Goal: Task Accomplishment & Management: Manage account settings

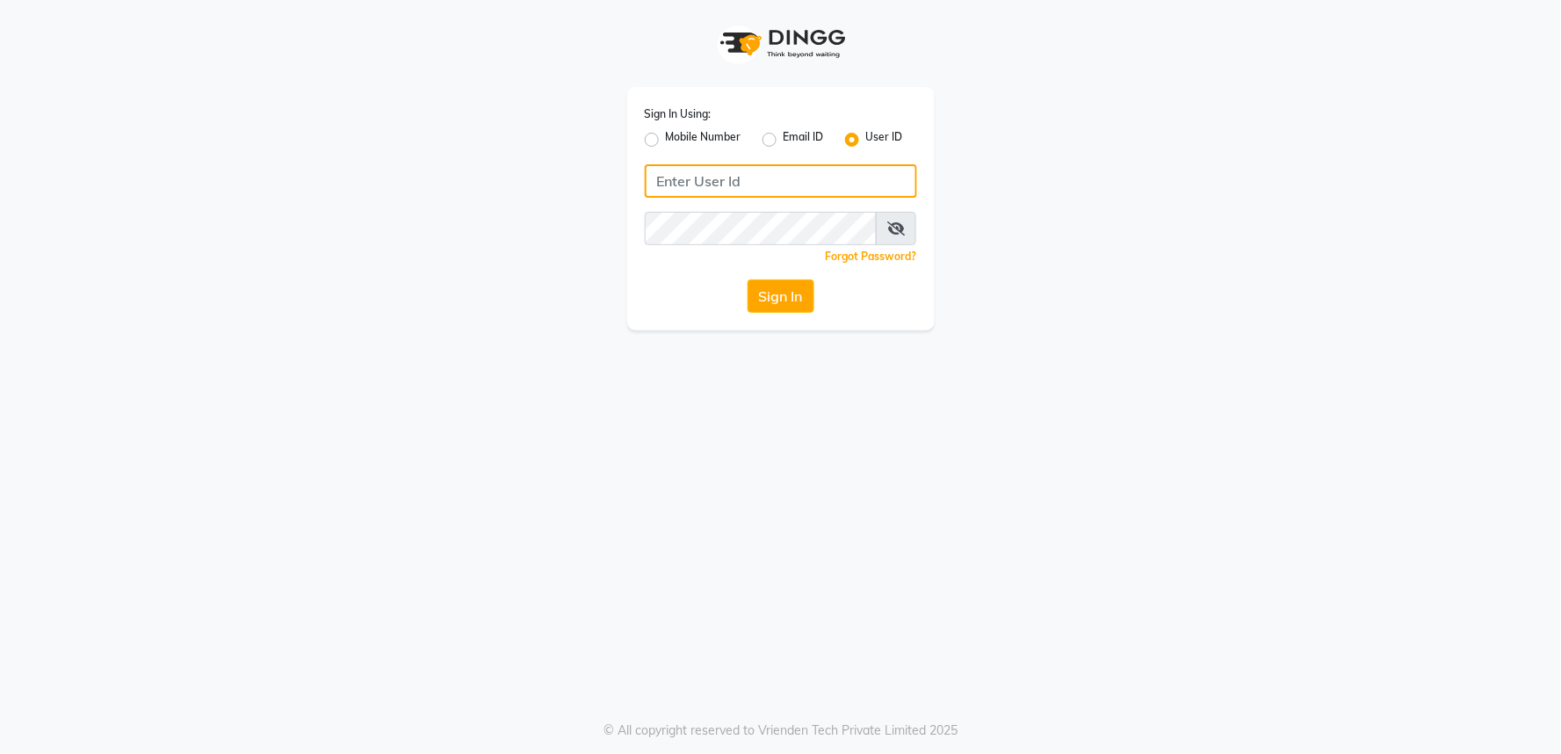
type input "9552504325"
click at [666, 137] on label "Mobile Number" at bounding box center [704, 139] width 76 height 21
click at [666, 137] on input "Mobile Number" at bounding box center [671, 134] width 11 height 11
radio input "true"
radio input "false"
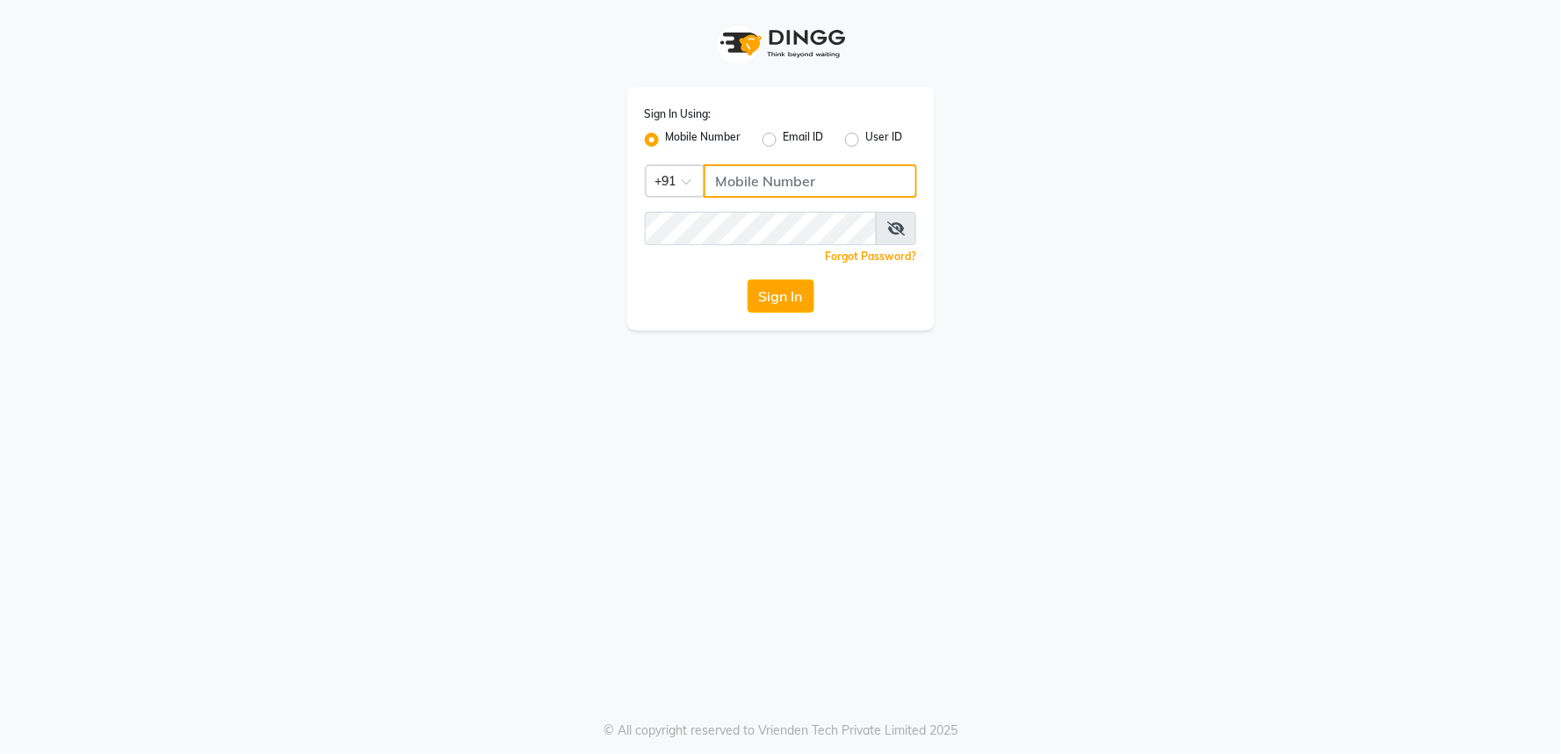
click at [757, 177] on input "Username" at bounding box center [810, 180] width 213 height 33
type input "9552504325"
click at [793, 300] on button "Sign In" at bounding box center [781, 295] width 67 height 33
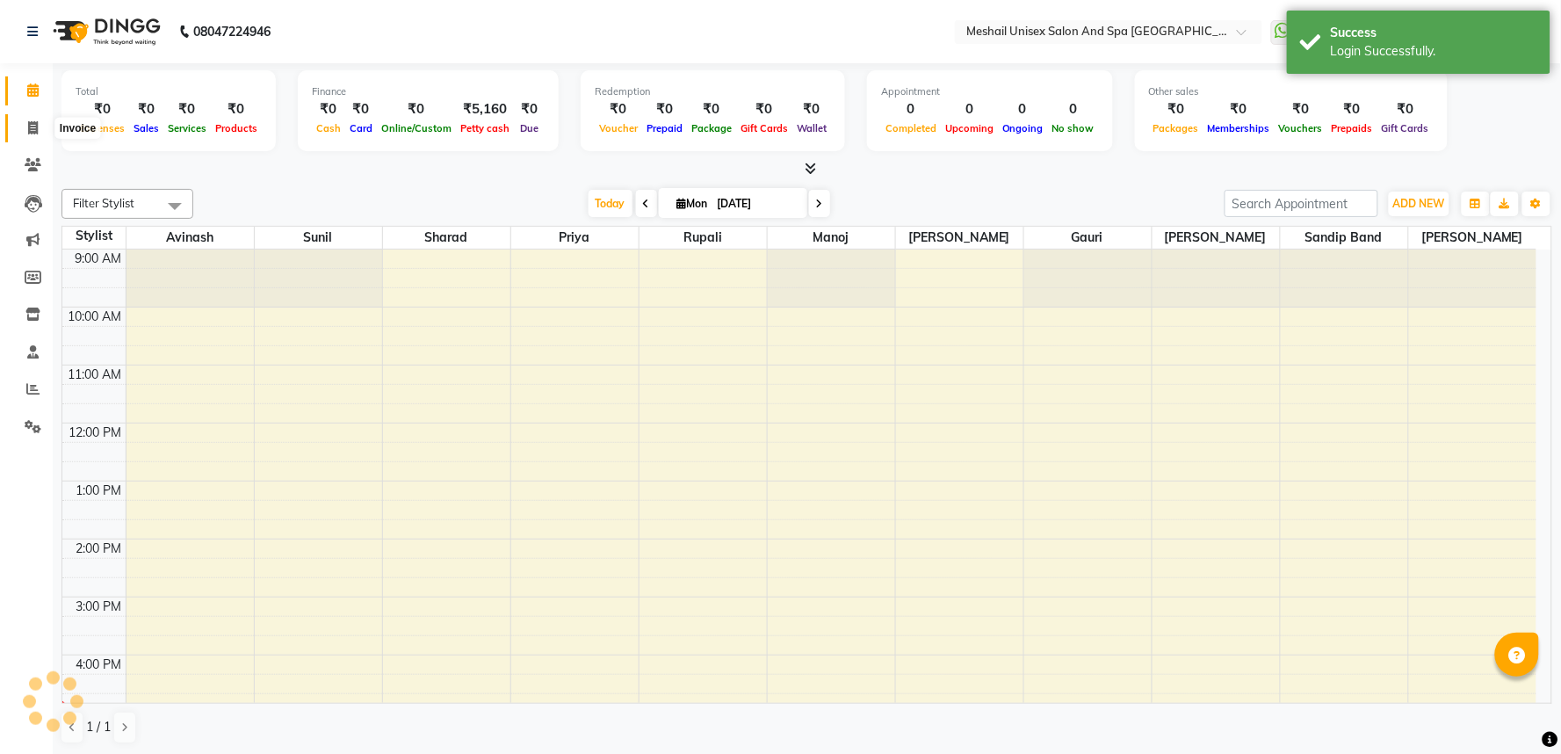
click at [30, 130] on icon at bounding box center [33, 127] width 10 height 13
select select "service"
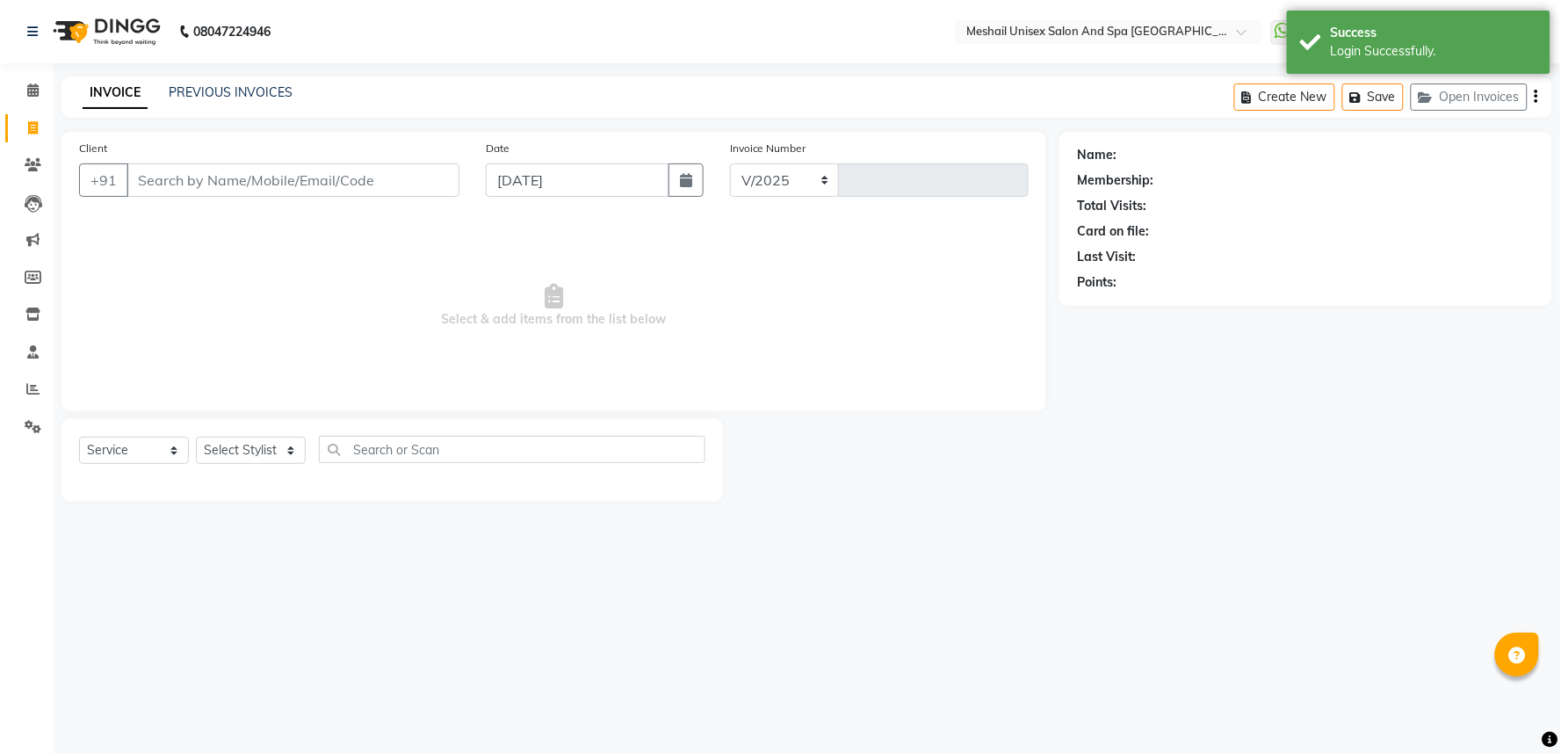
select select "6711"
type input "2759"
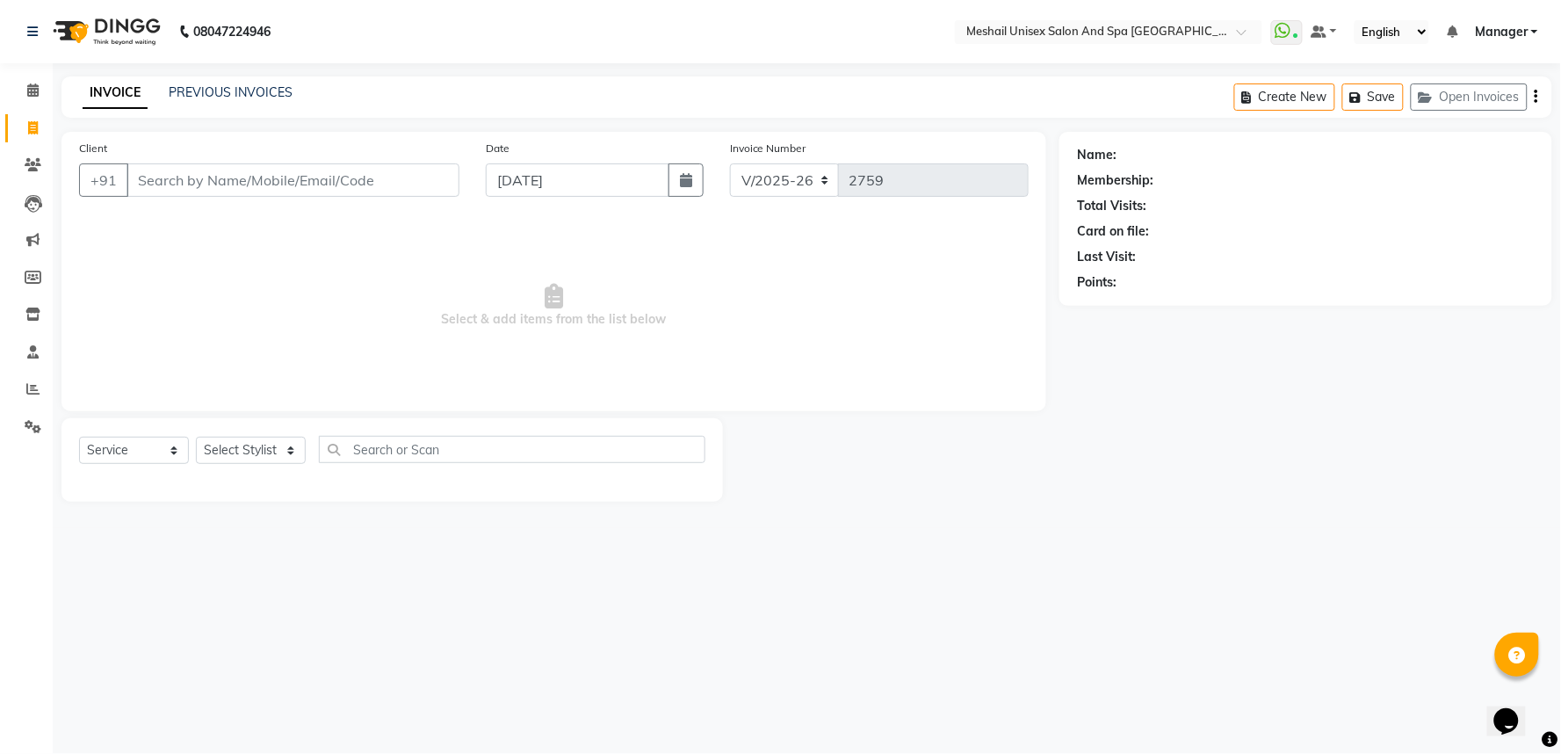
type input "+"
type input "9975574402"
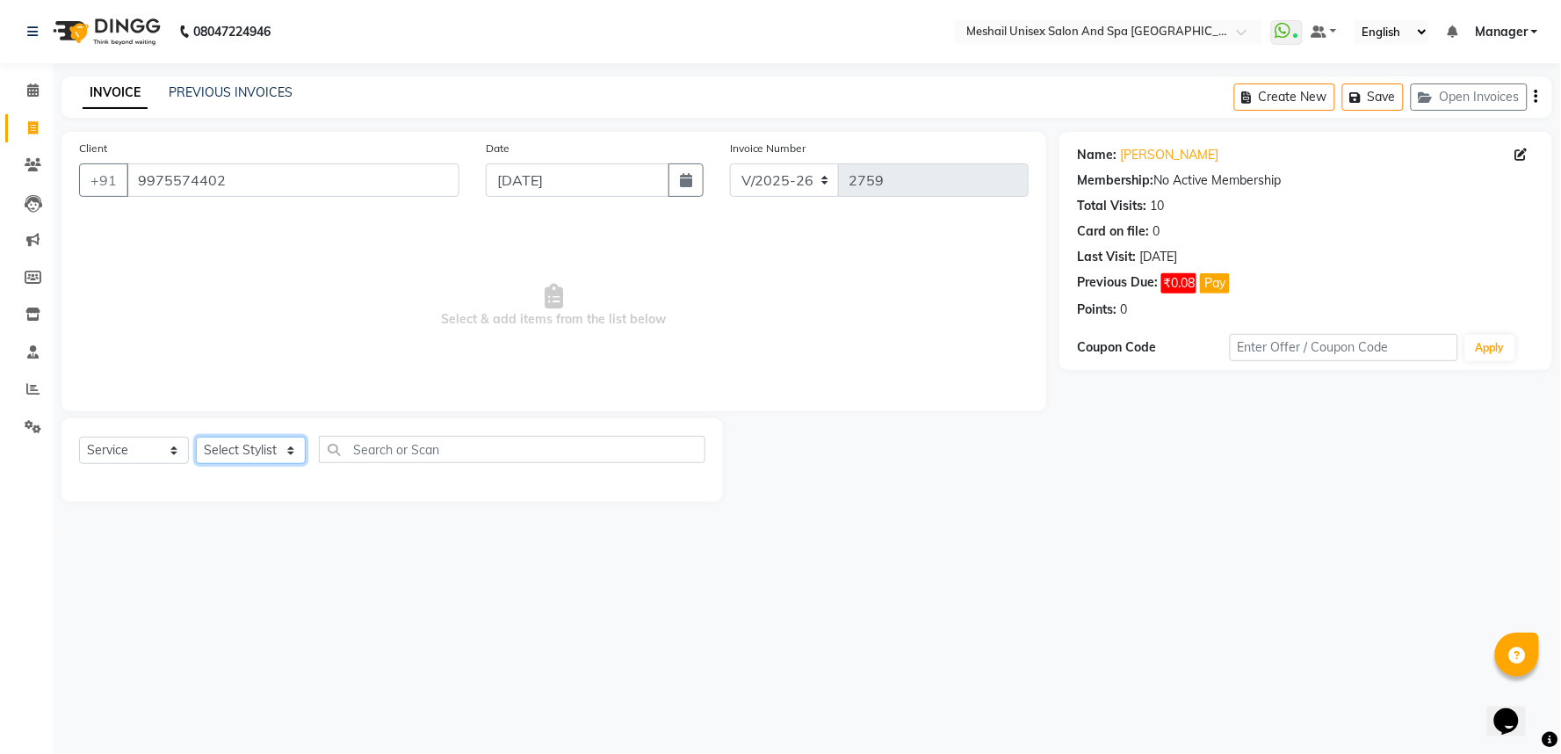
drag, startPoint x: 242, startPoint y: 460, endPoint x: 246, endPoint y: 445, distance: 16.2
click at [242, 460] on select "Select Stylist Avinash gauri Manager [PERSON_NAME] [PERSON_NAME] [PERSON_NAME] …" at bounding box center [251, 450] width 110 height 27
select select "53320"
click at [196, 438] on select "Select Stylist Avinash gauri Manager [PERSON_NAME] [PERSON_NAME] [PERSON_NAME] …" at bounding box center [251, 450] width 110 height 27
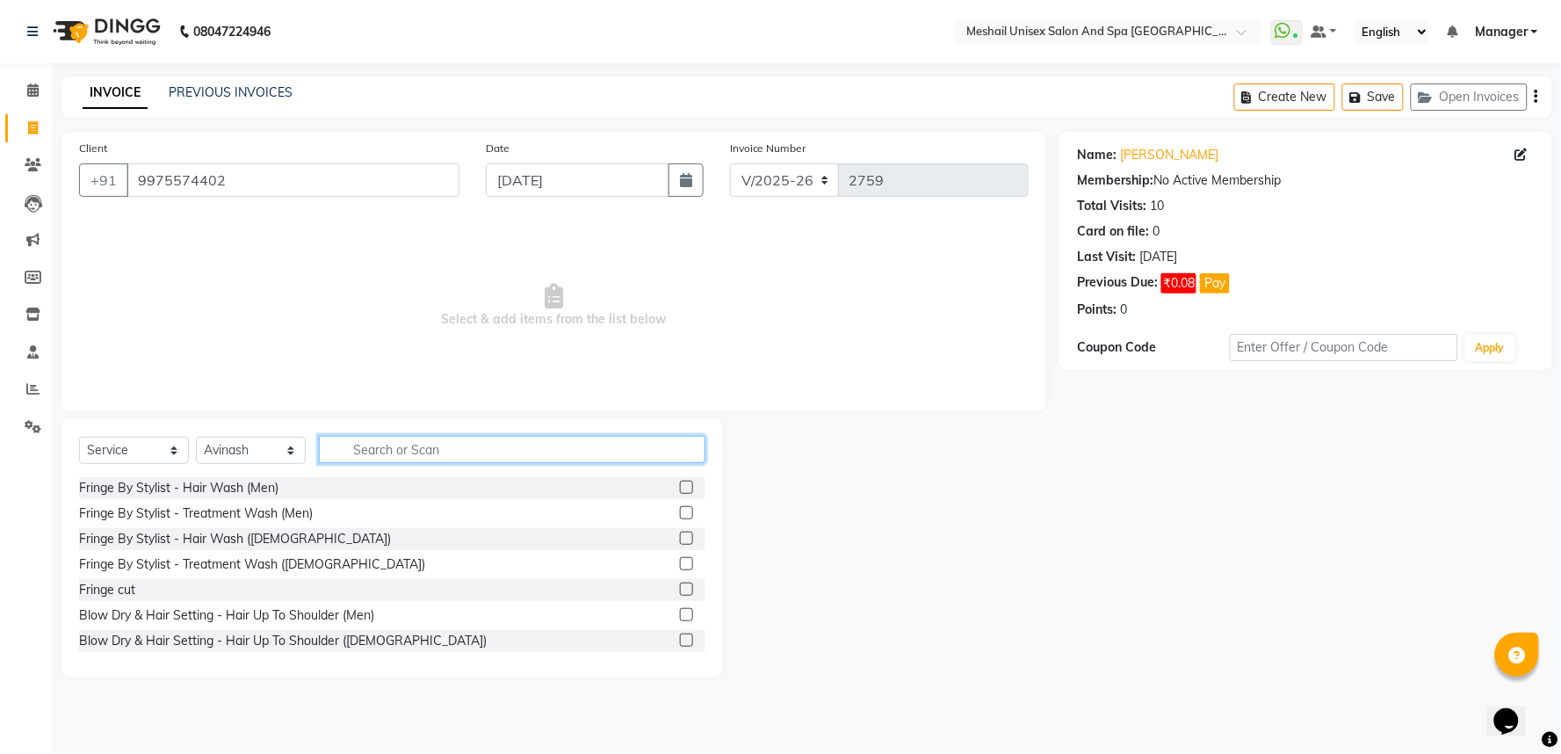
click at [384, 453] on input "text" at bounding box center [512, 449] width 387 height 27
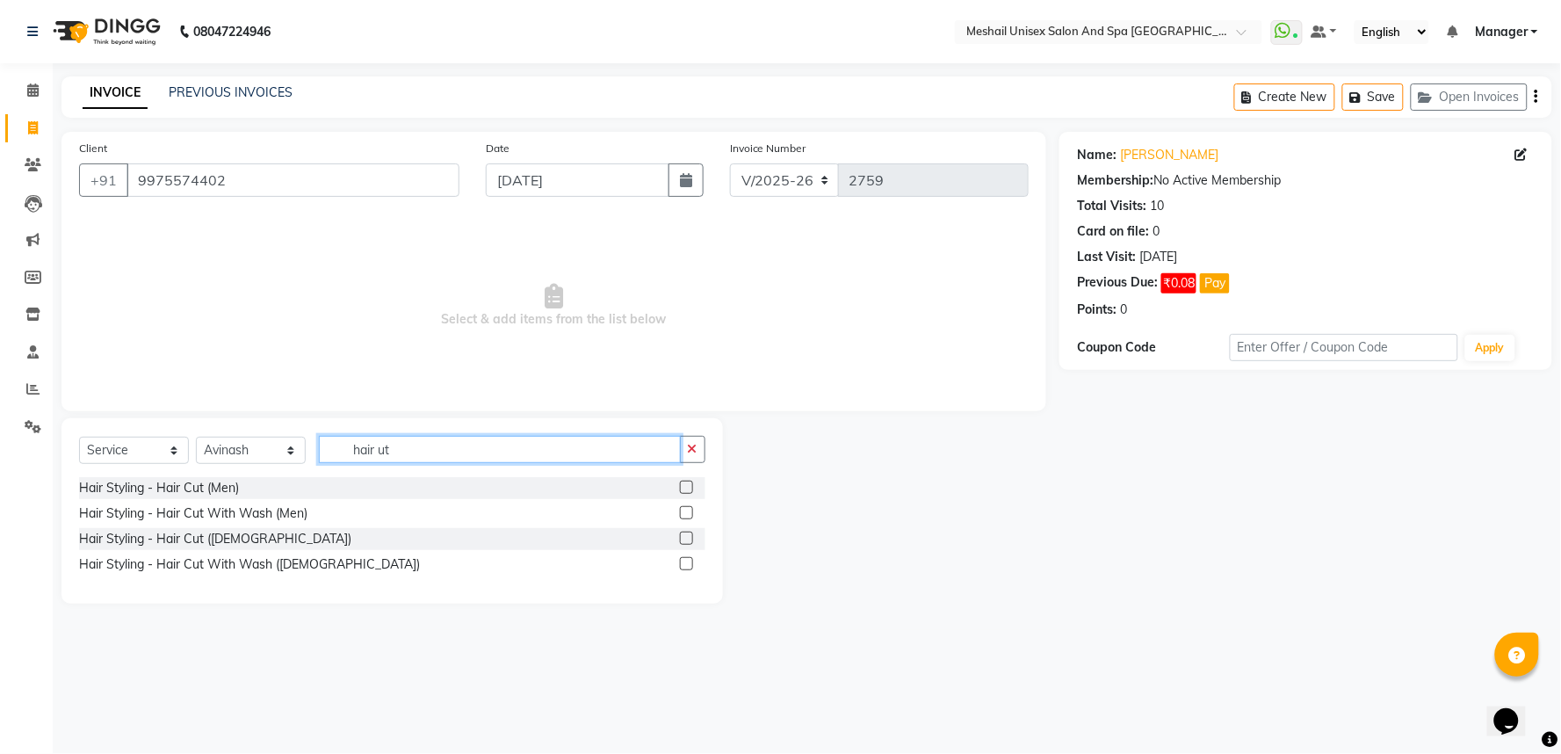
type input "hair ut"
click at [686, 508] on label at bounding box center [686, 512] width 13 height 13
click at [686, 508] on input "checkbox" at bounding box center [685, 513] width 11 height 11
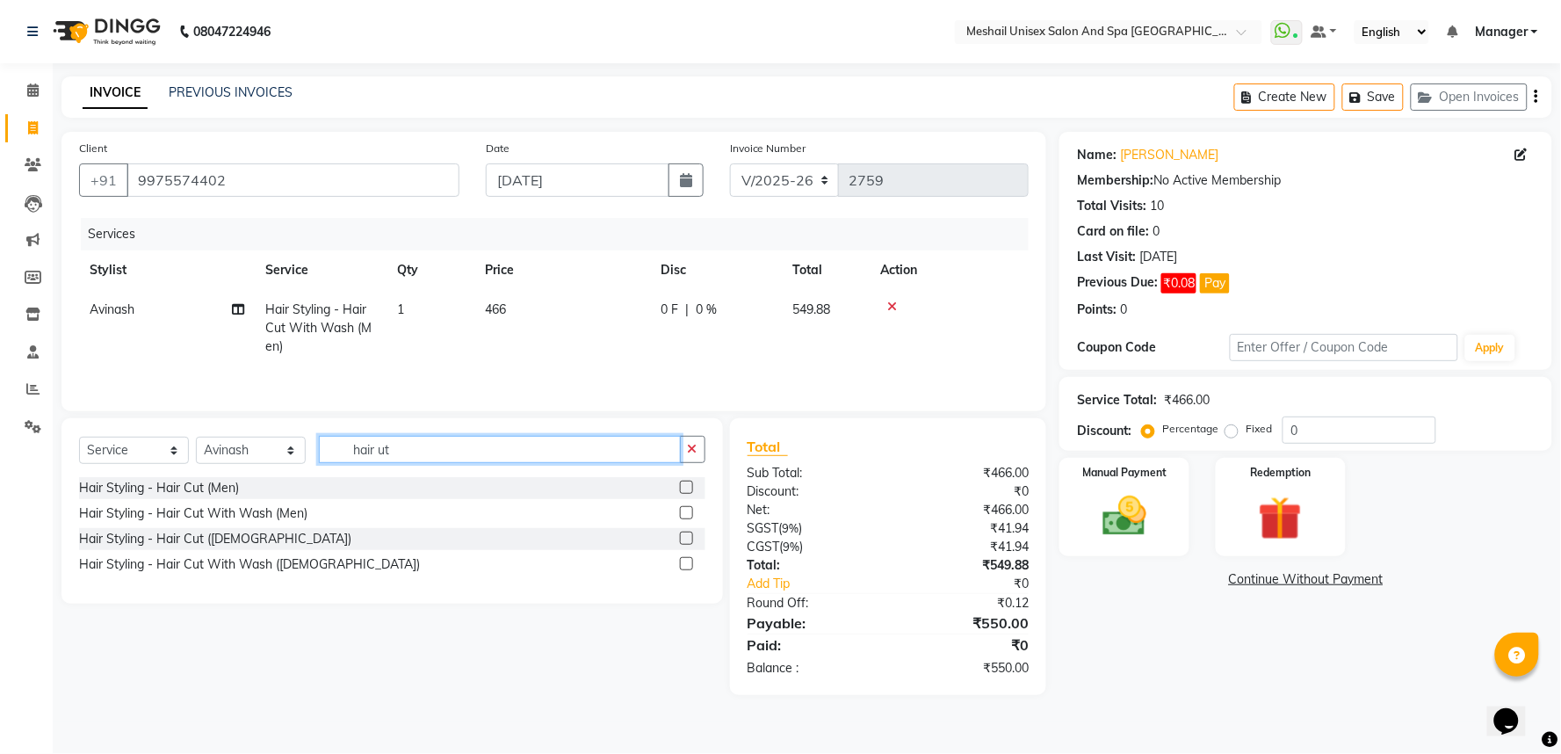
checkbox input "false"
click at [498, 452] on input "hair ut" at bounding box center [500, 449] width 362 height 27
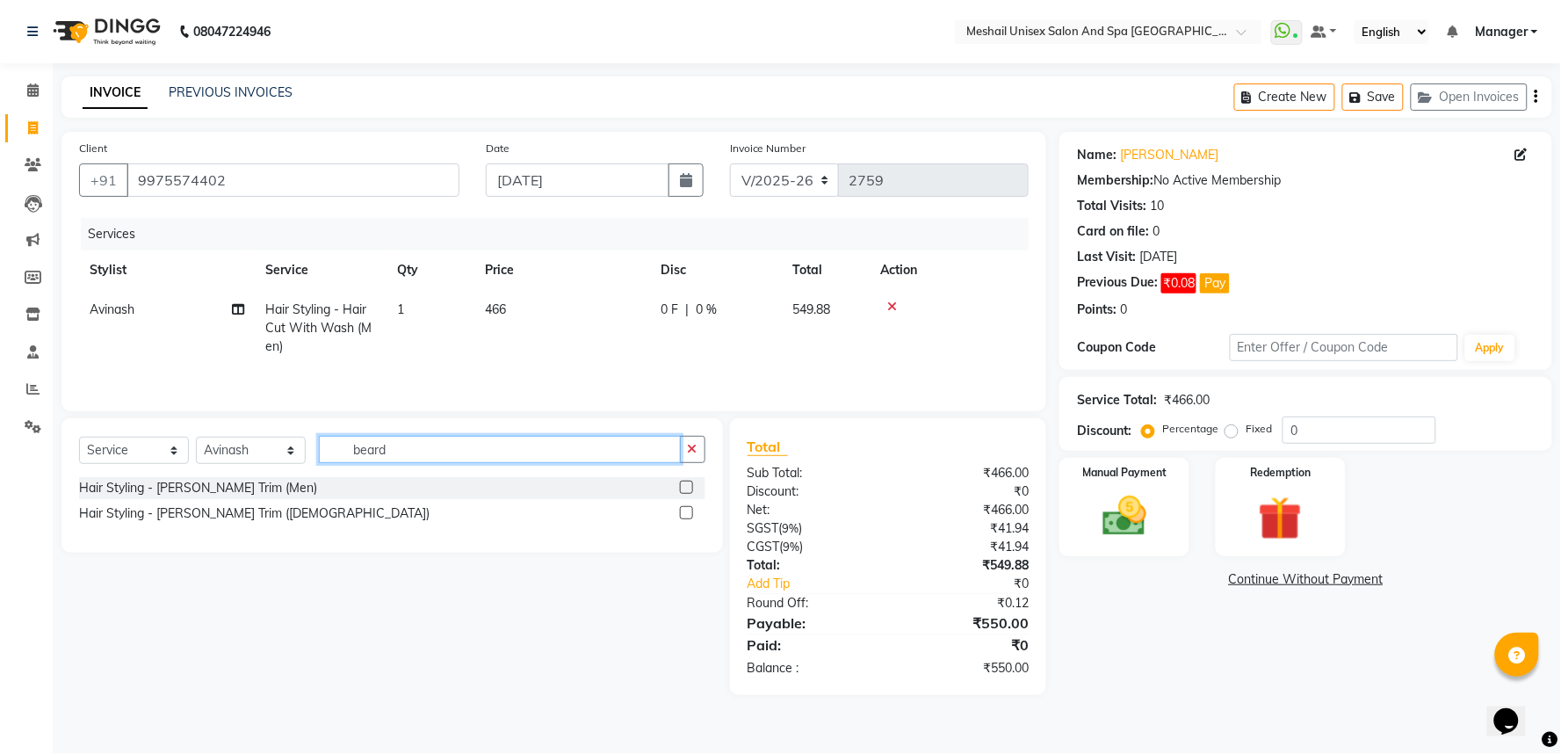
type input "beard"
click at [691, 483] on label at bounding box center [686, 487] width 13 height 13
click at [691, 483] on input "checkbox" at bounding box center [685, 487] width 11 height 11
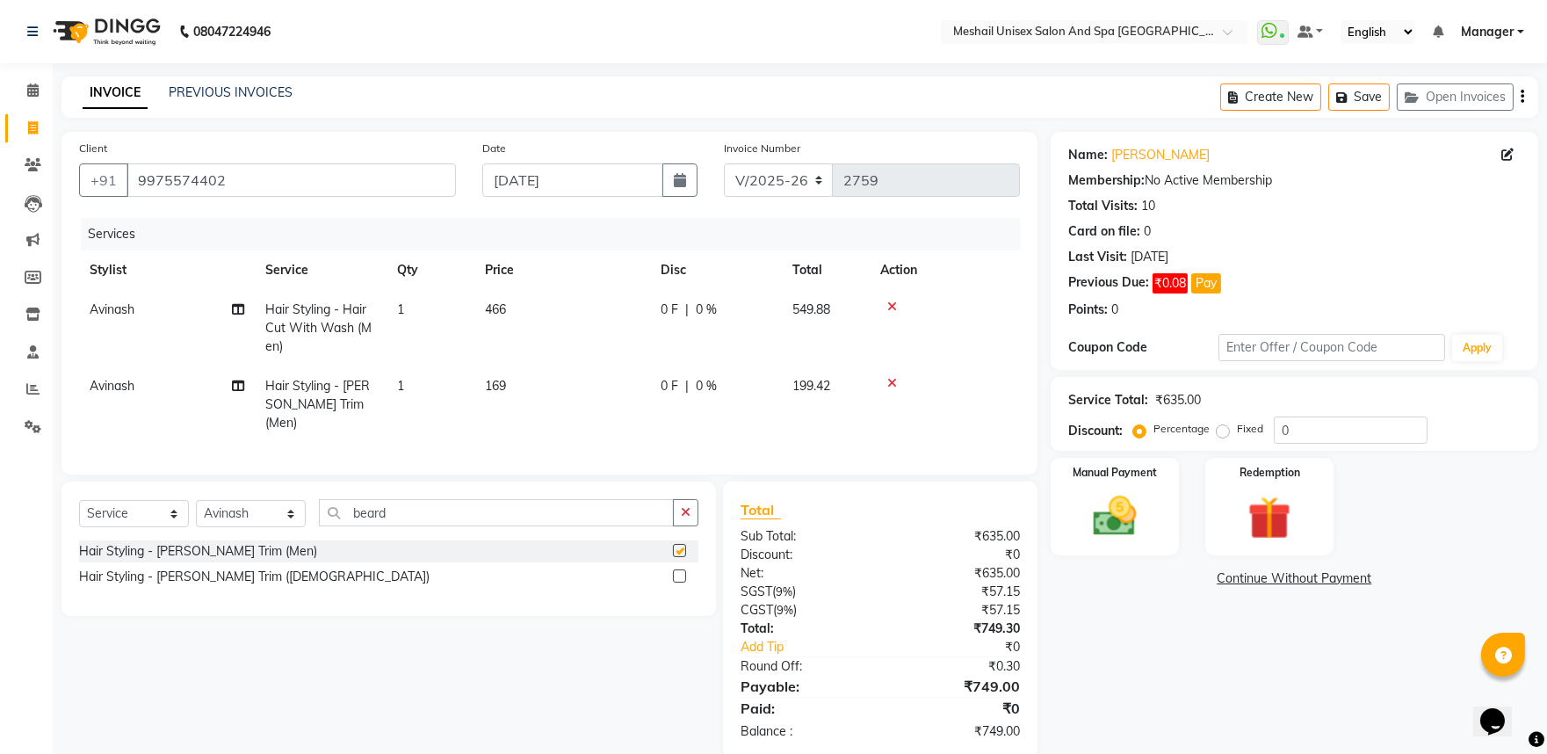
checkbox input "false"
drag, startPoint x: 506, startPoint y: 372, endPoint x: 541, endPoint y: 373, distance: 35.2
click at [508, 373] on td "169" at bounding box center [562, 404] width 176 height 76
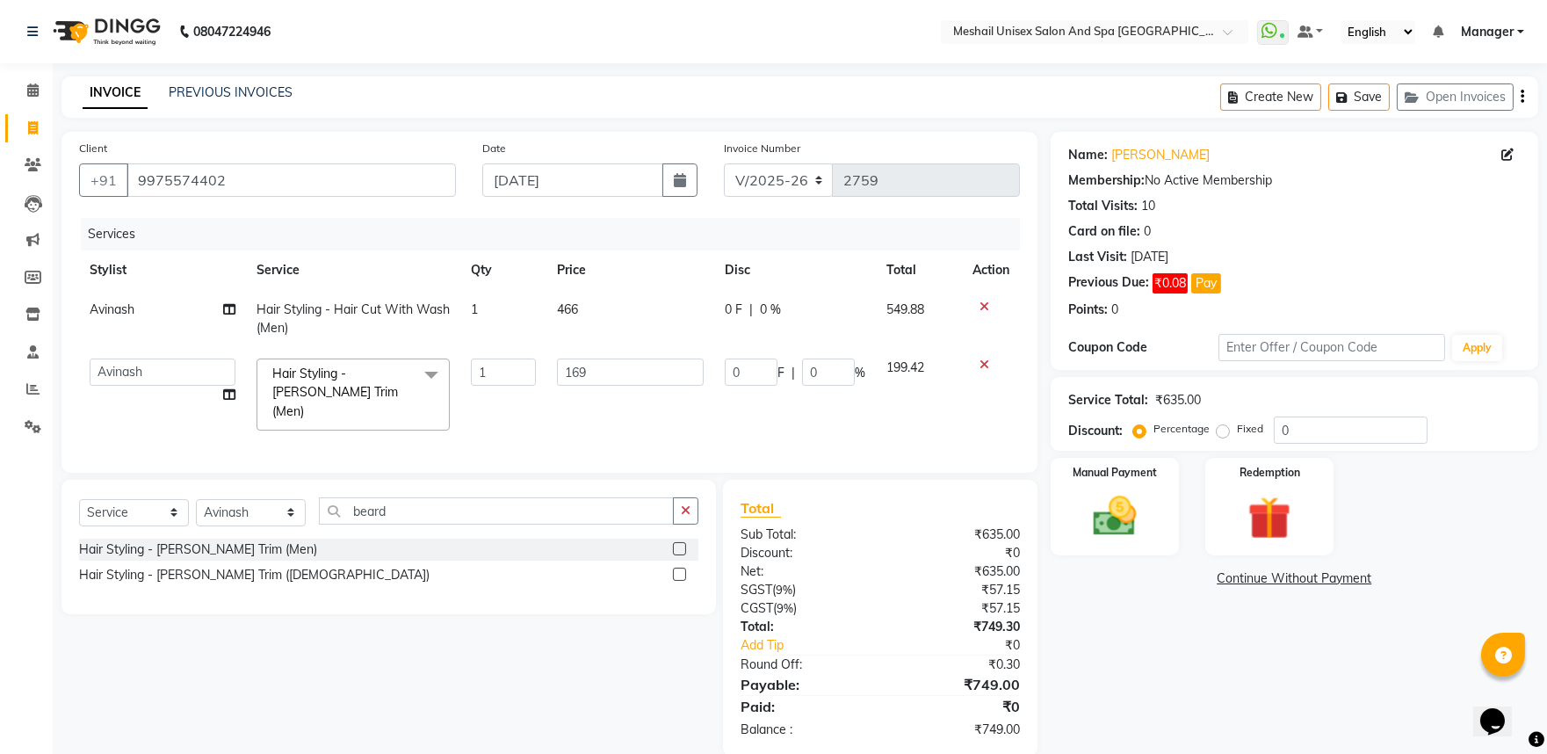
click at [553, 367] on td "169" at bounding box center [630, 394] width 168 height 93
click at [554, 367] on td "169" at bounding box center [630, 394] width 168 height 93
click at [603, 366] on input "169" at bounding box center [630, 371] width 147 height 27
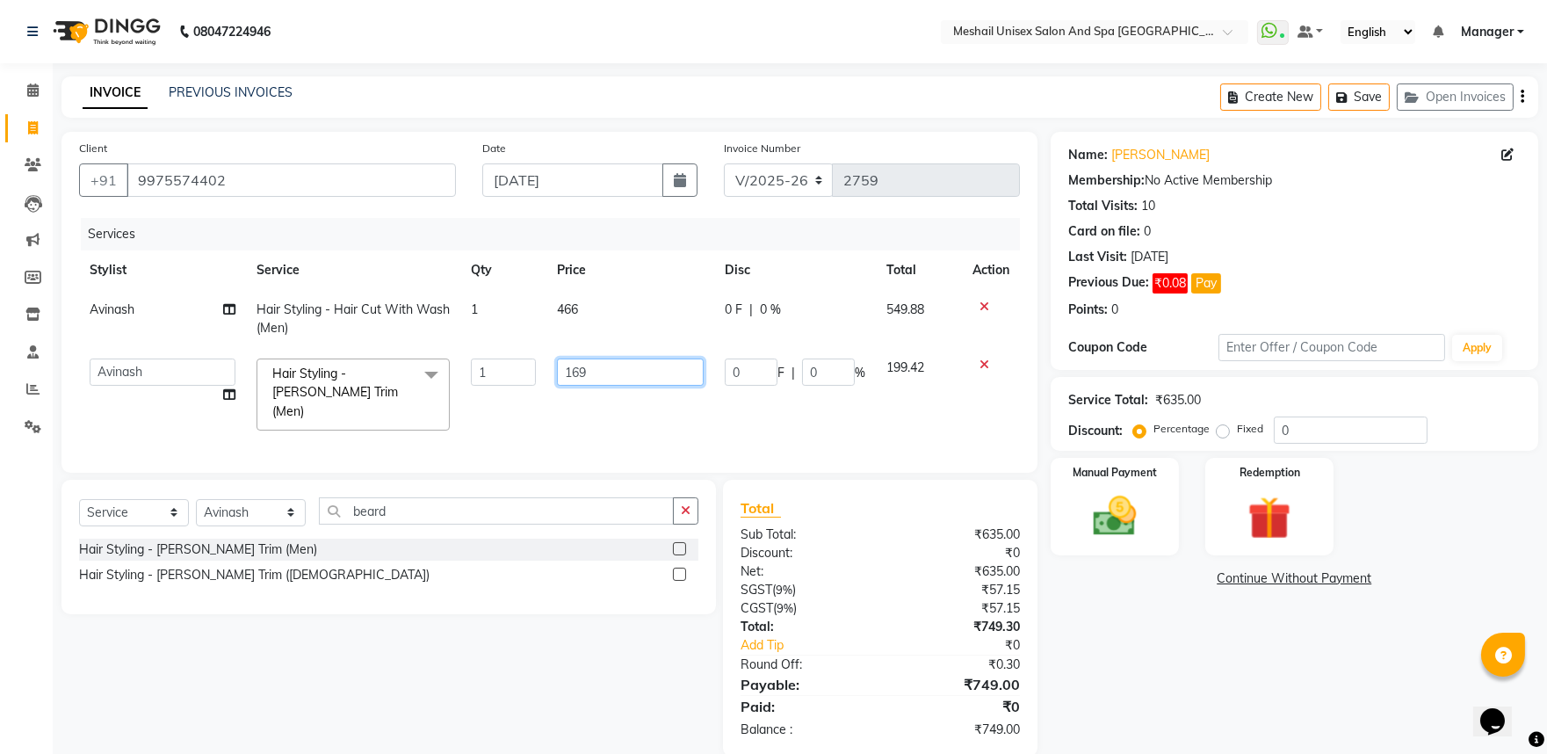
click at [603, 366] on input "169" at bounding box center [630, 371] width 147 height 27
click at [603, 365] on input "169" at bounding box center [630, 371] width 147 height 27
type input "127"
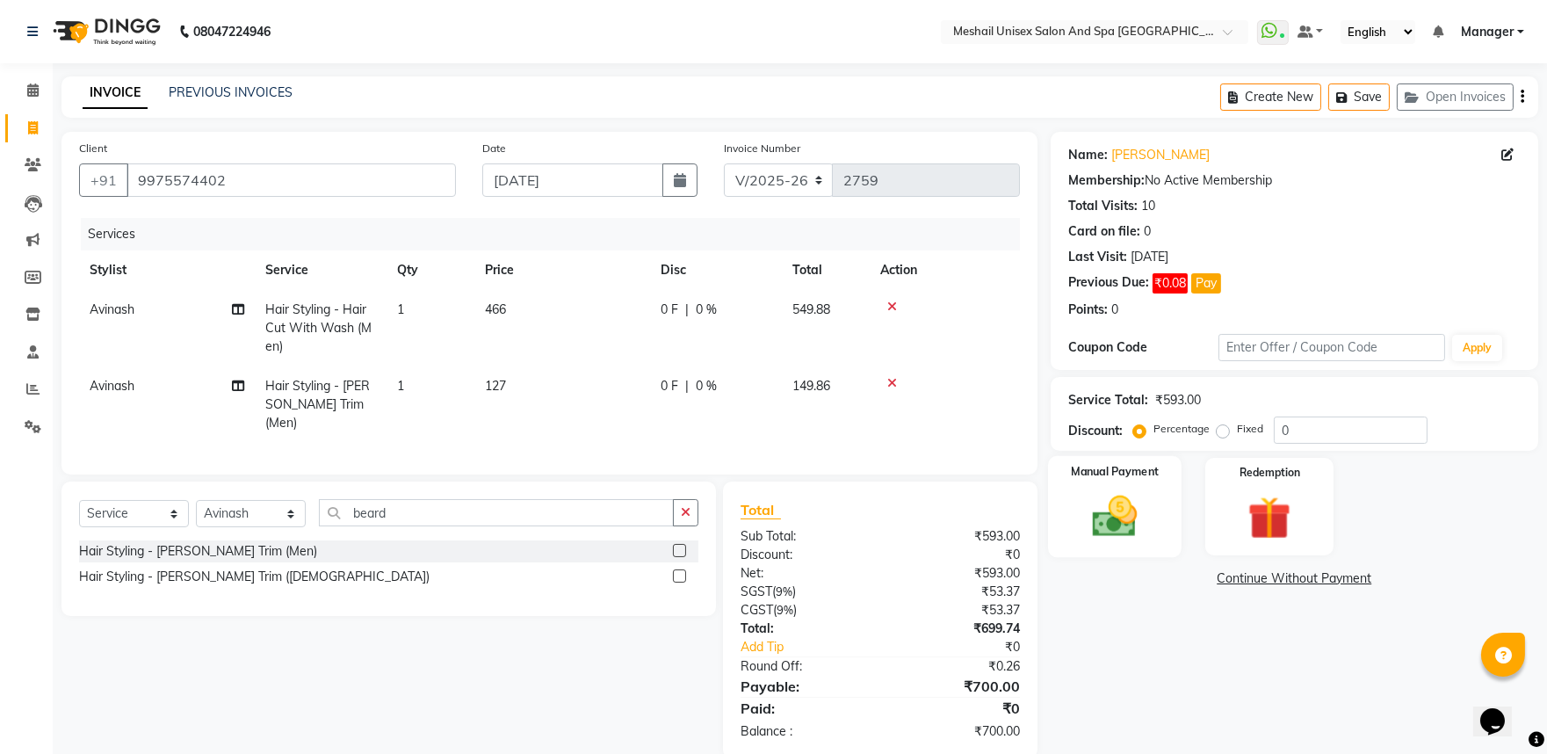
click at [1146, 520] on img at bounding box center [1114, 516] width 73 height 52
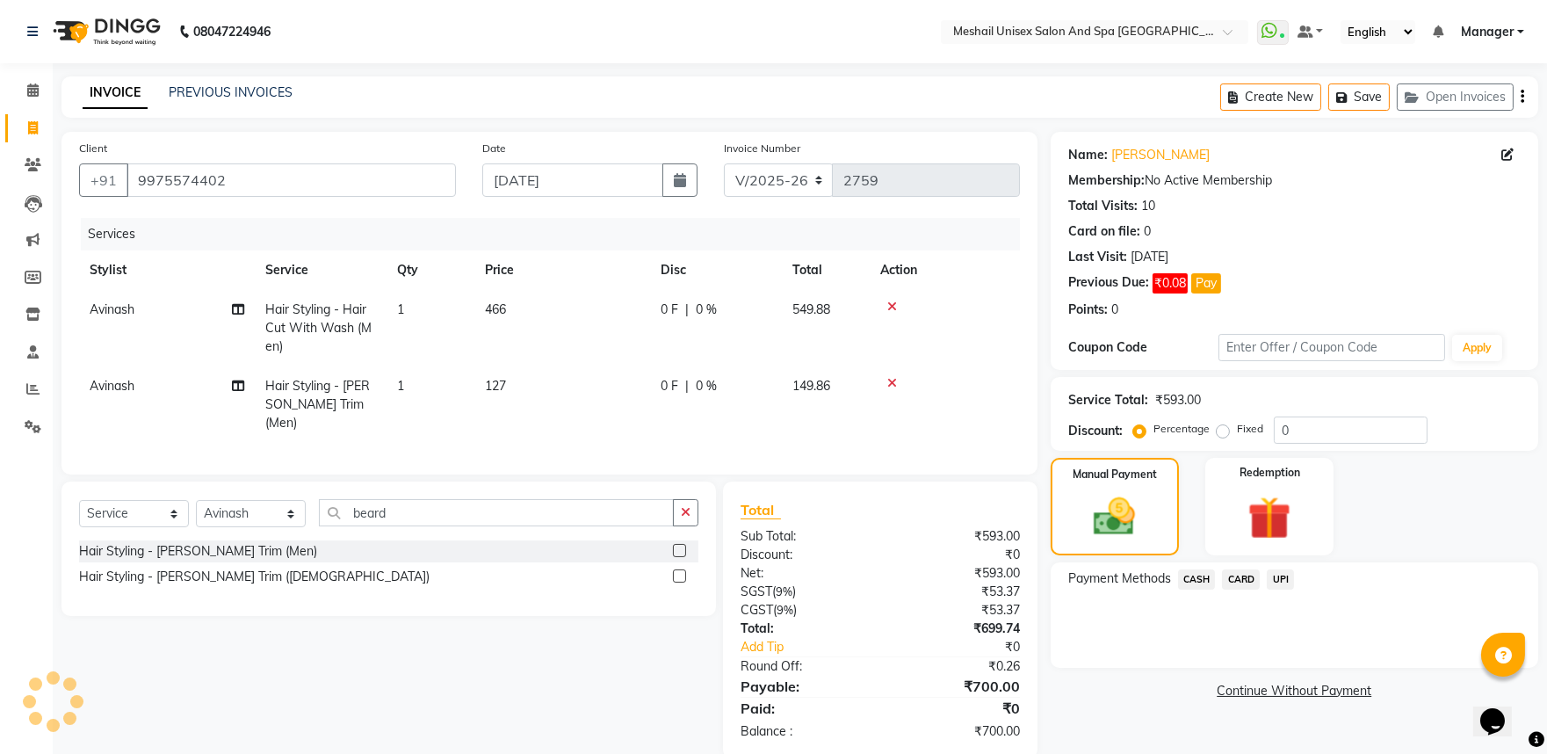
click at [1304, 581] on div "Payment Methods CASH CARD UPI" at bounding box center [1294, 581] width 452 height 24
drag, startPoint x: 1196, startPoint y: 578, endPoint x: 1255, endPoint y: 708, distance: 142.7
click at [1197, 578] on span "CASH" at bounding box center [1197, 579] width 38 height 20
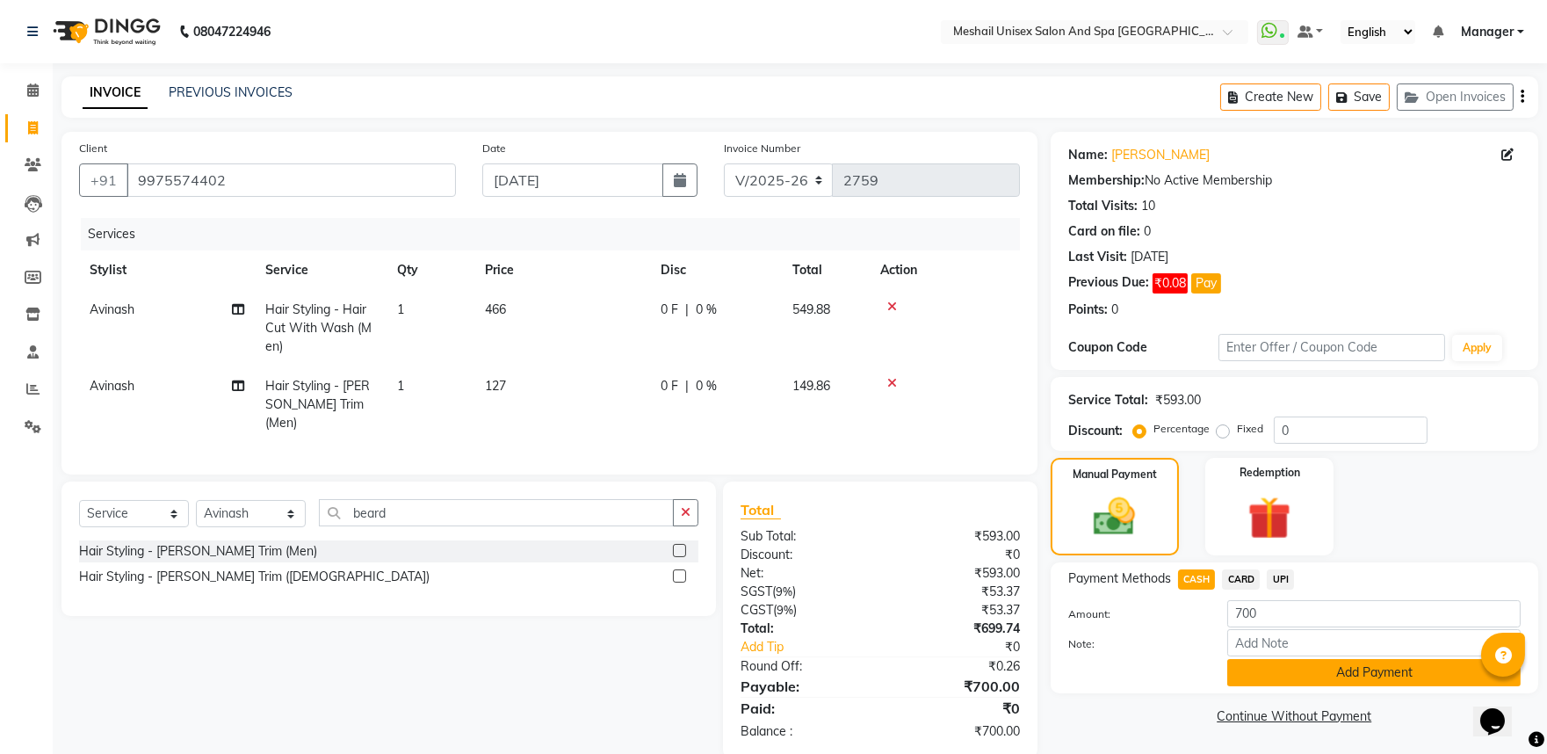
click at [1279, 676] on button "Add Payment" at bounding box center [1373, 672] width 293 height 27
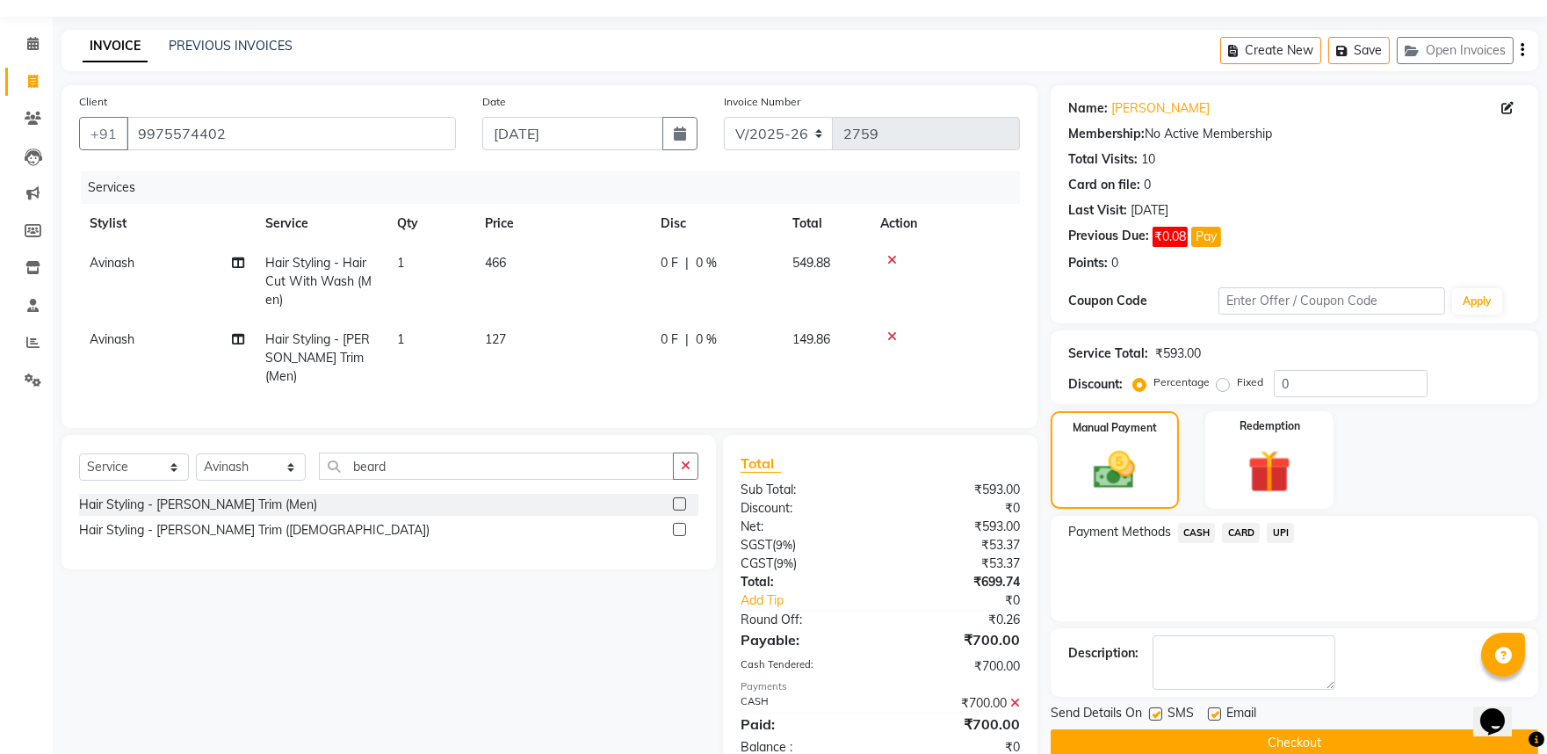
scroll to position [89, 0]
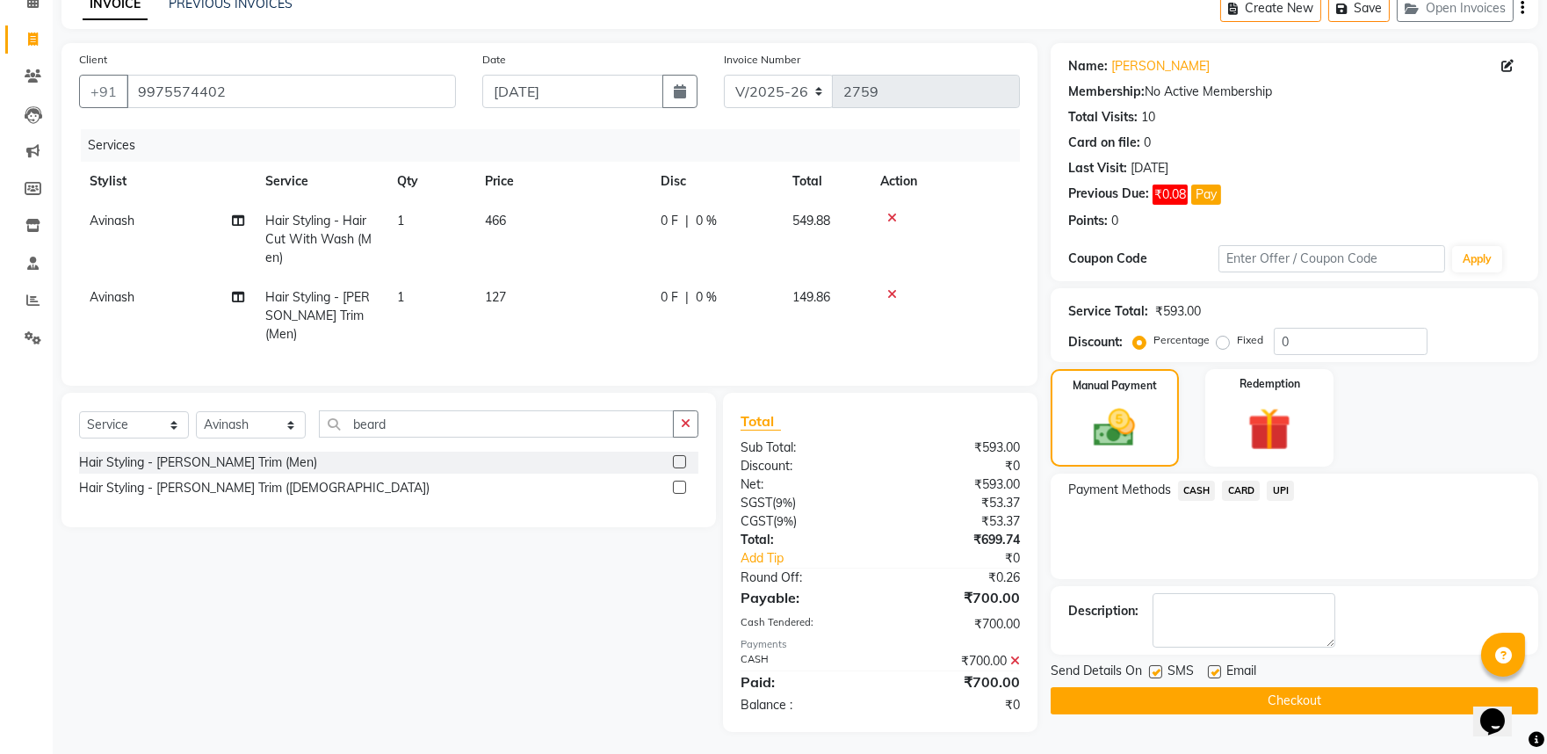
click at [1295, 706] on button "Checkout" at bounding box center [1295, 700] width 488 height 27
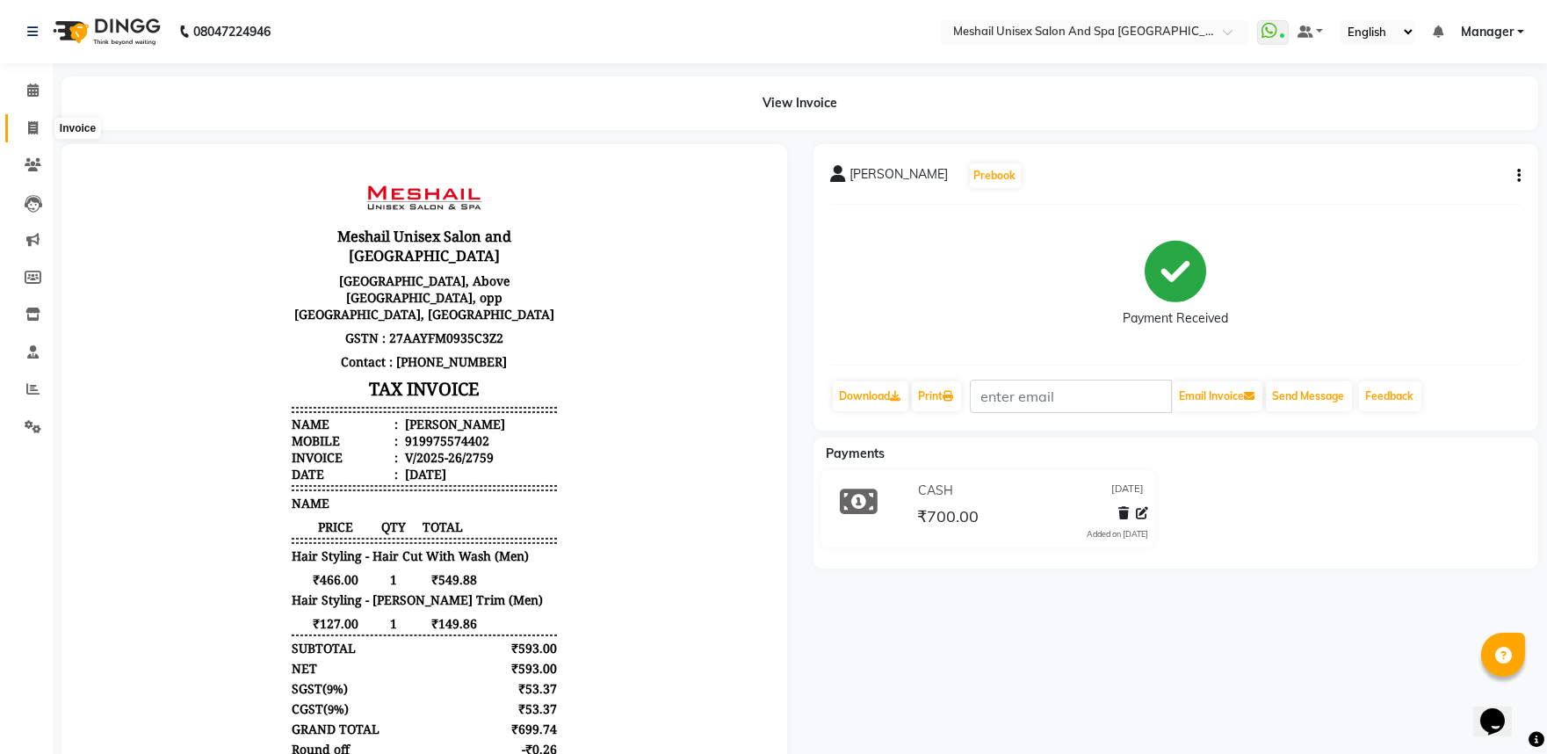
click at [28, 124] on icon at bounding box center [33, 127] width 10 height 13
select select "service"
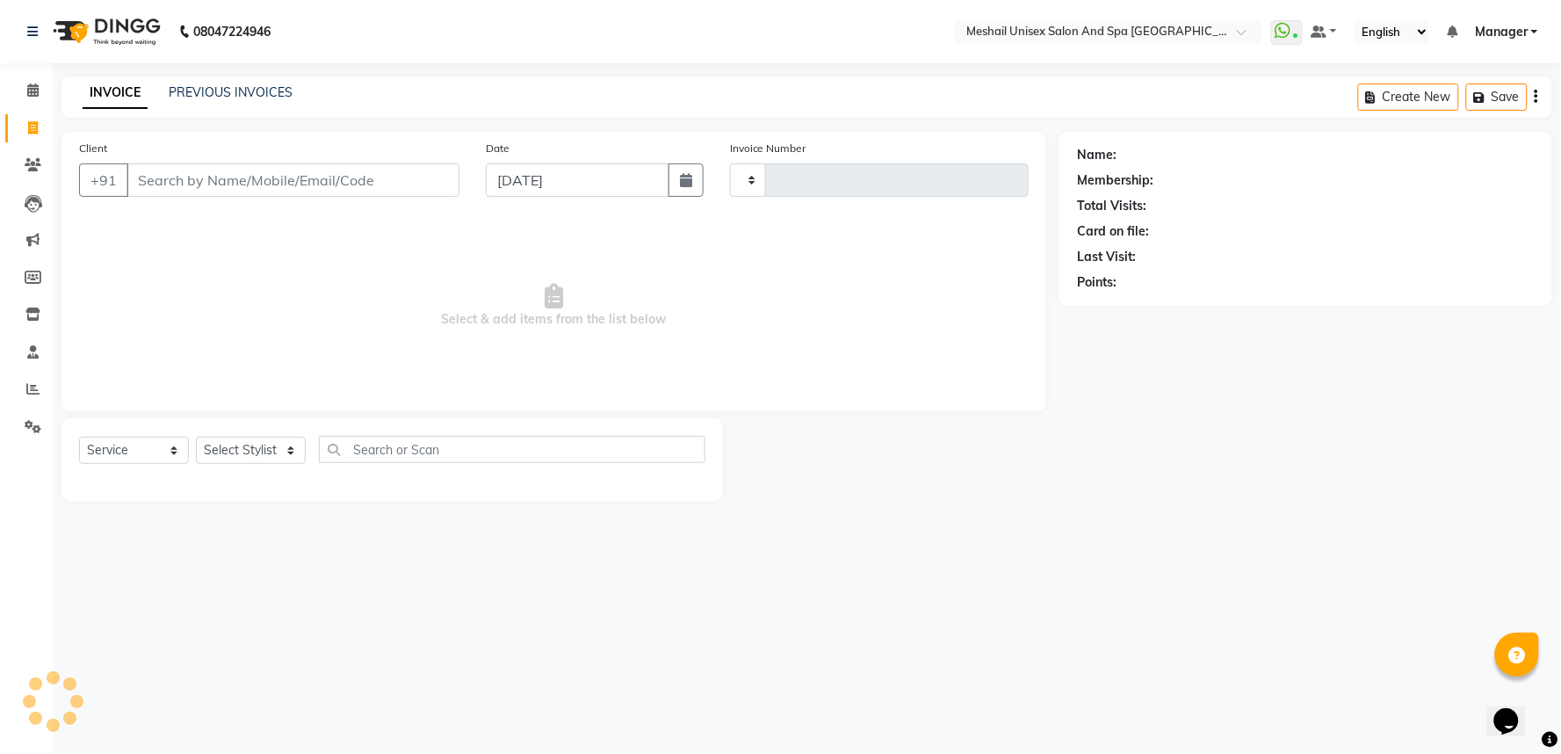
type input "2760"
select select "6711"
click at [185, 177] on input "Client" at bounding box center [293, 179] width 333 height 33
type input "7767906722"
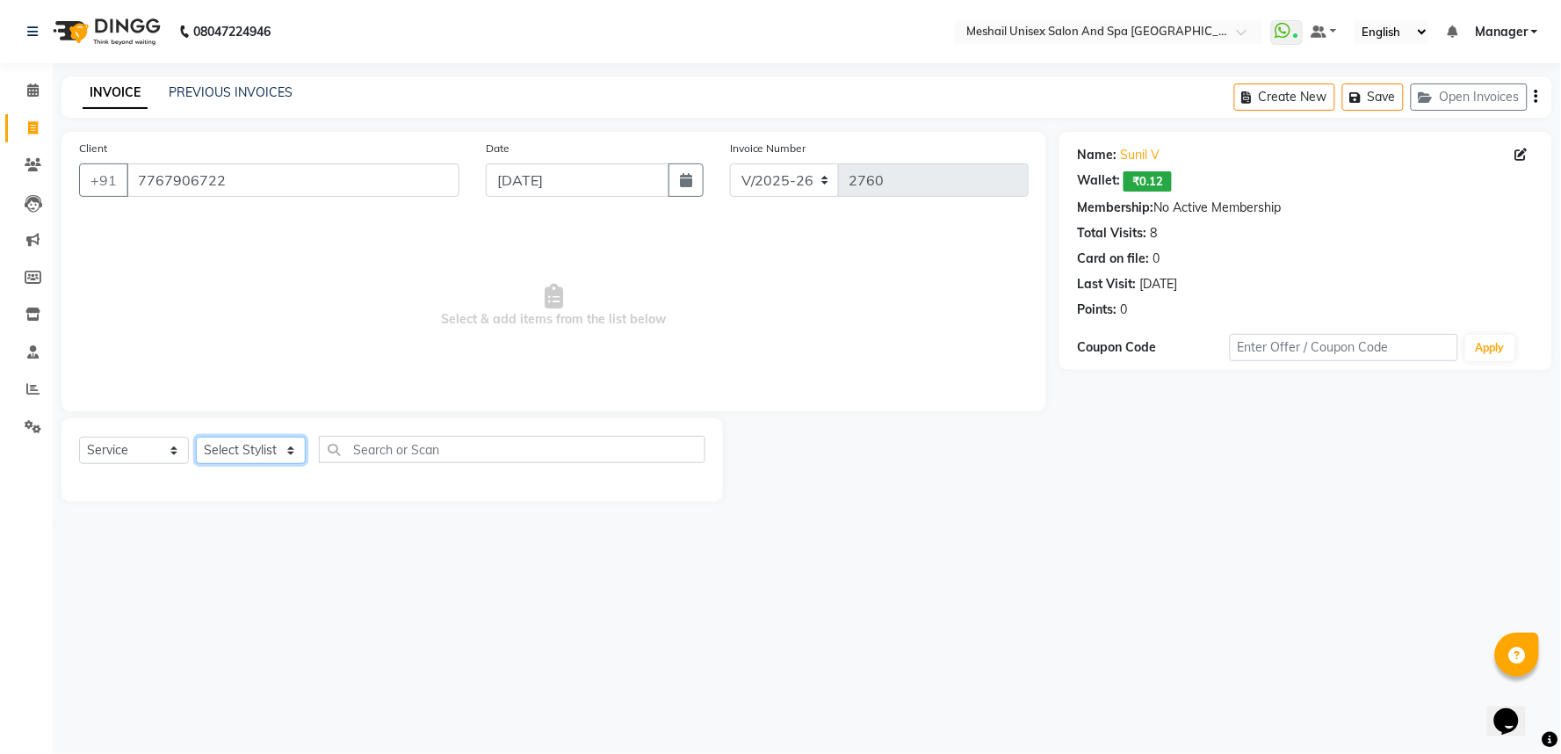
click at [249, 454] on select "Select Stylist Avinash gauri Manager [PERSON_NAME] [PERSON_NAME] [PERSON_NAME] …" at bounding box center [251, 450] width 110 height 27
select select "53320"
click at [196, 438] on select "Select Stylist Avinash gauri Manager [PERSON_NAME] [PERSON_NAME] [PERSON_NAME] …" at bounding box center [251, 450] width 110 height 27
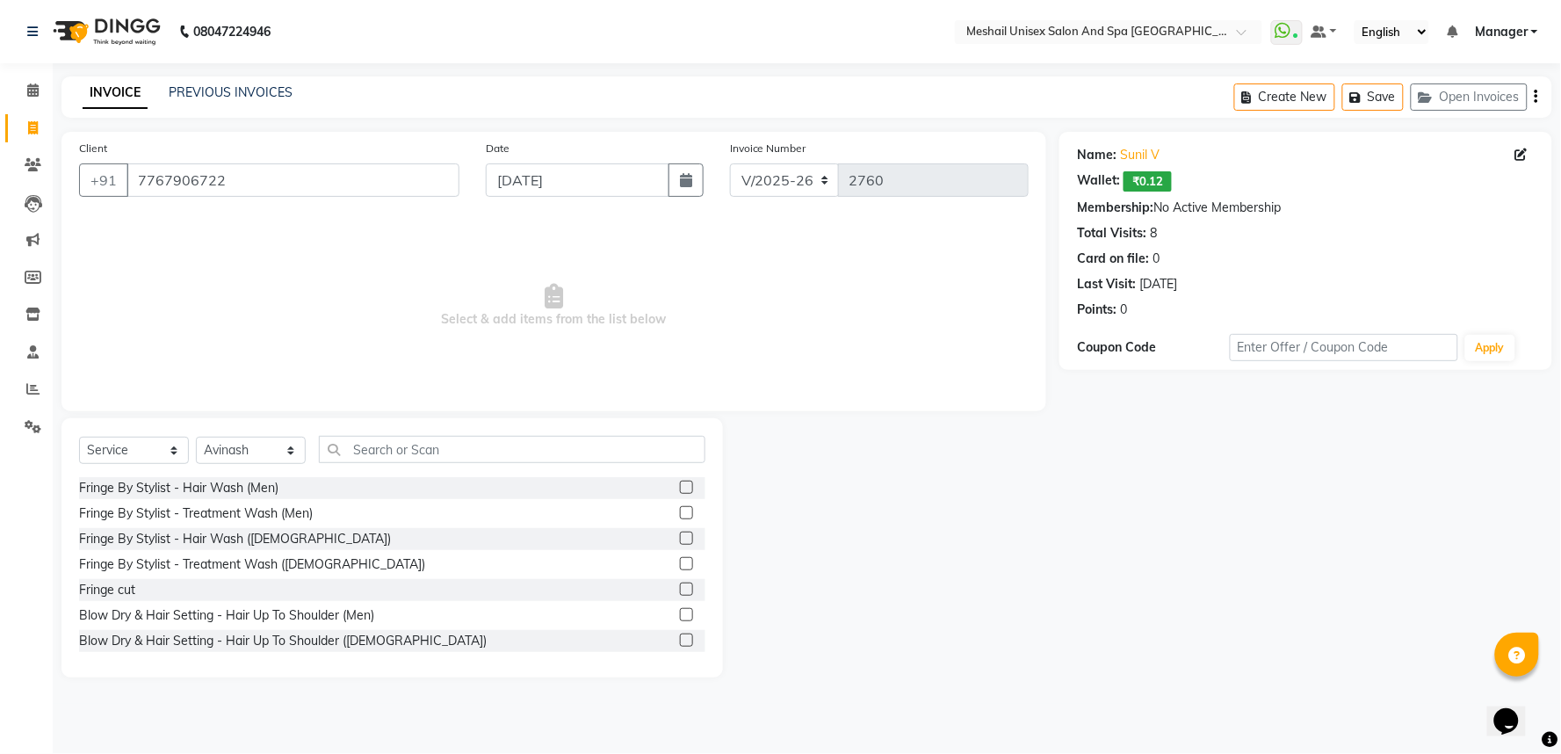
drag, startPoint x: 445, startPoint y: 430, endPoint x: 481, endPoint y: 477, distance: 59.4
click at [449, 436] on div "Select Service Product Membership Package Voucher Prepaid Gift Card Select Styl…" at bounding box center [392, 547] width 662 height 259
click at [467, 457] on input "text" at bounding box center [512, 449] width 387 height 27
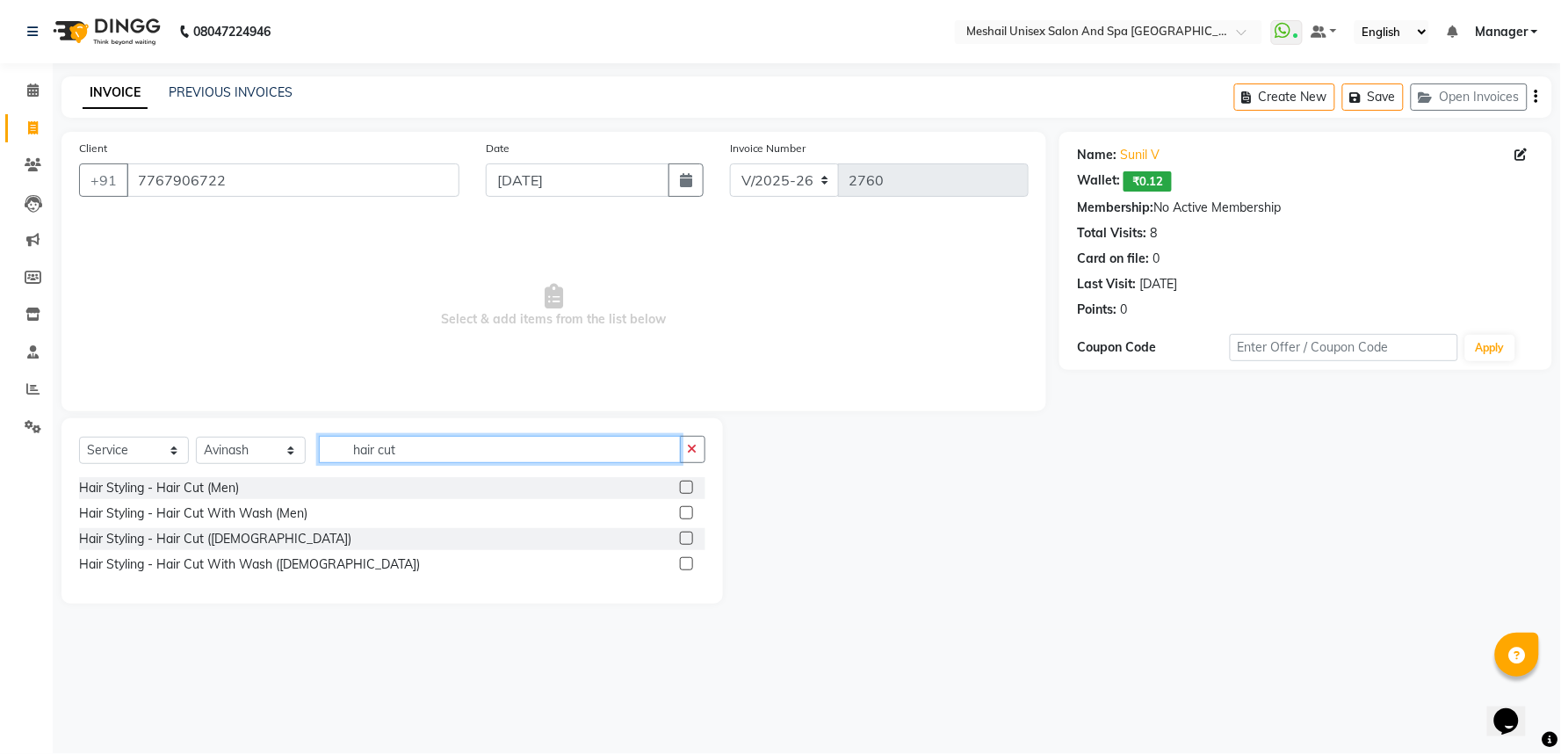
type input "hair cut"
click at [699, 510] on div at bounding box center [692, 514] width 25 height 22
drag, startPoint x: 699, startPoint y: 510, endPoint x: 689, endPoint y: 514, distance: 11.4
click at [698, 510] on div at bounding box center [692, 514] width 25 height 22
click at [689, 514] on label at bounding box center [686, 512] width 13 height 13
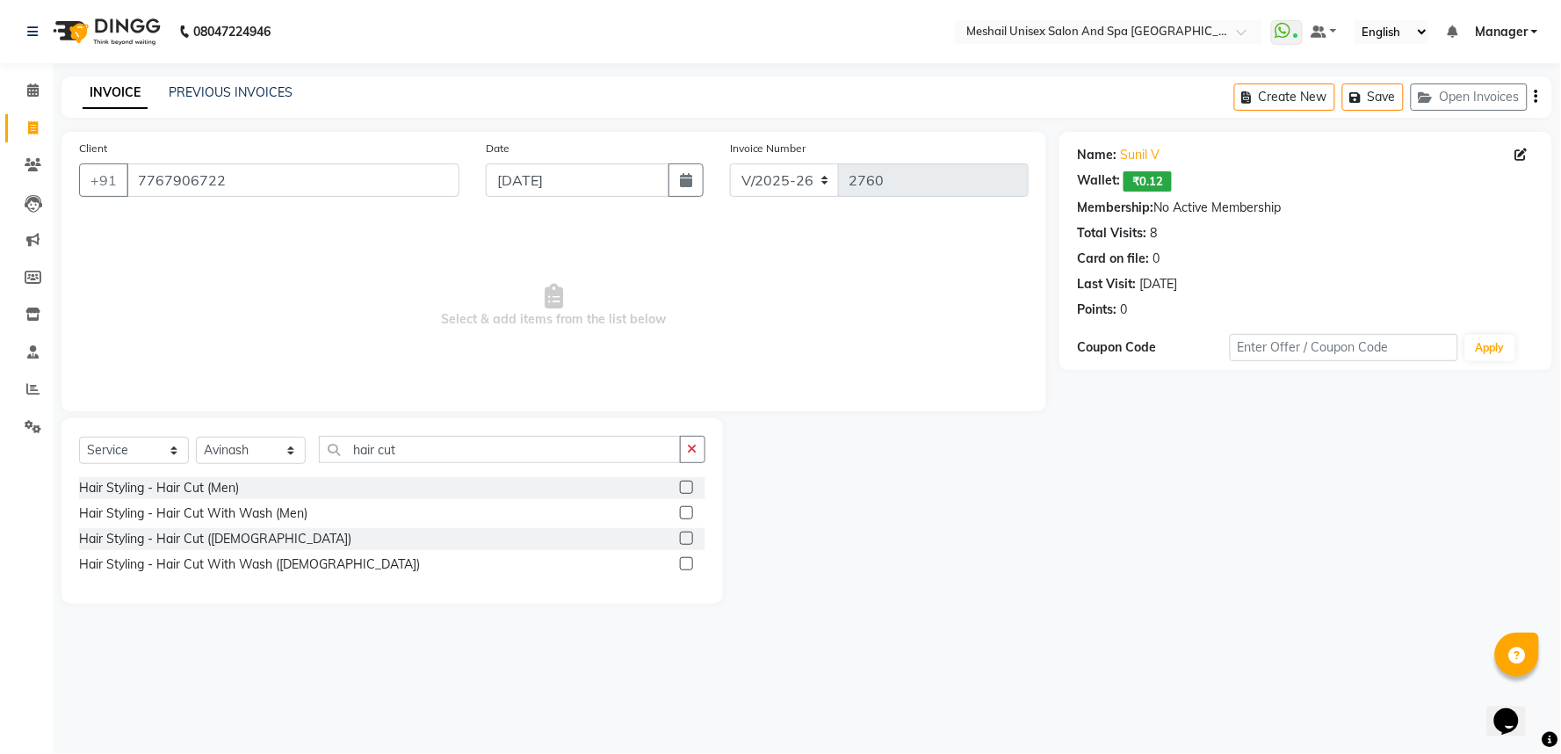
click at [689, 514] on input "checkbox" at bounding box center [685, 513] width 11 height 11
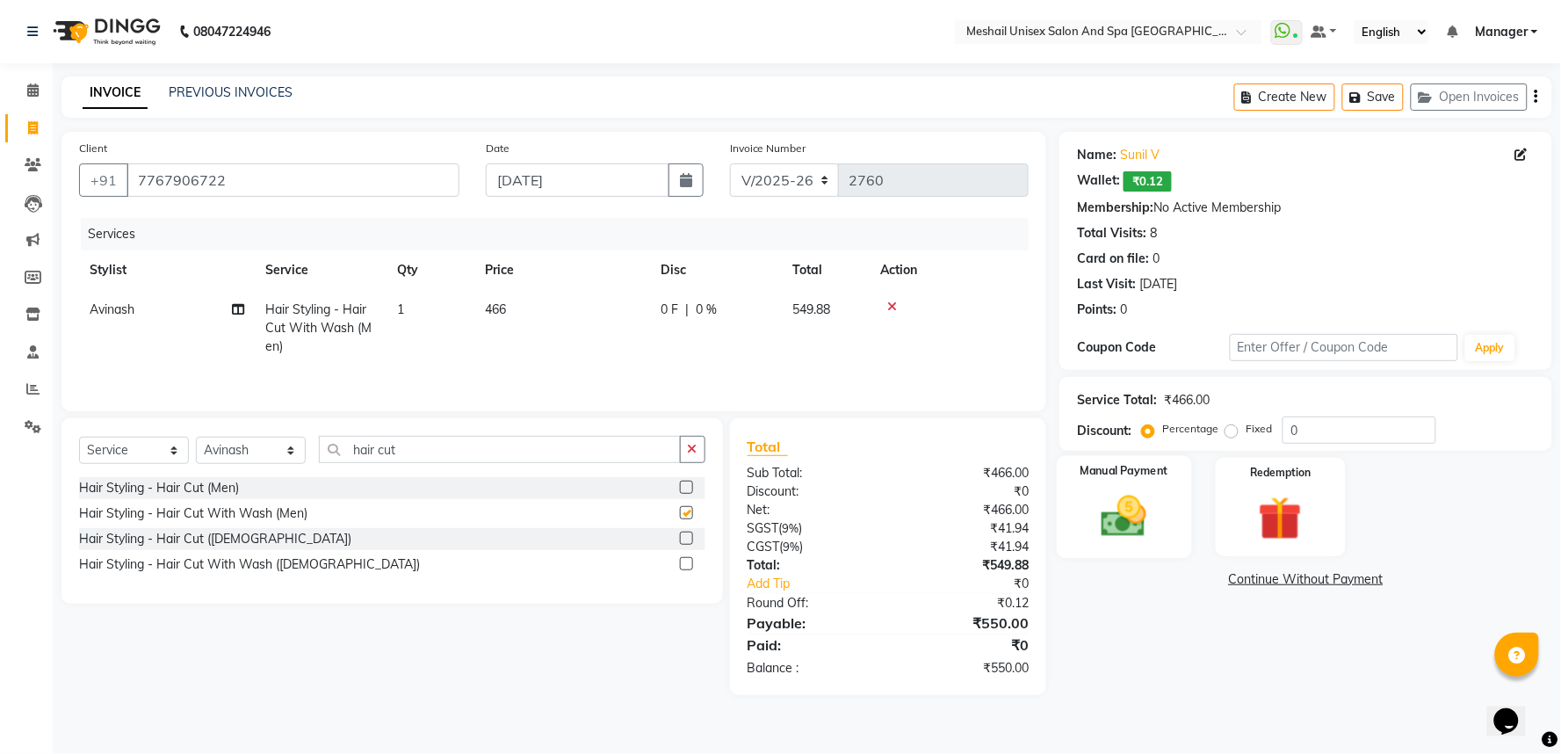
checkbox input "false"
click at [1177, 532] on div "Manual Payment" at bounding box center [1124, 507] width 135 height 102
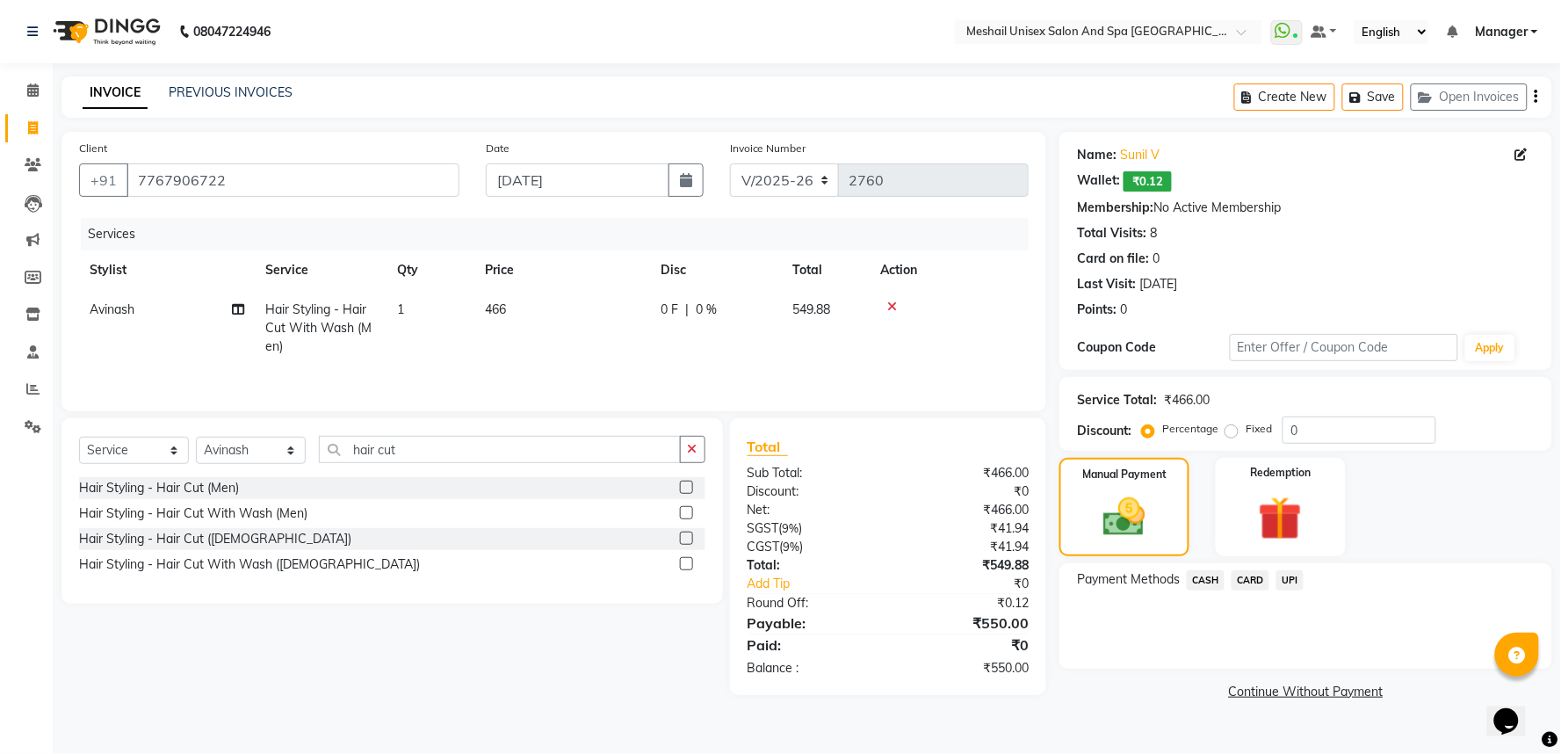
drag, startPoint x: 1279, startPoint y: 576, endPoint x: 1281, endPoint y: 587, distance: 10.7
click at [1279, 577] on span "UPI" at bounding box center [1290, 580] width 27 height 20
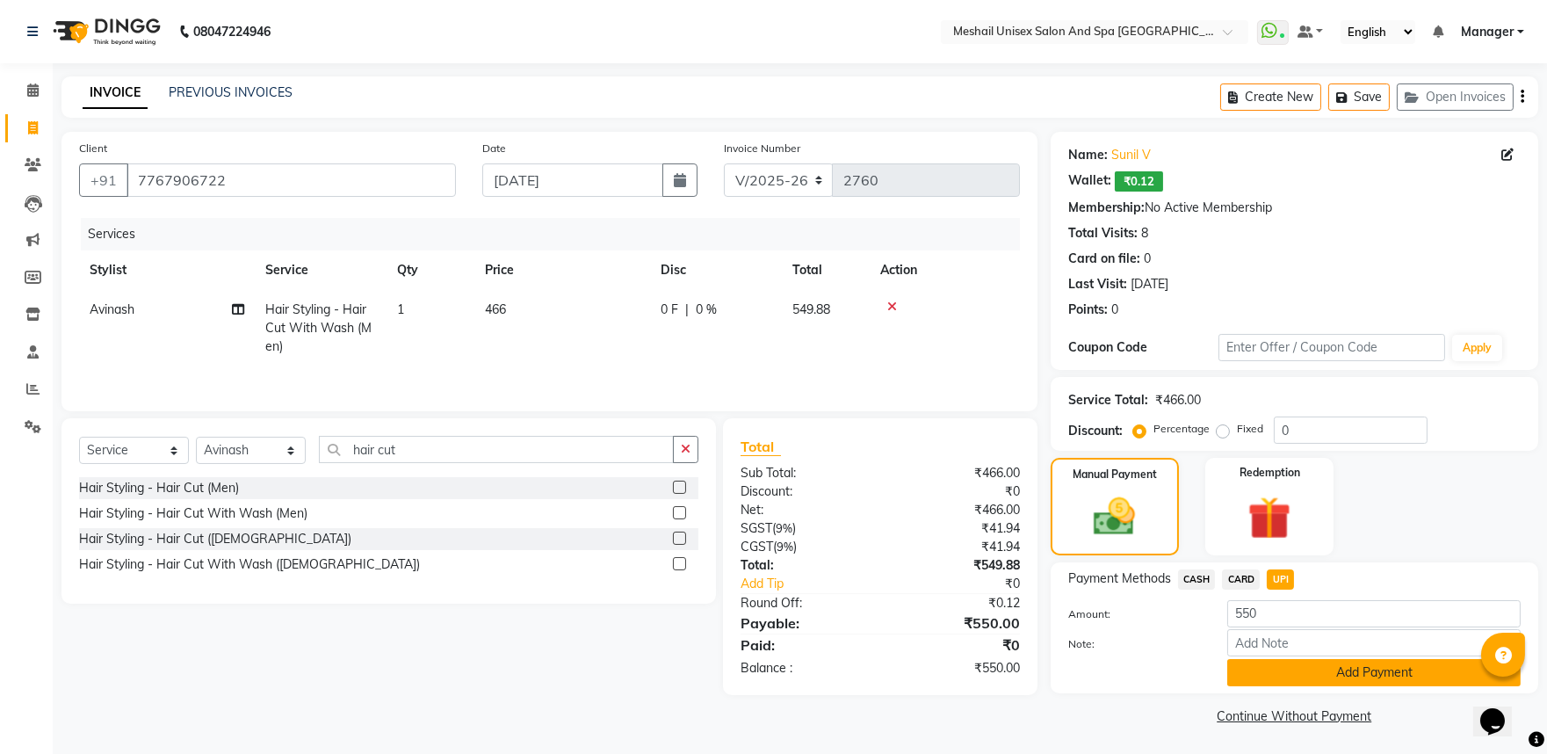
click at [1310, 662] on button "Add Payment" at bounding box center [1373, 672] width 293 height 27
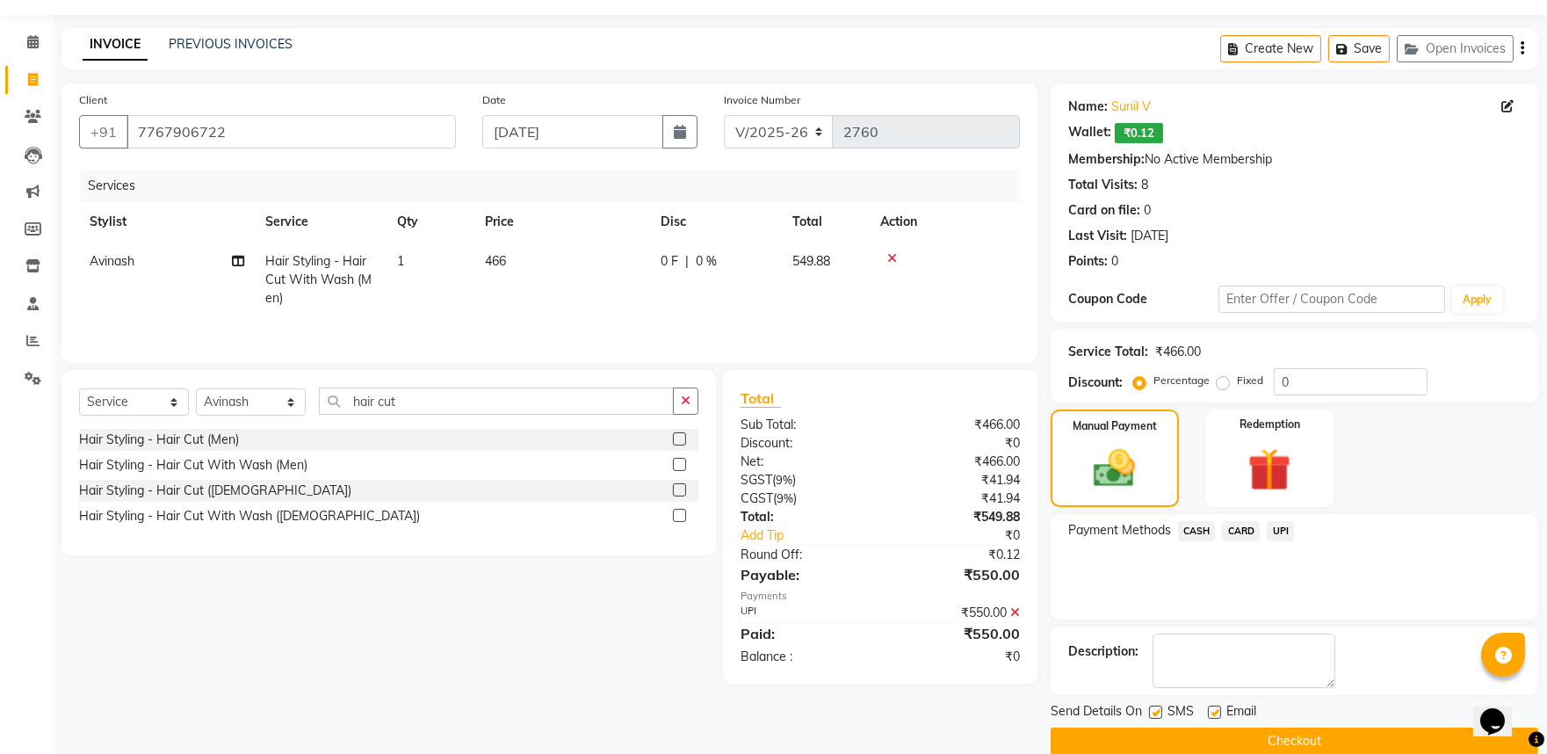
scroll to position [75, 0]
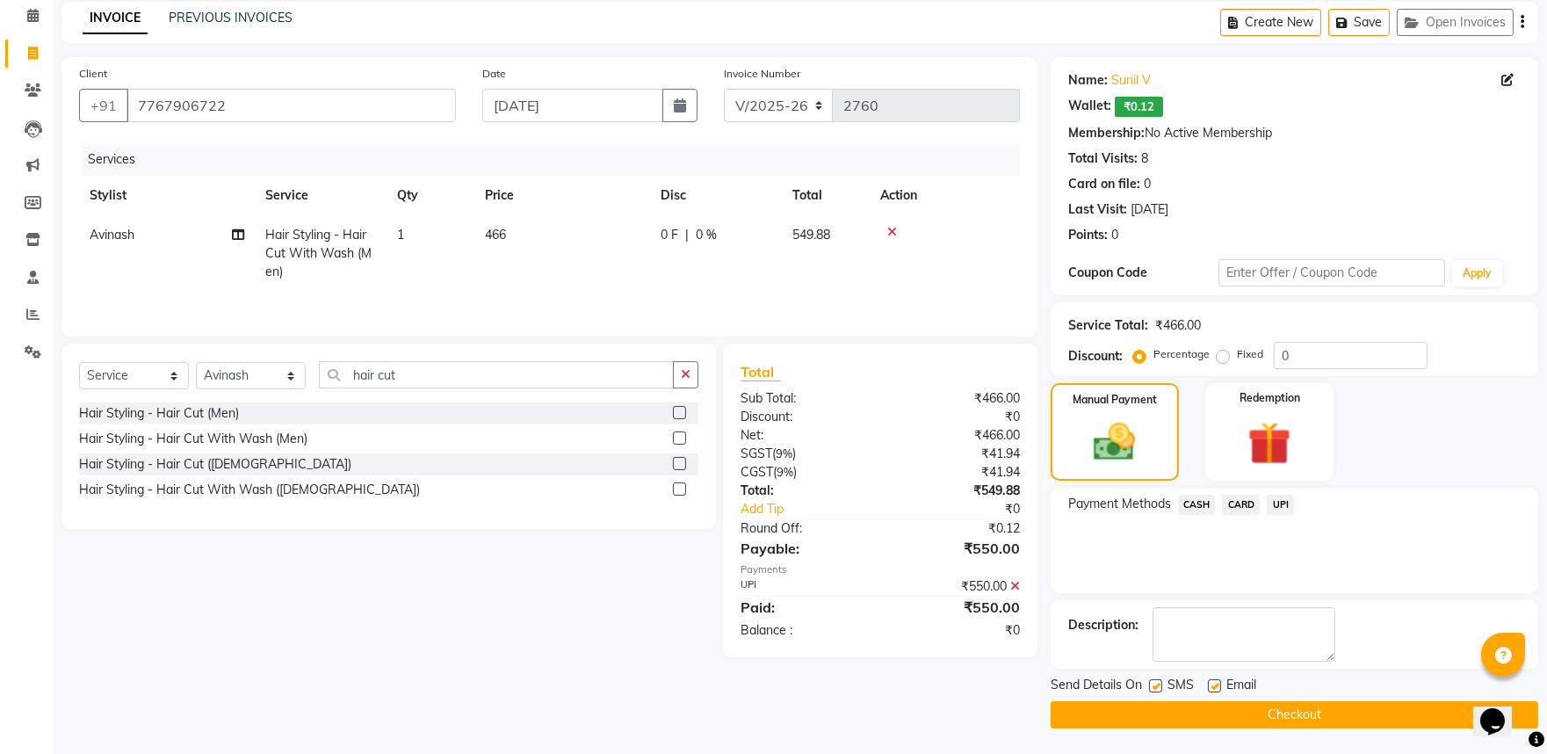
click at [1296, 720] on button "Checkout" at bounding box center [1295, 714] width 488 height 27
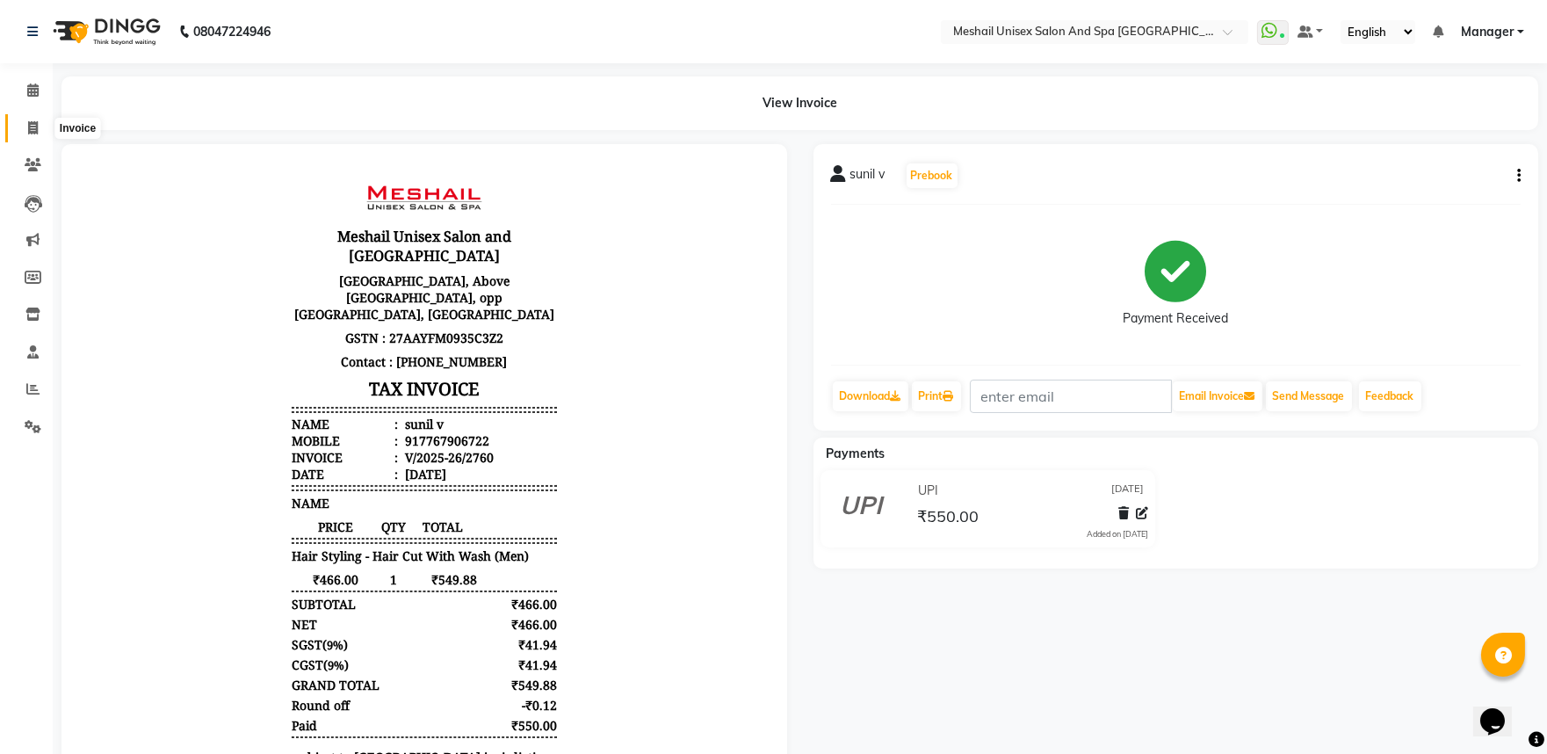
click at [24, 124] on span at bounding box center [33, 129] width 31 height 20
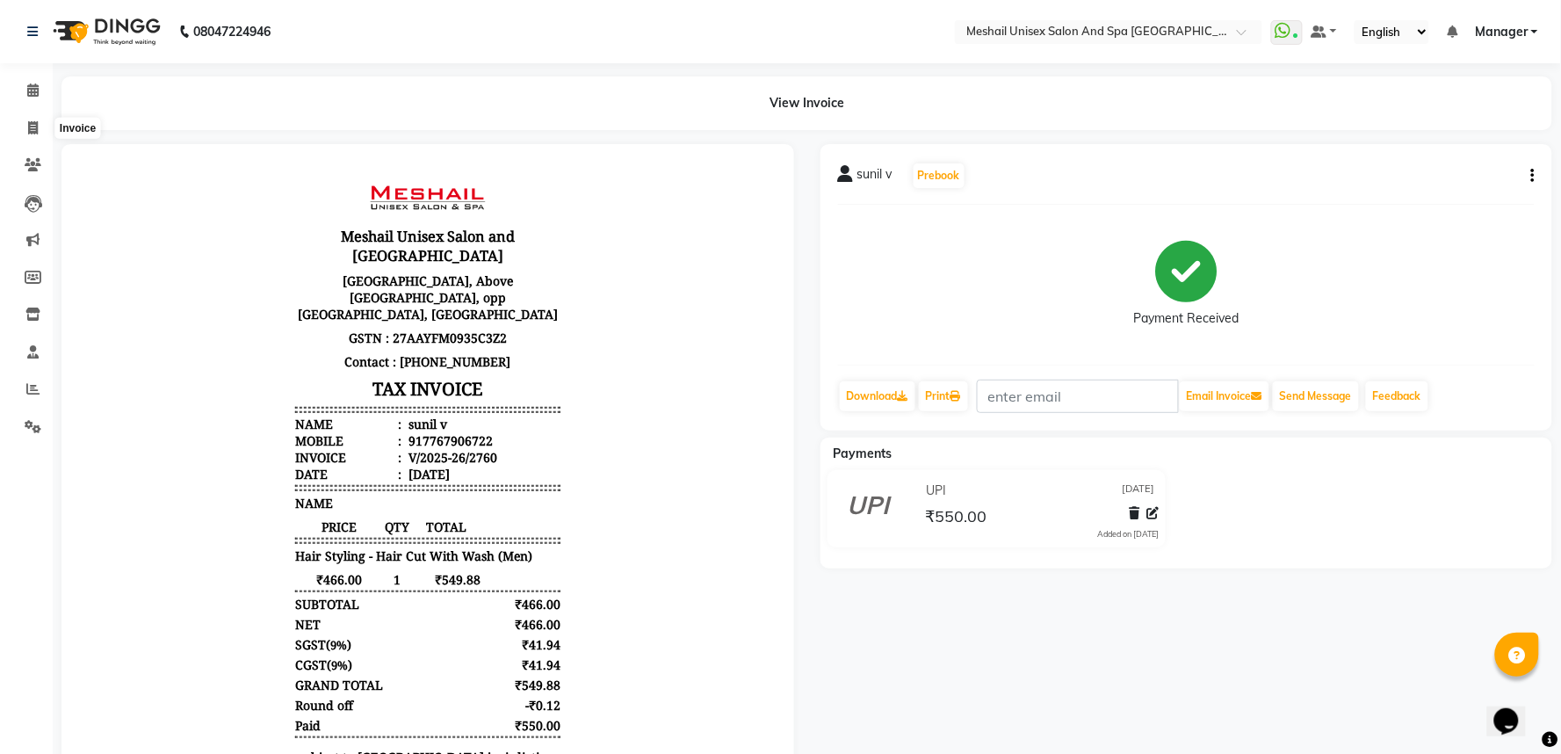
select select "service"
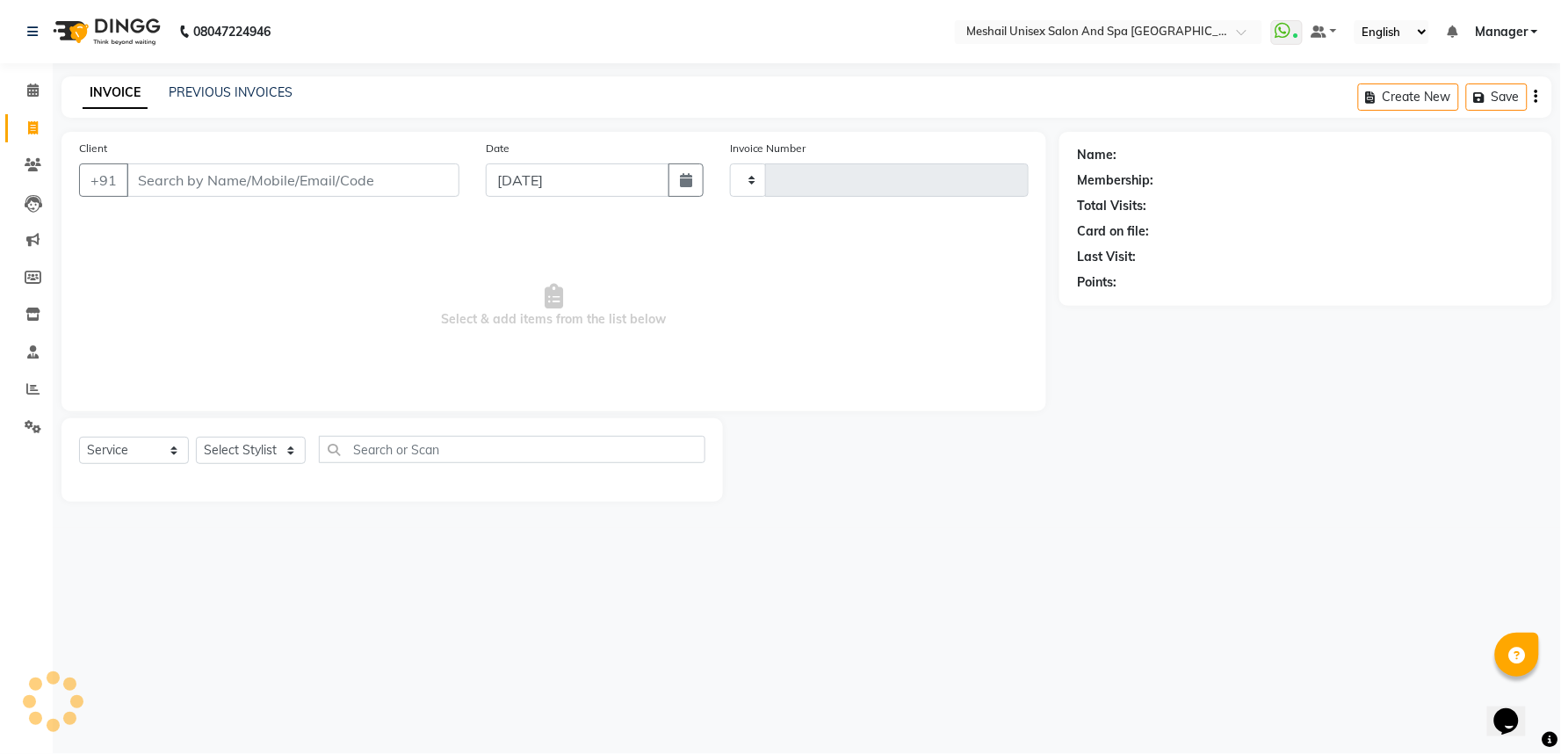
type input "2761"
select select "6711"
click at [220, 90] on link "PREVIOUS INVOICES" at bounding box center [231, 92] width 124 height 16
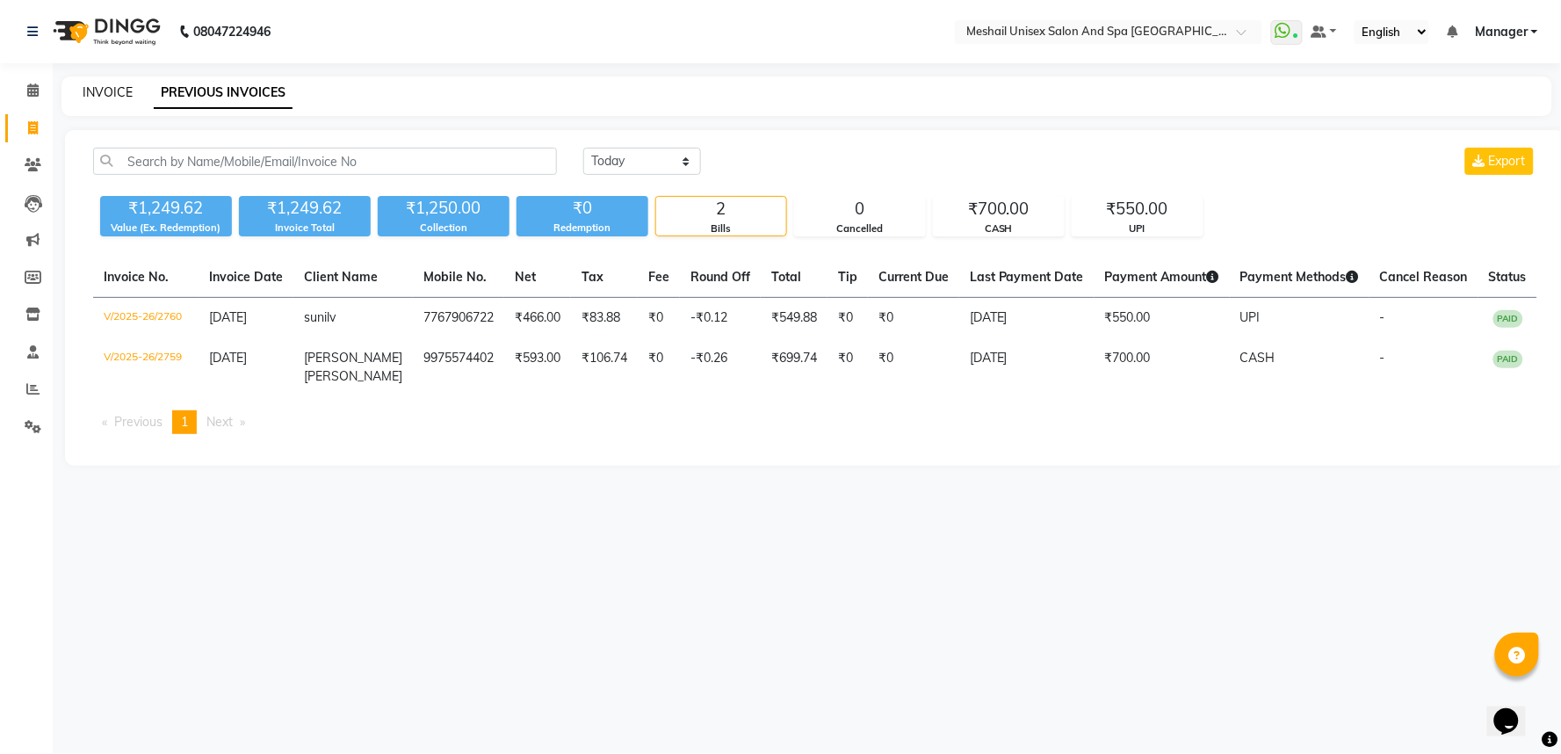
click at [109, 90] on link "INVOICE" at bounding box center [108, 92] width 50 height 16
select select "service"
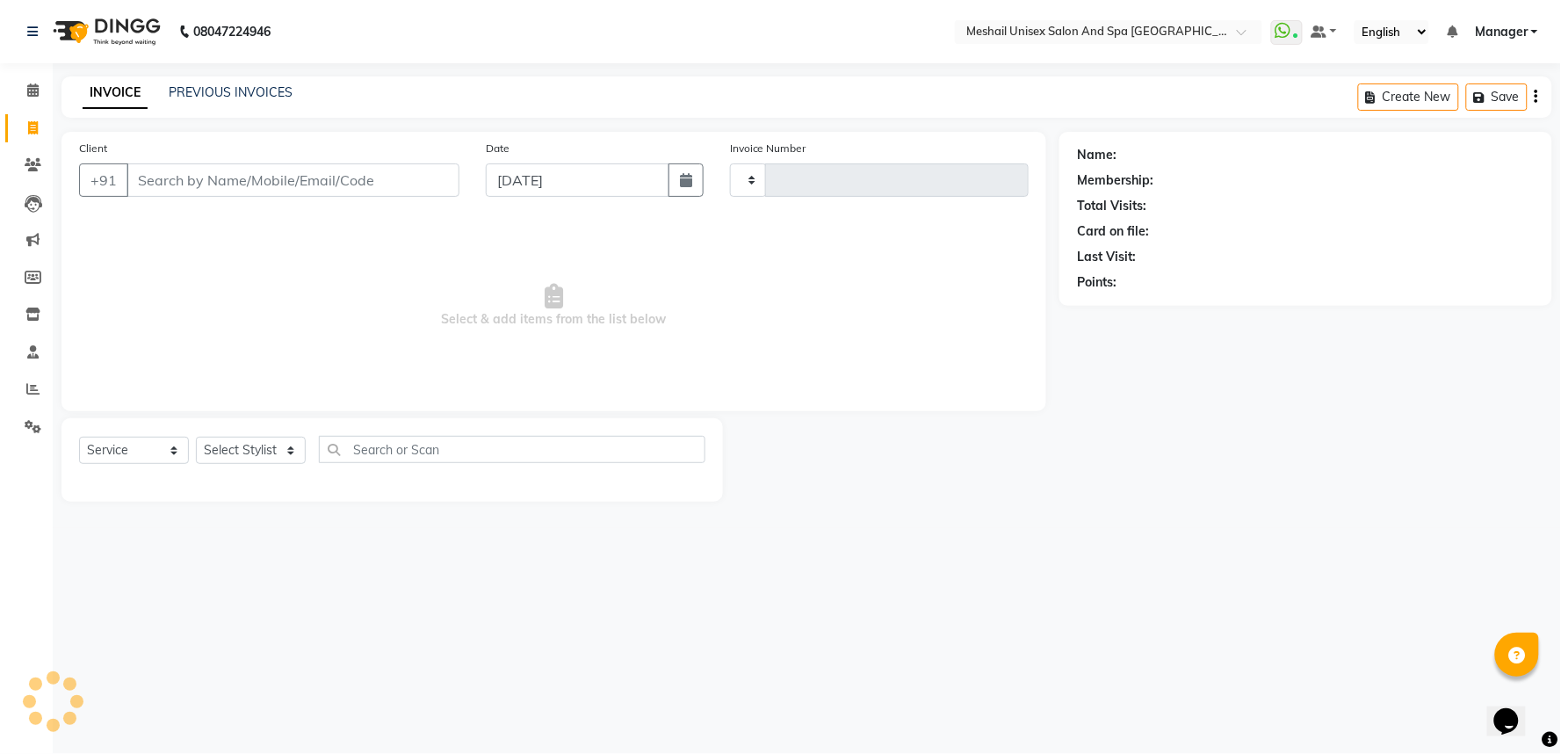
type input "2761"
select select "6711"
click at [153, 171] on input "Client" at bounding box center [293, 179] width 333 height 33
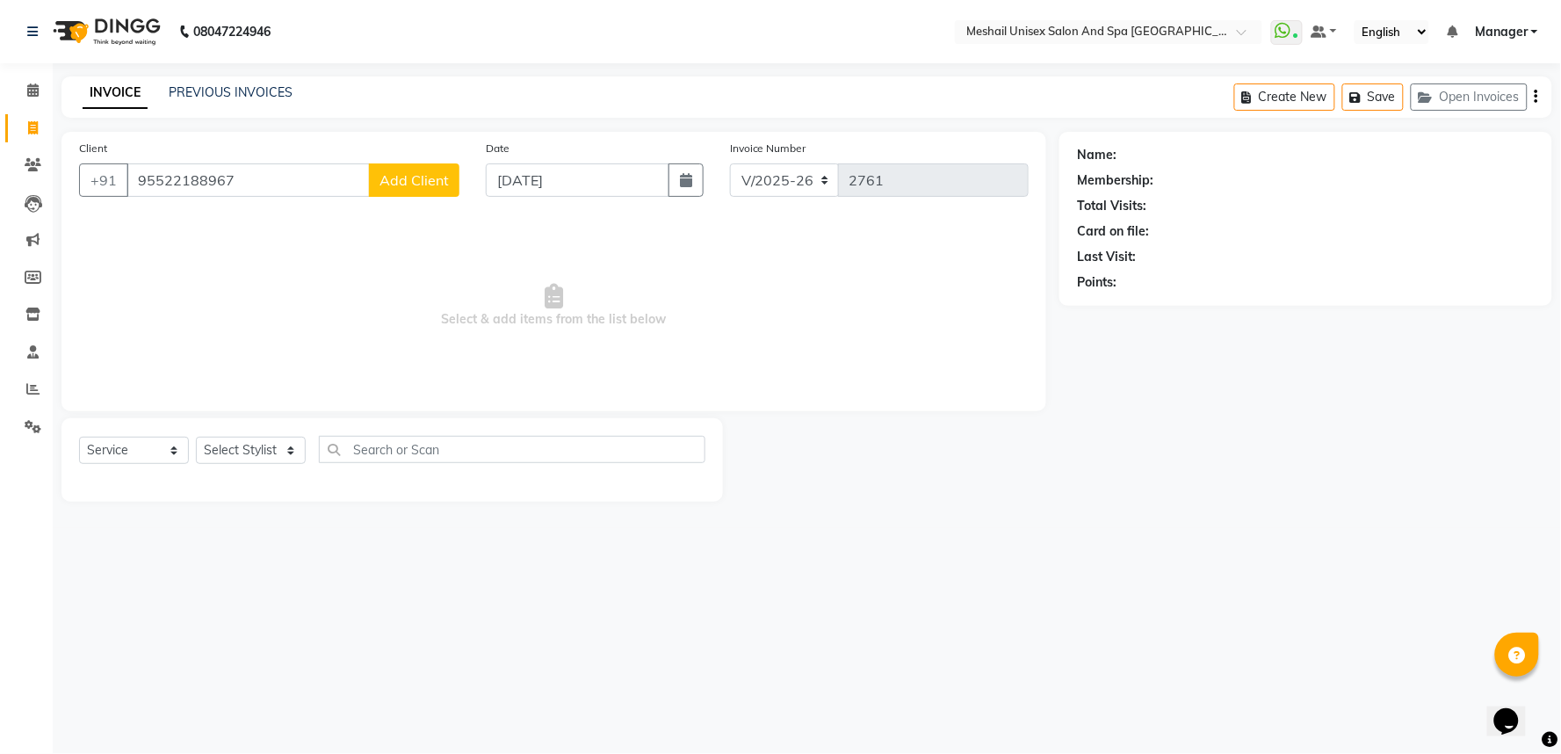
type input "95522188967"
click at [426, 184] on span "Add Client" at bounding box center [414, 180] width 69 height 18
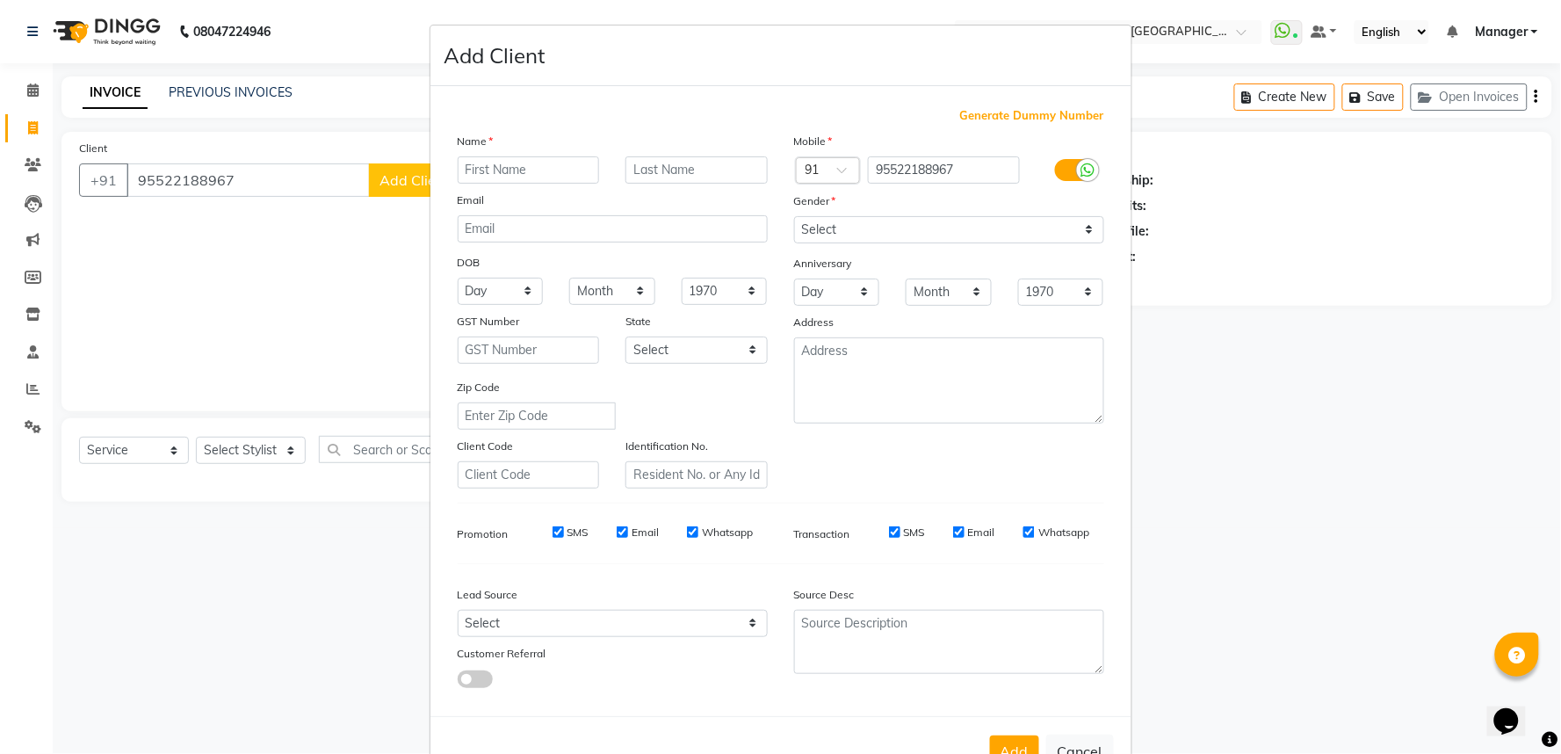
click at [510, 164] on input "text" at bounding box center [529, 169] width 142 height 27
type input "[PERSON_NAME]"
drag, startPoint x: 898, startPoint y: 221, endPoint x: 900, endPoint y: 242, distance: 21.2
click at [901, 223] on select "Select [DEMOGRAPHIC_DATA] [DEMOGRAPHIC_DATA] Other Prefer Not To Say" at bounding box center [949, 229] width 310 height 27
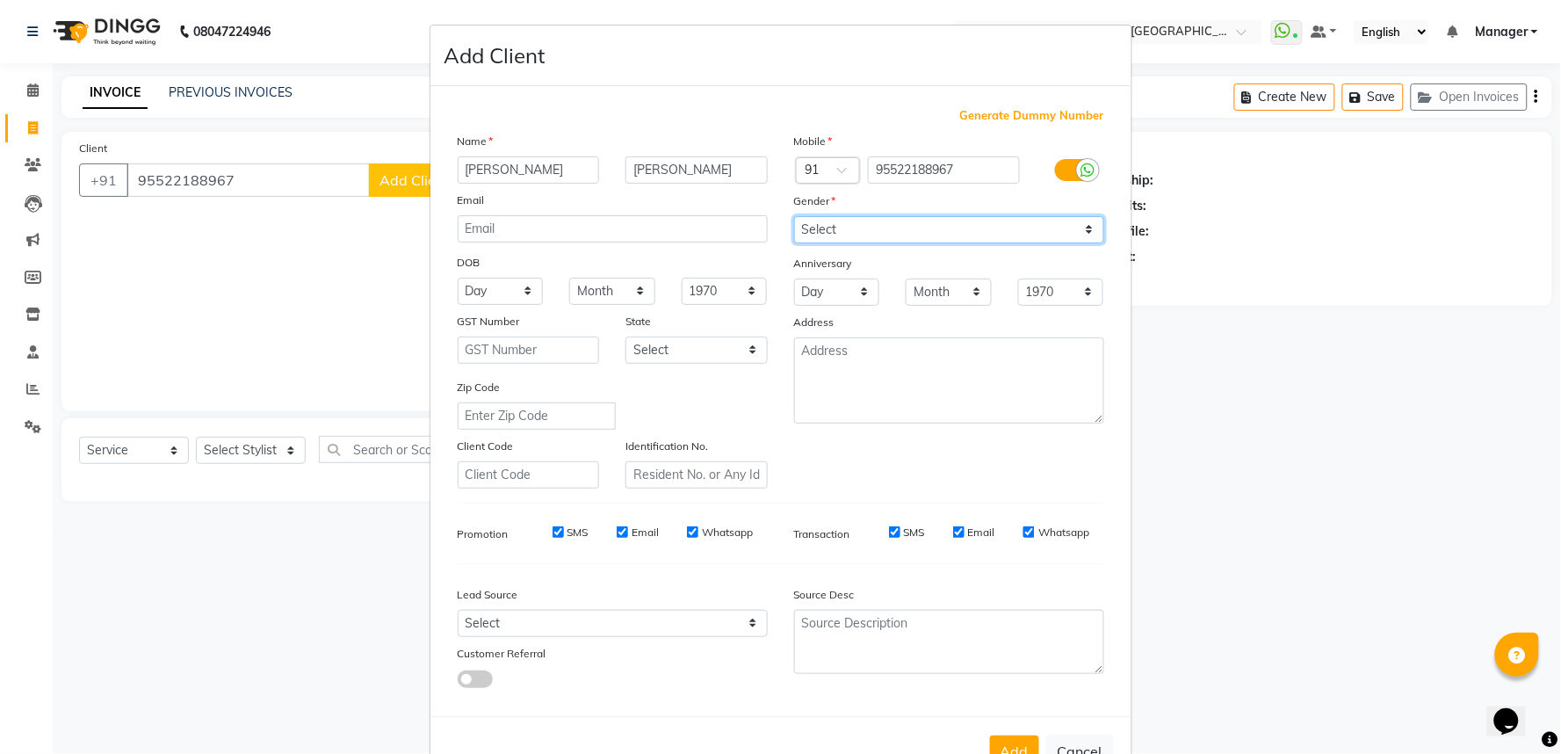
select select "[DEMOGRAPHIC_DATA]"
click at [794, 216] on select "Select [DEMOGRAPHIC_DATA] [DEMOGRAPHIC_DATA] Other Prefer Not To Say" at bounding box center [949, 229] width 310 height 27
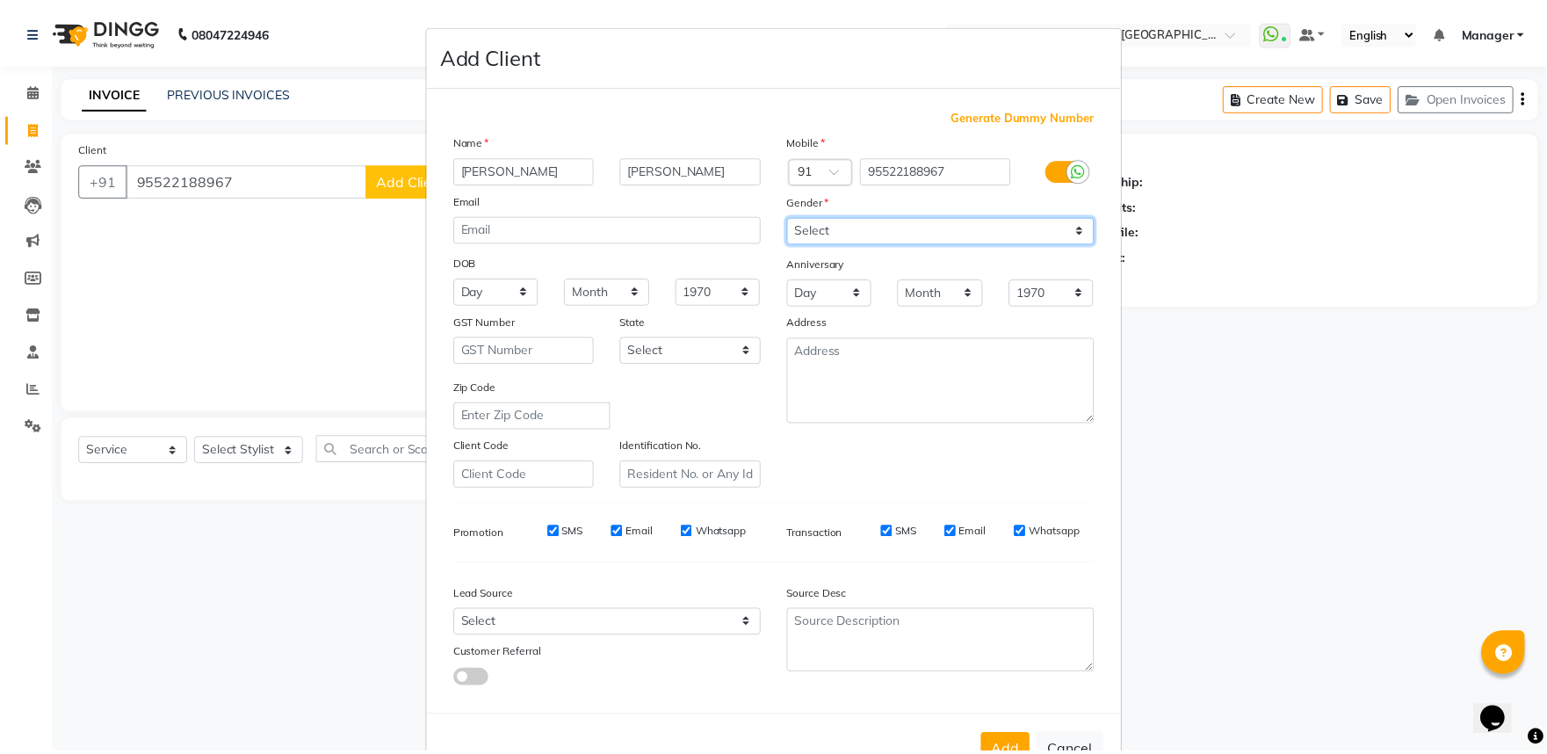
scroll to position [57, 0]
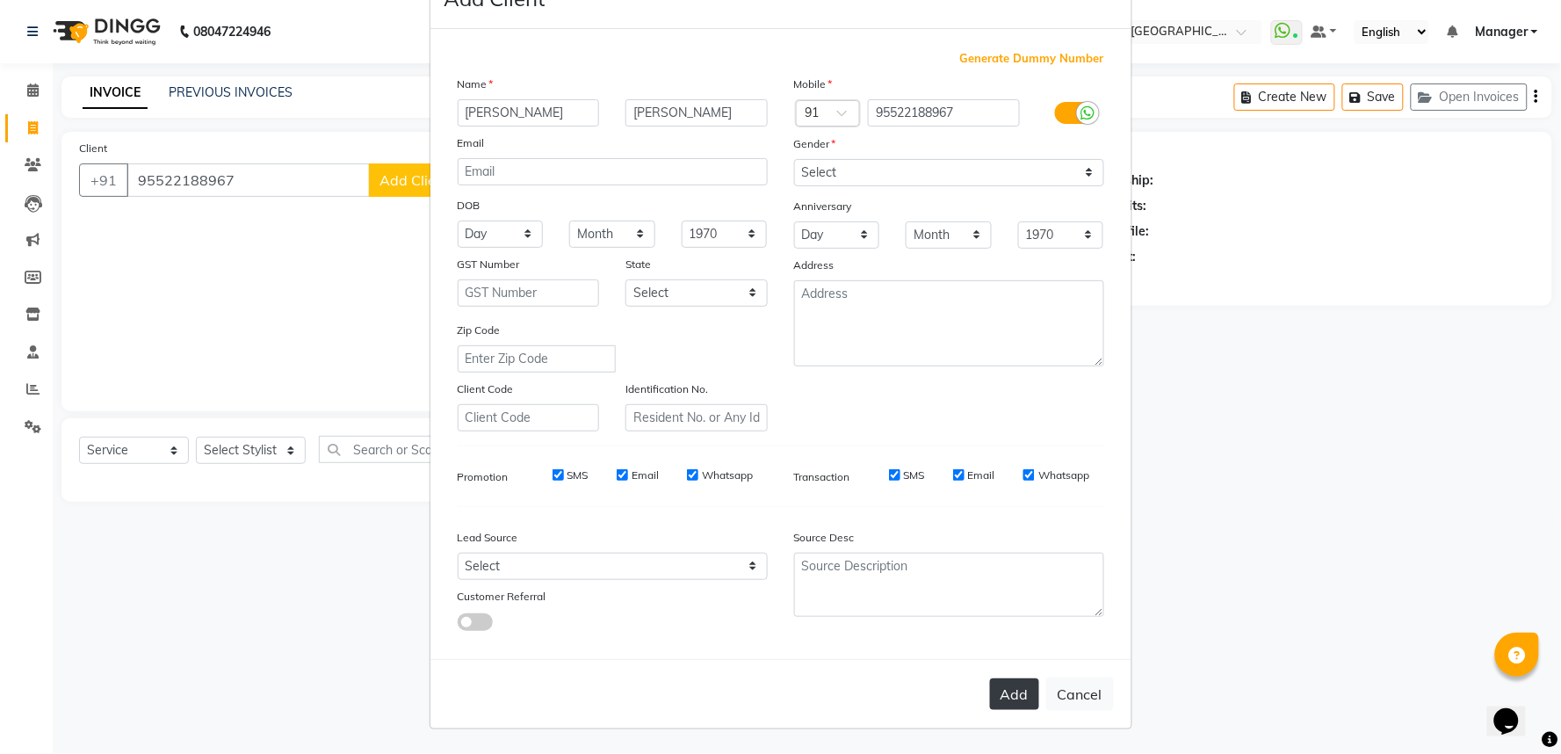
click at [995, 710] on button "Add" at bounding box center [1014, 694] width 49 height 32
click at [1006, 673] on div "Add Cancel" at bounding box center [780, 693] width 701 height 69
select select
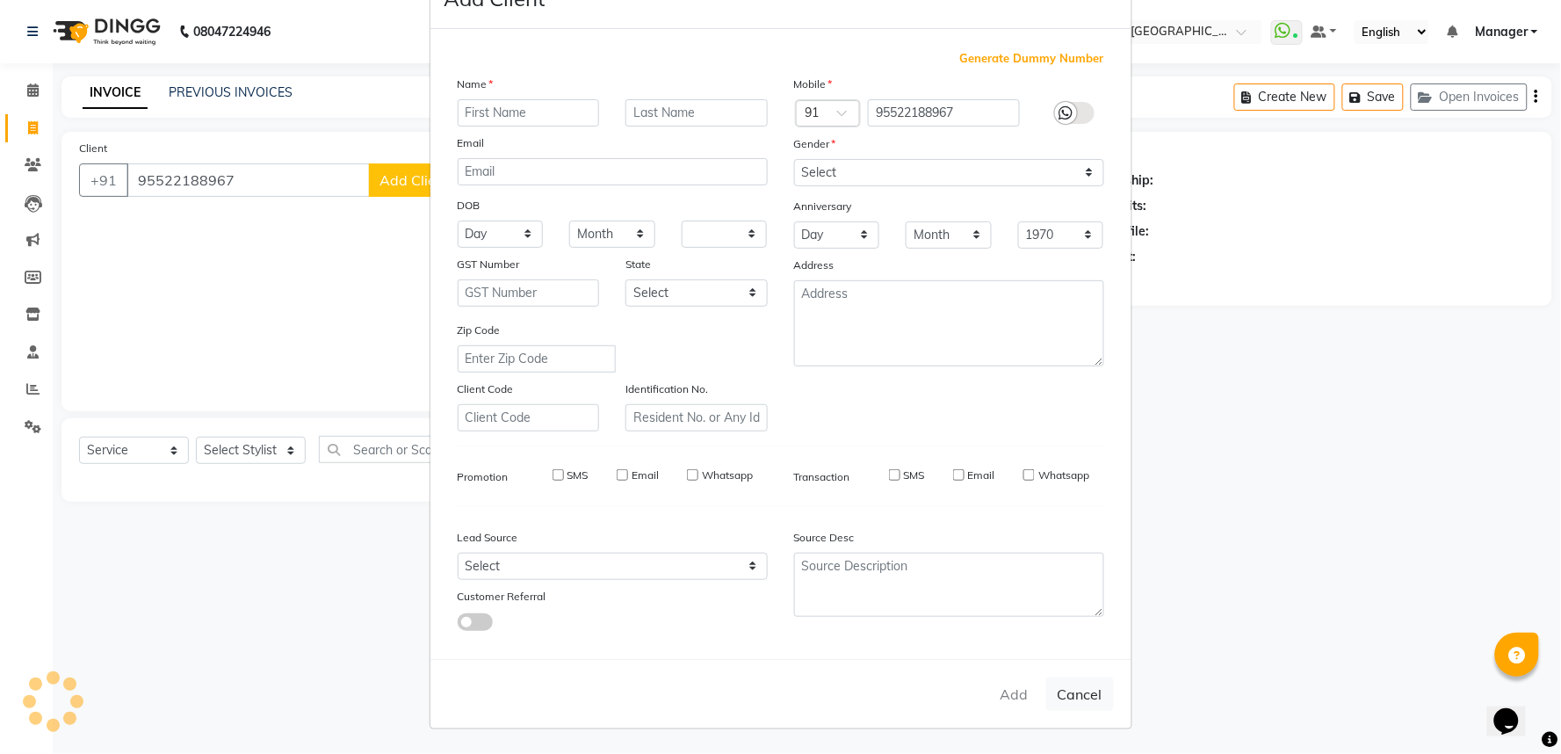
select select
checkbox input "false"
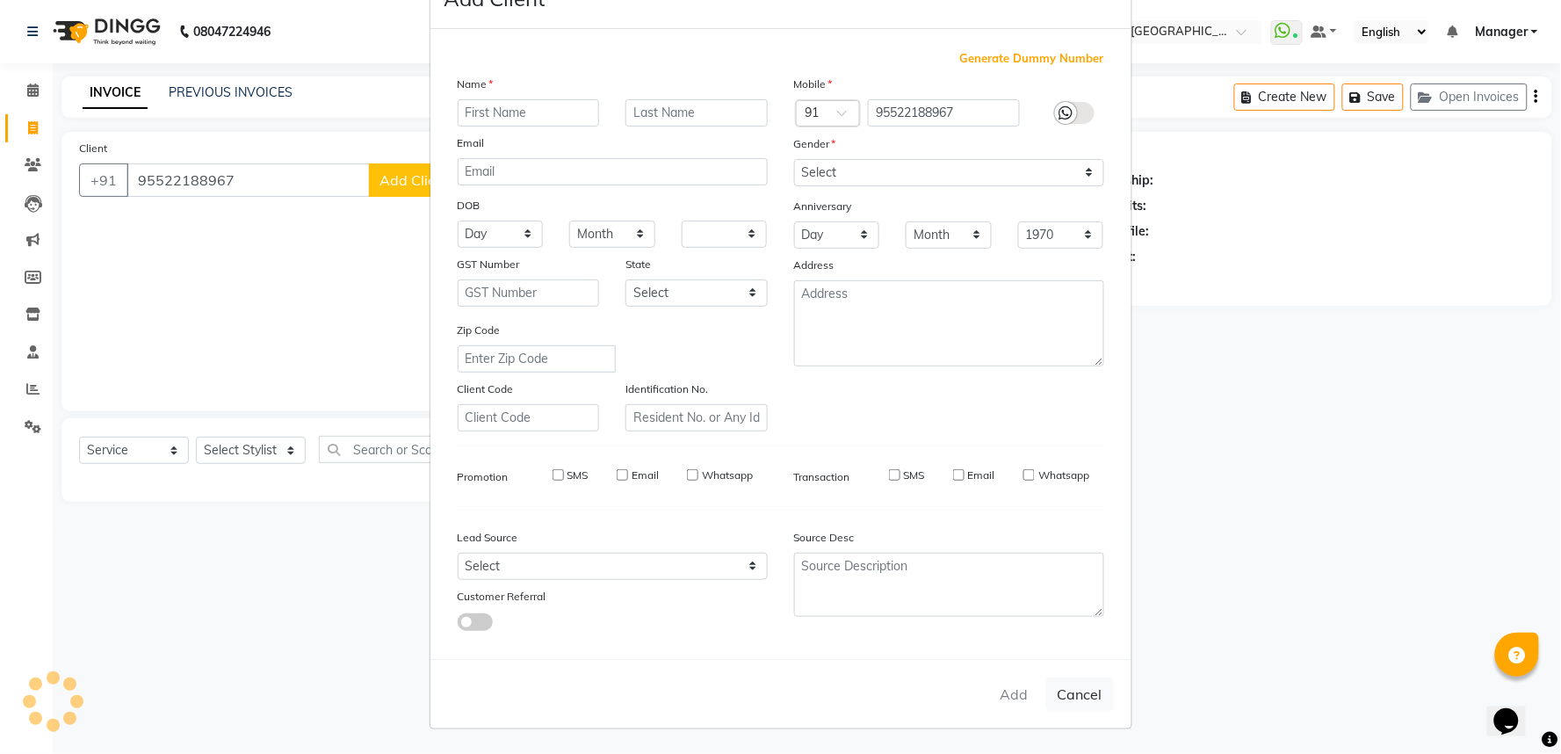
checkbox input "false"
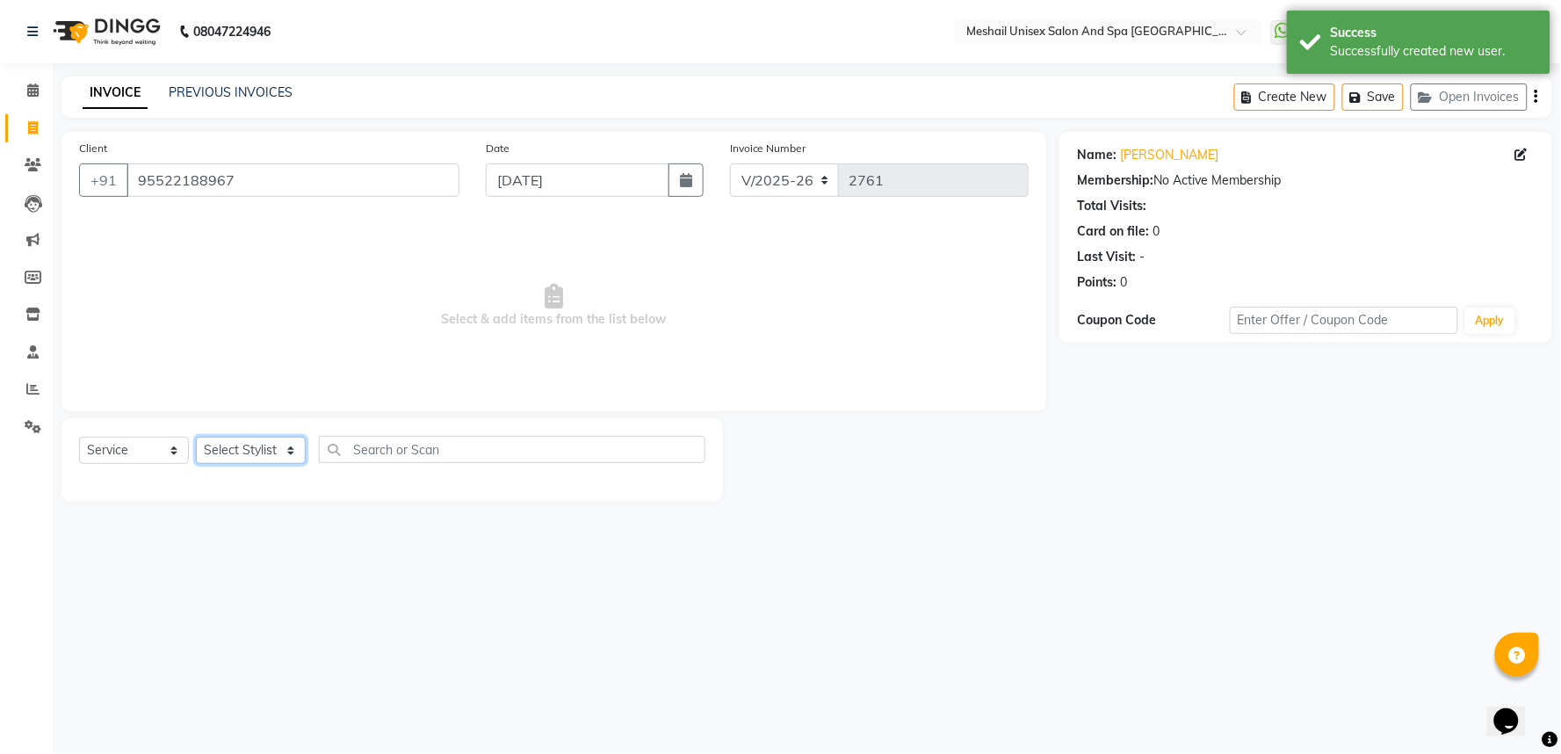
click at [239, 442] on select "Select Stylist Avinash gauri Manager [PERSON_NAME] [PERSON_NAME] [PERSON_NAME] …" at bounding box center [251, 450] width 110 height 27
select select "53320"
click at [196, 438] on select "Select Stylist Avinash gauri Manager [PERSON_NAME] [PERSON_NAME] [PERSON_NAME] …" at bounding box center [251, 450] width 110 height 27
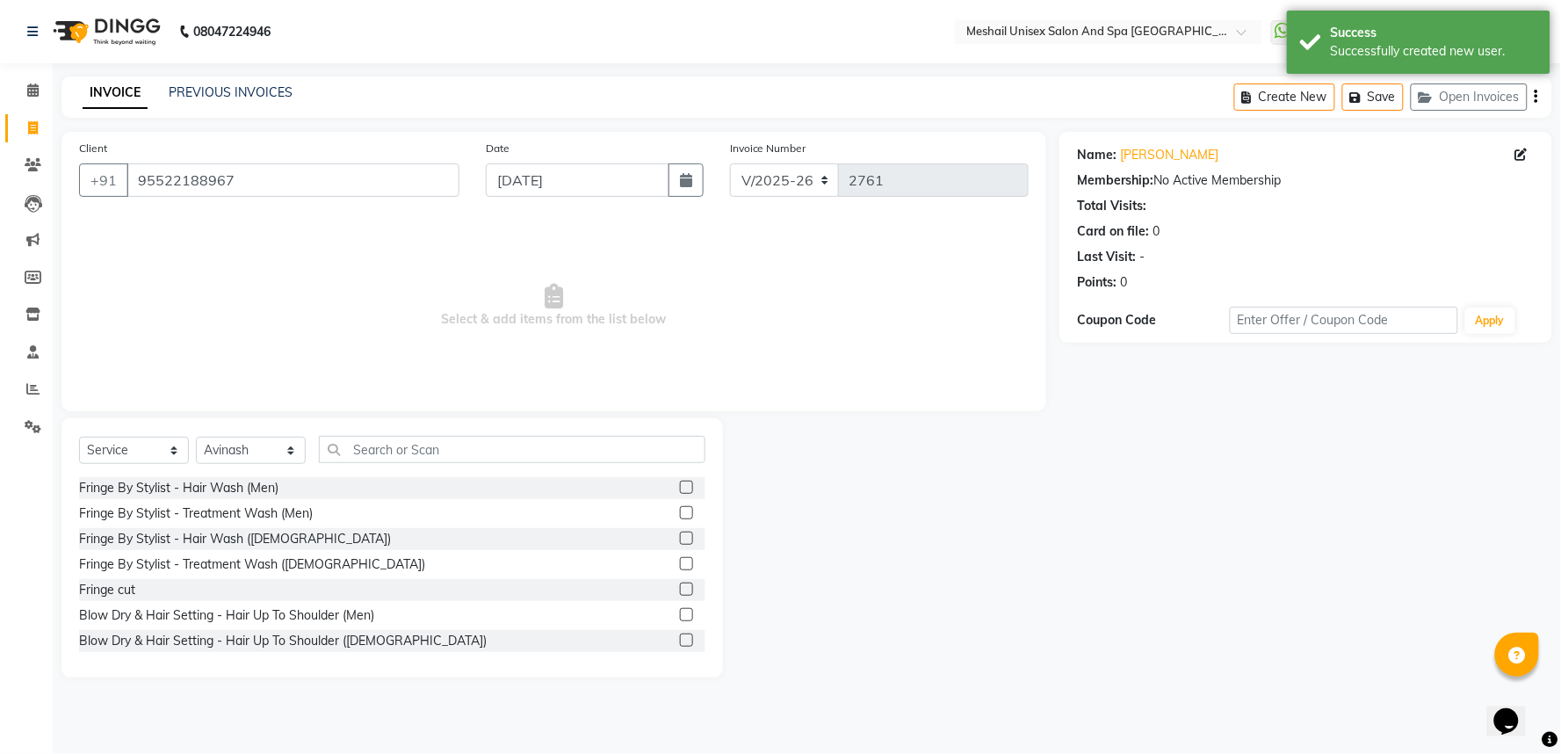
click at [409, 466] on div "Select Service Product Membership Package Voucher Prepaid Gift Card Select Styl…" at bounding box center [392, 456] width 626 height 41
click at [406, 466] on div "Select Service Product Membership Package Voucher Prepaid Gift Card Select Styl…" at bounding box center [392, 456] width 626 height 41
click at [402, 467] on div "Select Service Product Membership Package Voucher Prepaid Gift Card Select Styl…" at bounding box center [392, 456] width 626 height 41
click at [394, 437] on input "text" at bounding box center [512, 449] width 387 height 27
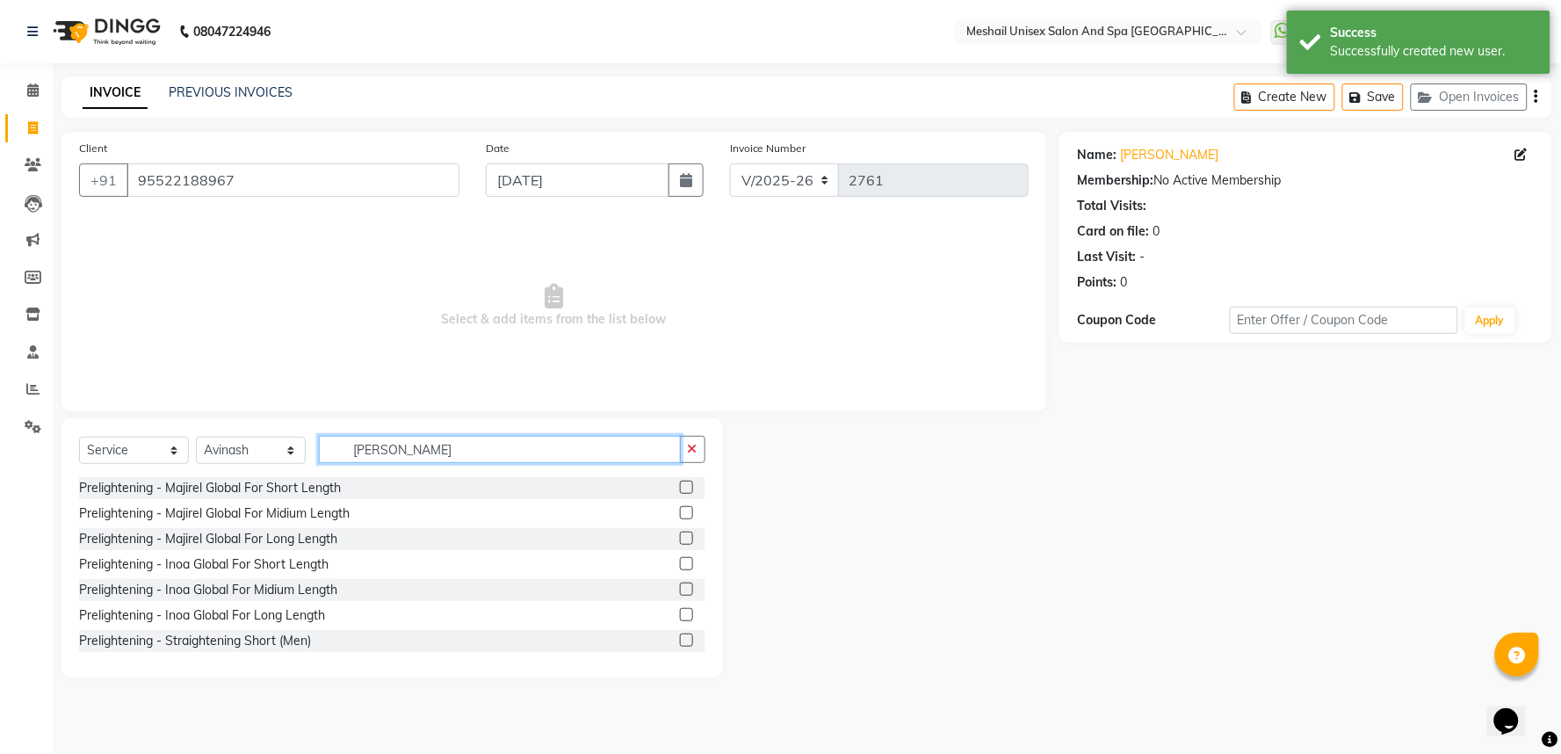
type input "[PERSON_NAME]"
click at [680, 511] on label at bounding box center [686, 512] width 13 height 13
click at [680, 511] on input "checkbox" at bounding box center [685, 513] width 11 height 11
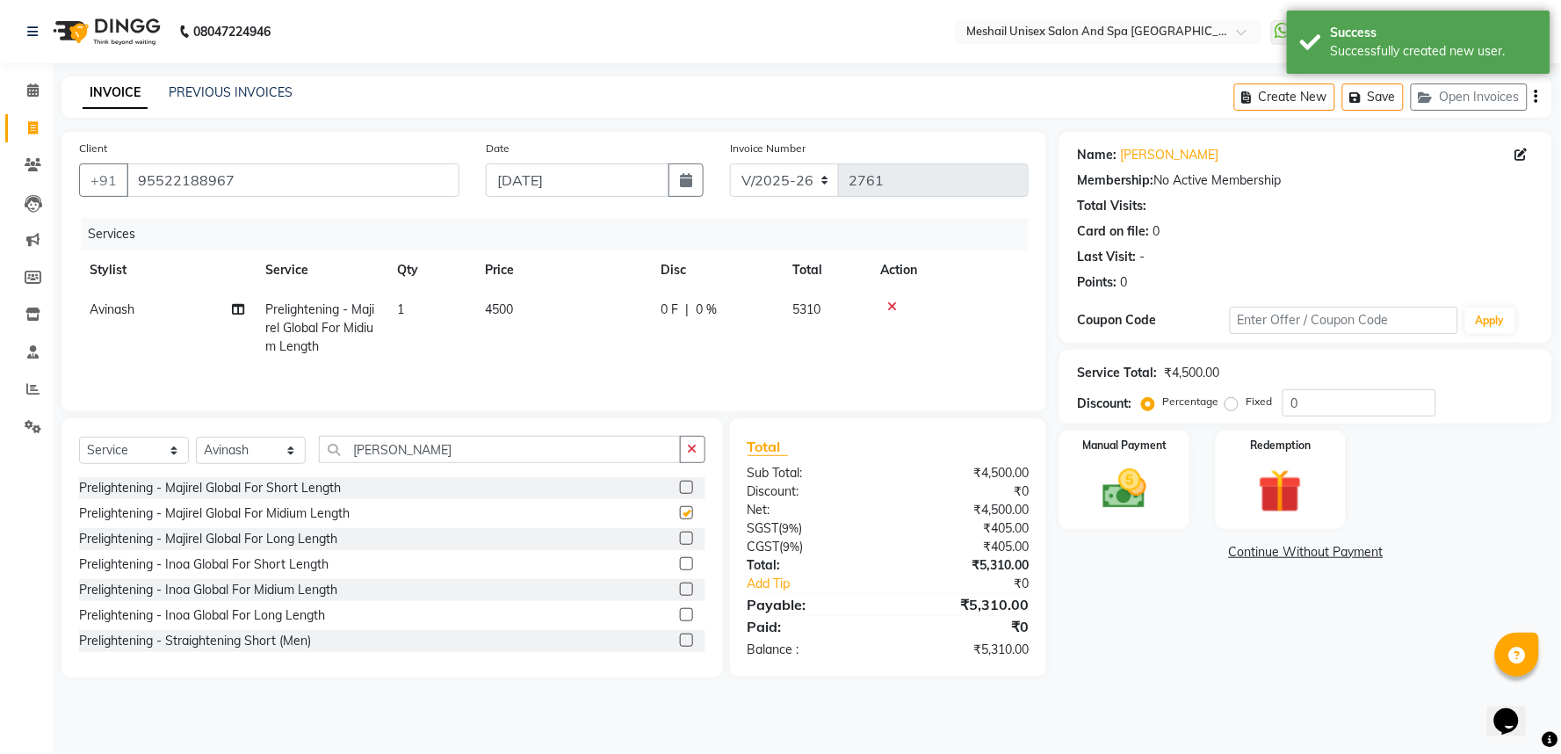
checkbox input "false"
click at [497, 309] on span "4500" at bounding box center [499, 309] width 28 height 16
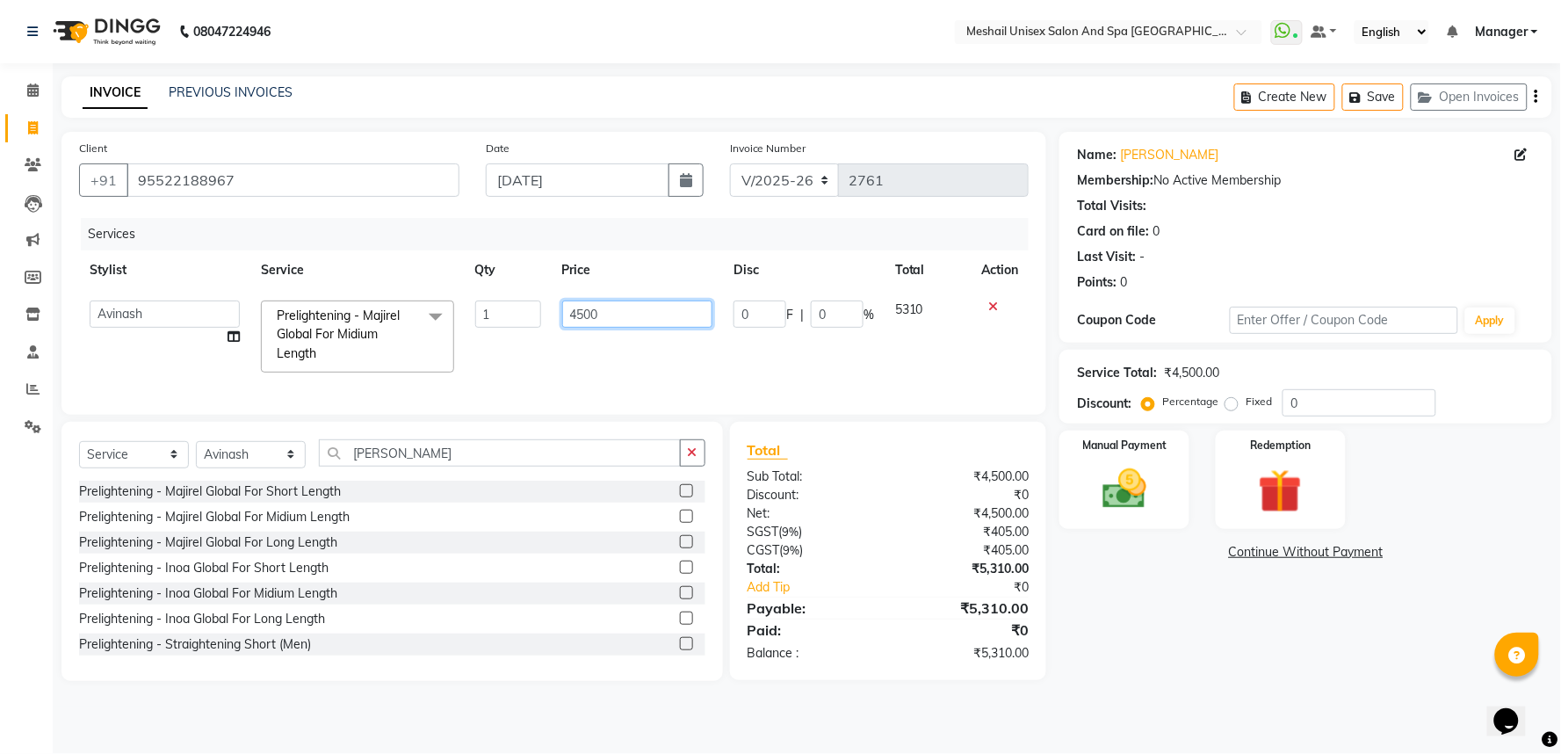
click at [562, 309] on input "4500" at bounding box center [637, 313] width 150 height 27
type input "4237"
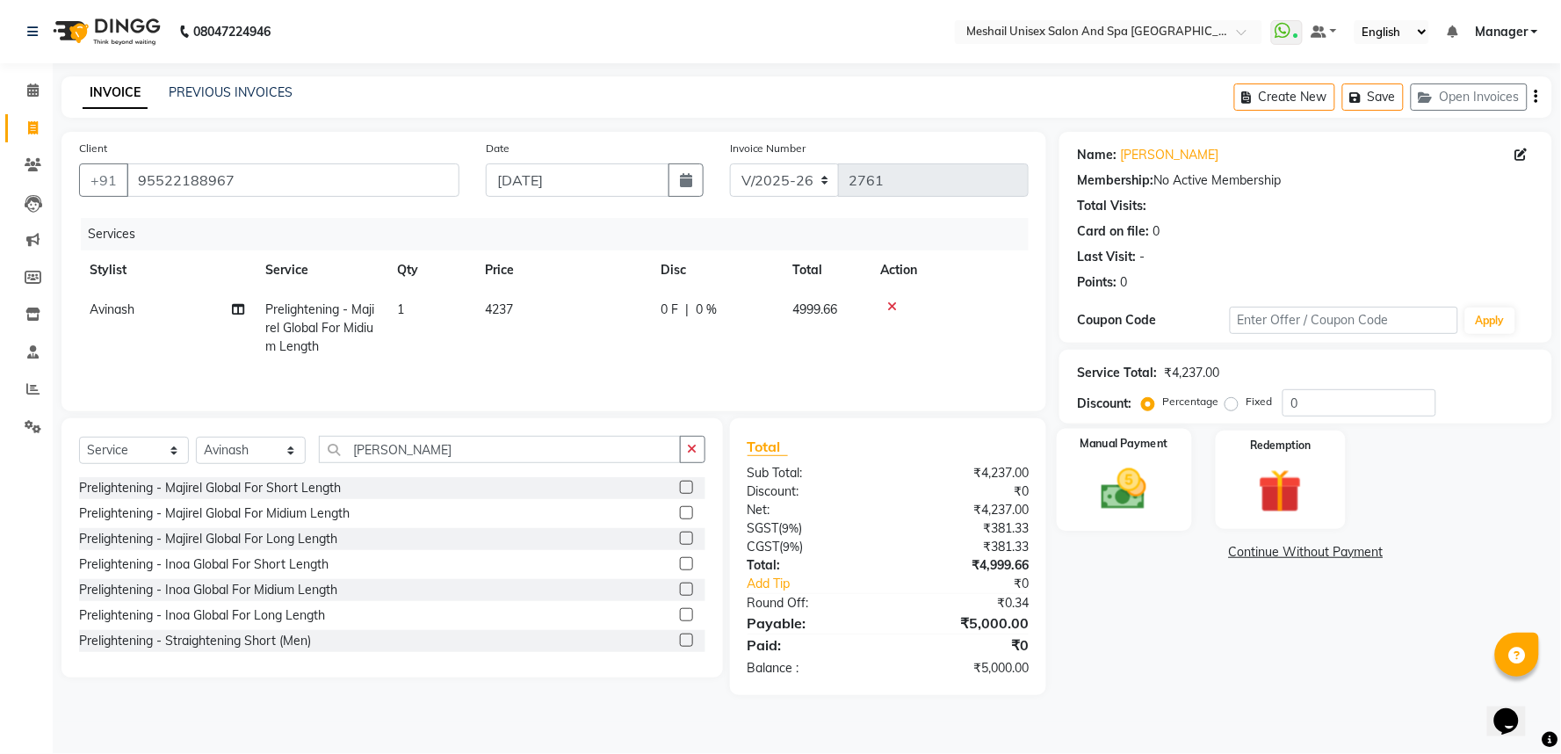
click at [1138, 520] on div "Manual Payment" at bounding box center [1124, 480] width 135 height 102
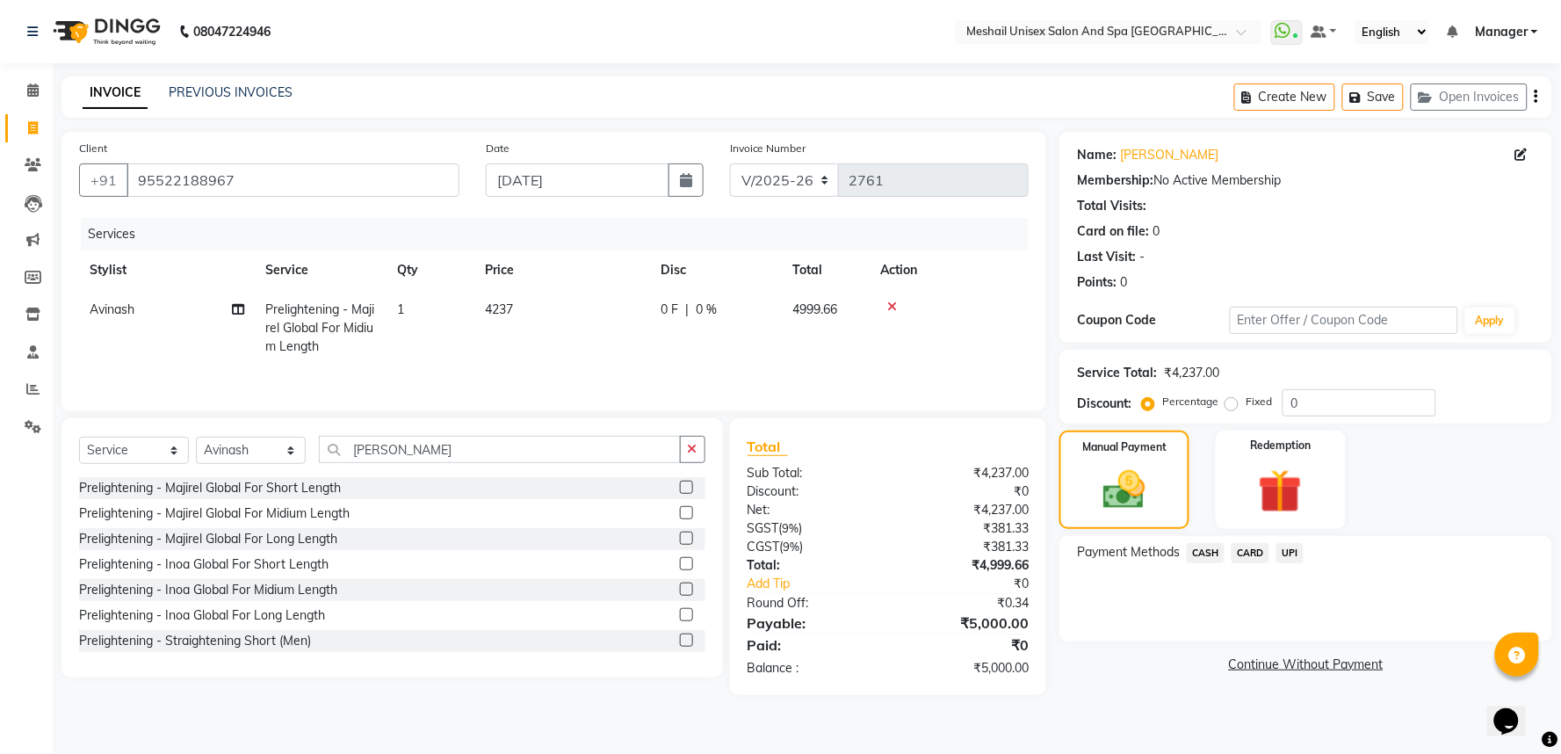
click at [1246, 553] on span "CARD" at bounding box center [1251, 553] width 38 height 20
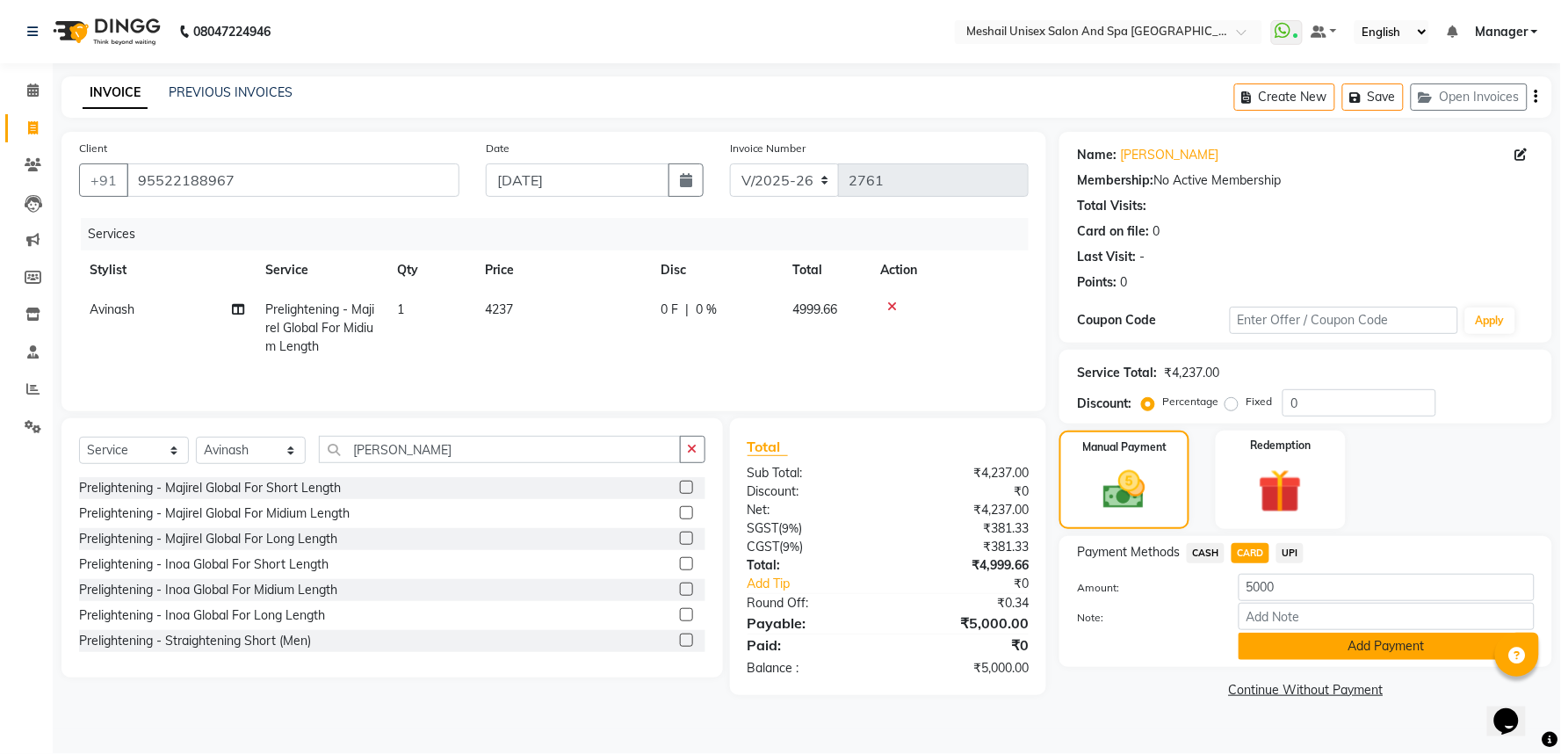
click at [1292, 650] on button "Add Payment" at bounding box center [1387, 646] width 296 height 27
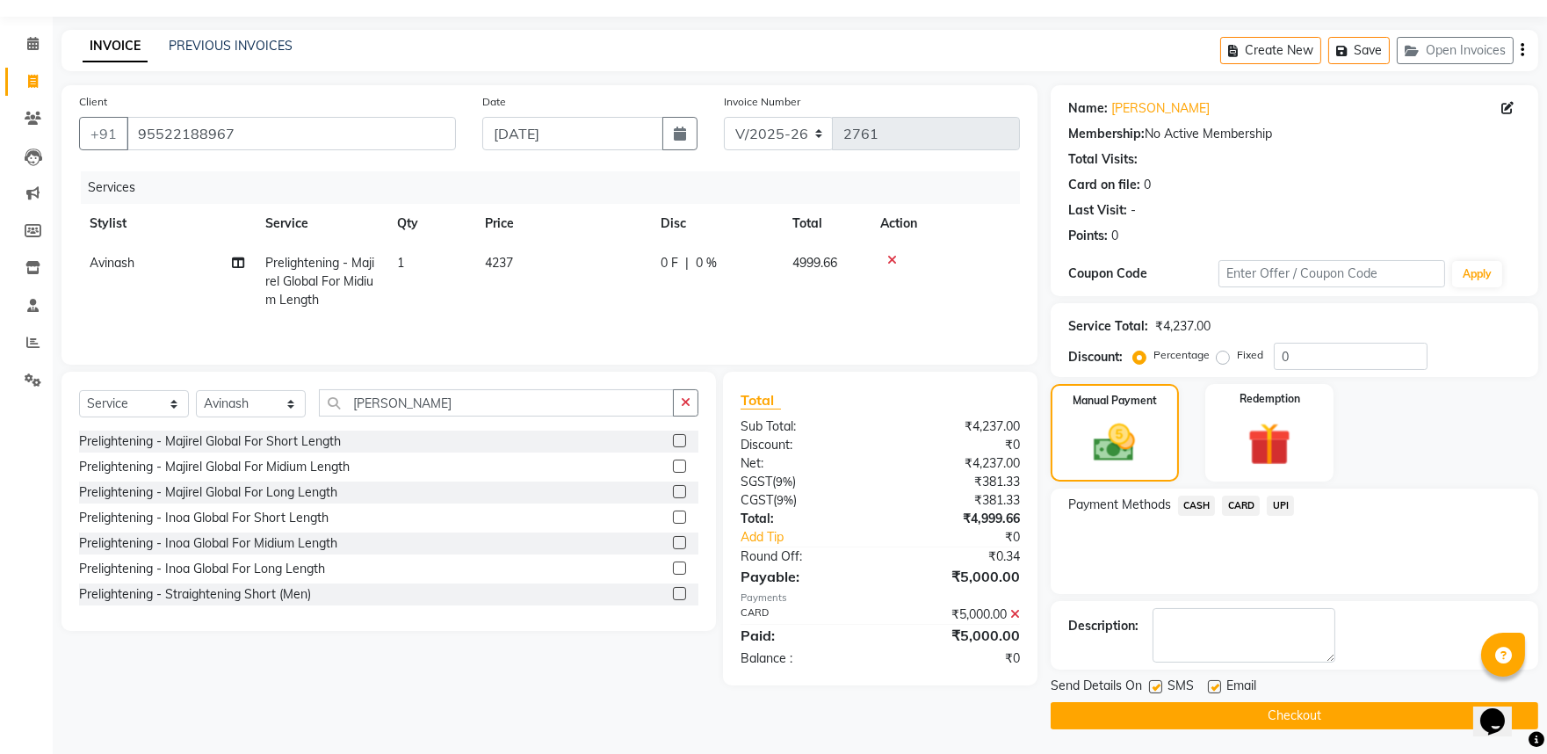
scroll to position [47, 0]
click at [1318, 716] on button "Checkout" at bounding box center [1295, 714] width 488 height 27
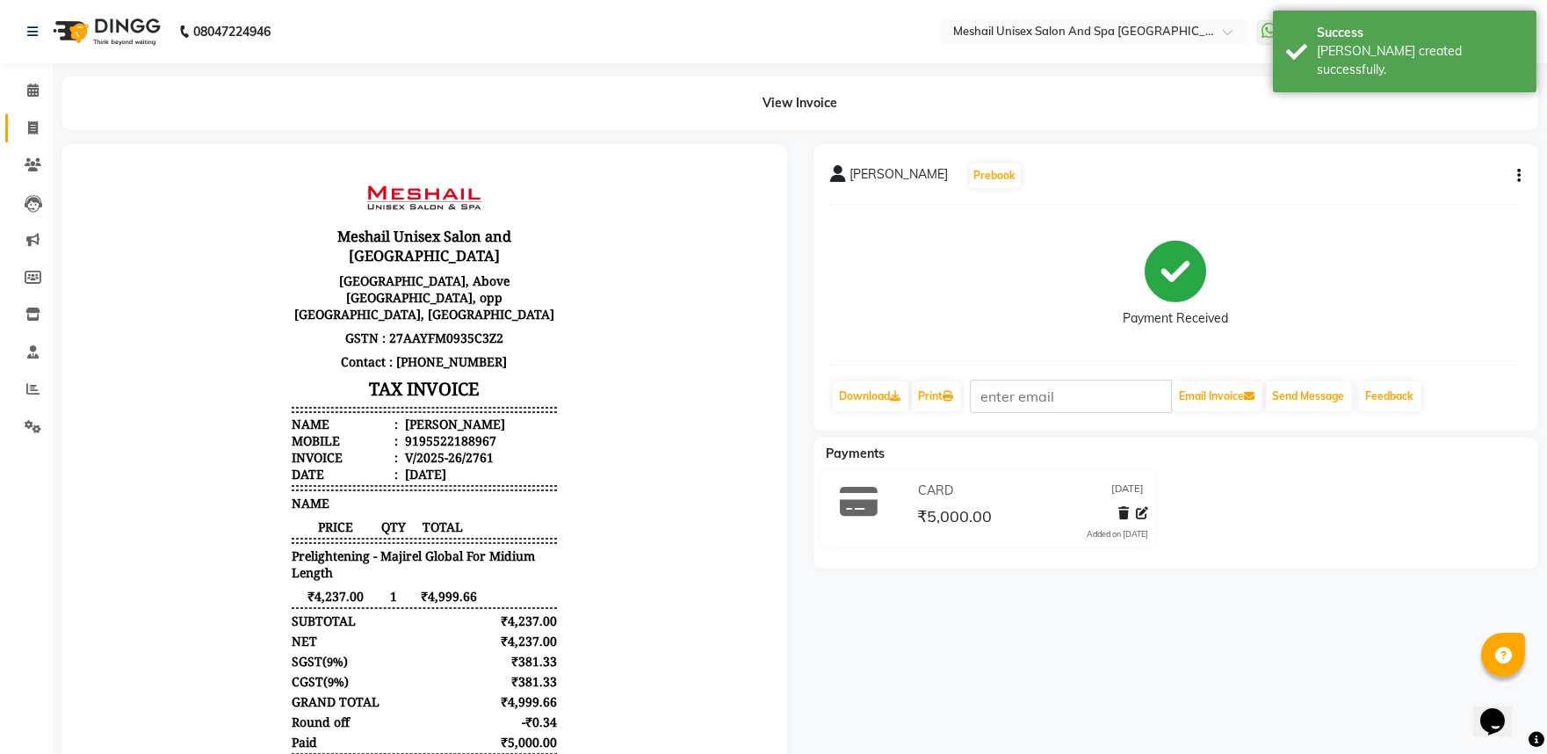
click at [24, 121] on span at bounding box center [33, 129] width 31 height 20
select select "service"
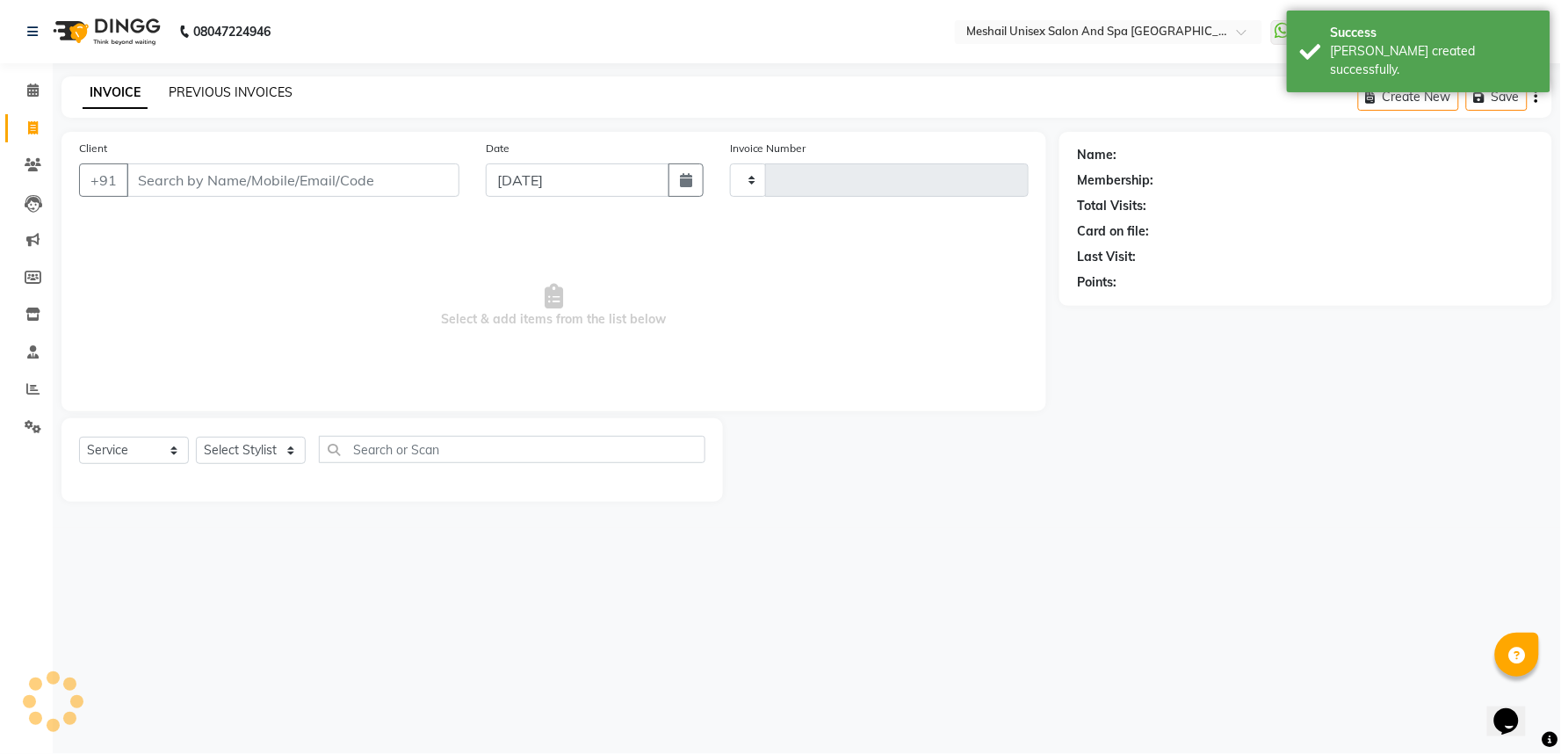
type input "2762"
select select "6711"
click at [211, 94] on link "PREVIOUS INVOICES" at bounding box center [231, 92] width 124 height 16
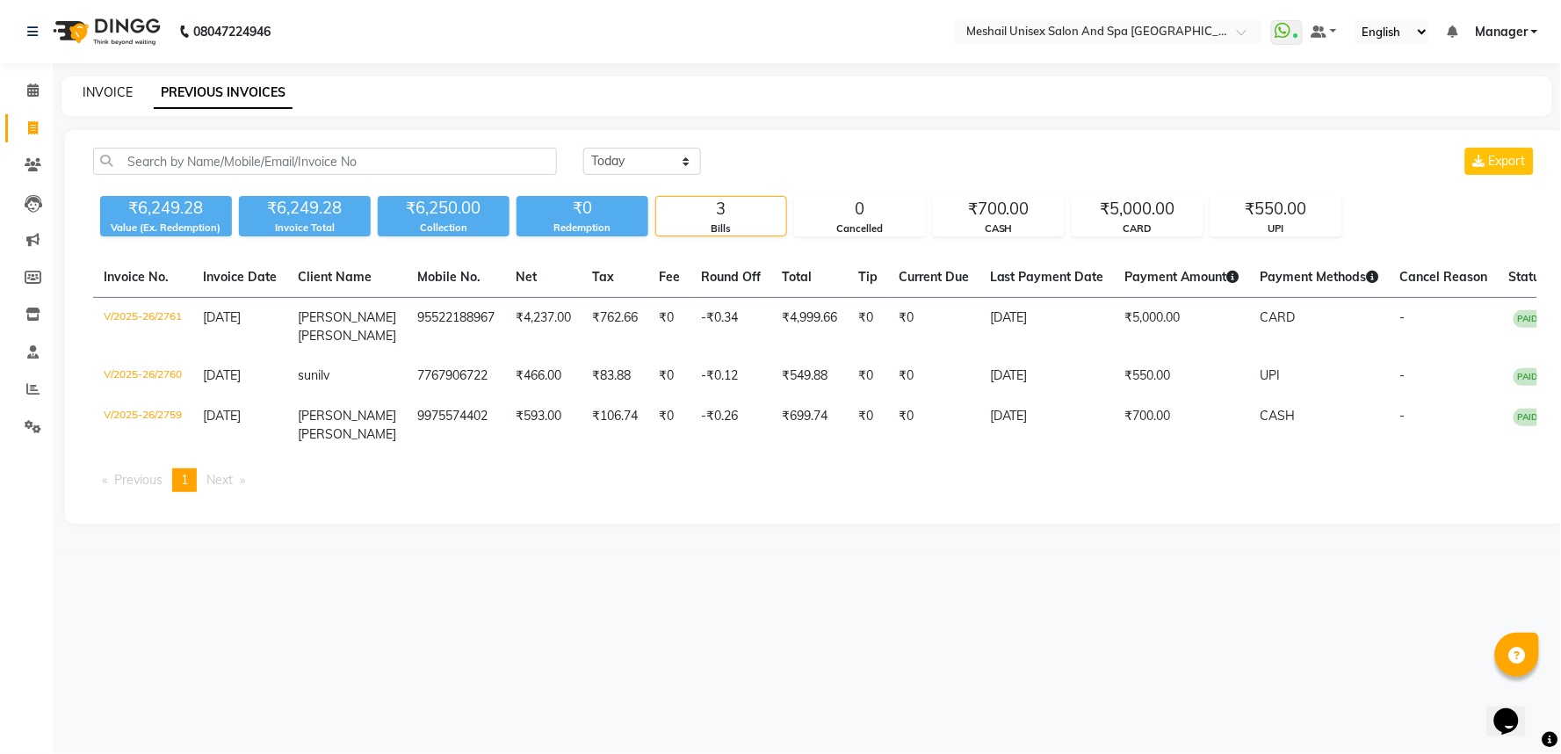
click at [90, 93] on link "INVOICE" at bounding box center [108, 92] width 50 height 16
select select "service"
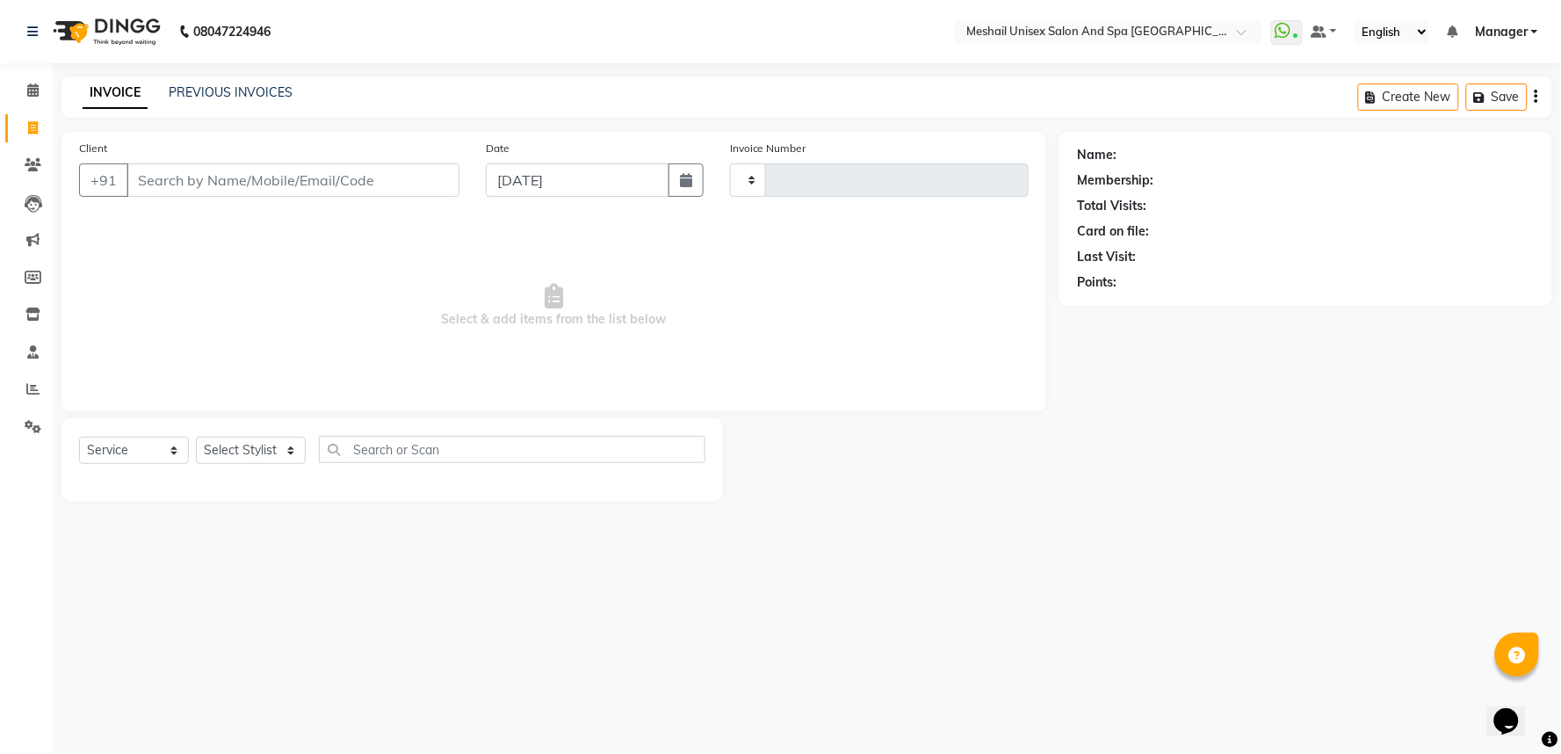
type input "2762"
select select "6711"
click at [181, 177] on input "Client" at bounding box center [293, 179] width 333 height 33
click at [180, 177] on input "Client" at bounding box center [293, 179] width 333 height 33
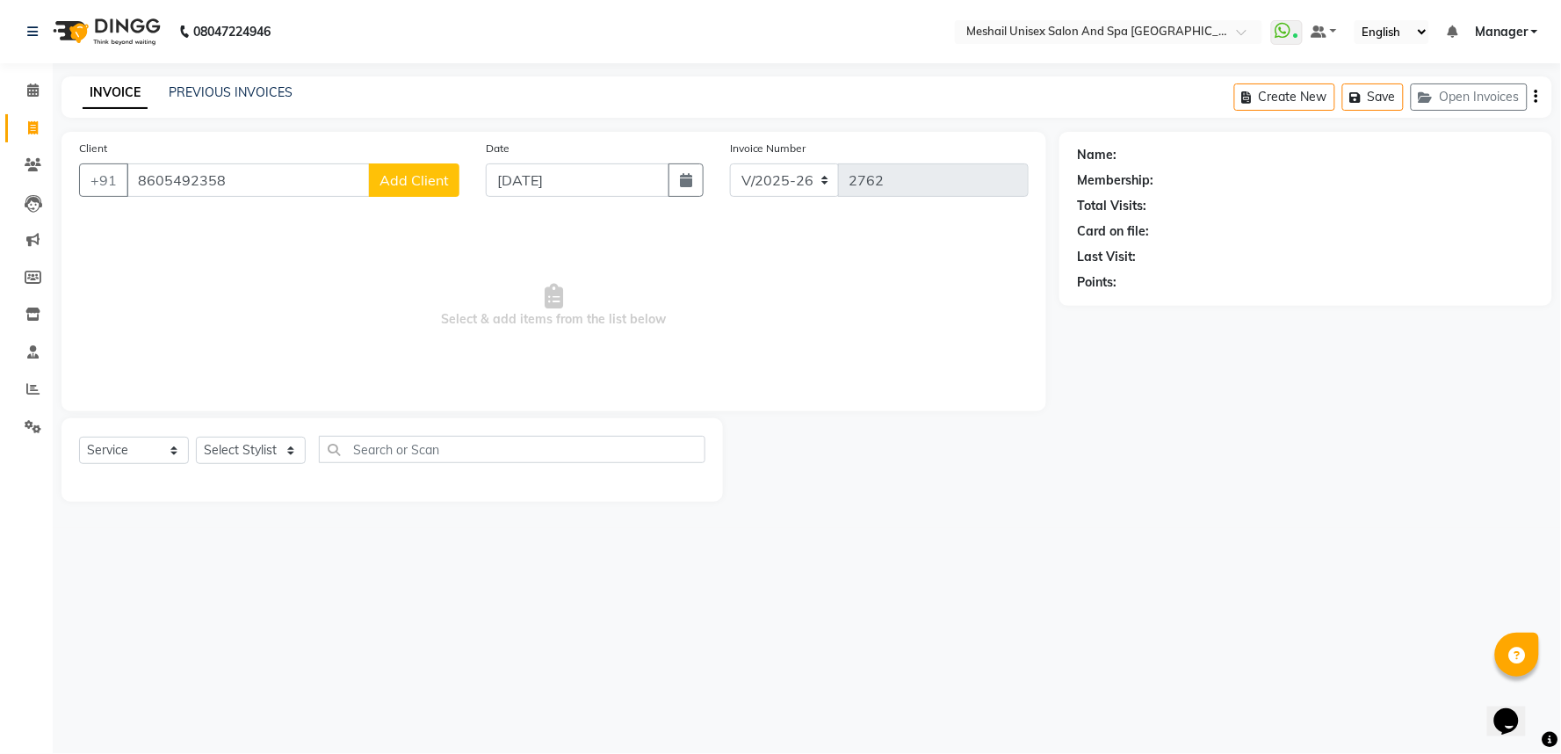
type input "8605492358"
click at [435, 176] on span "Add Client" at bounding box center [414, 180] width 69 height 18
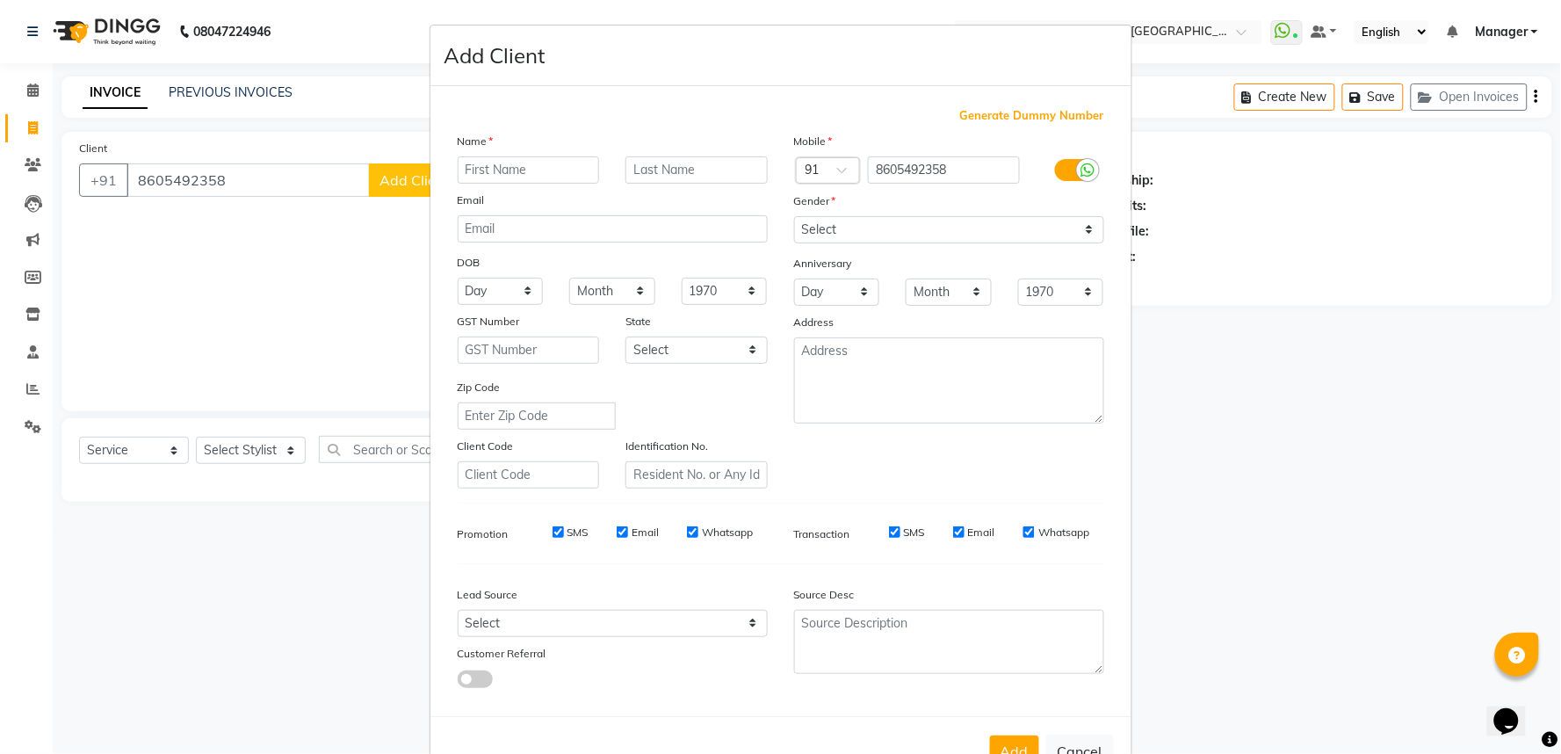
click at [508, 173] on input "text" at bounding box center [529, 169] width 142 height 27
type input "[PERSON_NAME]"
drag, startPoint x: 868, startPoint y: 223, endPoint x: 867, endPoint y: 238, distance: 15.0
click at [867, 223] on select "Select [DEMOGRAPHIC_DATA] [DEMOGRAPHIC_DATA] Other Prefer Not To Say" at bounding box center [949, 229] width 310 height 27
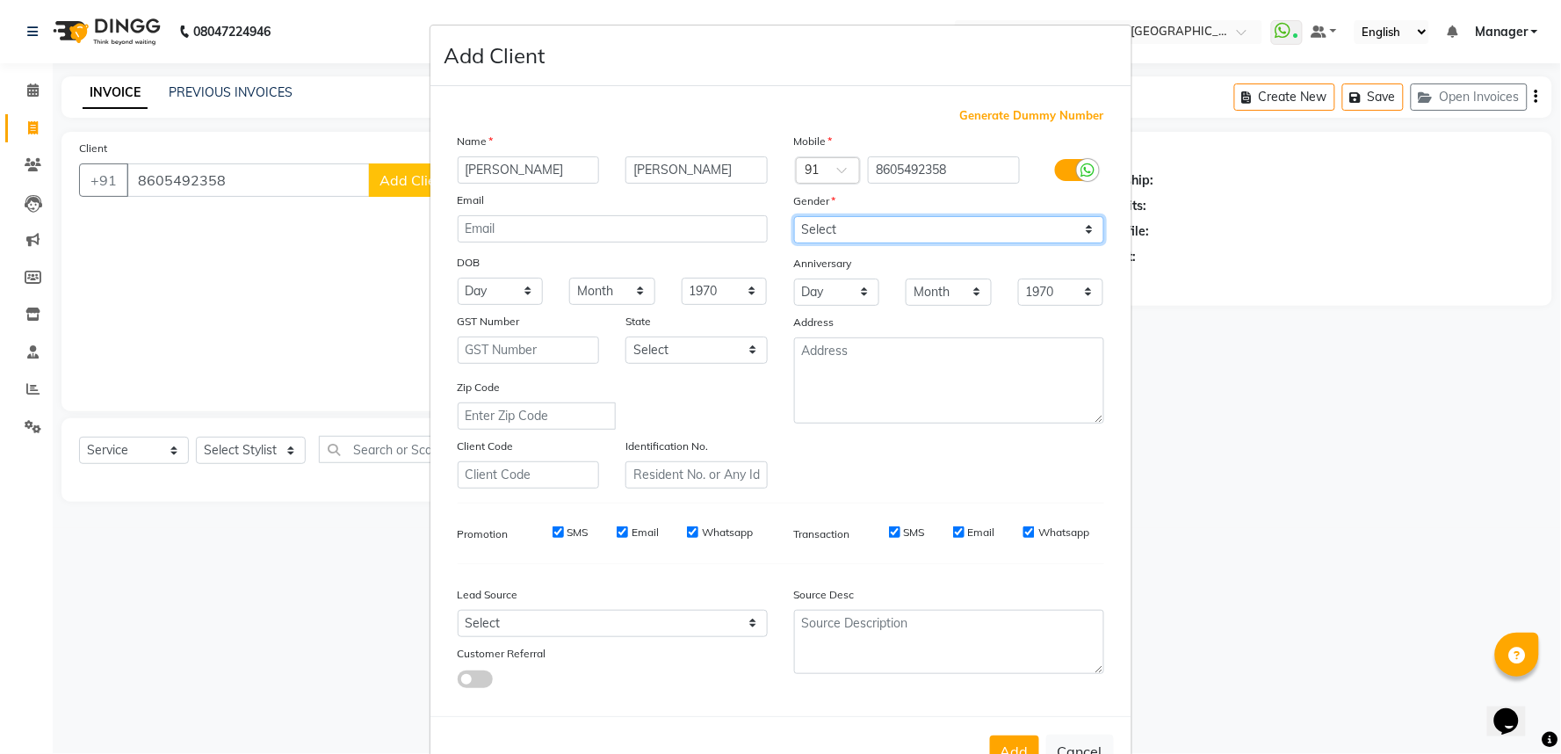
select select "[DEMOGRAPHIC_DATA]"
click at [794, 216] on select "Select [DEMOGRAPHIC_DATA] [DEMOGRAPHIC_DATA] Other Prefer Not To Say" at bounding box center [949, 229] width 310 height 27
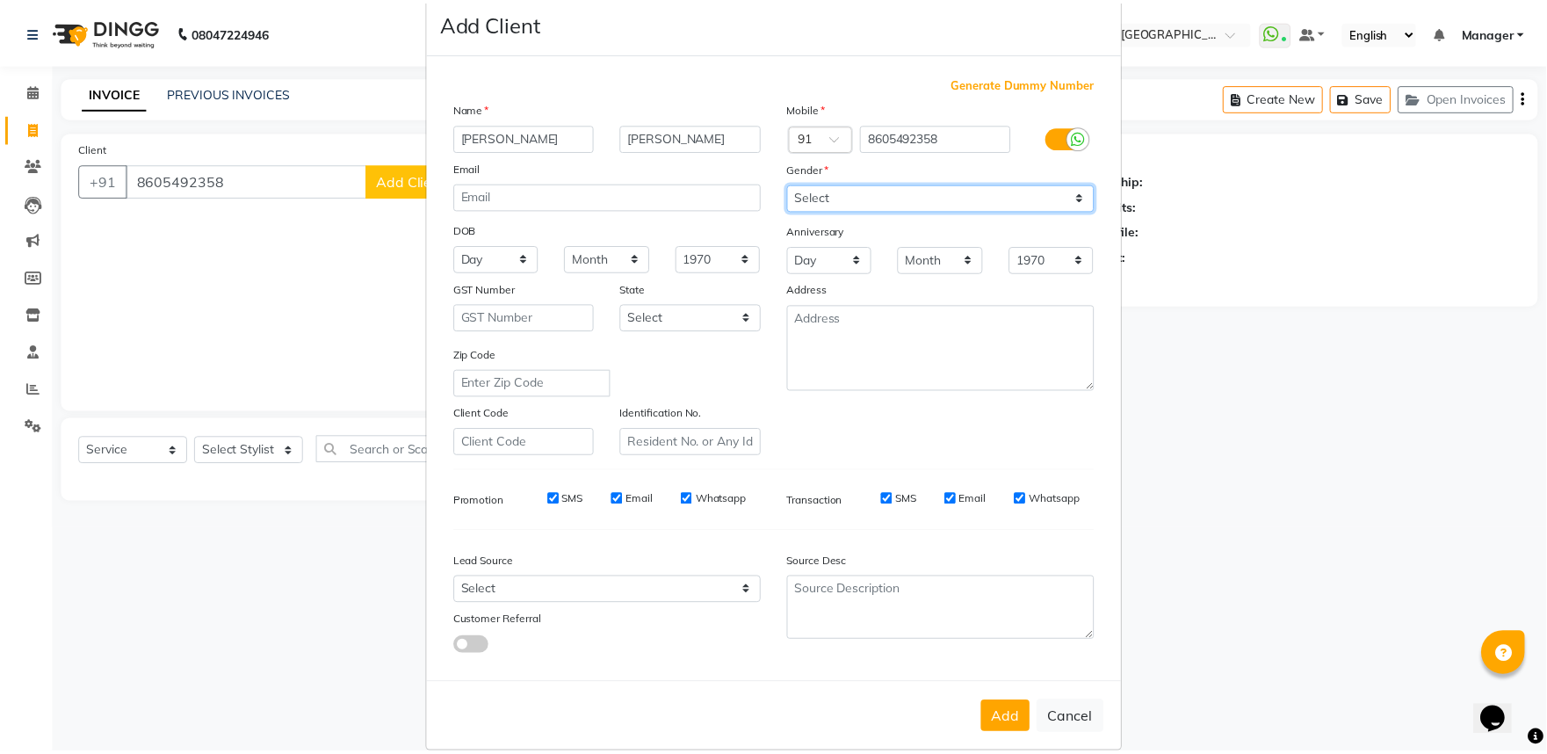
scroll to position [57, 0]
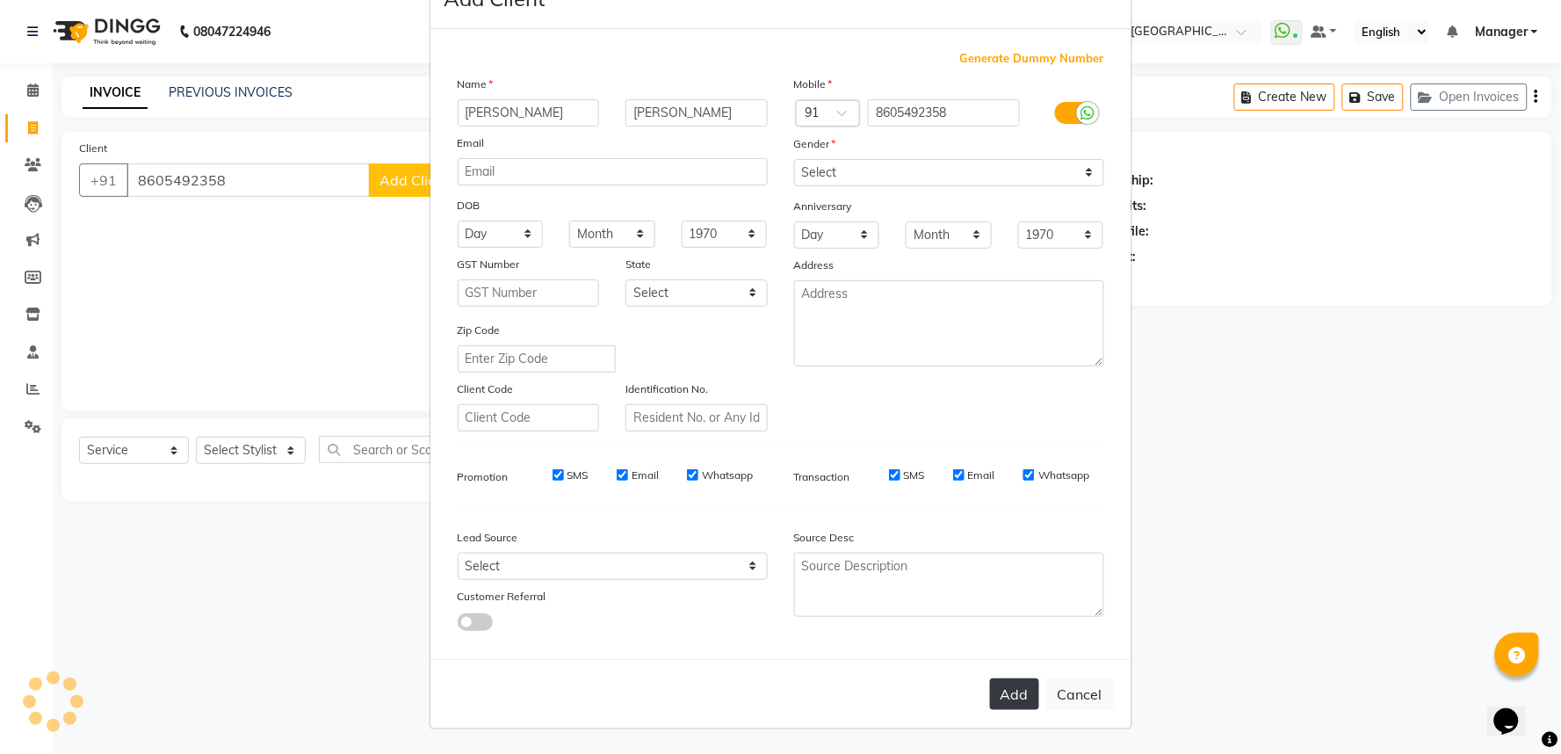
click at [1017, 688] on button "Add" at bounding box center [1014, 694] width 49 height 32
select select
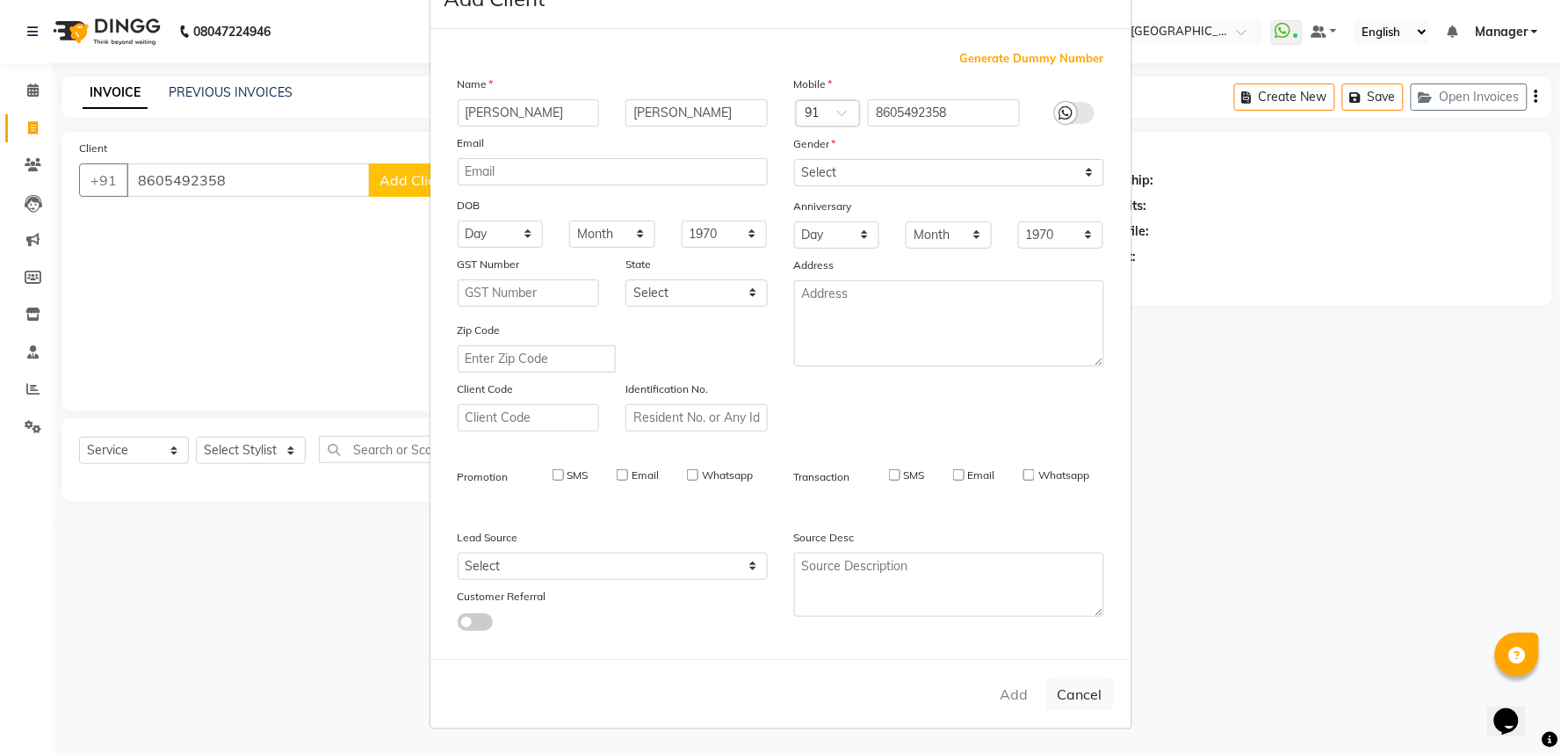
select select
checkbox input "false"
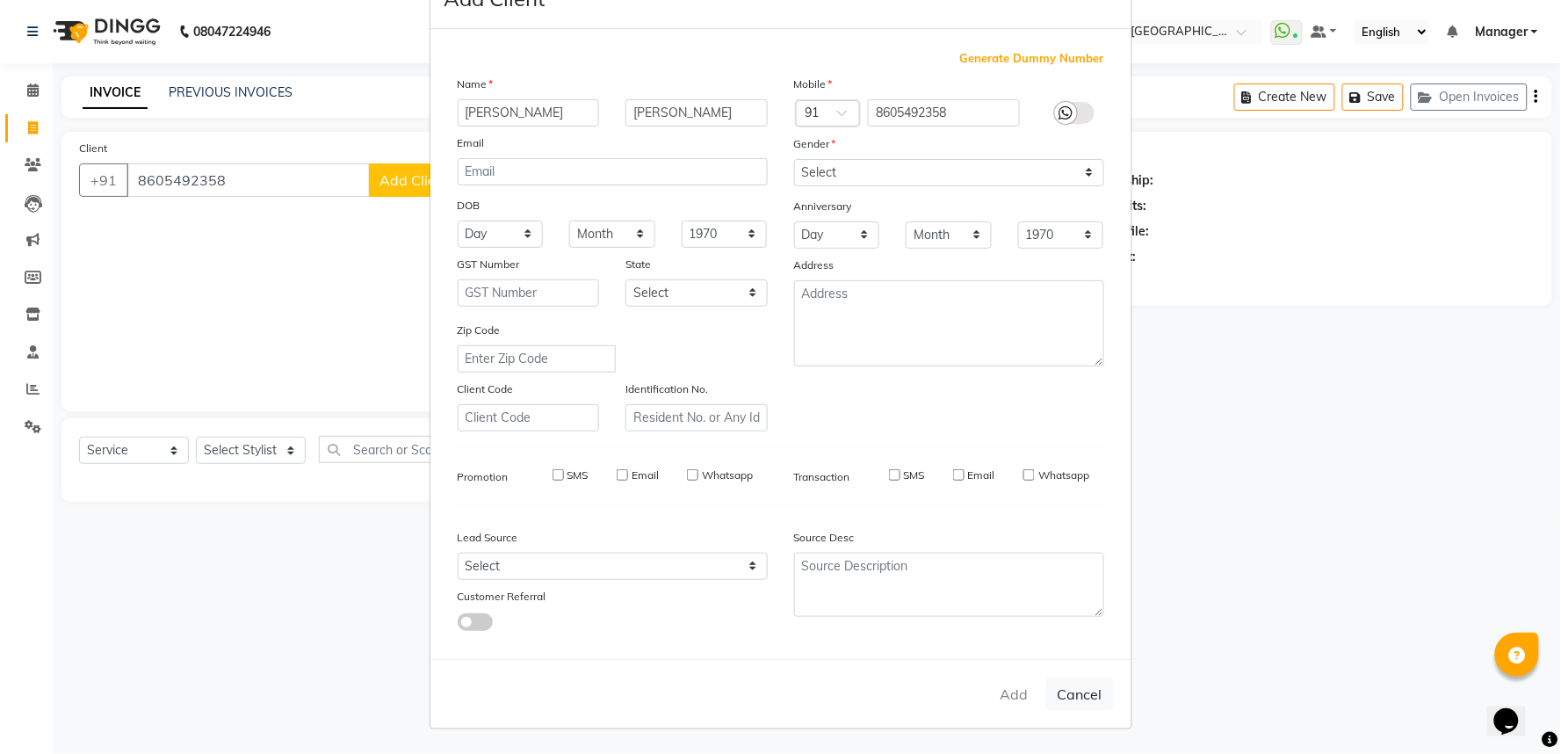
checkbox input "false"
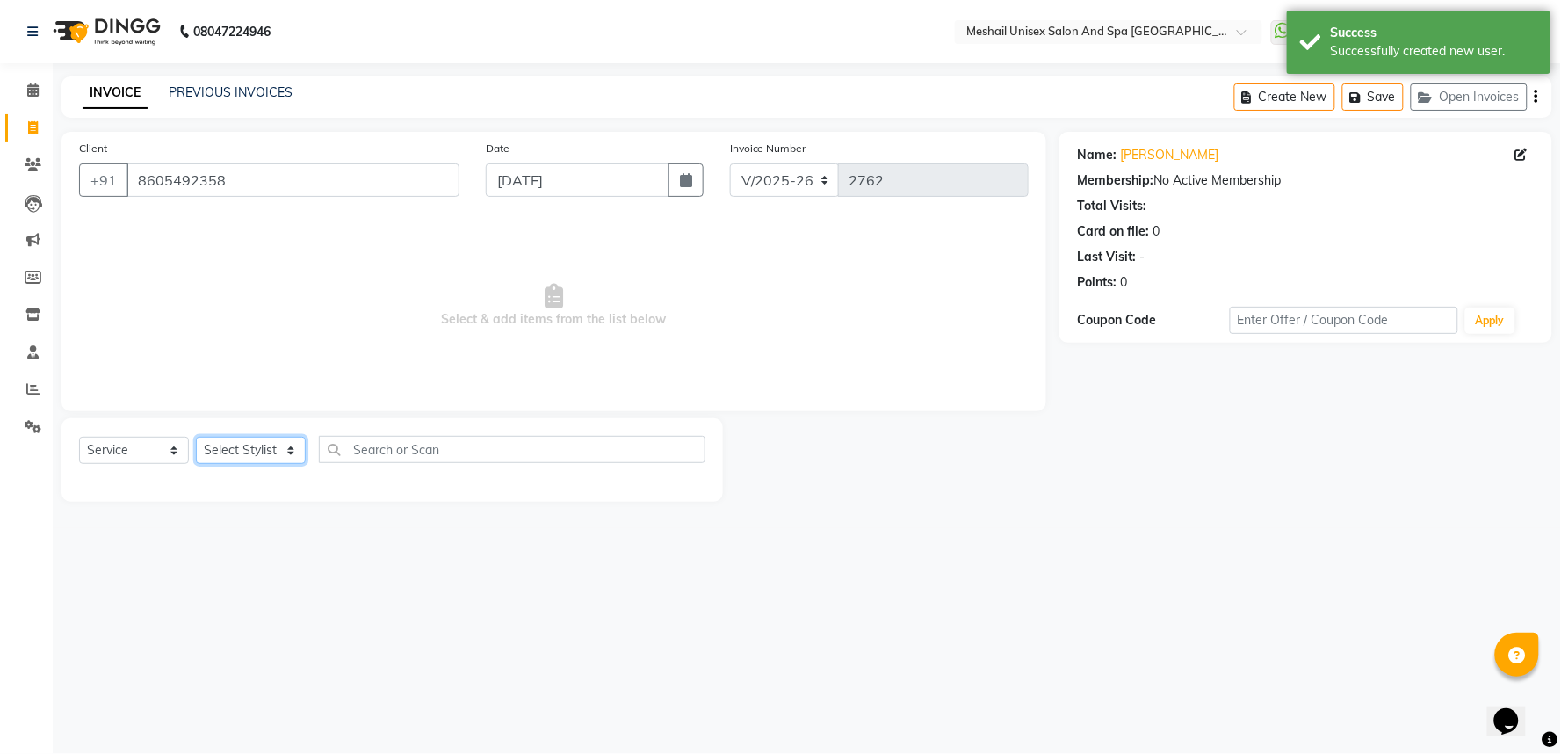
click at [257, 453] on select "Select Stylist Avinash gauri Manager [PERSON_NAME] [PERSON_NAME] [PERSON_NAME] …" at bounding box center [251, 450] width 110 height 27
select select "59348"
click at [196, 438] on select "Select Stylist Avinash gauri Manager [PERSON_NAME] [PERSON_NAME] [PERSON_NAME] …" at bounding box center [251, 450] width 110 height 27
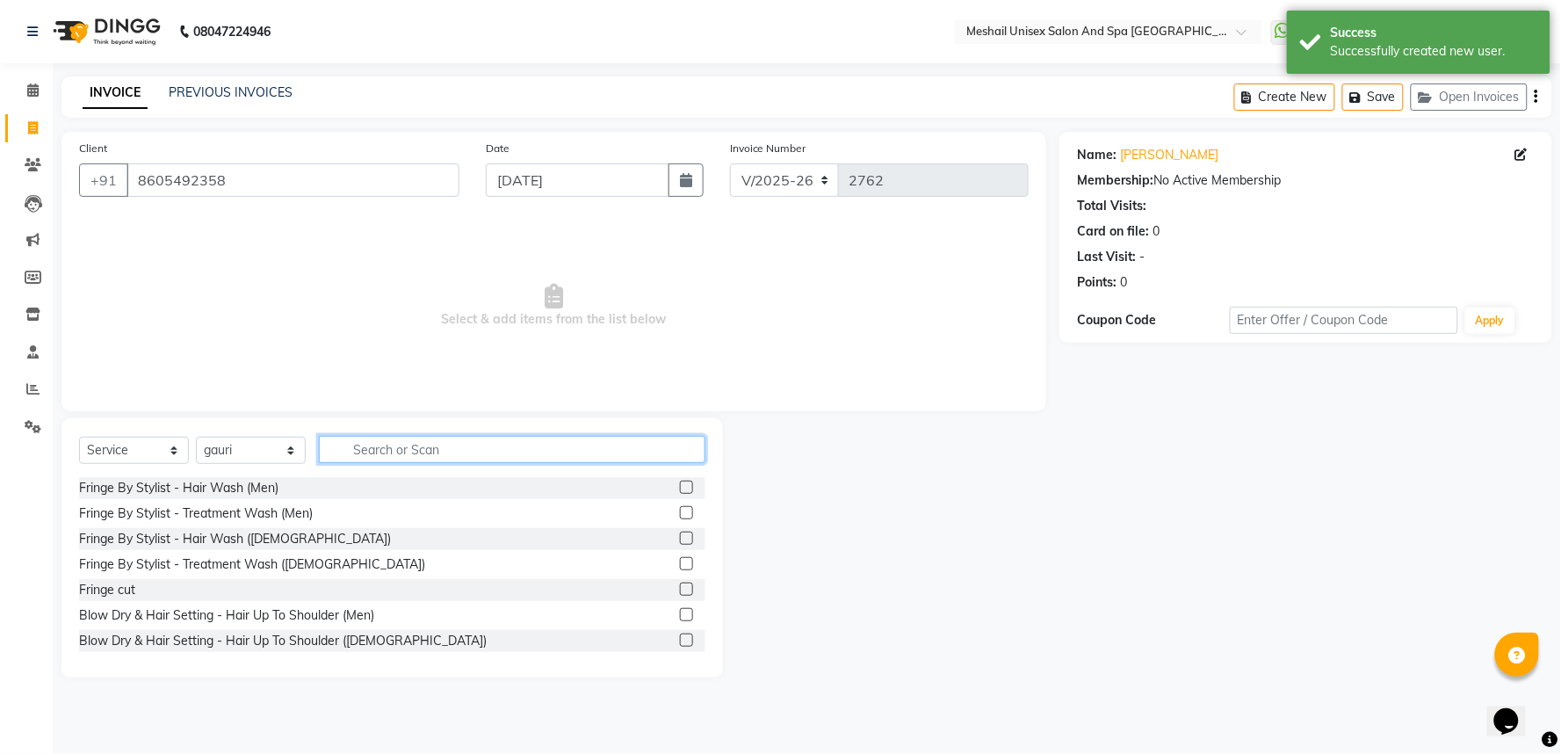
click at [423, 454] on input "text" at bounding box center [512, 449] width 387 height 27
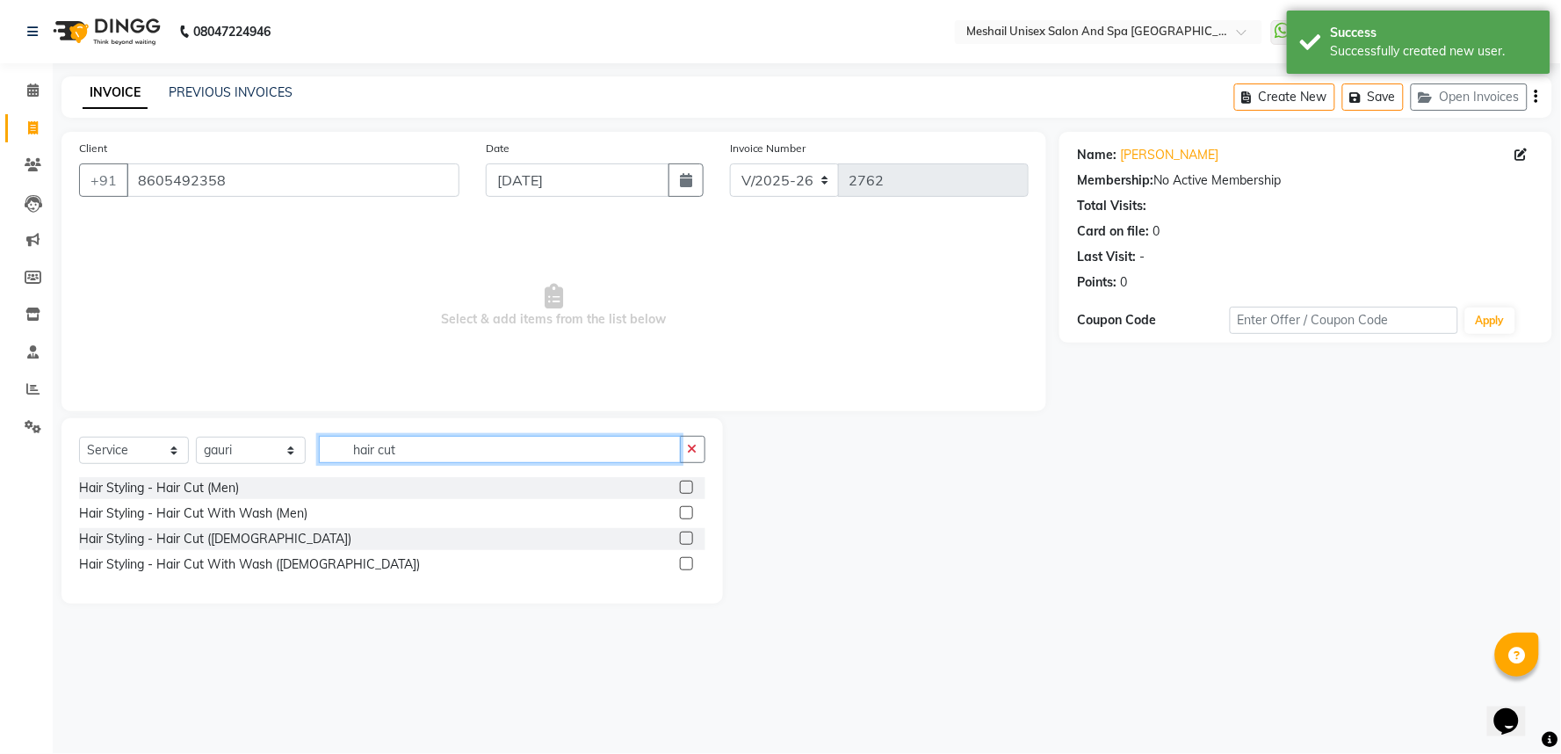
type input "hair cut"
click at [680, 538] on label at bounding box center [686, 538] width 13 height 13
click at [680, 538] on input "checkbox" at bounding box center [685, 538] width 11 height 11
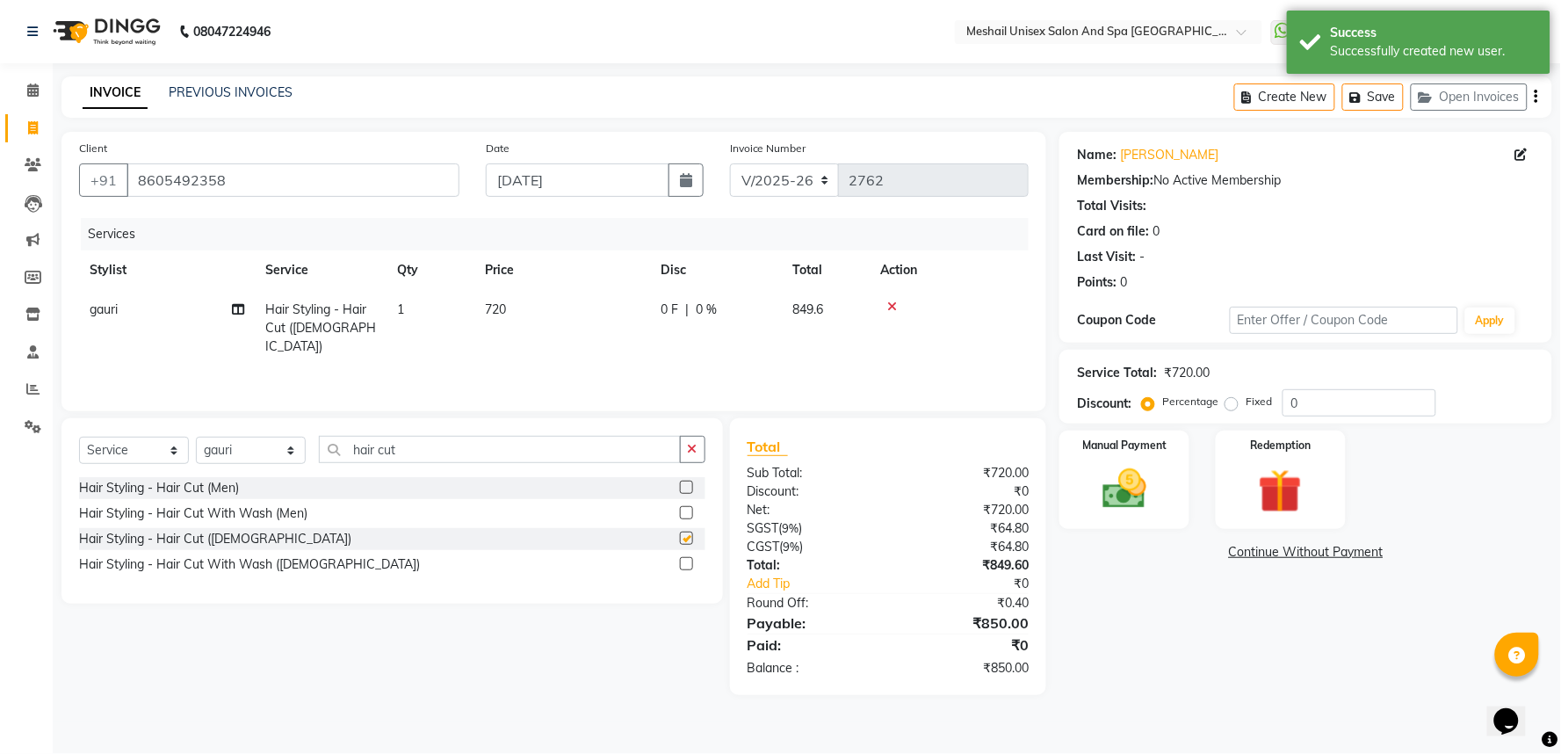
checkbox input "false"
click at [1161, 505] on img at bounding box center [1125, 489] width 74 height 53
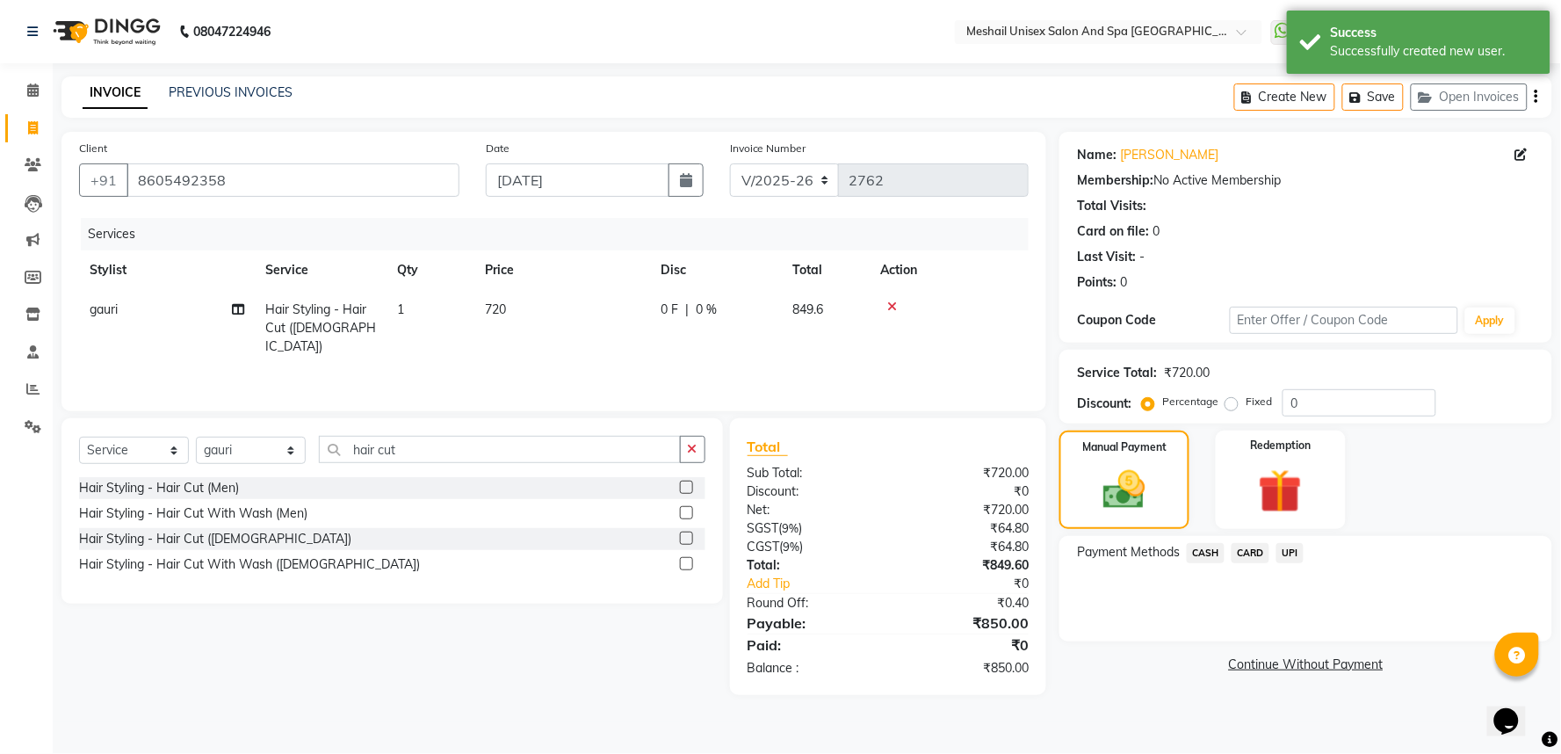
drag, startPoint x: 1287, startPoint y: 551, endPoint x: 1330, endPoint y: 661, distance: 118.0
click at [1288, 552] on span "UPI" at bounding box center [1290, 553] width 27 height 20
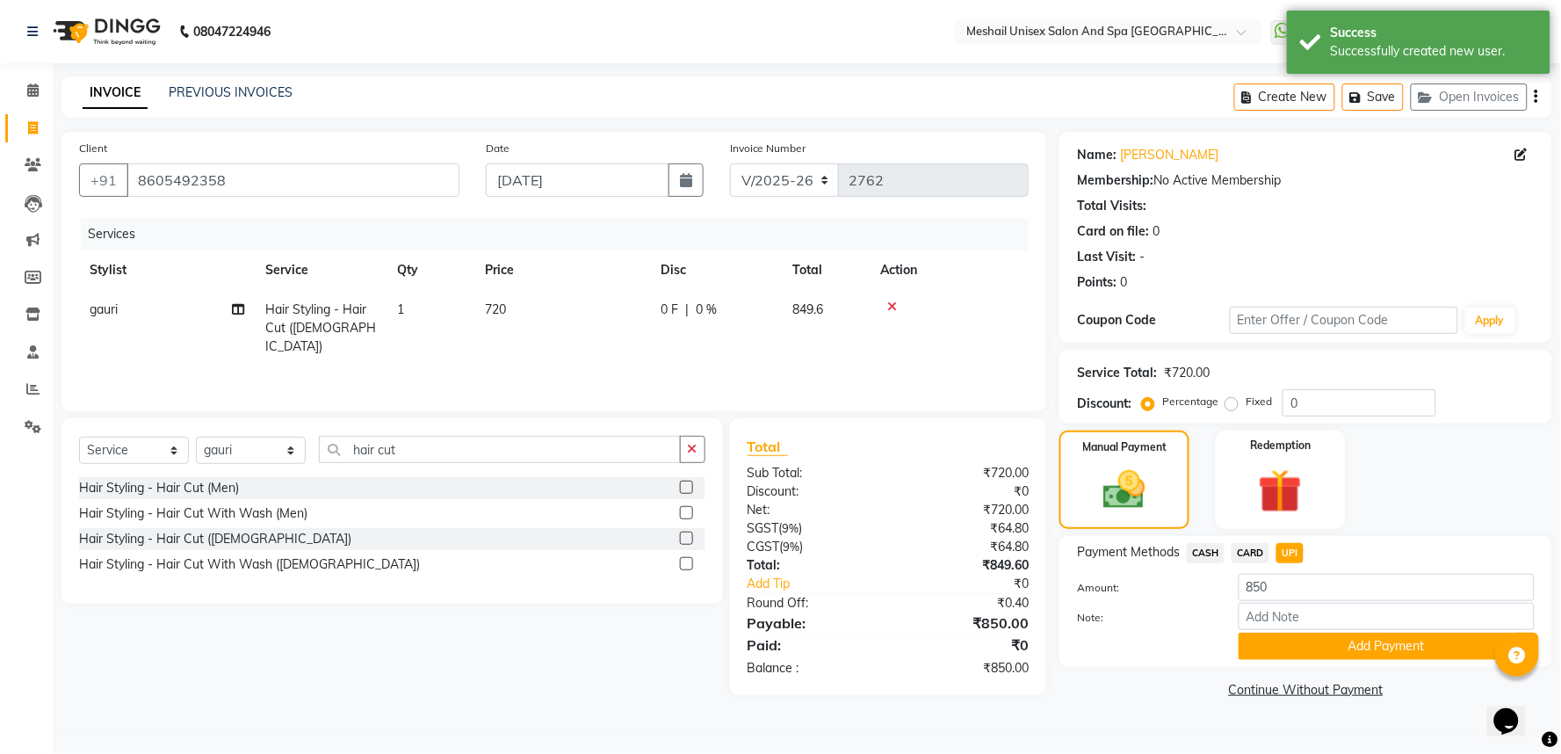
click at [1335, 679] on div "Name: [PERSON_NAME] Membership: No Active Membership Total Visits: Card on file…" at bounding box center [1313, 417] width 506 height 571
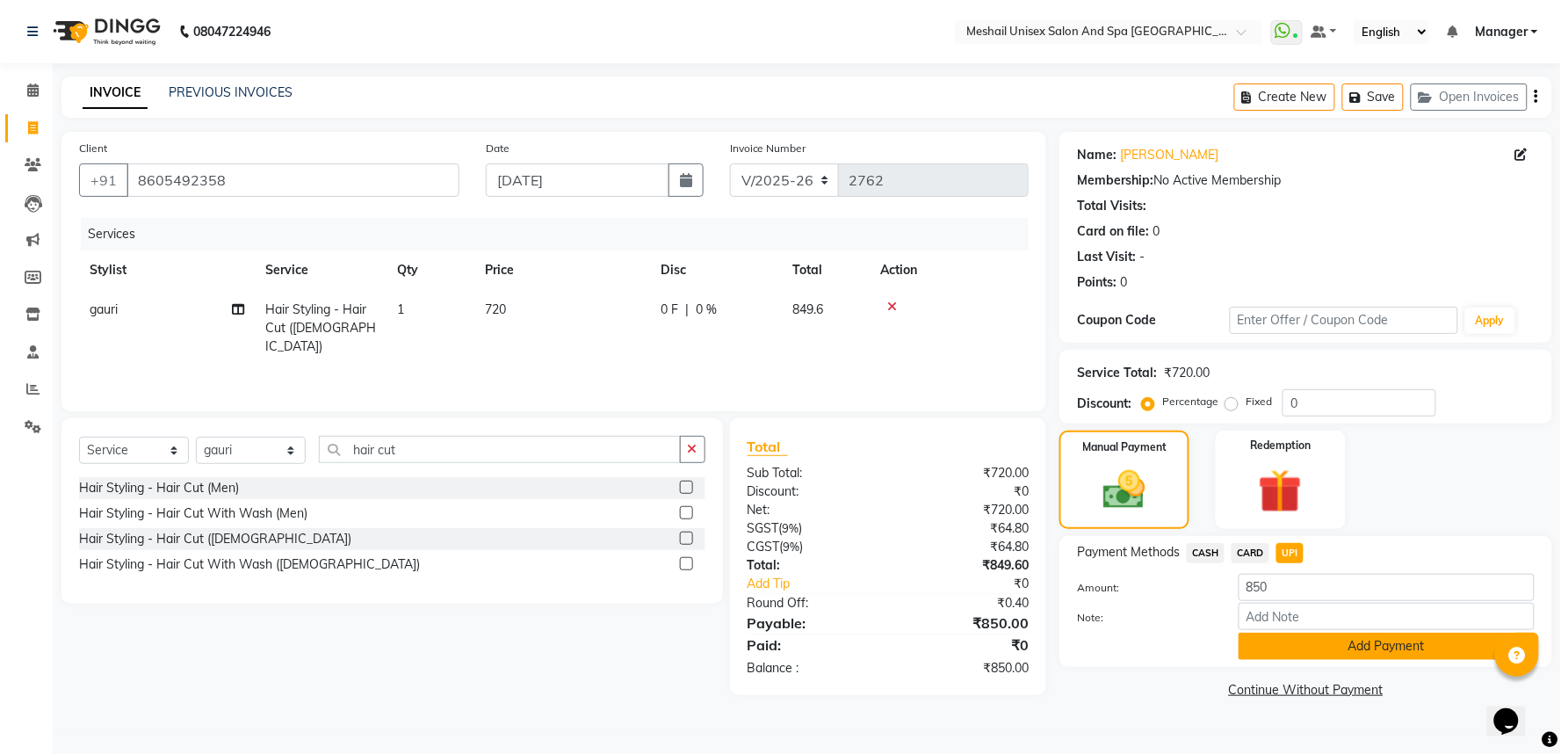
click at [1325, 641] on button "Add Payment" at bounding box center [1387, 646] width 296 height 27
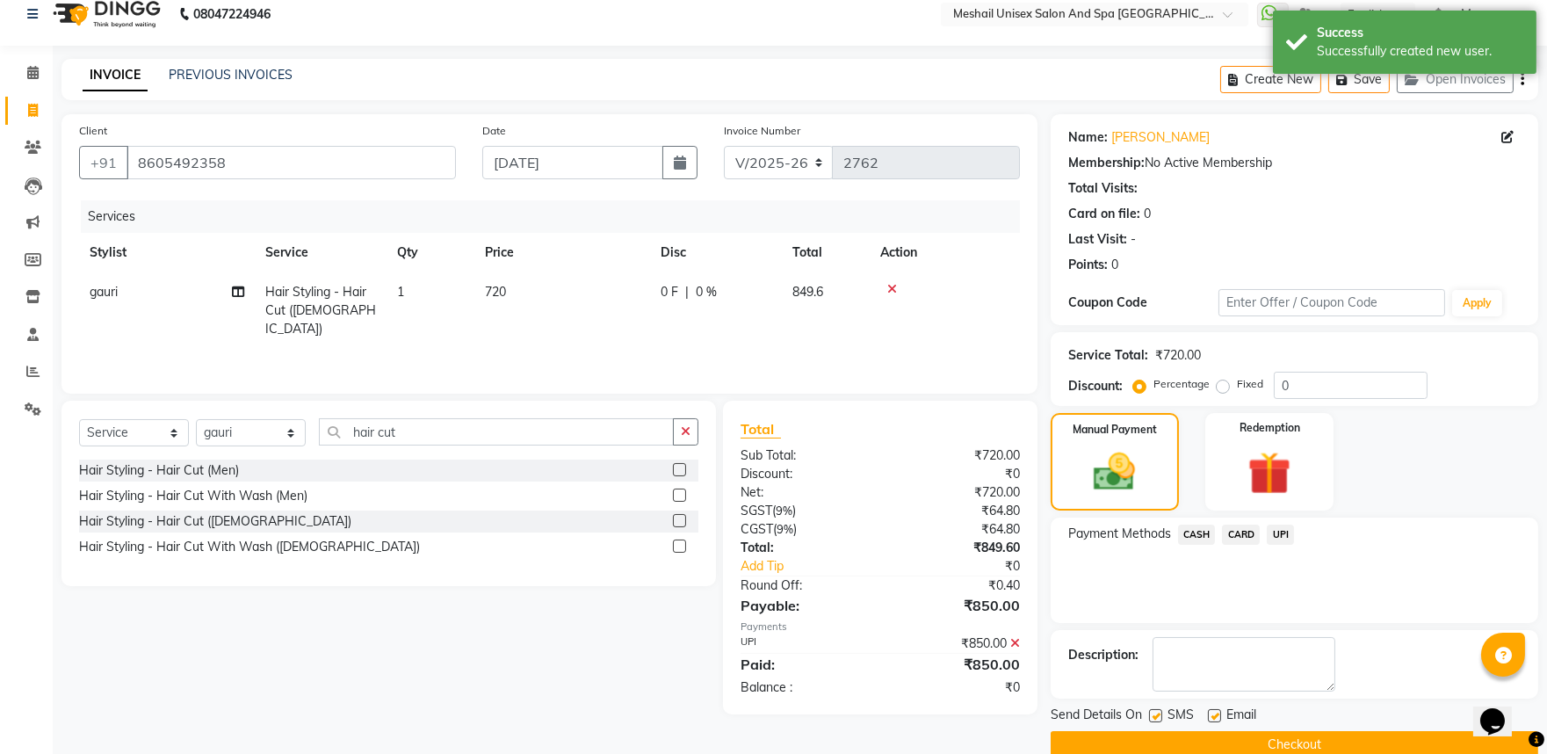
scroll to position [47, 0]
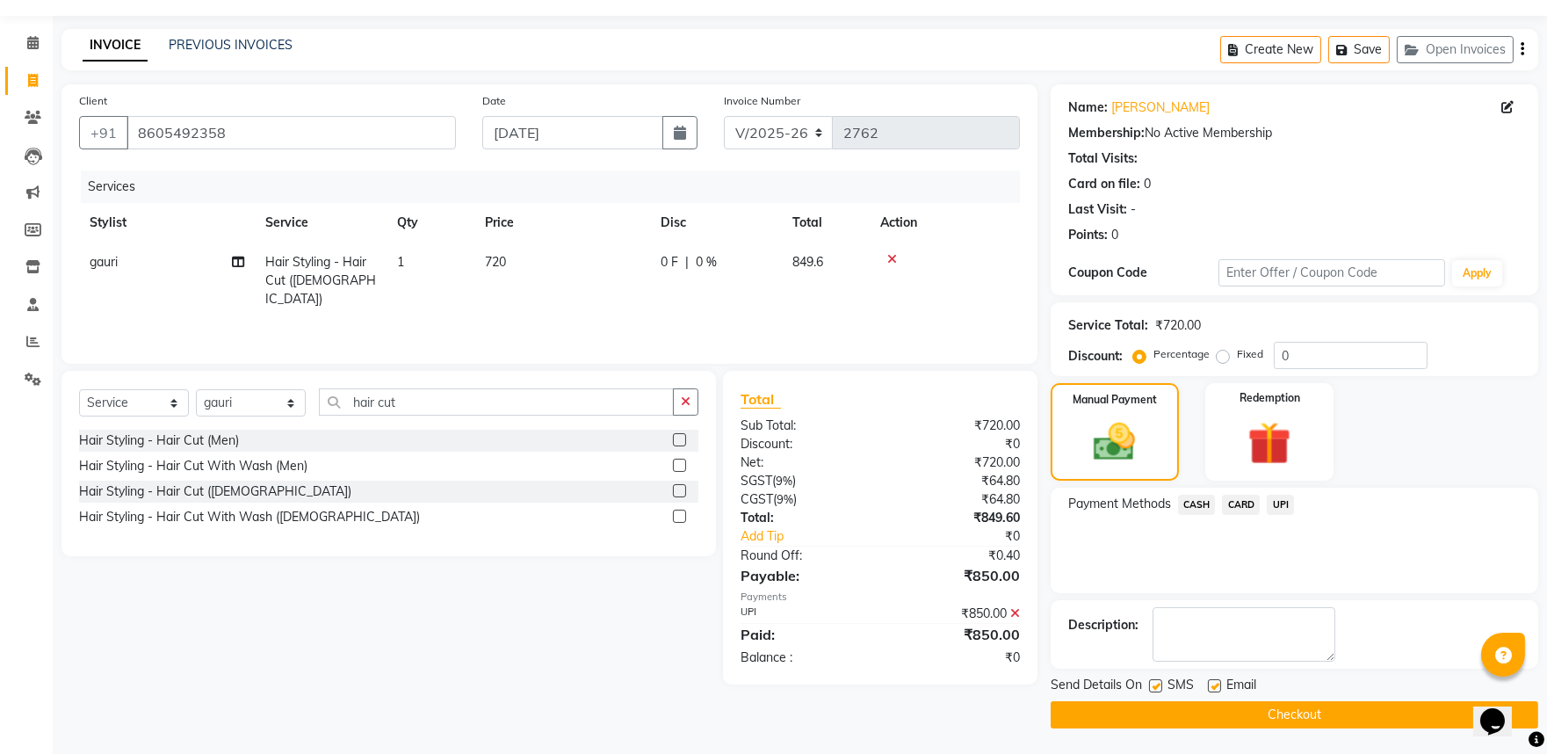
click at [1337, 694] on div "Send Details On SMS Email" at bounding box center [1295, 687] width 488 height 22
click at [1337, 716] on button "Checkout" at bounding box center [1295, 714] width 488 height 27
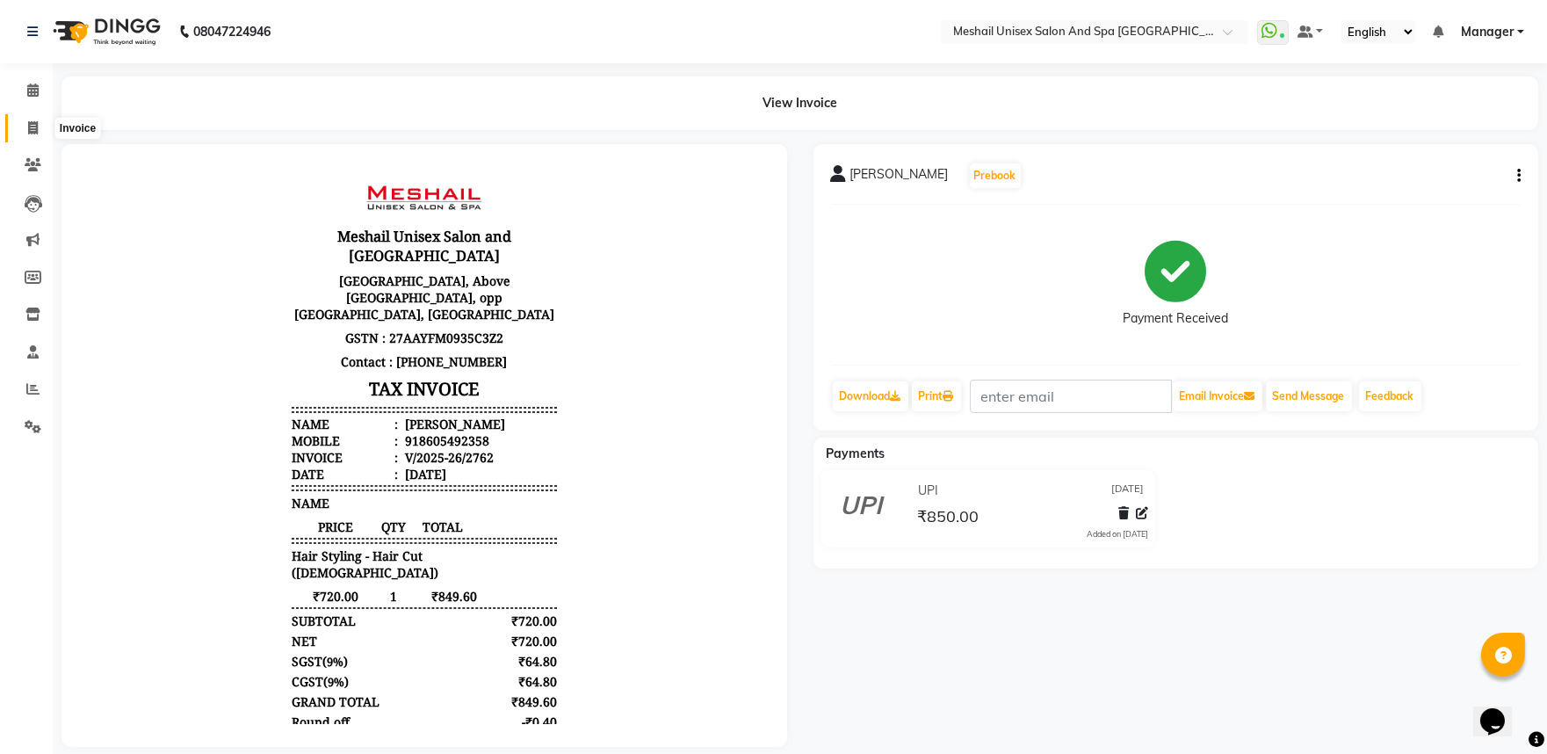
click at [25, 133] on span at bounding box center [33, 129] width 31 height 20
select select "service"
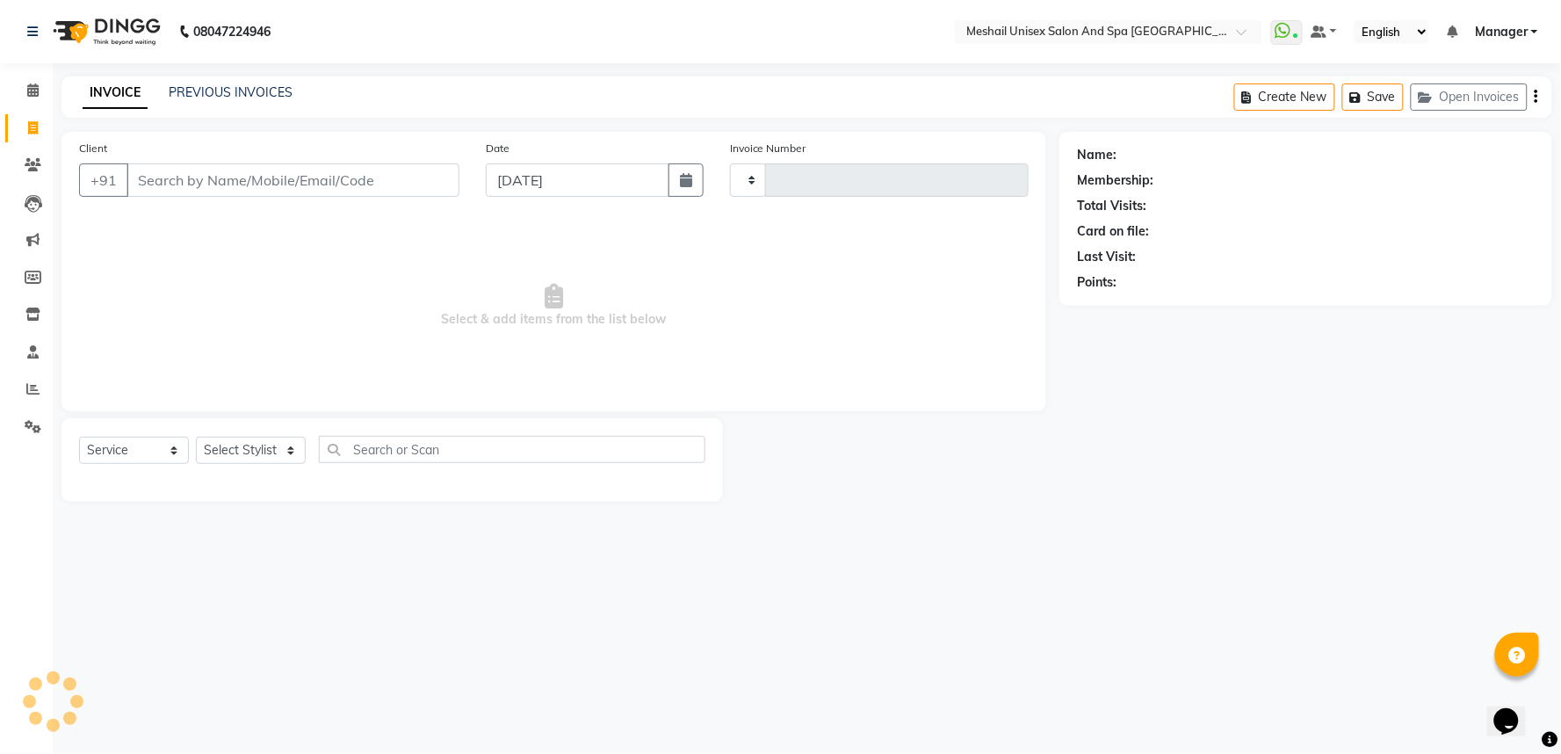
type input "2763"
select select "6711"
click at [231, 89] on link "PREVIOUS INVOICES" at bounding box center [231, 92] width 124 height 16
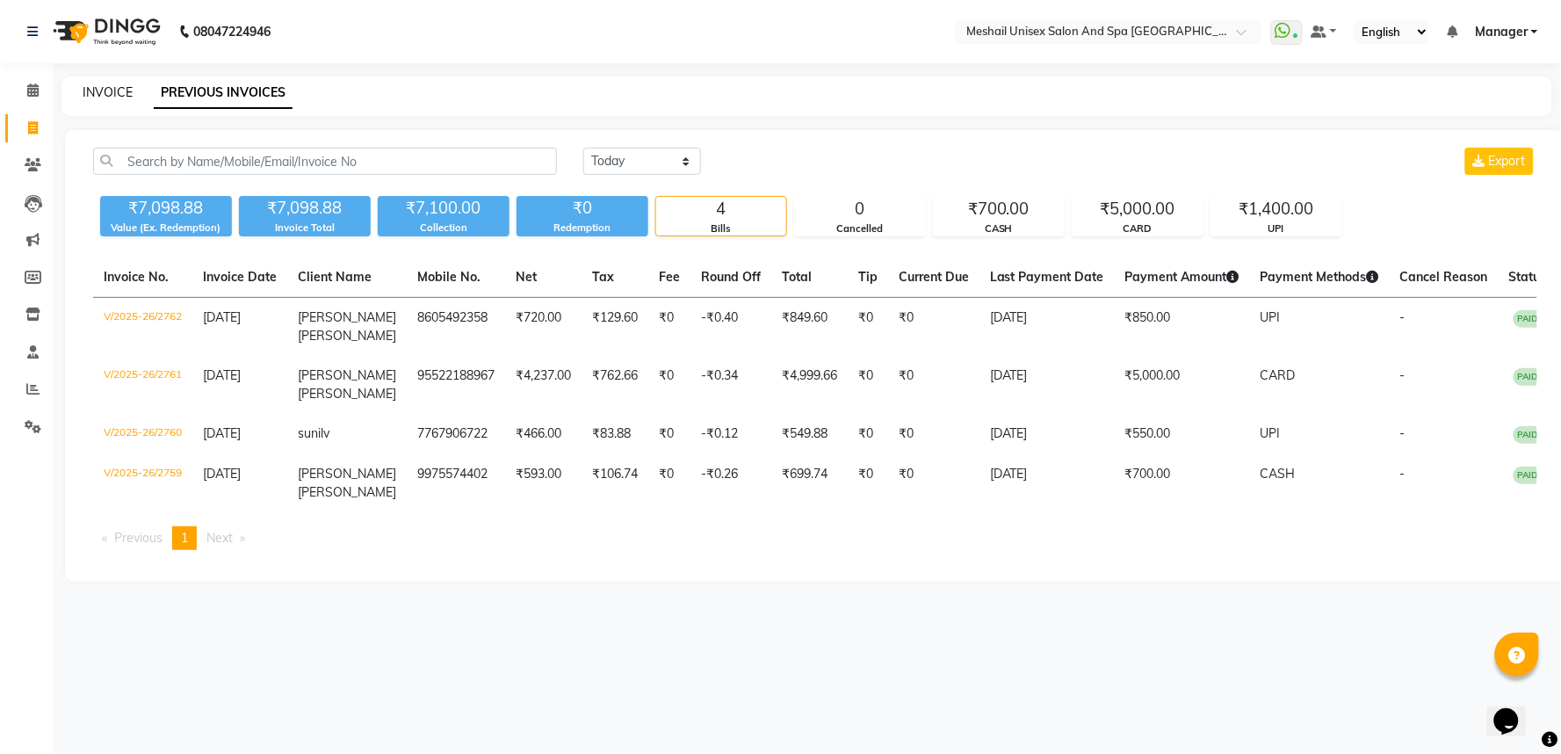
drag, startPoint x: 80, startPoint y: 79, endPoint x: 82, endPoint y: 98, distance: 19.4
click at [80, 93] on div "INVOICE PREVIOUS INVOICES" at bounding box center [806, 96] width 1491 height 40
click at [83, 98] on link "INVOICE" at bounding box center [108, 92] width 50 height 16
select select "service"
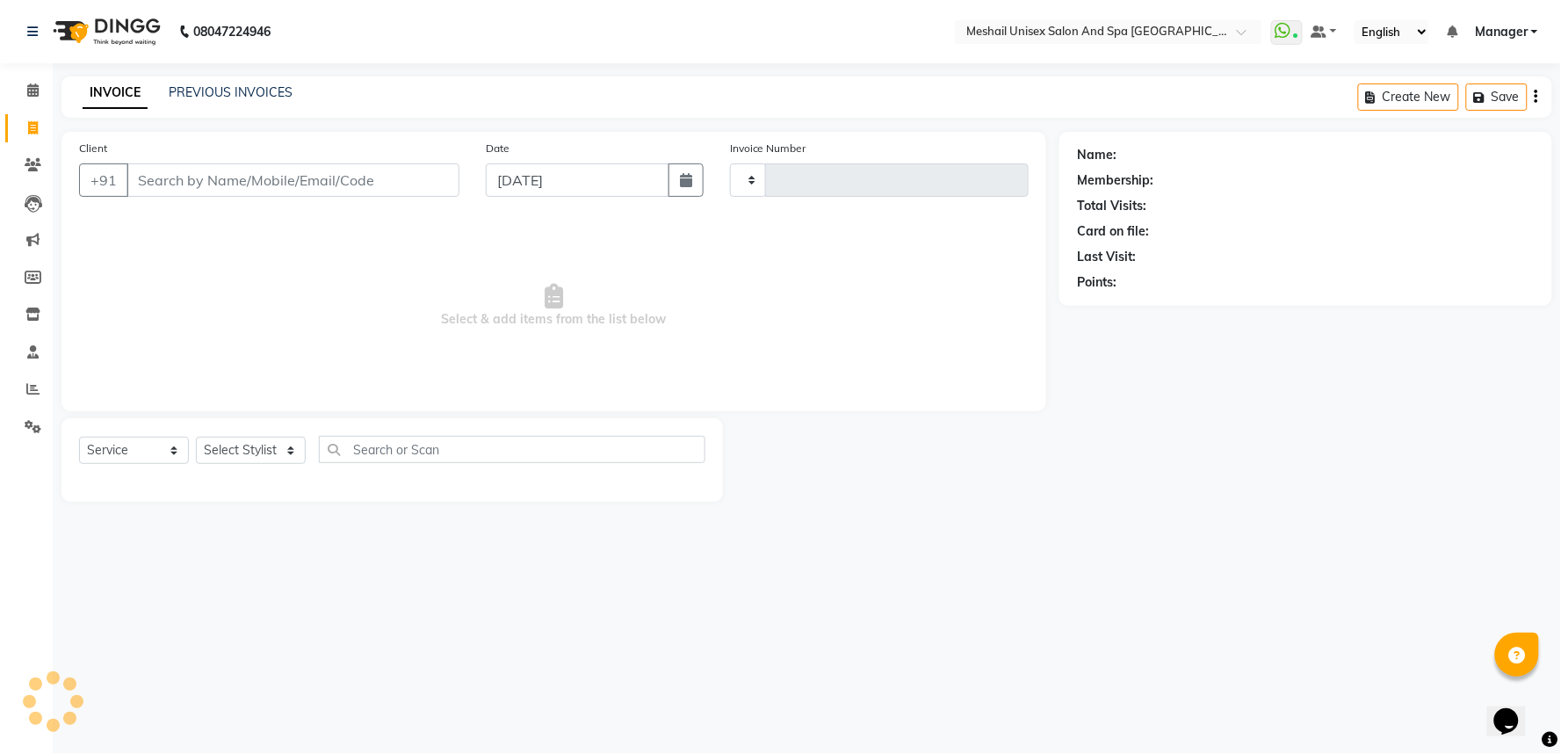
type input "2763"
select select "6711"
click at [162, 179] on input "Client" at bounding box center [293, 179] width 333 height 33
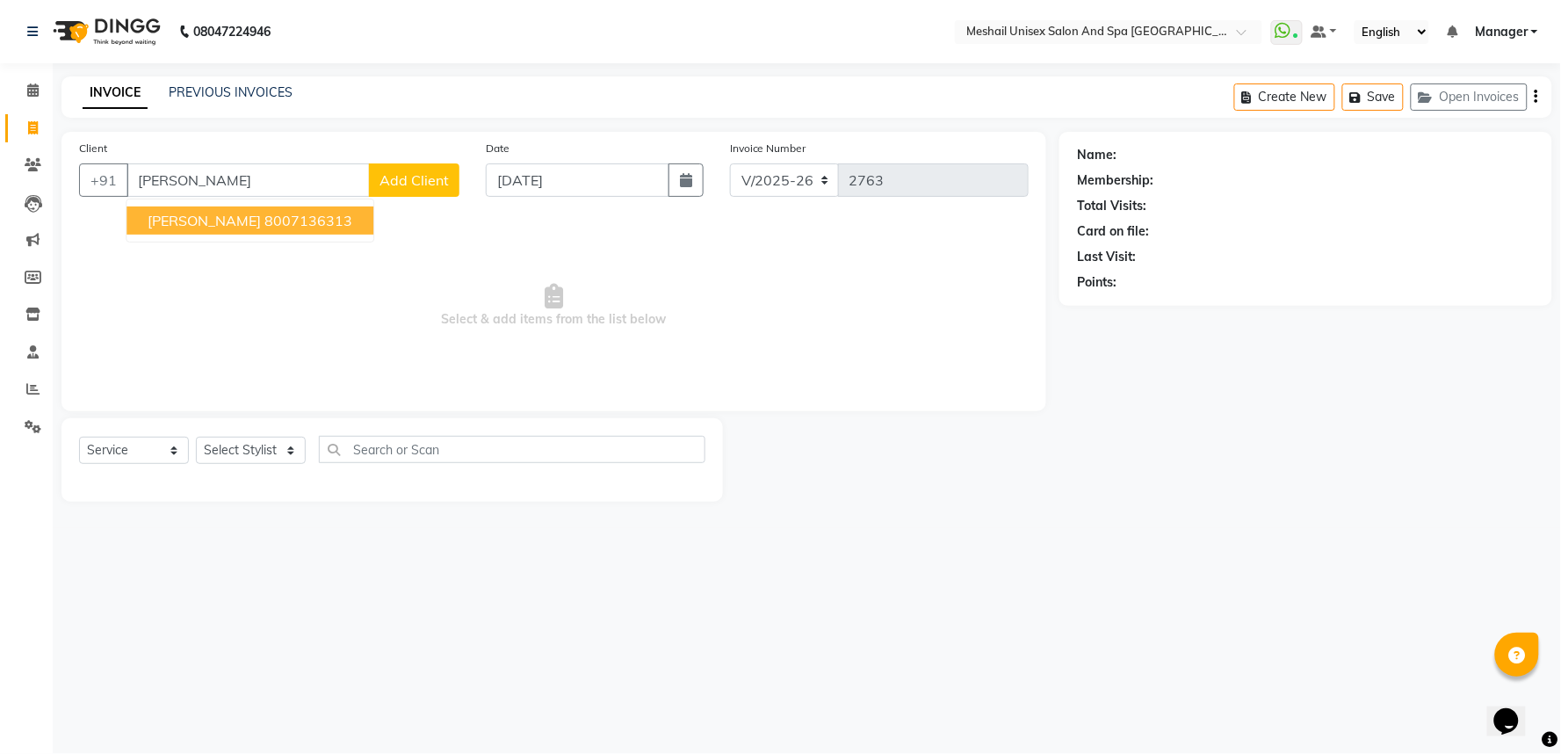
click at [266, 232] on button "[PERSON_NAME] 8007136313" at bounding box center [250, 220] width 247 height 28
type input "8007136313"
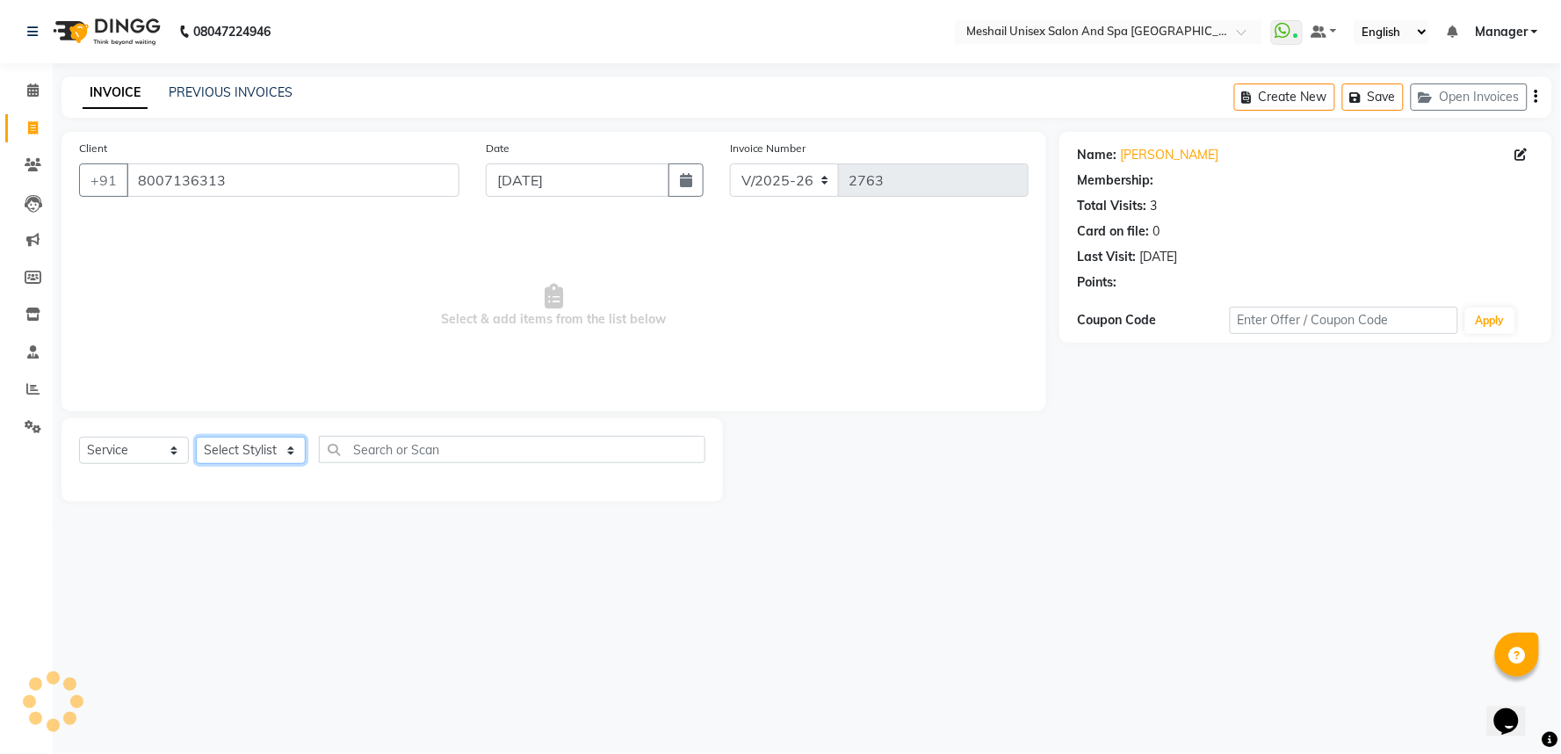
click at [258, 452] on select "Select Stylist Avinash gauri Manager [PERSON_NAME] [PERSON_NAME] [PERSON_NAME] …" at bounding box center [251, 450] width 110 height 27
select select "53320"
click at [196, 438] on select "Select Stylist Avinash gauri Manager [PERSON_NAME] [PERSON_NAME] [PERSON_NAME] …" at bounding box center [251, 450] width 110 height 27
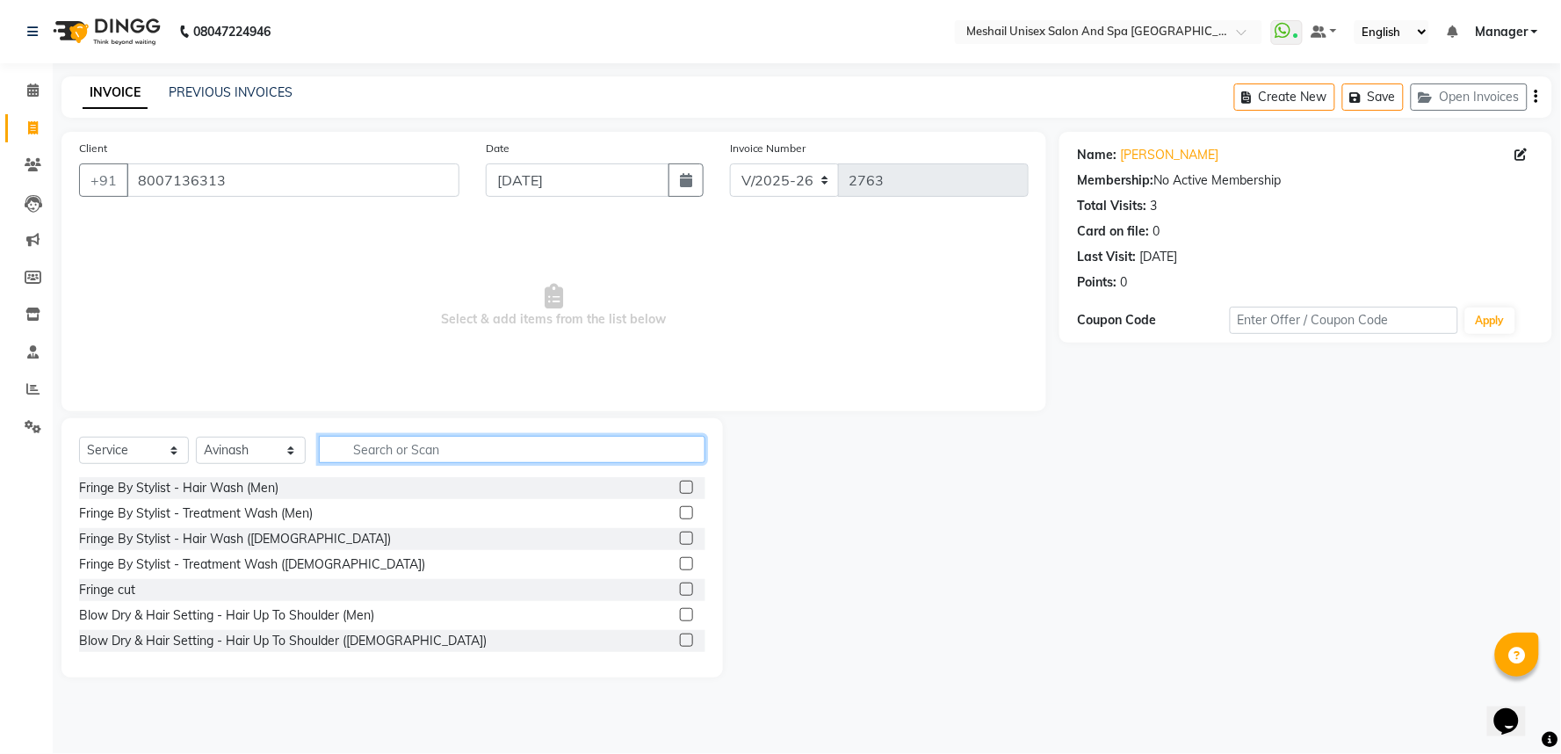
click at [375, 458] on input "text" at bounding box center [512, 449] width 387 height 27
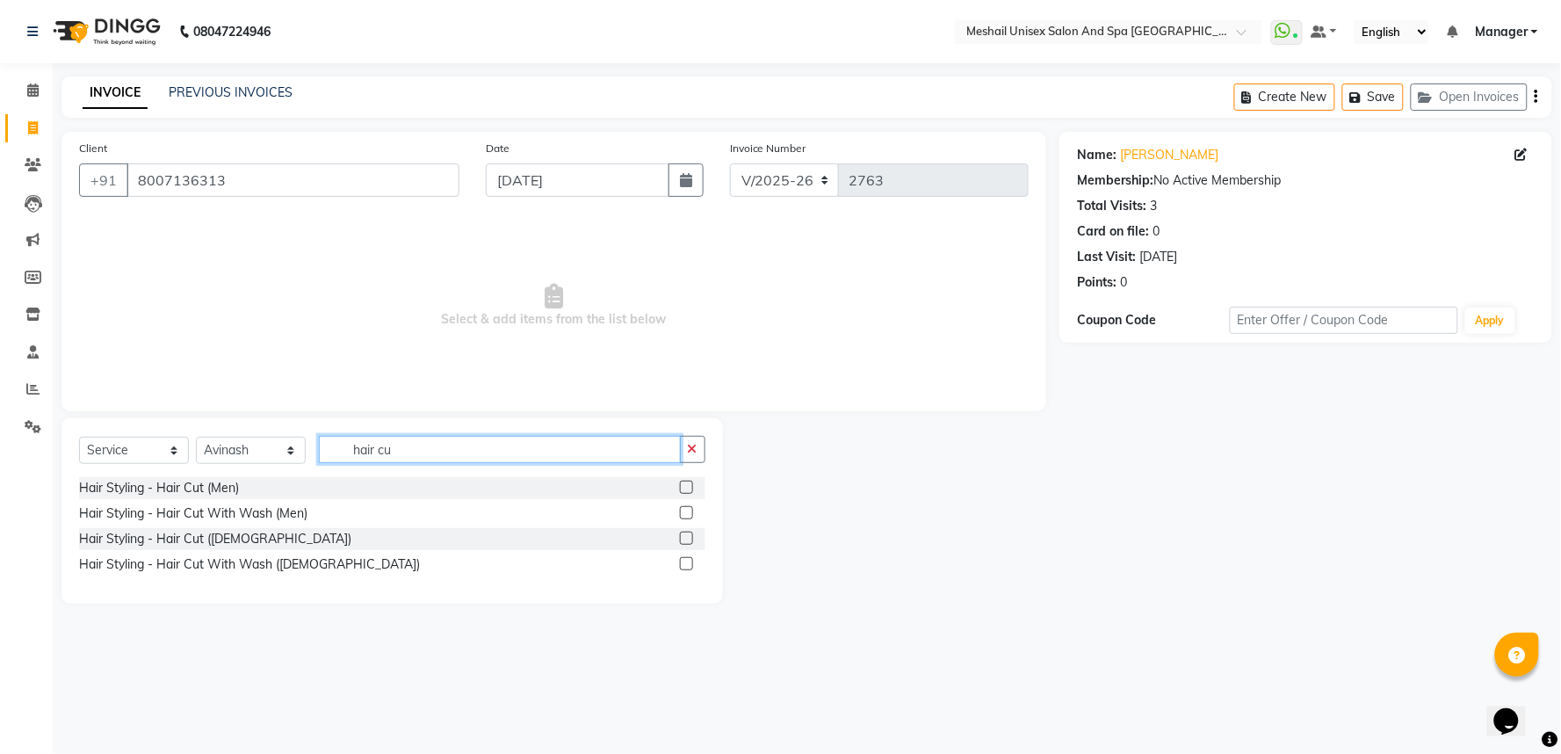
type input "hair cu"
drag, startPoint x: 691, startPoint y: 488, endPoint x: 525, endPoint y: 466, distance: 168.5
click at [691, 488] on label at bounding box center [686, 487] width 13 height 13
click at [691, 488] on input "checkbox" at bounding box center [685, 487] width 11 height 11
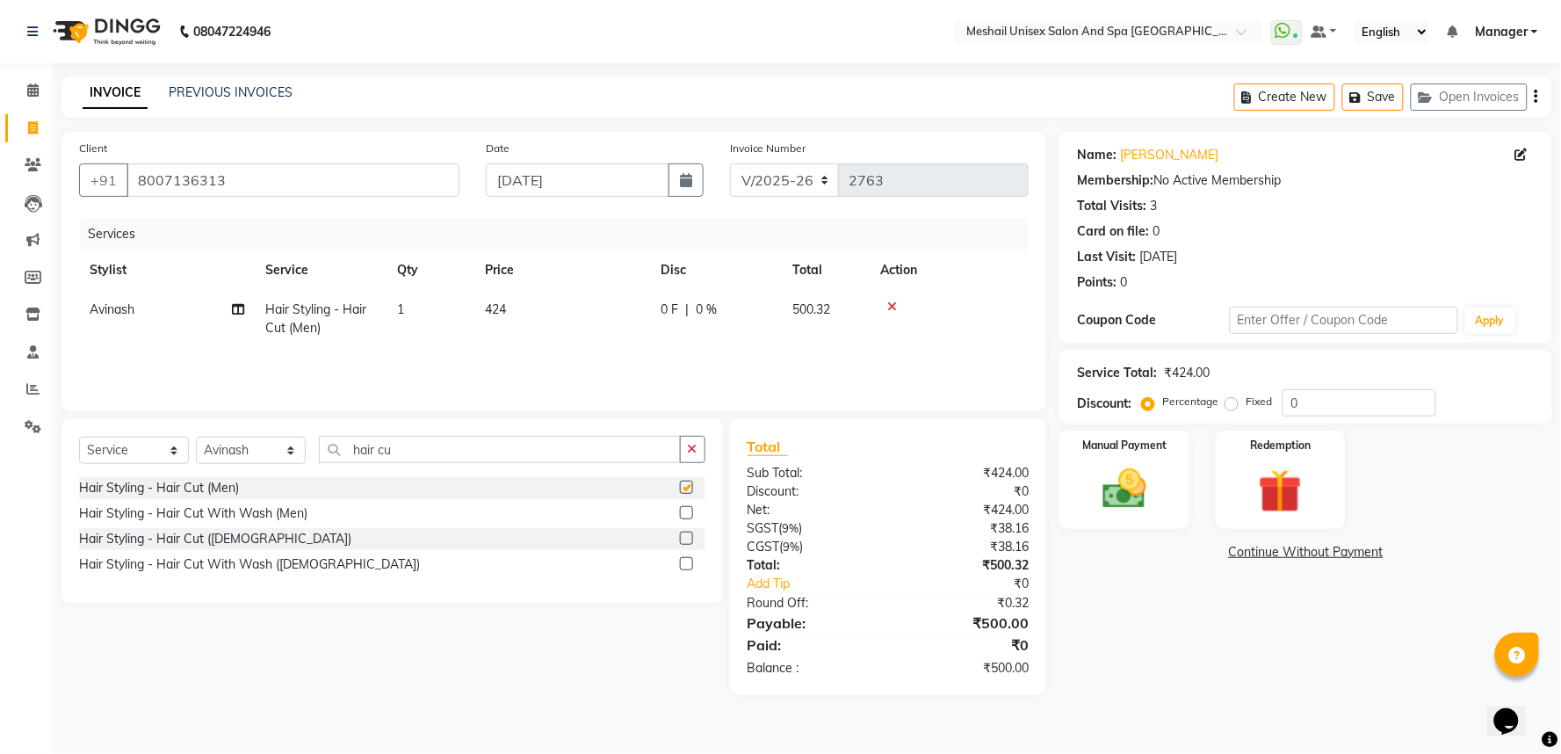
click at [519, 463] on div "Select Service Product Membership Package Voucher Prepaid Gift Card Select Styl…" at bounding box center [392, 456] width 626 height 41
checkbox input "false"
click at [519, 463] on div "Select Service Product Membership Package Voucher Prepaid Gift Card Select Styl…" at bounding box center [392, 456] width 626 height 41
click at [538, 436] on input "hair cu" at bounding box center [500, 449] width 362 height 27
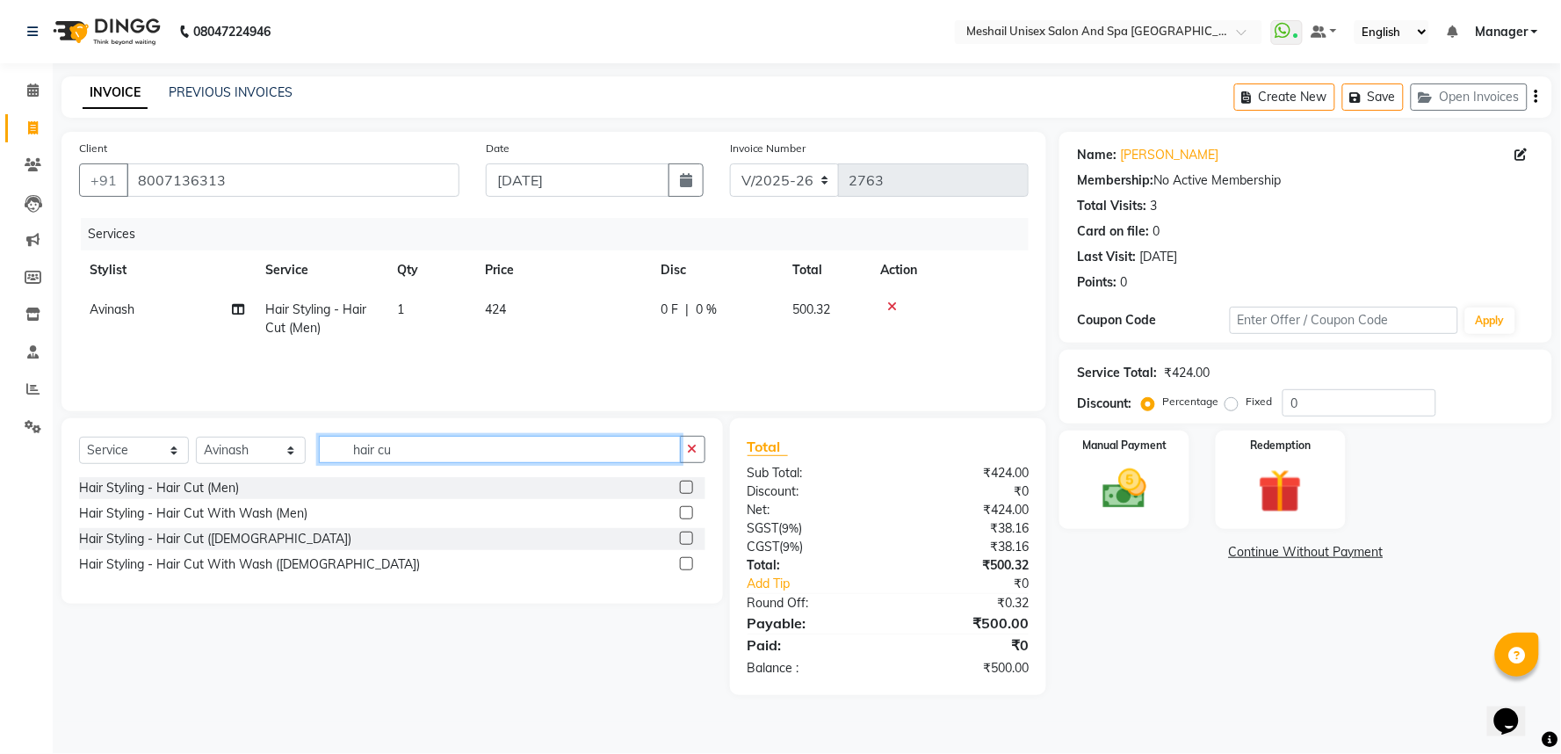
click at [538, 436] on input "hair cu" at bounding box center [500, 449] width 362 height 27
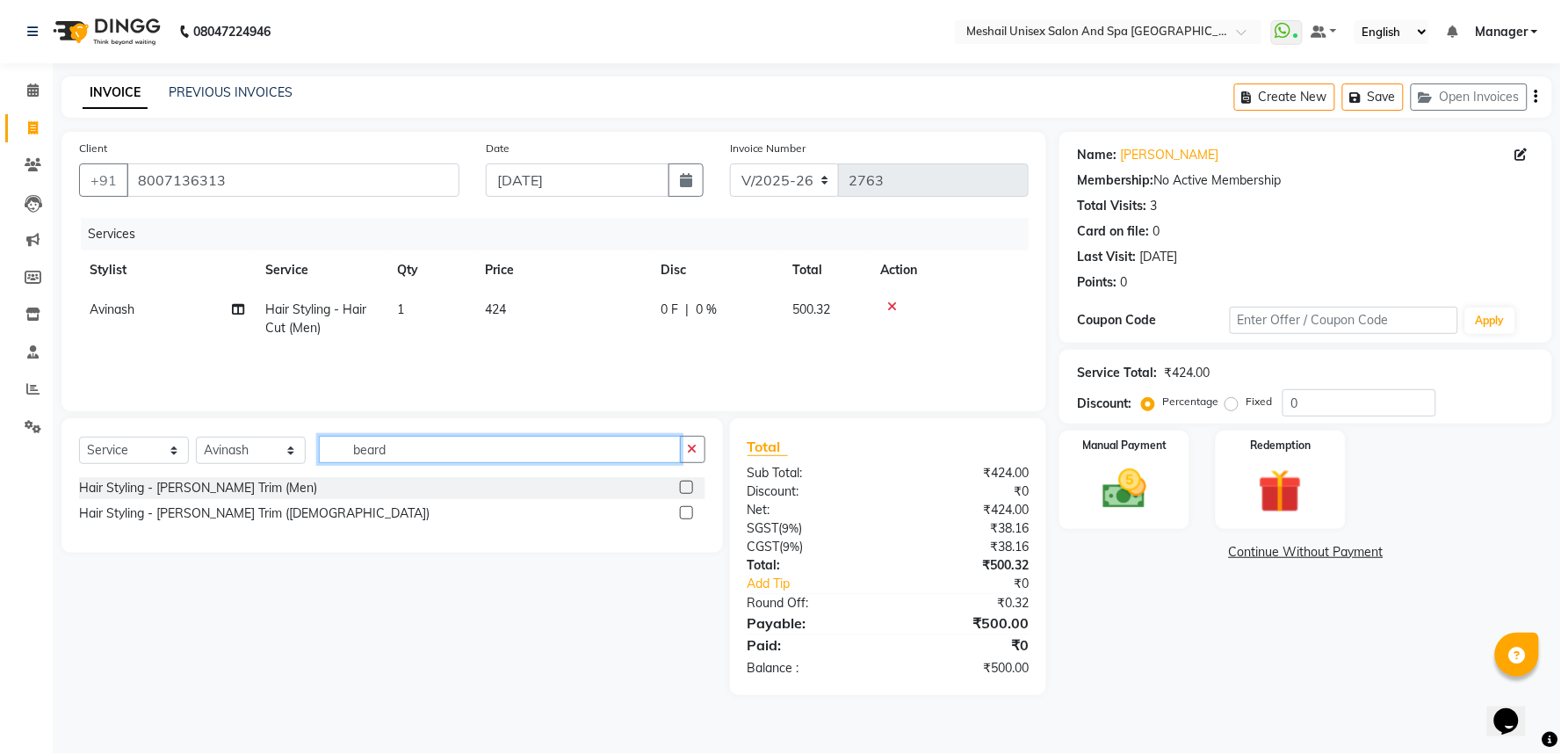
type input "beard"
click at [683, 488] on label at bounding box center [686, 487] width 13 height 13
click at [683, 488] on input "checkbox" at bounding box center [685, 487] width 11 height 11
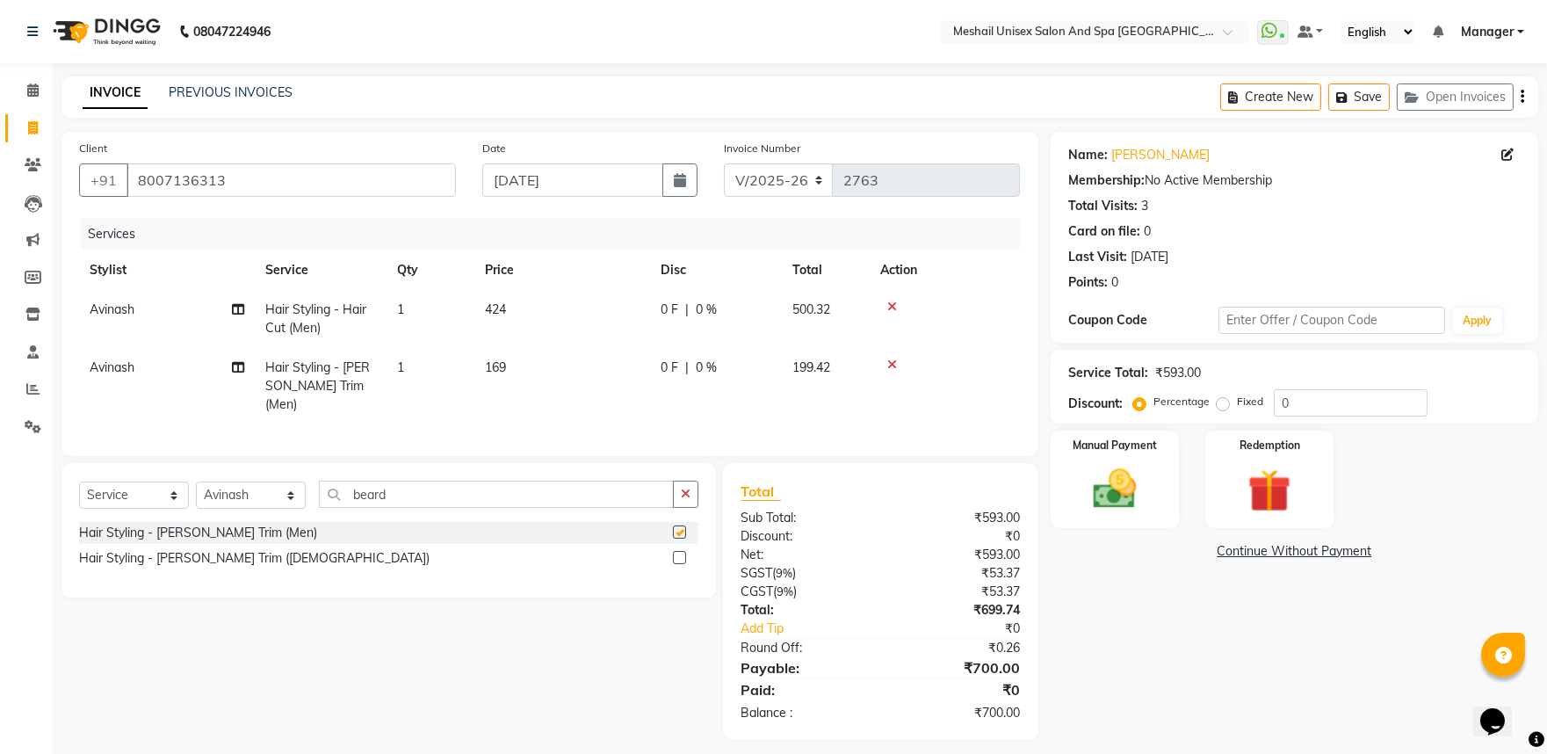
click at [481, 356] on td "169" at bounding box center [562, 386] width 176 height 76
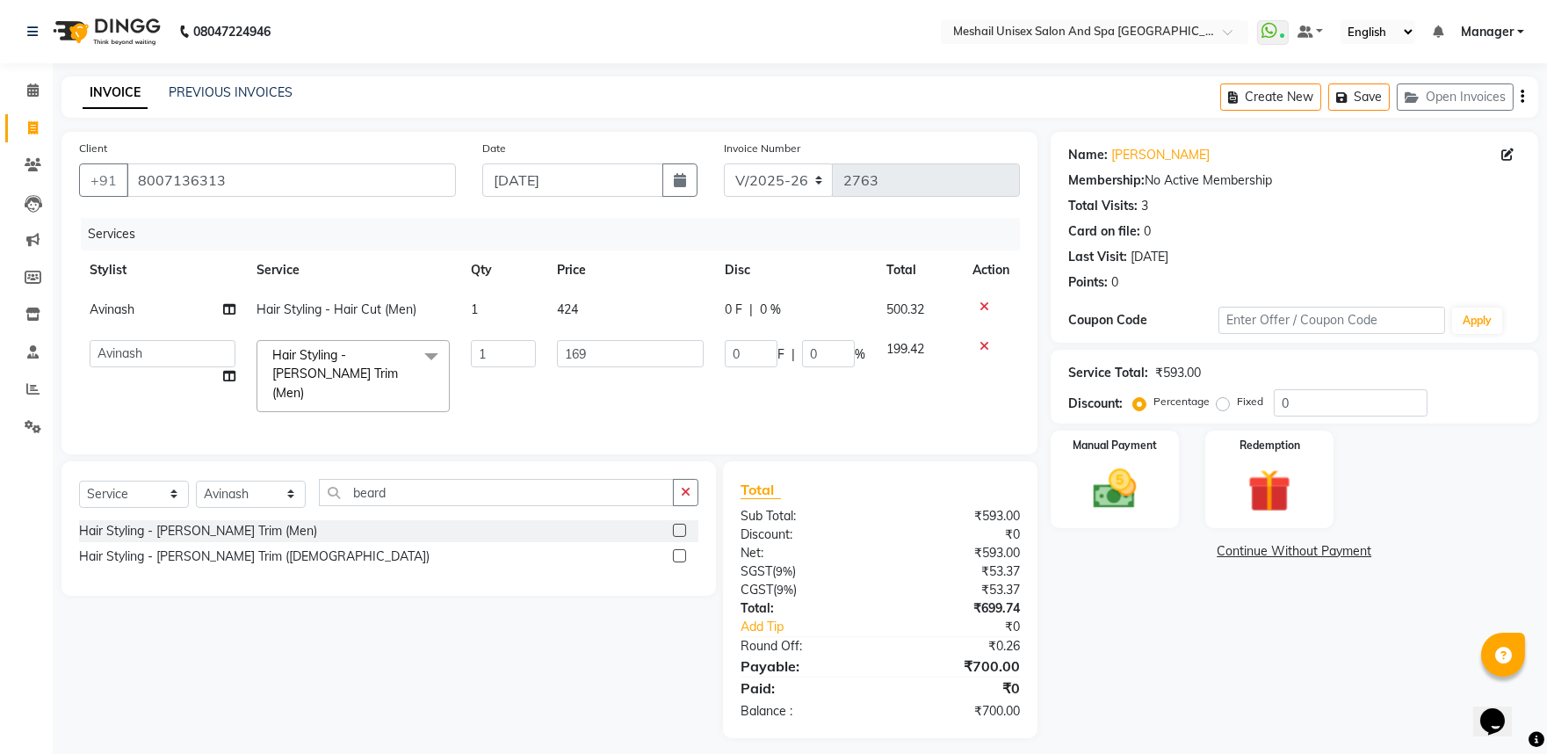
checkbox input "false"
click at [562, 351] on input "169" at bounding box center [630, 353] width 147 height 27
type input "127"
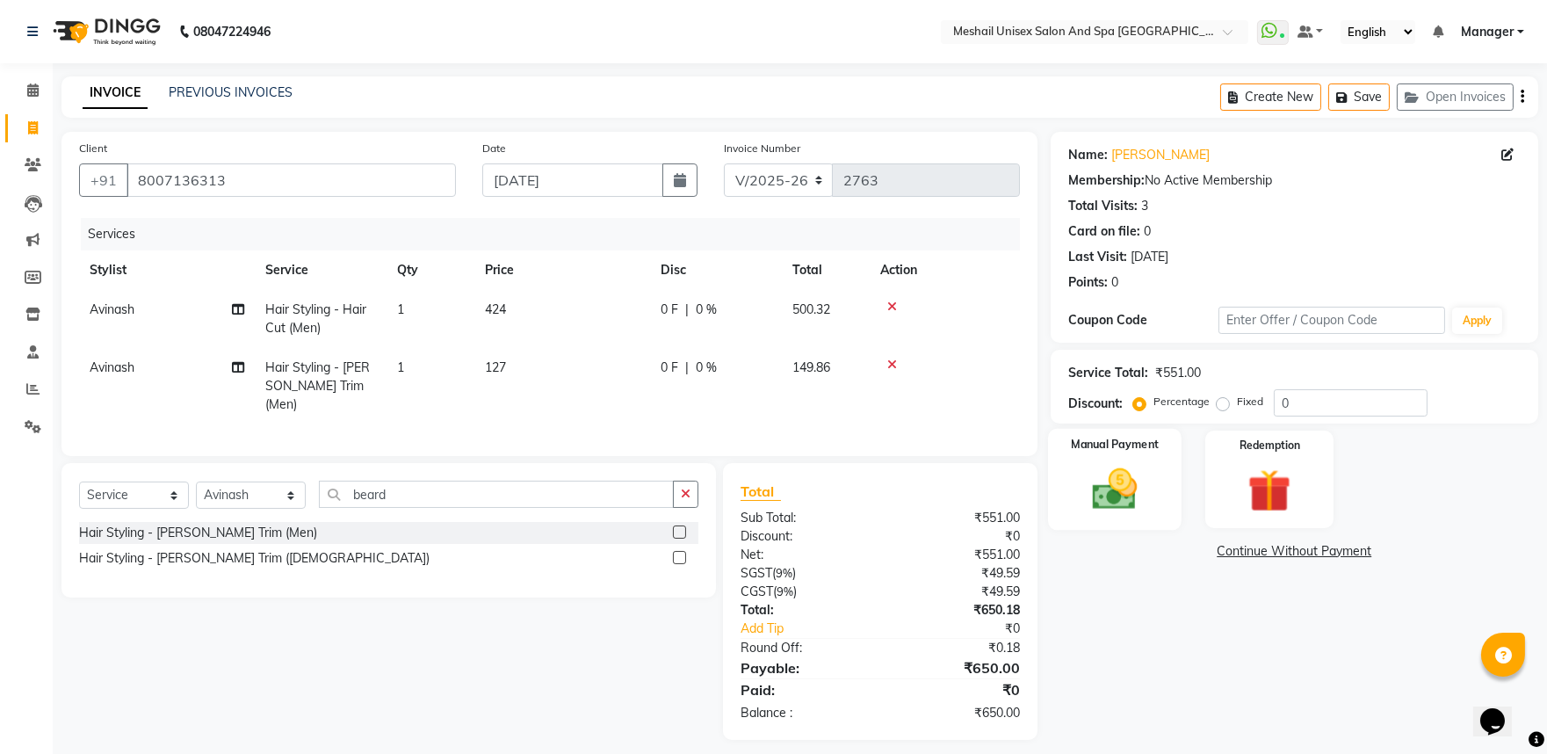
click at [1165, 492] on div "Manual Payment" at bounding box center [1115, 479] width 134 height 101
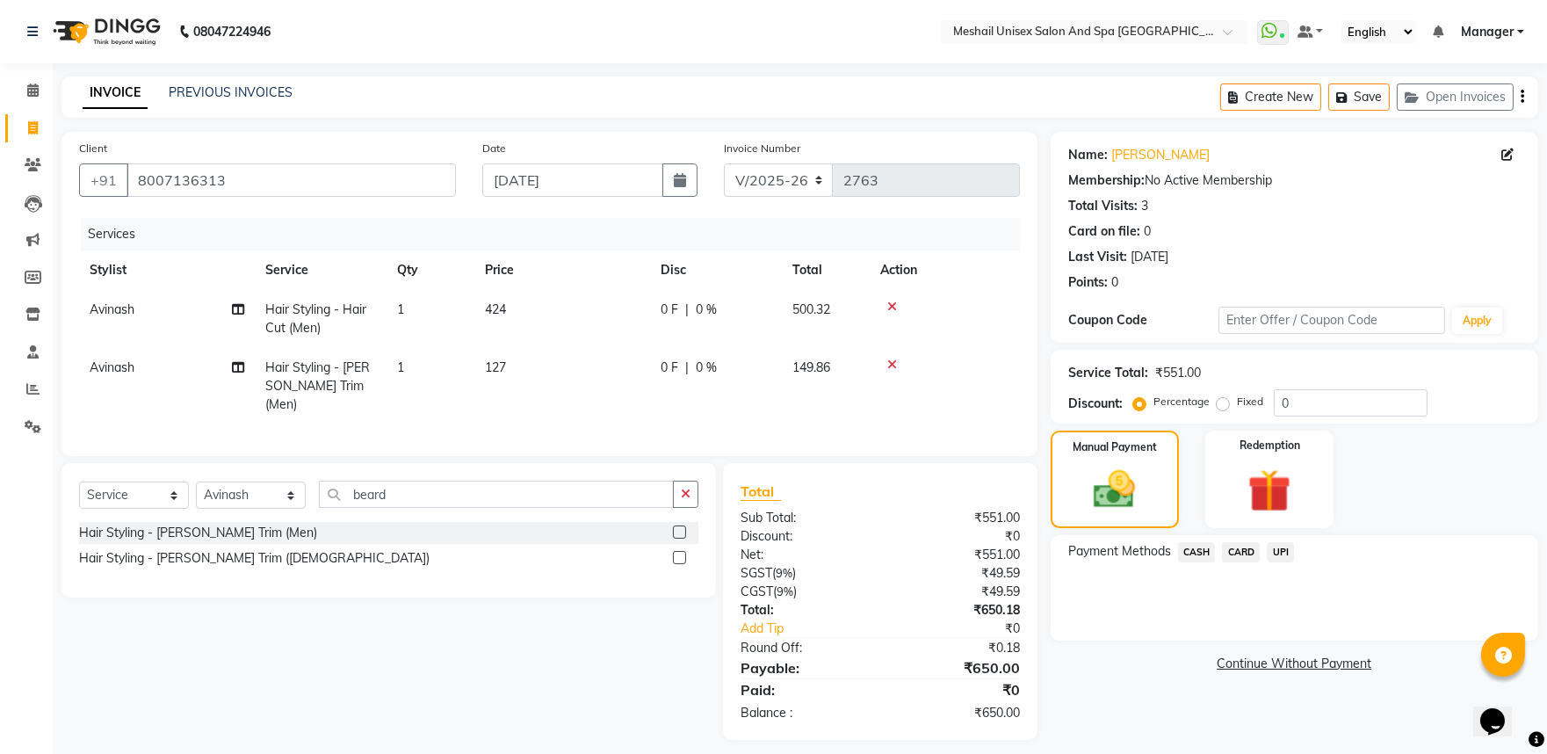
click at [1245, 553] on span "CARD" at bounding box center [1241, 552] width 38 height 20
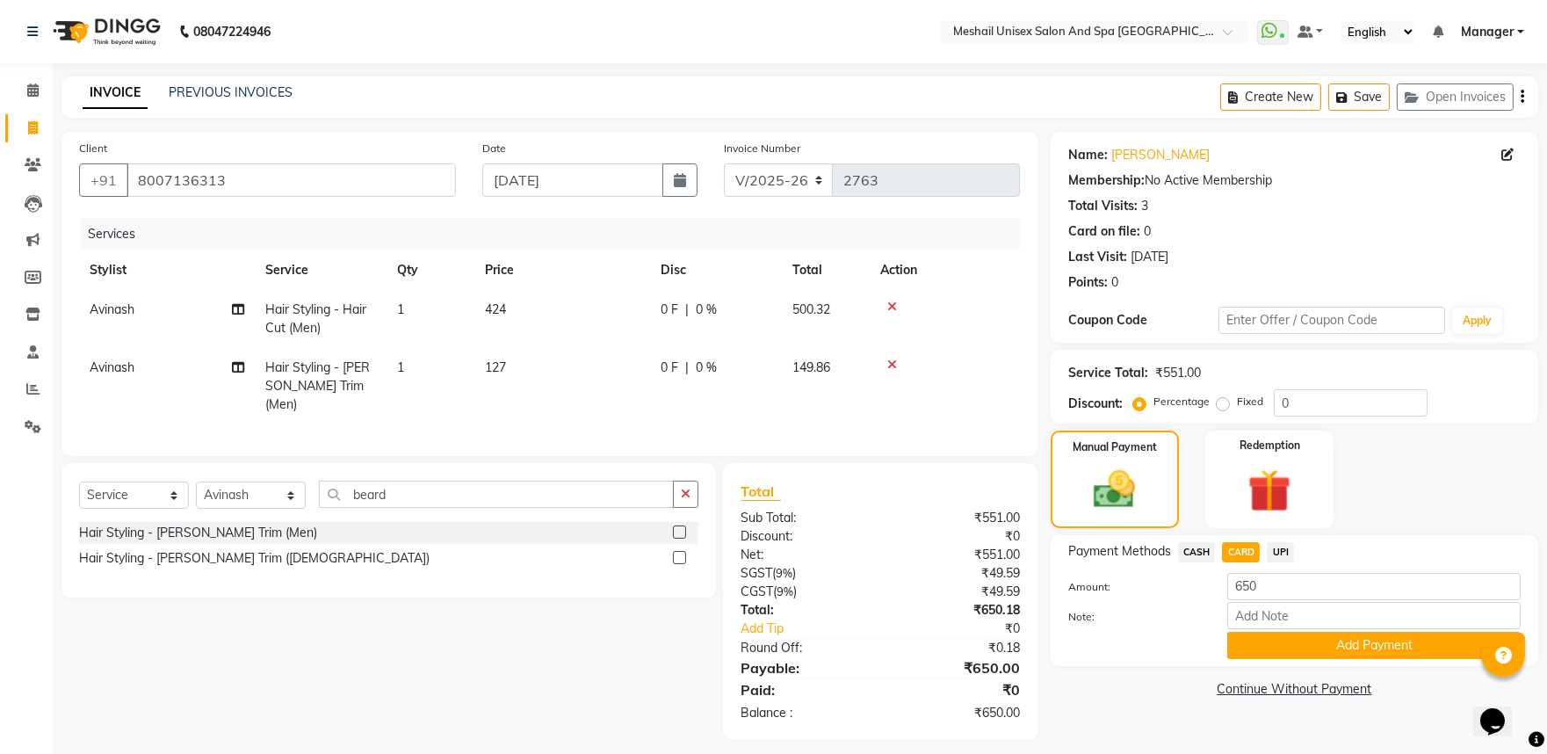
click at [1281, 550] on span "UPI" at bounding box center [1280, 552] width 27 height 20
click at [1312, 654] on button "Add Payment" at bounding box center [1373, 645] width 293 height 27
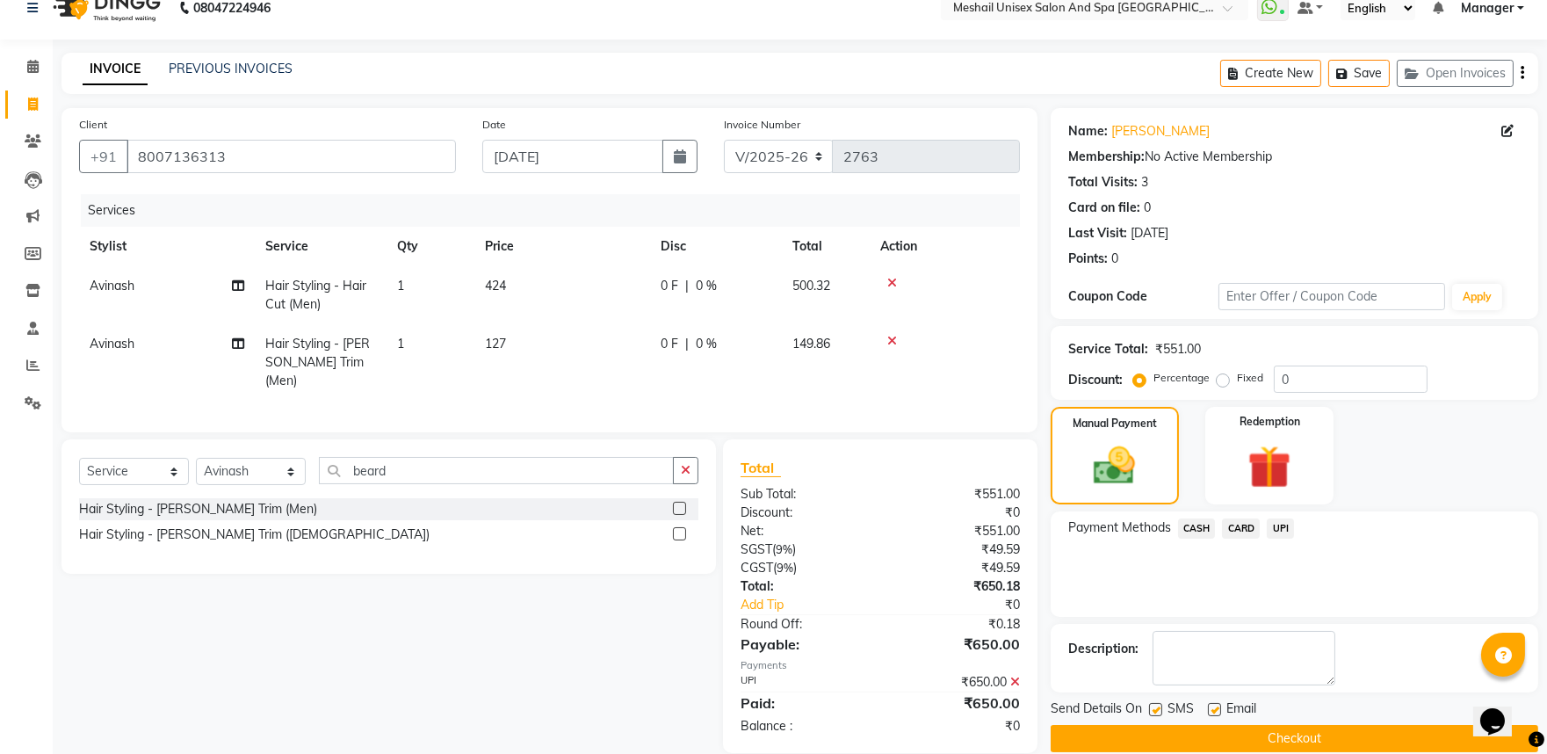
scroll to position [47, 0]
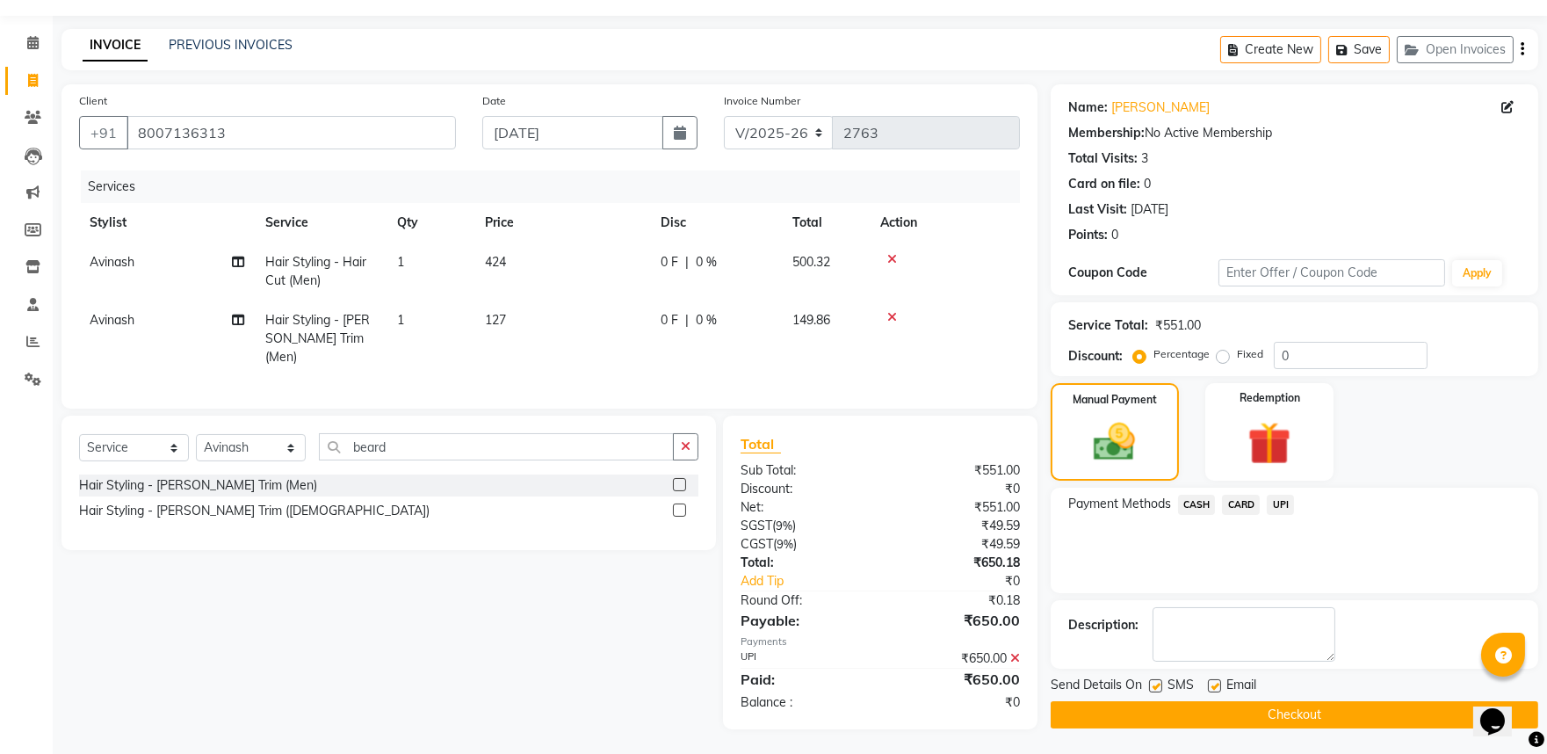
click at [1152, 688] on label at bounding box center [1155, 685] width 13 height 13
click at [1152, 688] on input "checkbox" at bounding box center [1154, 686] width 11 height 11
checkbox input "false"
click at [1218, 683] on label at bounding box center [1214, 685] width 13 height 13
click at [1218, 683] on input "checkbox" at bounding box center [1213, 686] width 11 height 11
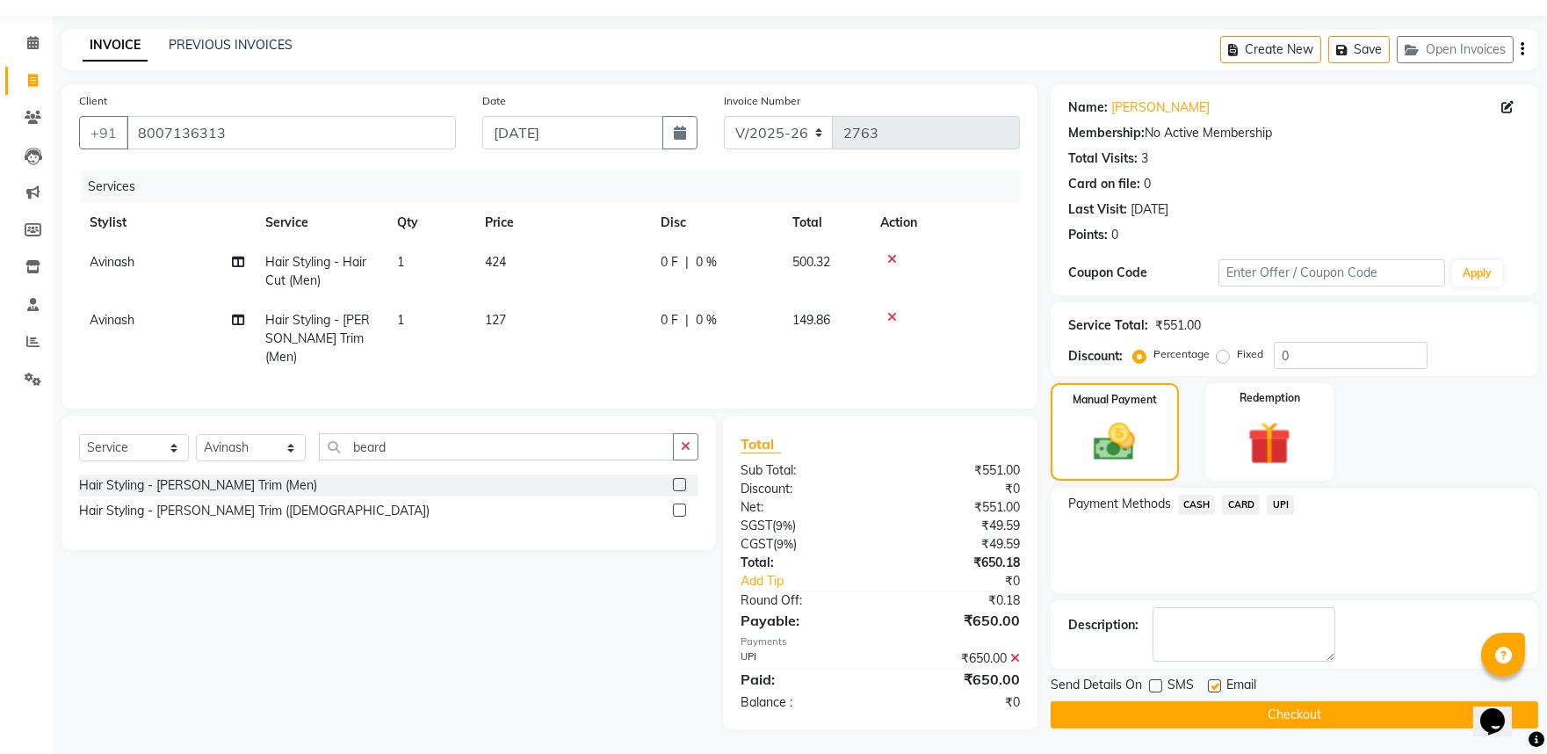
checkbox input "false"
click at [1213, 719] on button "Checkout" at bounding box center [1295, 714] width 488 height 27
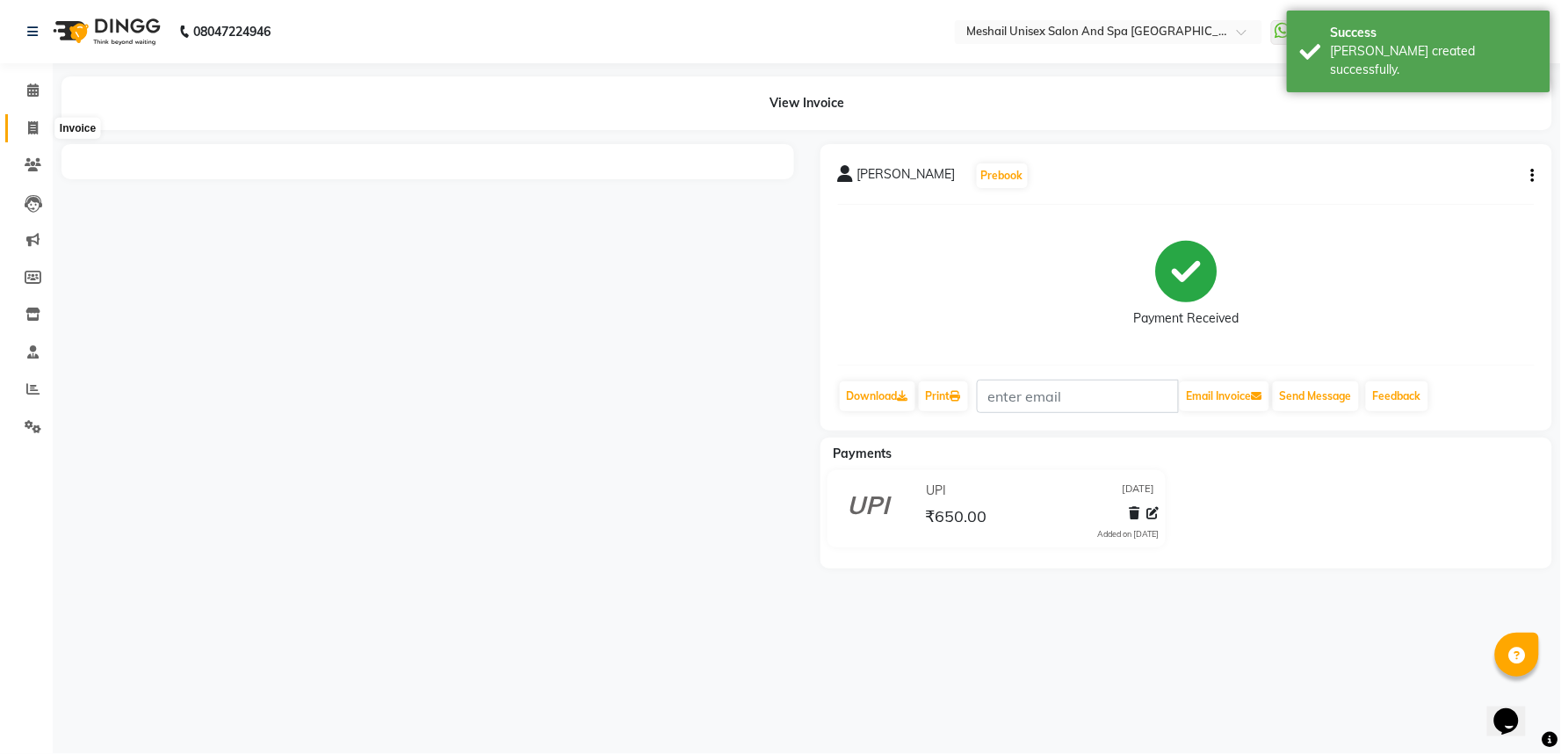
click at [33, 125] on icon at bounding box center [33, 127] width 10 height 13
select select "service"
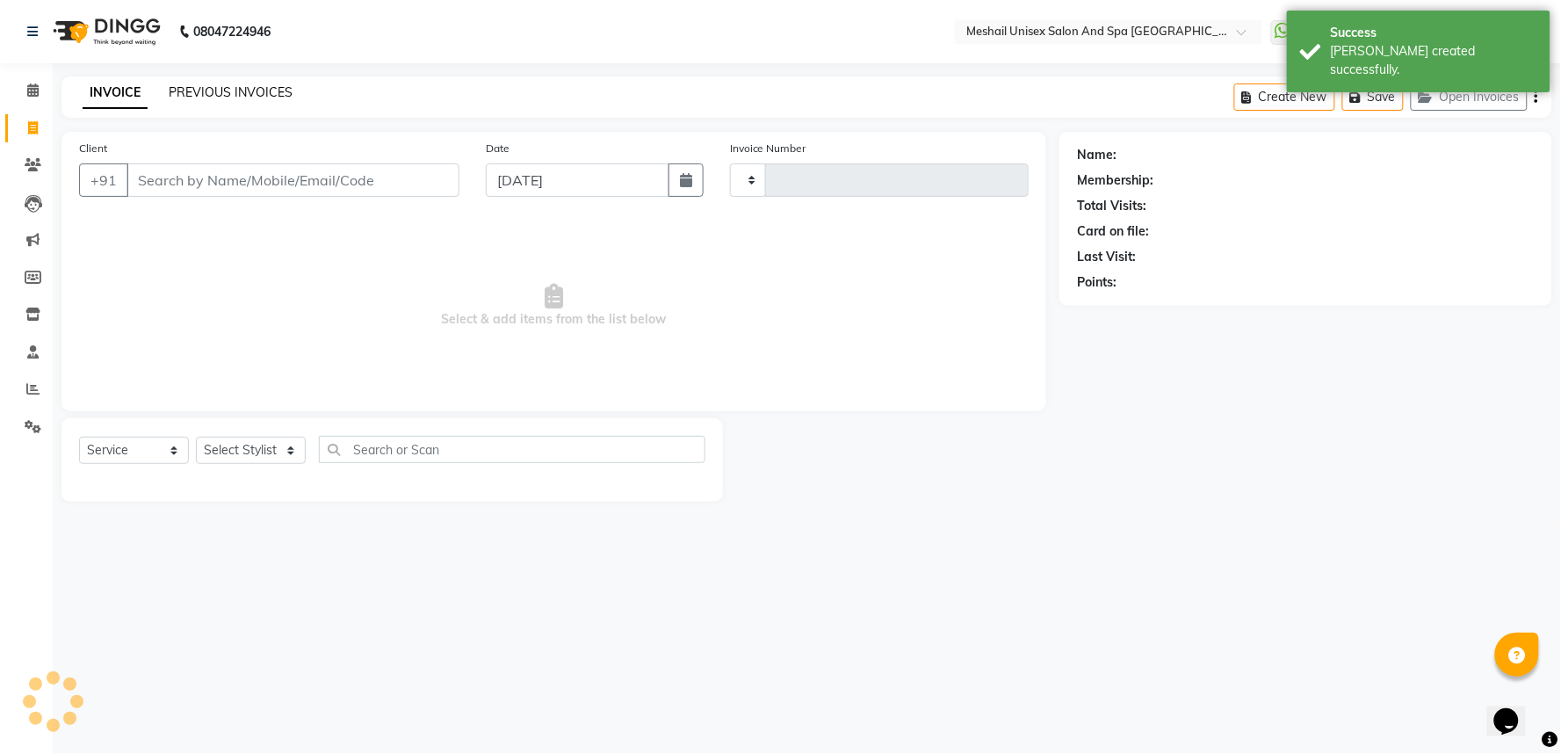
click at [234, 90] on link "PREVIOUS INVOICES" at bounding box center [231, 92] width 124 height 16
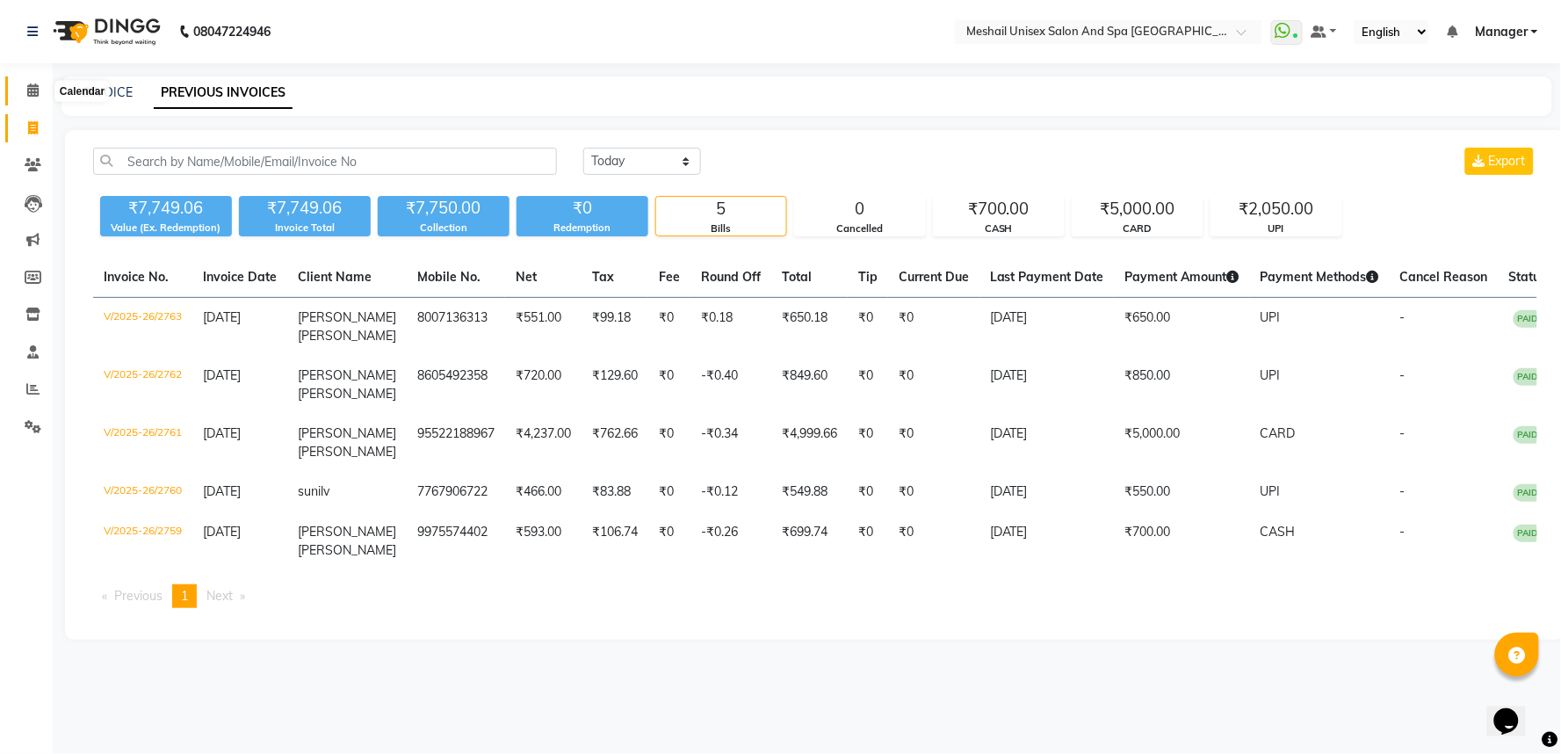
click at [33, 95] on icon at bounding box center [32, 89] width 11 height 13
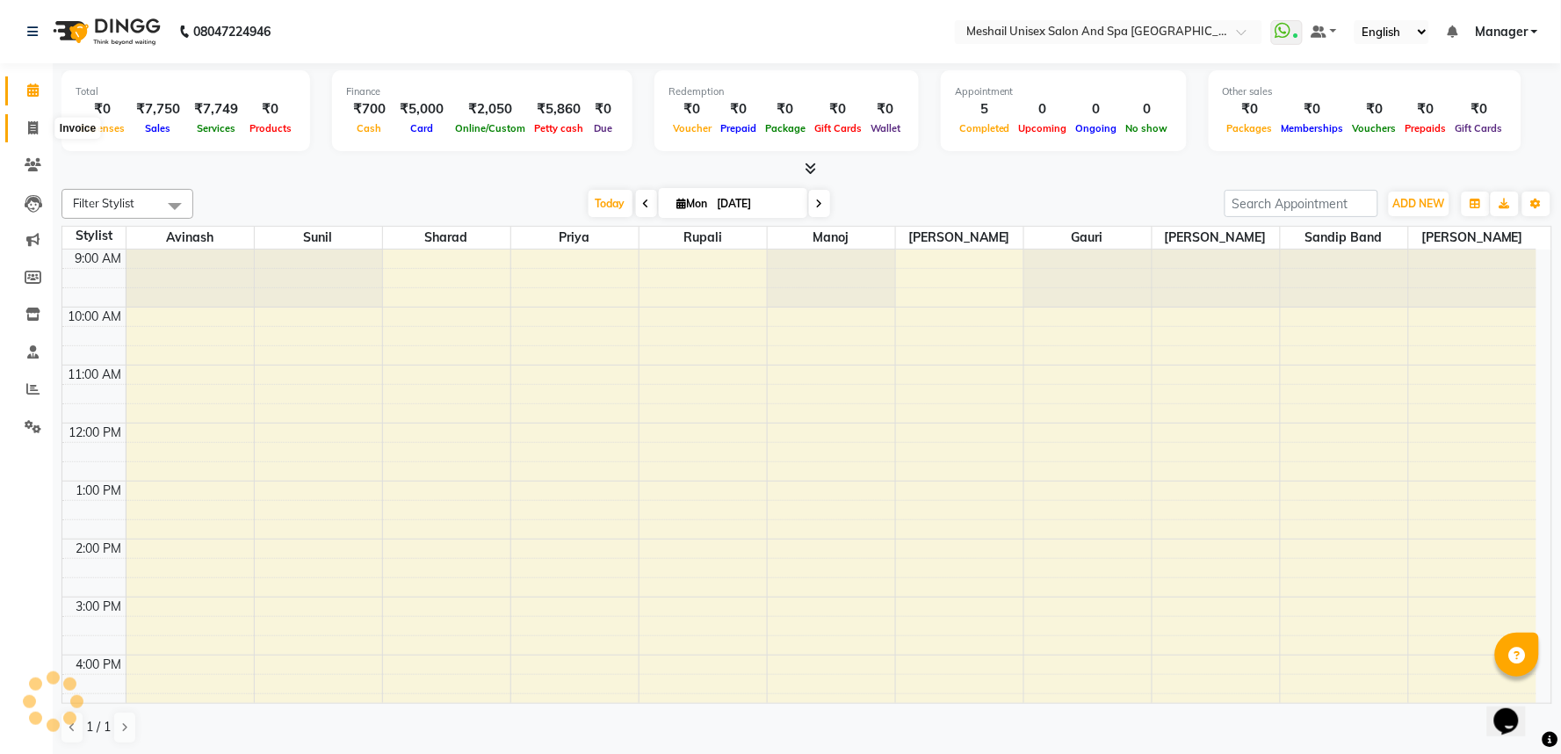
click at [40, 128] on span at bounding box center [33, 129] width 31 height 20
select select "service"
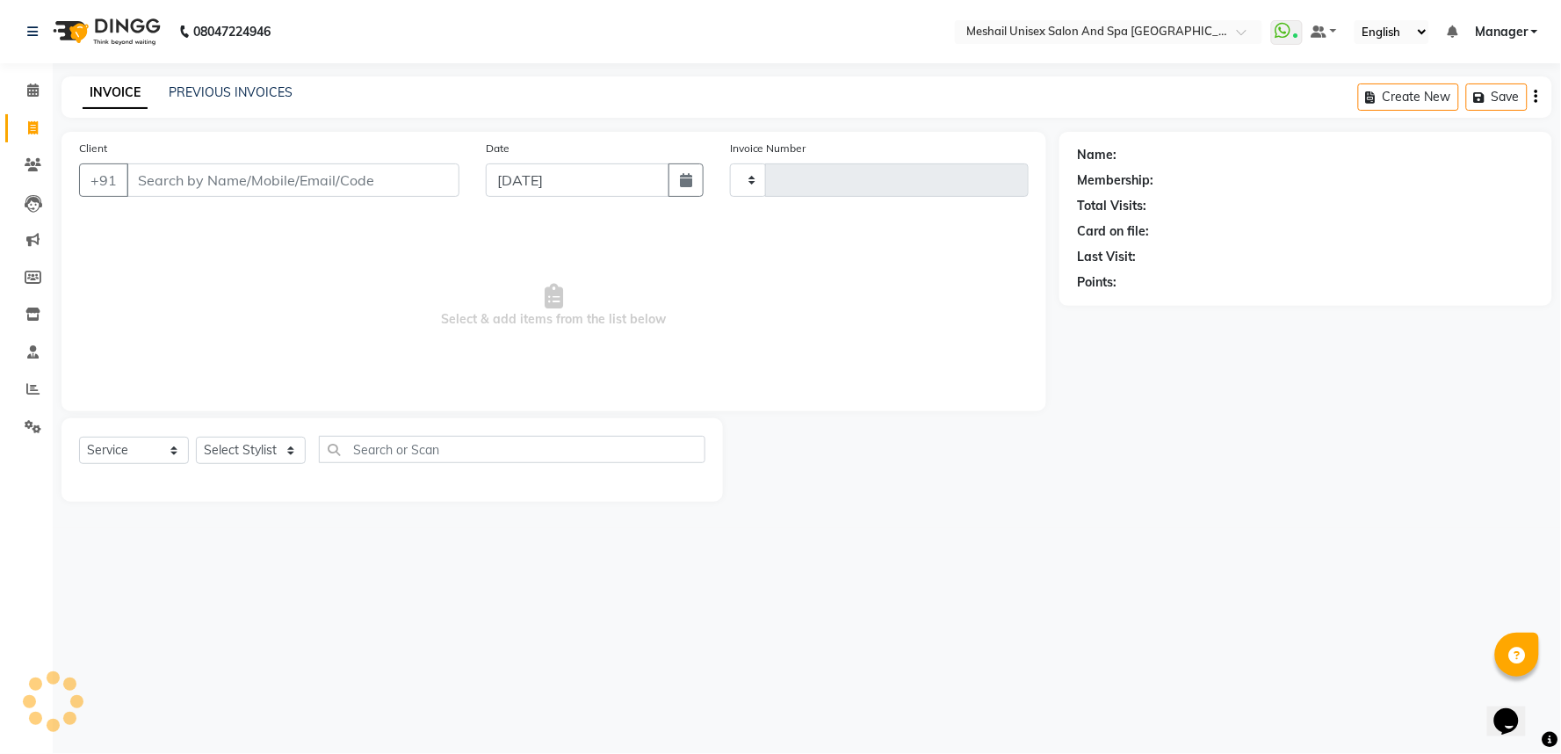
type input "2764"
select select "6711"
click at [226, 187] on input "Client" at bounding box center [293, 179] width 333 height 33
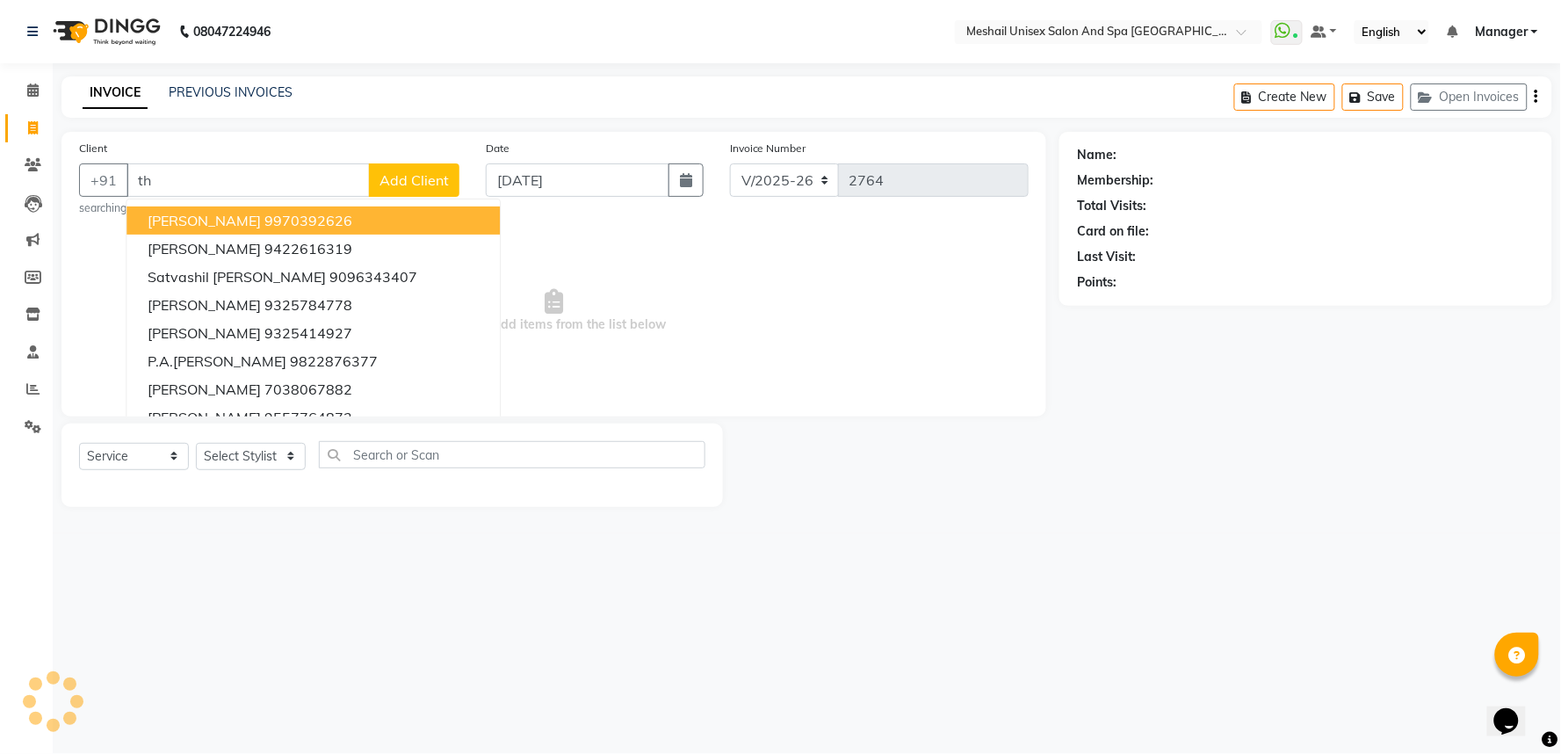
type input "t"
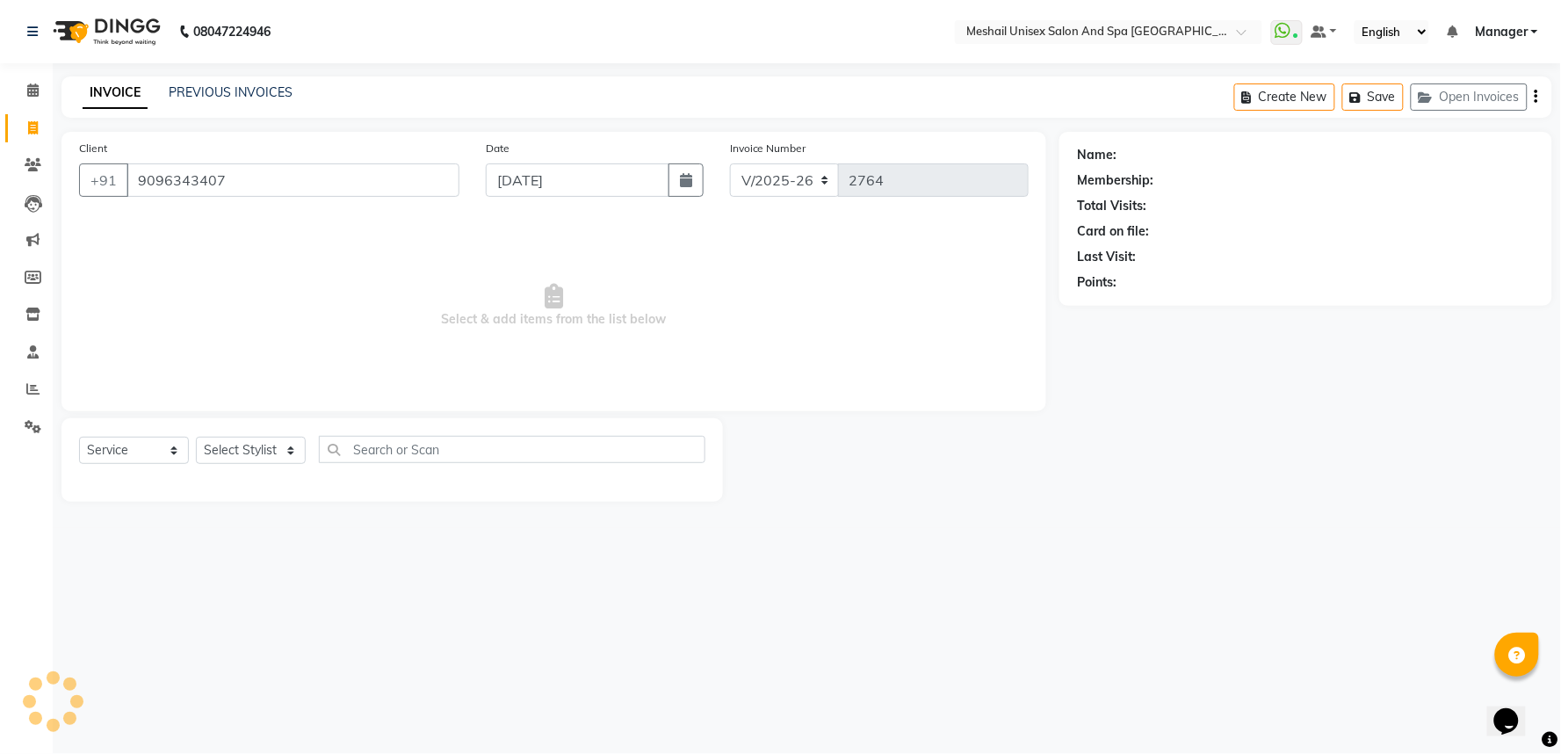
type input "9096343407"
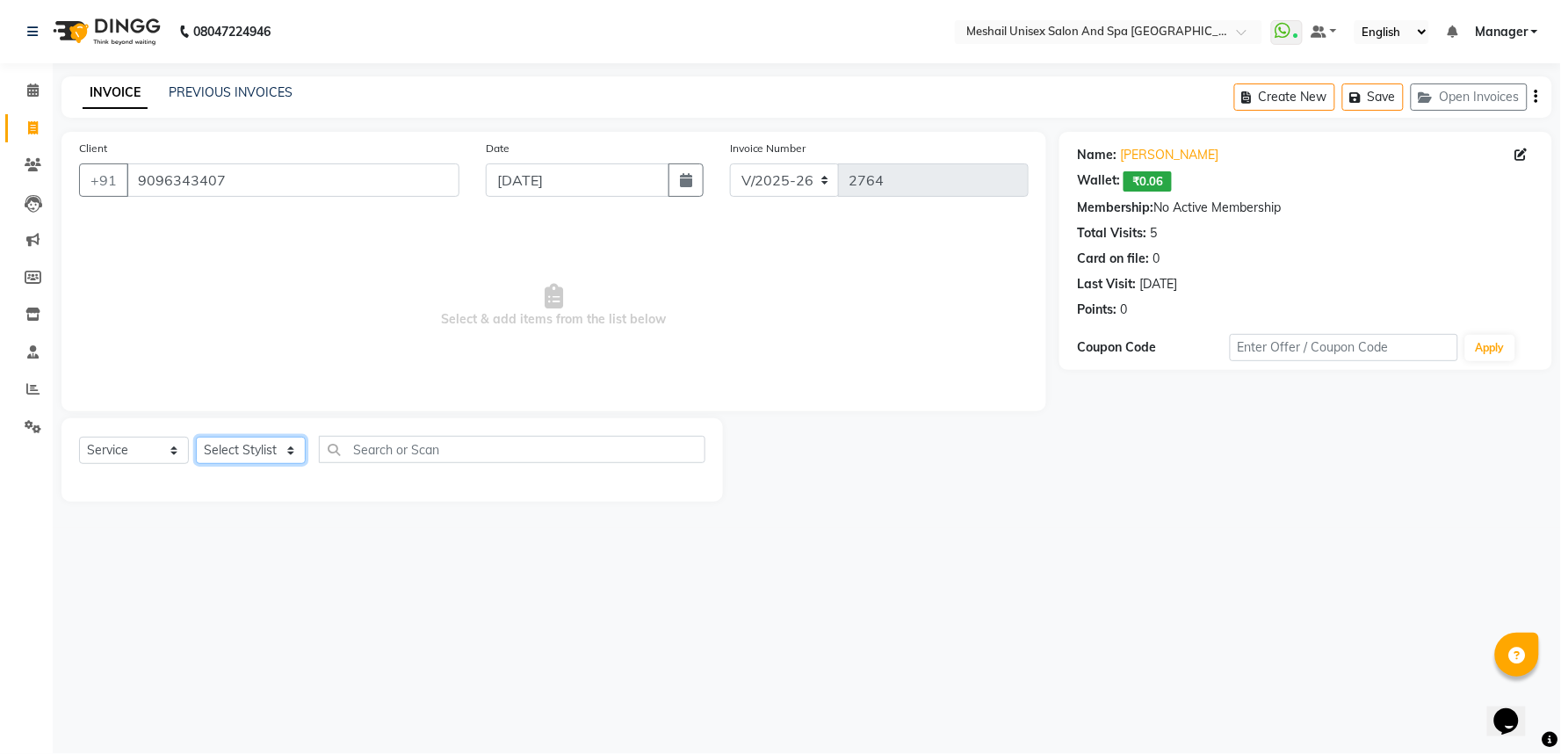
click at [257, 450] on select "Select Stylist Avinash gauri Manager [PERSON_NAME] [PERSON_NAME] [PERSON_NAME] …" at bounding box center [251, 450] width 110 height 27
select select "53320"
click at [196, 438] on select "Select Stylist Avinash gauri Manager [PERSON_NAME] [PERSON_NAME] [PERSON_NAME] …" at bounding box center [251, 450] width 110 height 27
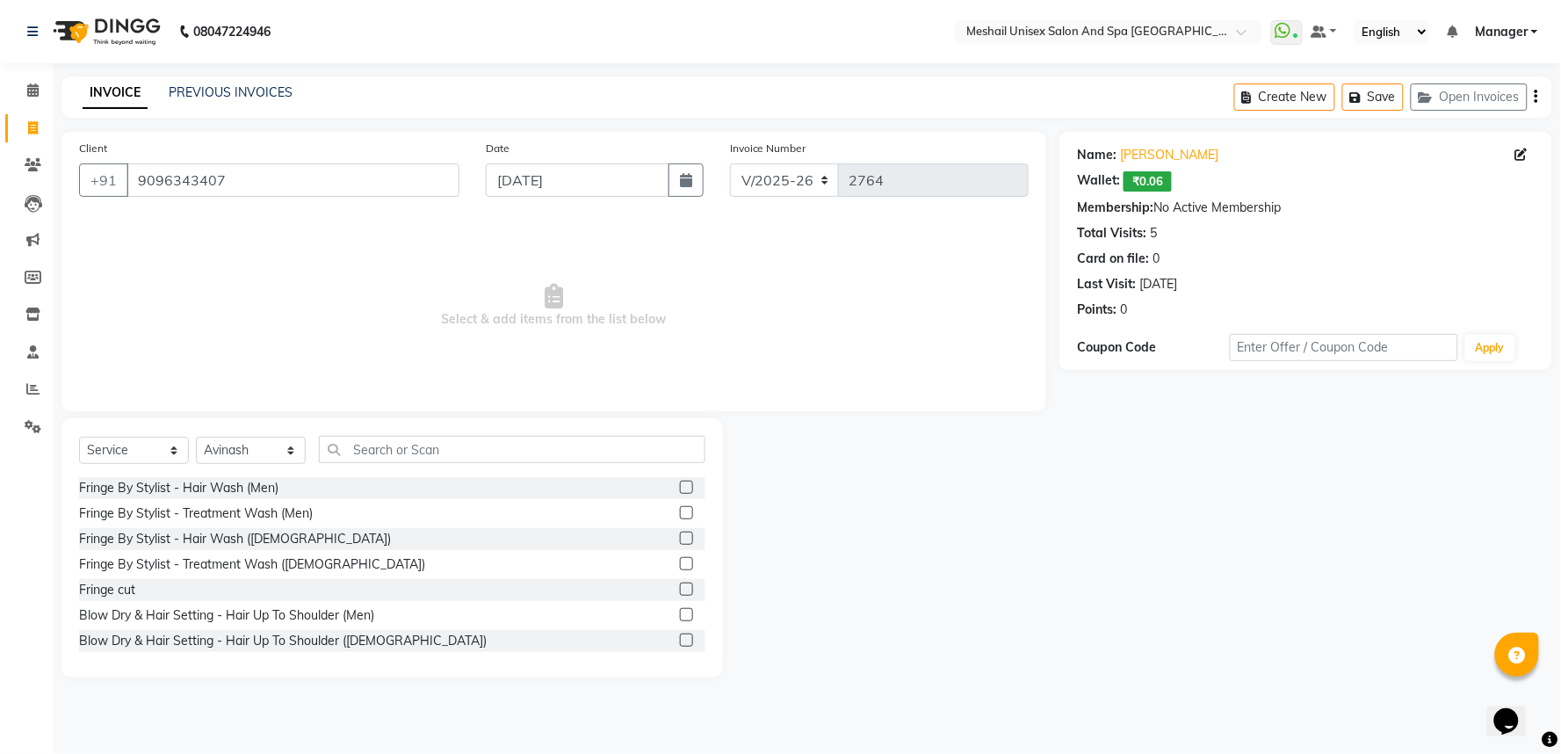
click at [463, 433] on div "Select Service Product Membership Package Voucher Prepaid Gift Card Select Styl…" at bounding box center [392, 547] width 662 height 259
click at [469, 458] on input "text" at bounding box center [512, 449] width 387 height 27
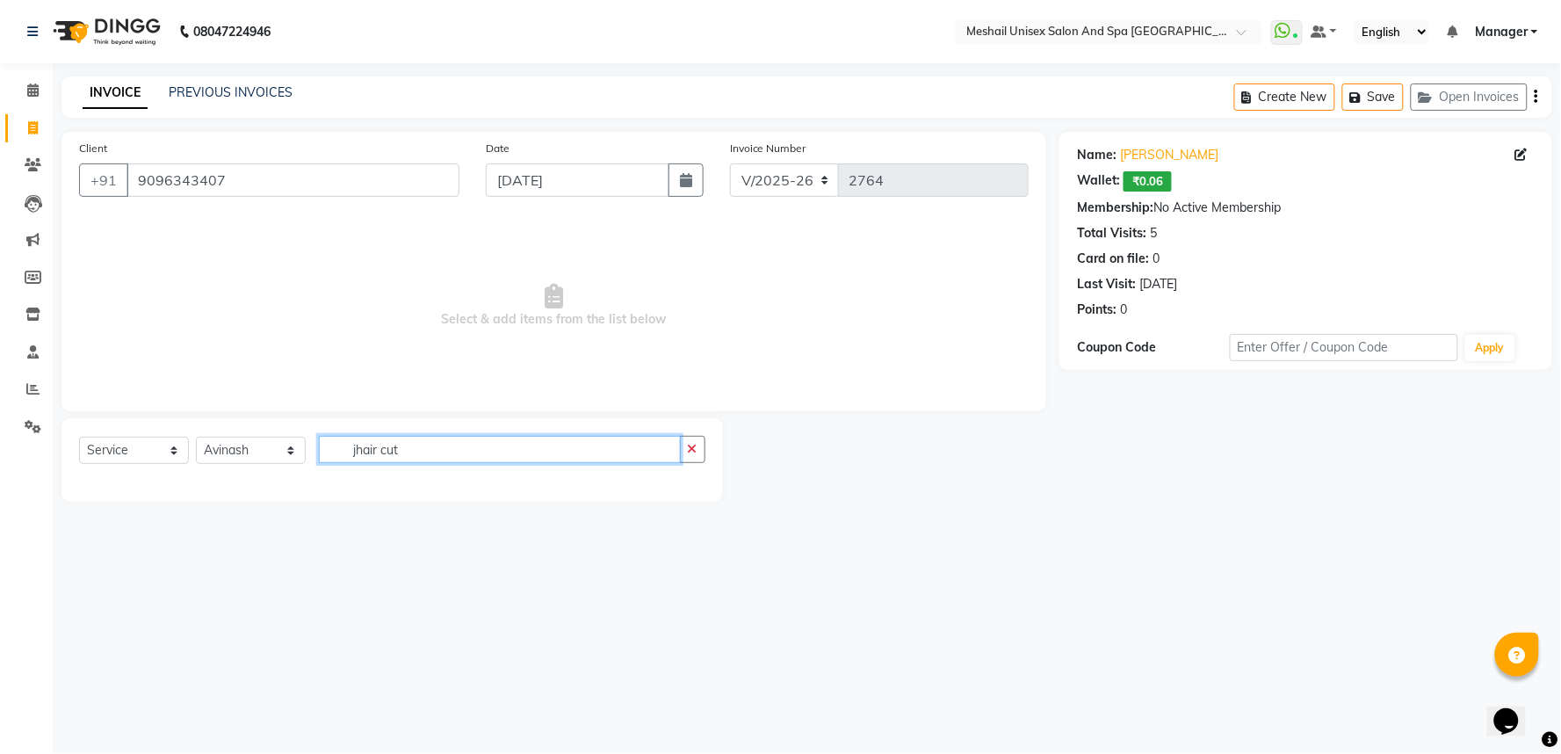
click at [475, 454] on input "jhair cut" at bounding box center [500, 449] width 362 height 27
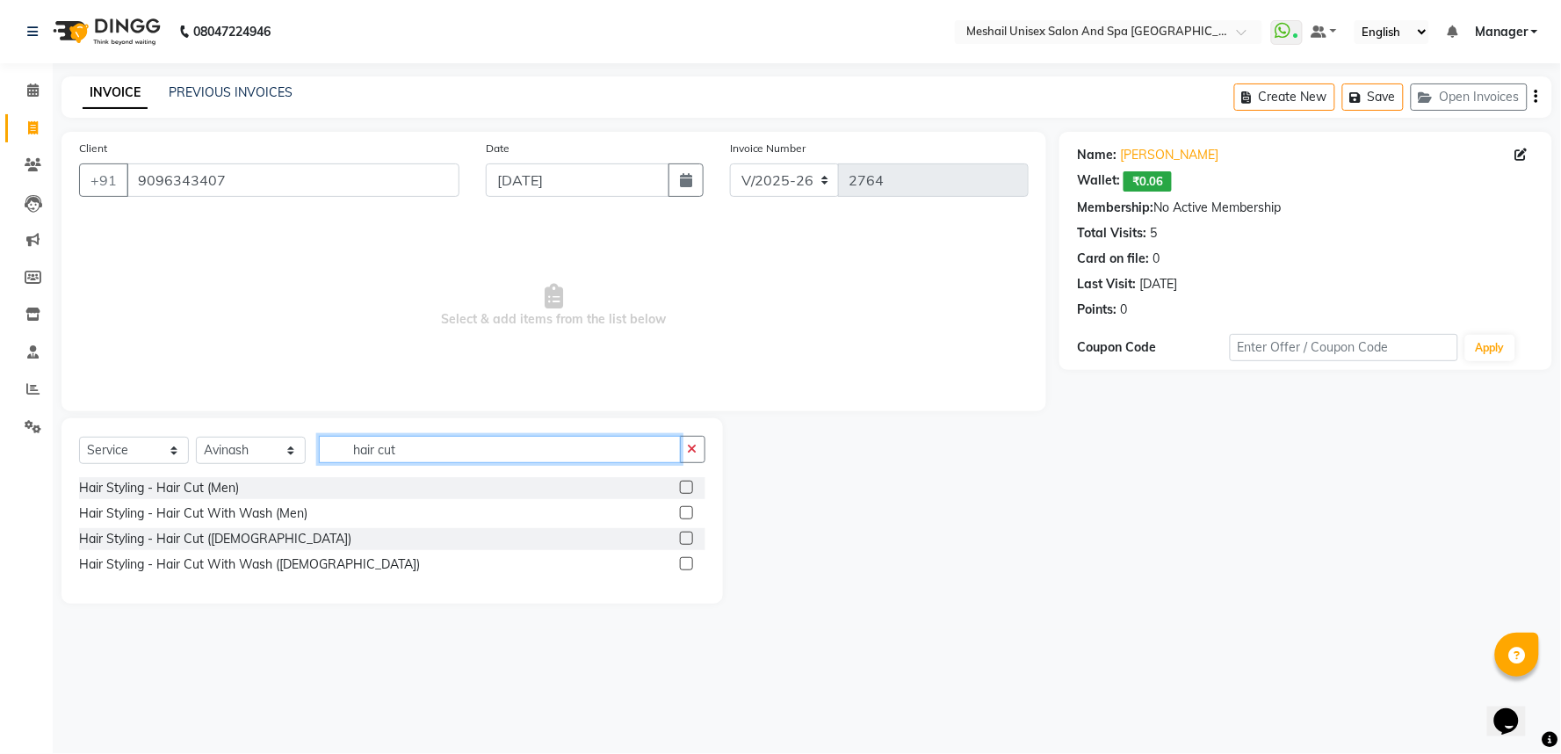
type input "hair cut"
click at [687, 481] on label at bounding box center [686, 487] width 13 height 13
click at [687, 482] on input "checkbox" at bounding box center [685, 487] width 11 height 11
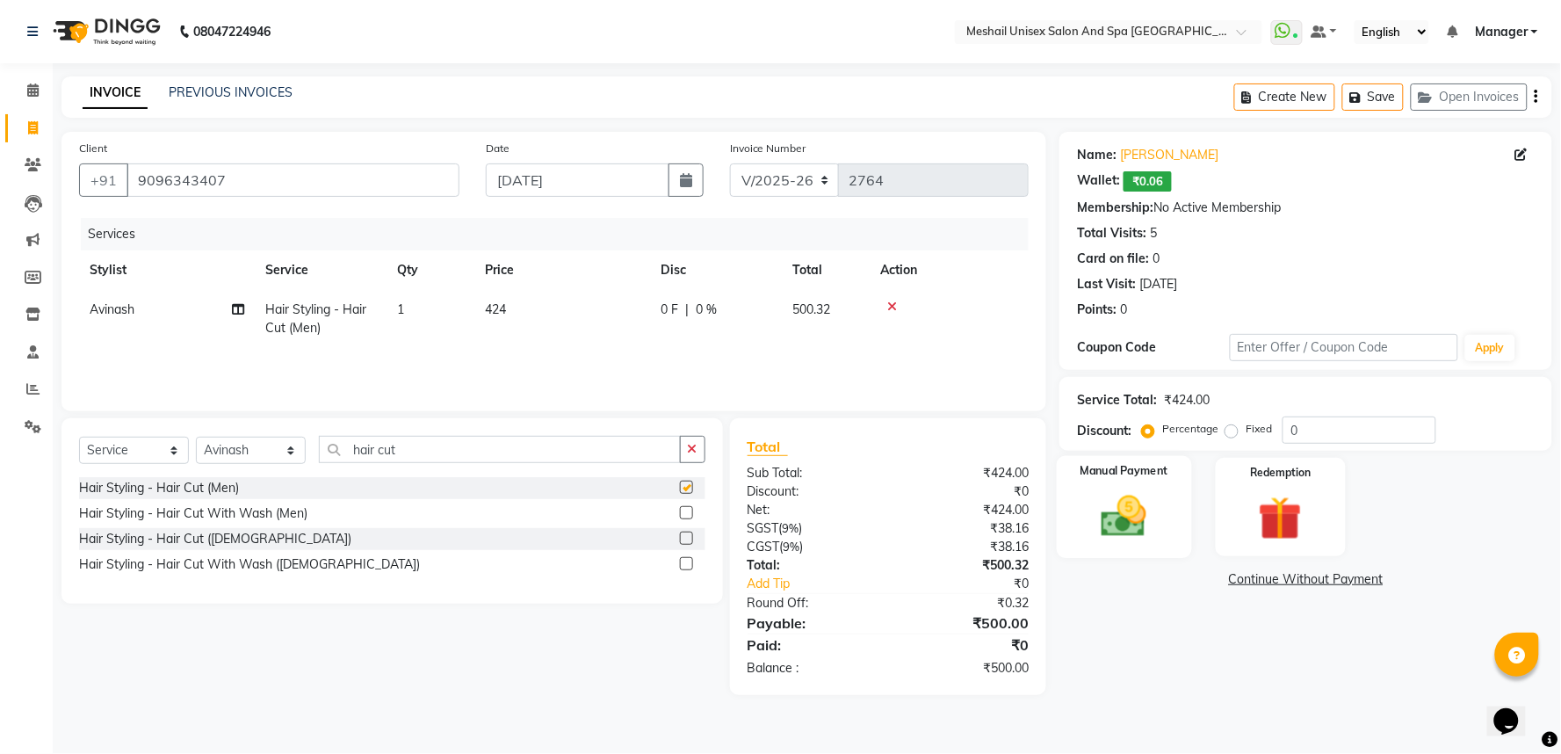
checkbox input "false"
click at [1137, 481] on div "Manual Payment" at bounding box center [1124, 507] width 135 height 102
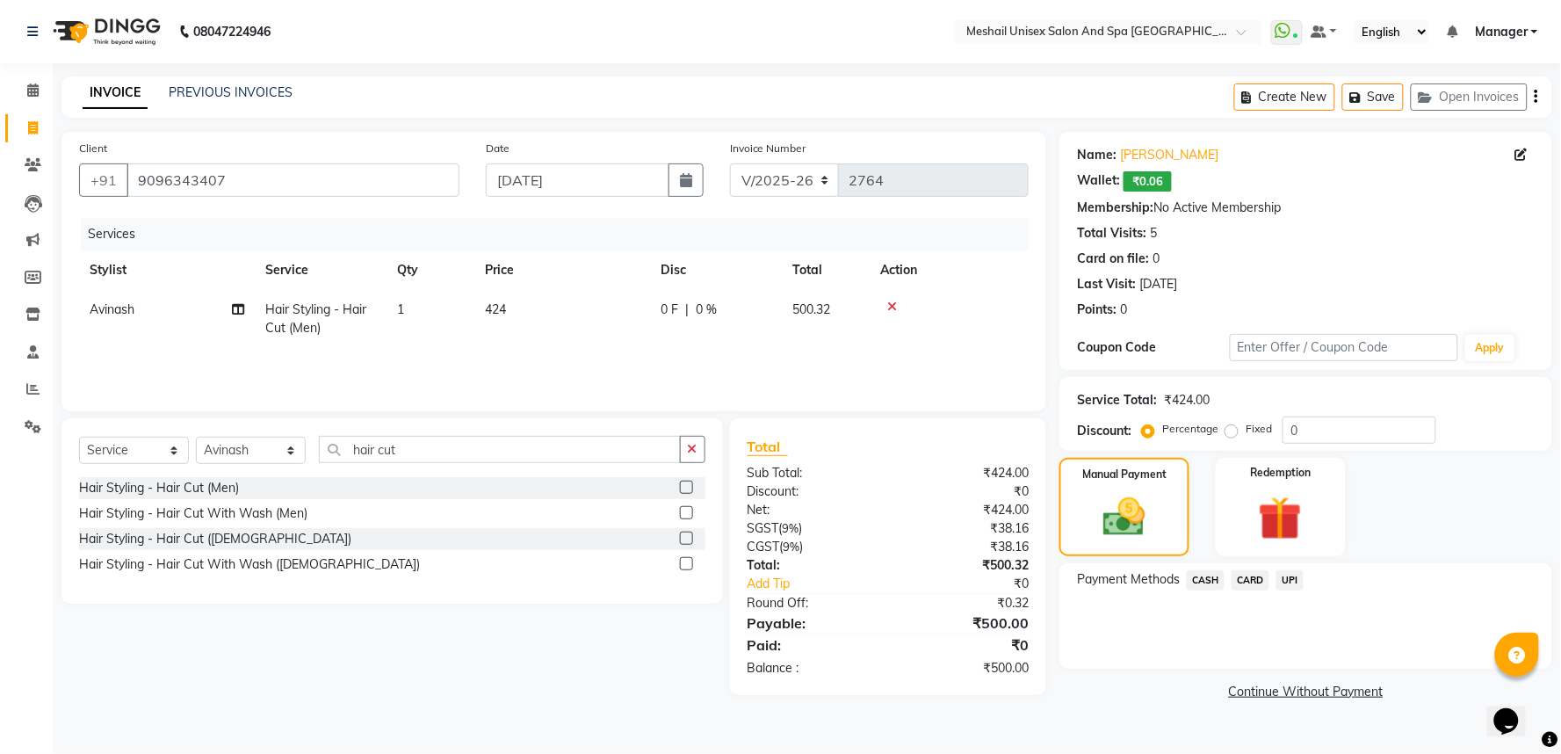
click at [1207, 582] on span "CASH" at bounding box center [1206, 580] width 38 height 20
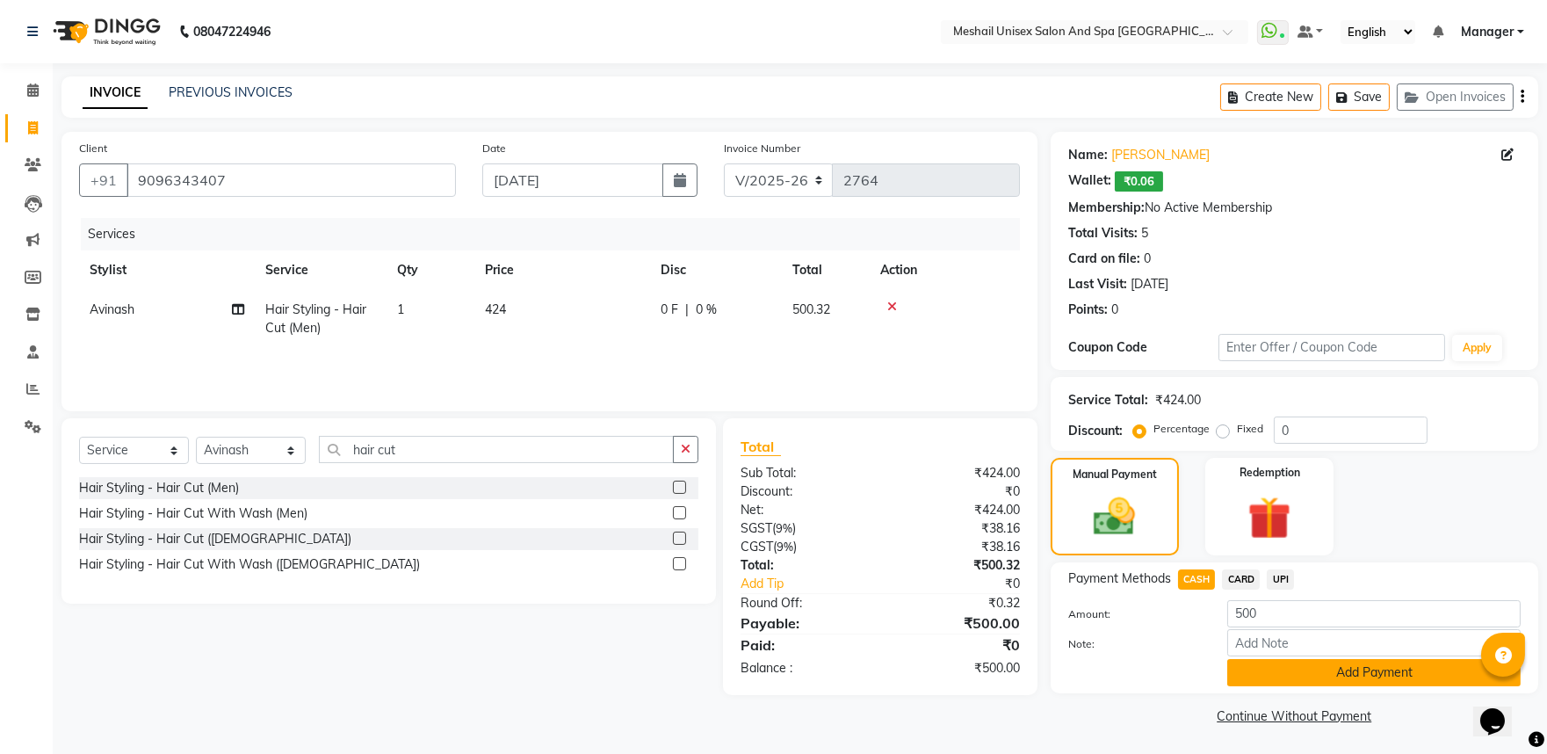
click at [1263, 663] on button "Add Payment" at bounding box center [1373, 672] width 293 height 27
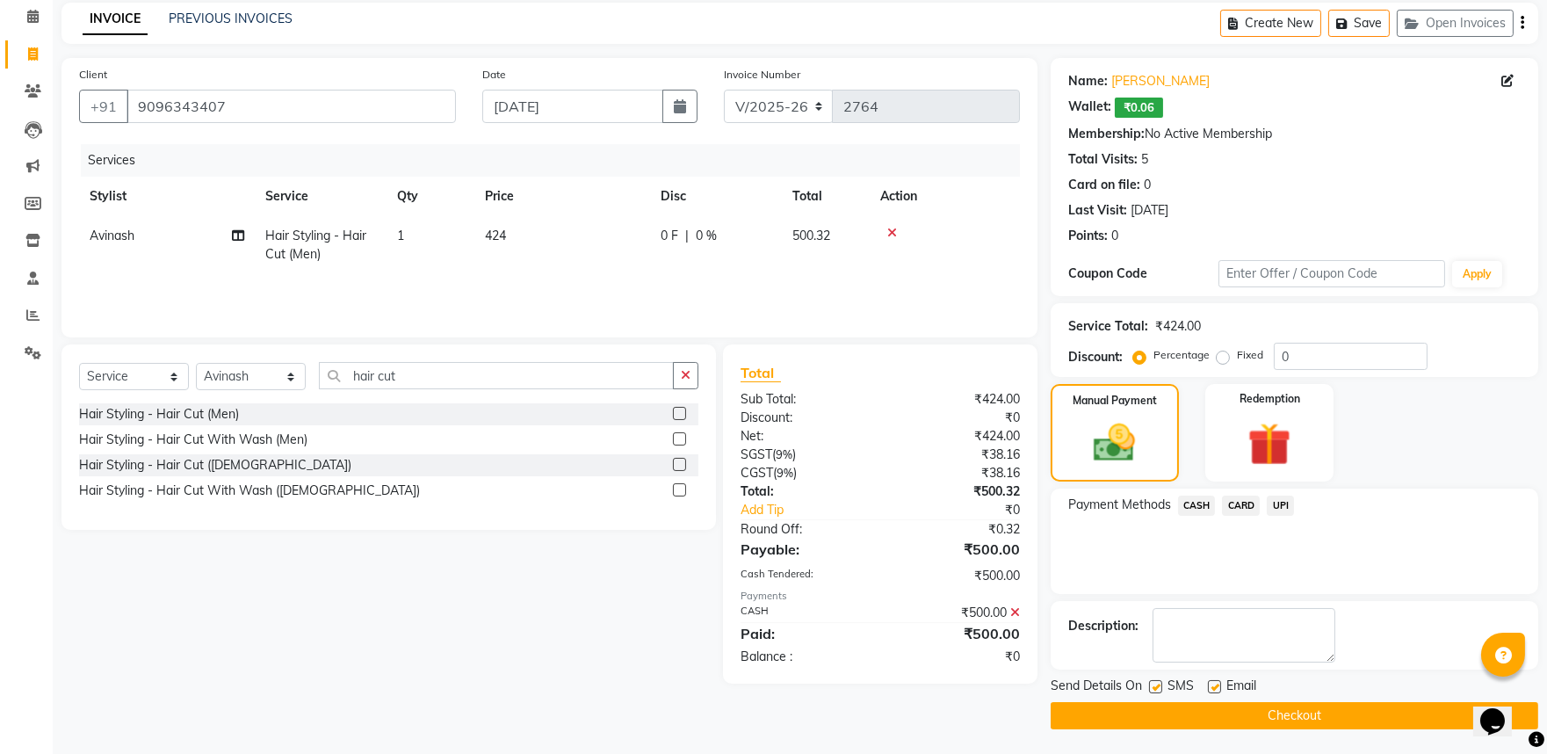
scroll to position [75, 0]
click at [1341, 698] on div "Send Details On SMS Email Checkout" at bounding box center [1295, 702] width 488 height 53
click at [1348, 715] on button "Checkout" at bounding box center [1295, 714] width 488 height 27
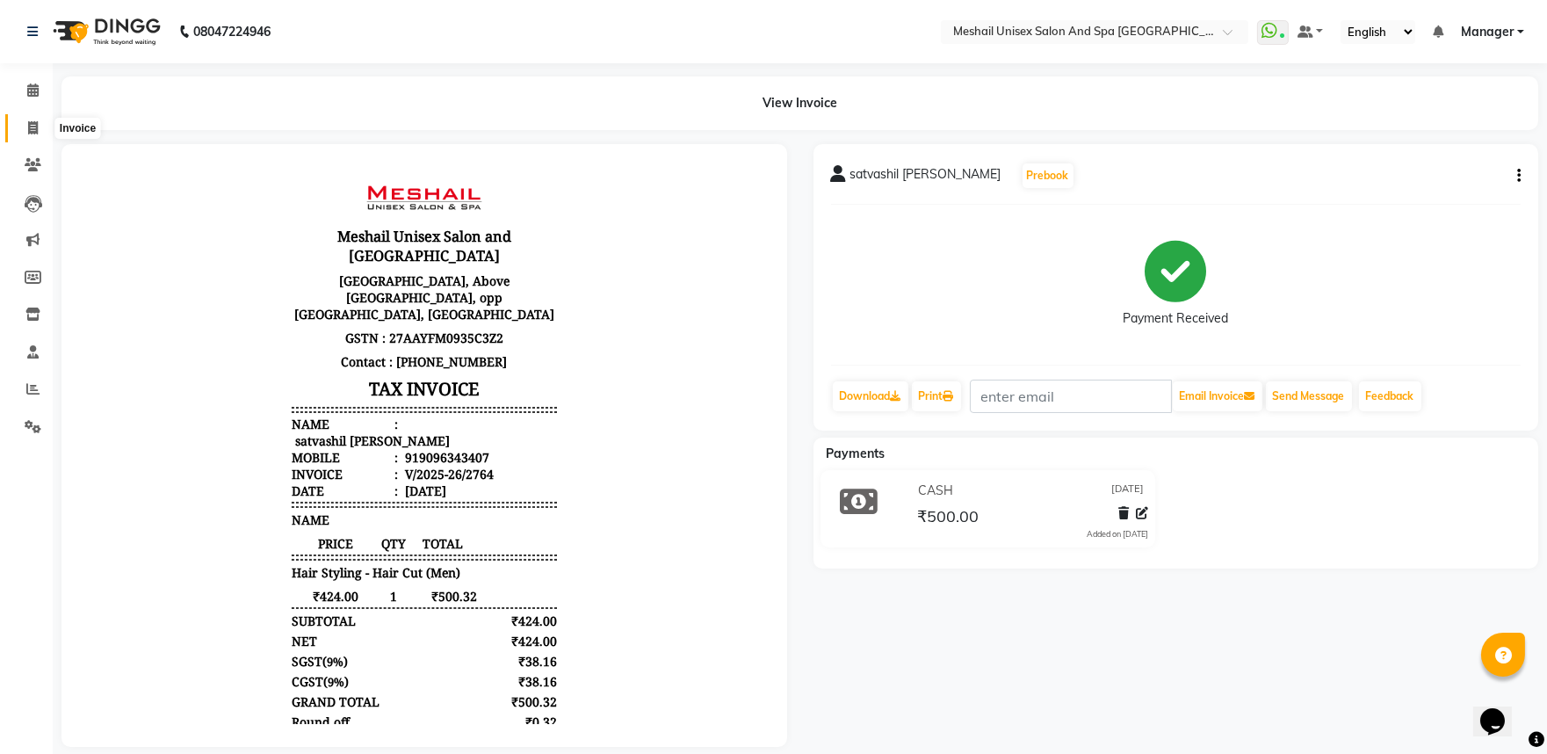
click at [33, 119] on span at bounding box center [33, 129] width 31 height 20
select select "service"
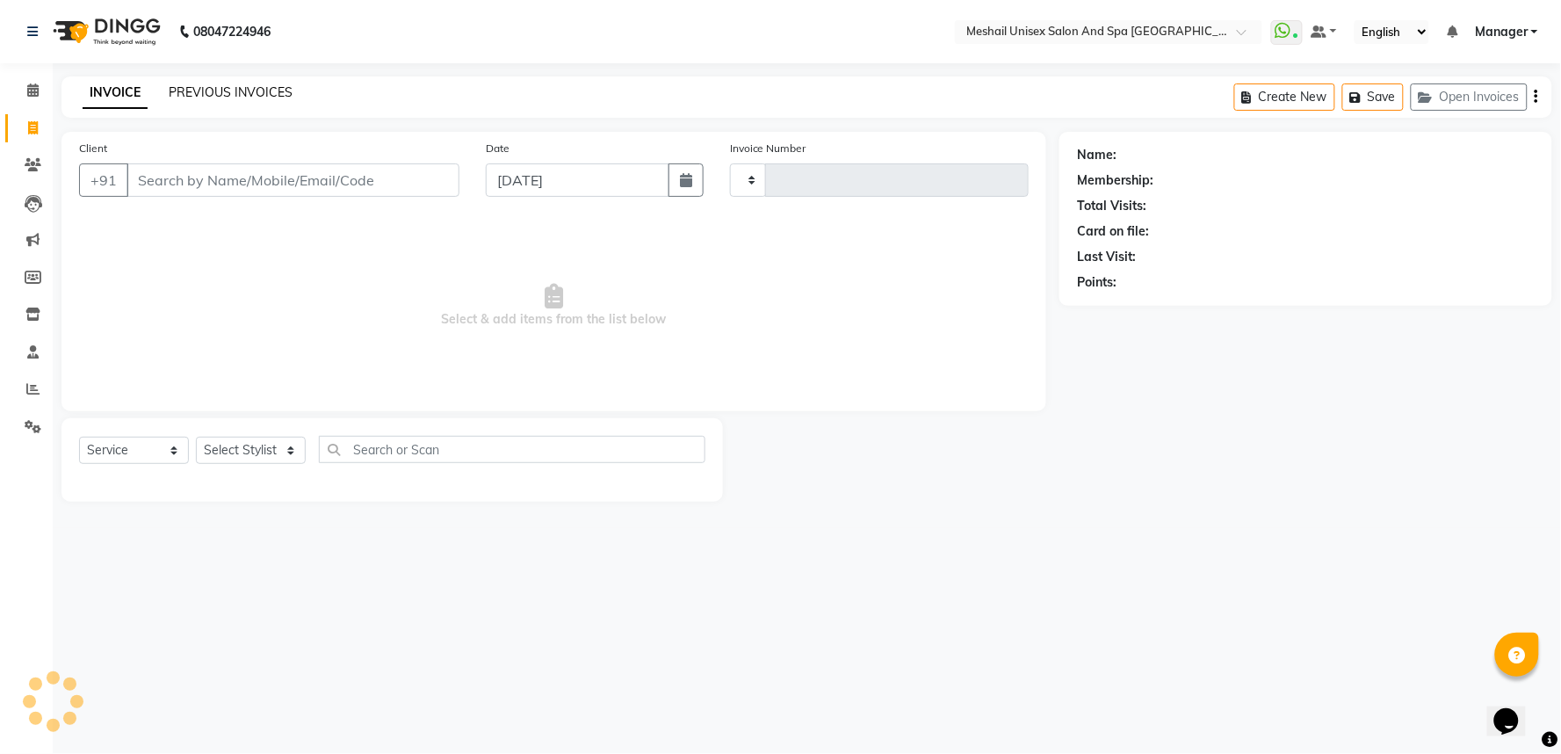
type input "2765"
select select "6711"
click at [231, 84] on link "PREVIOUS INVOICES" at bounding box center [231, 92] width 124 height 16
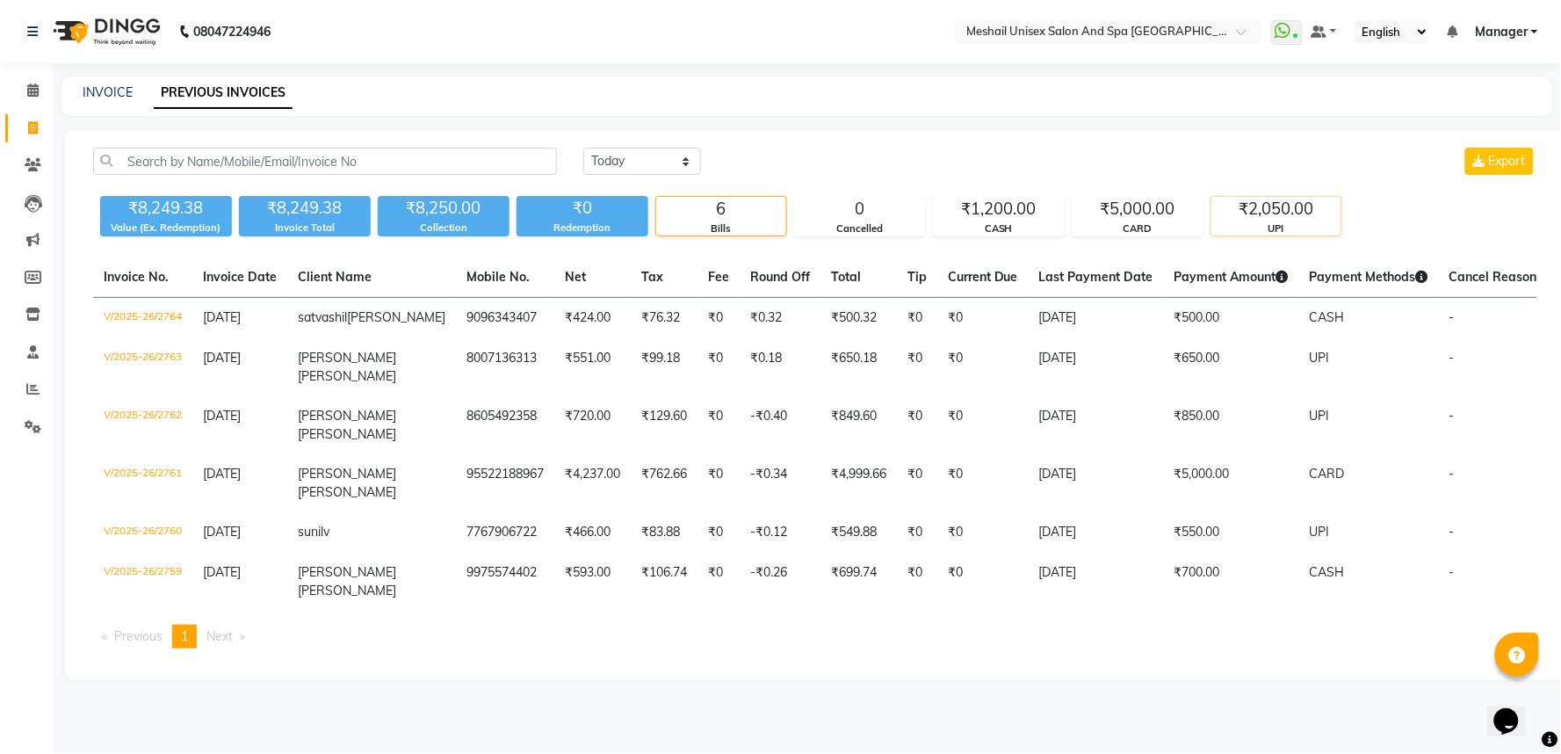
click at [1279, 203] on div "₹2,050.00" at bounding box center [1277, 209] width 130 height 25
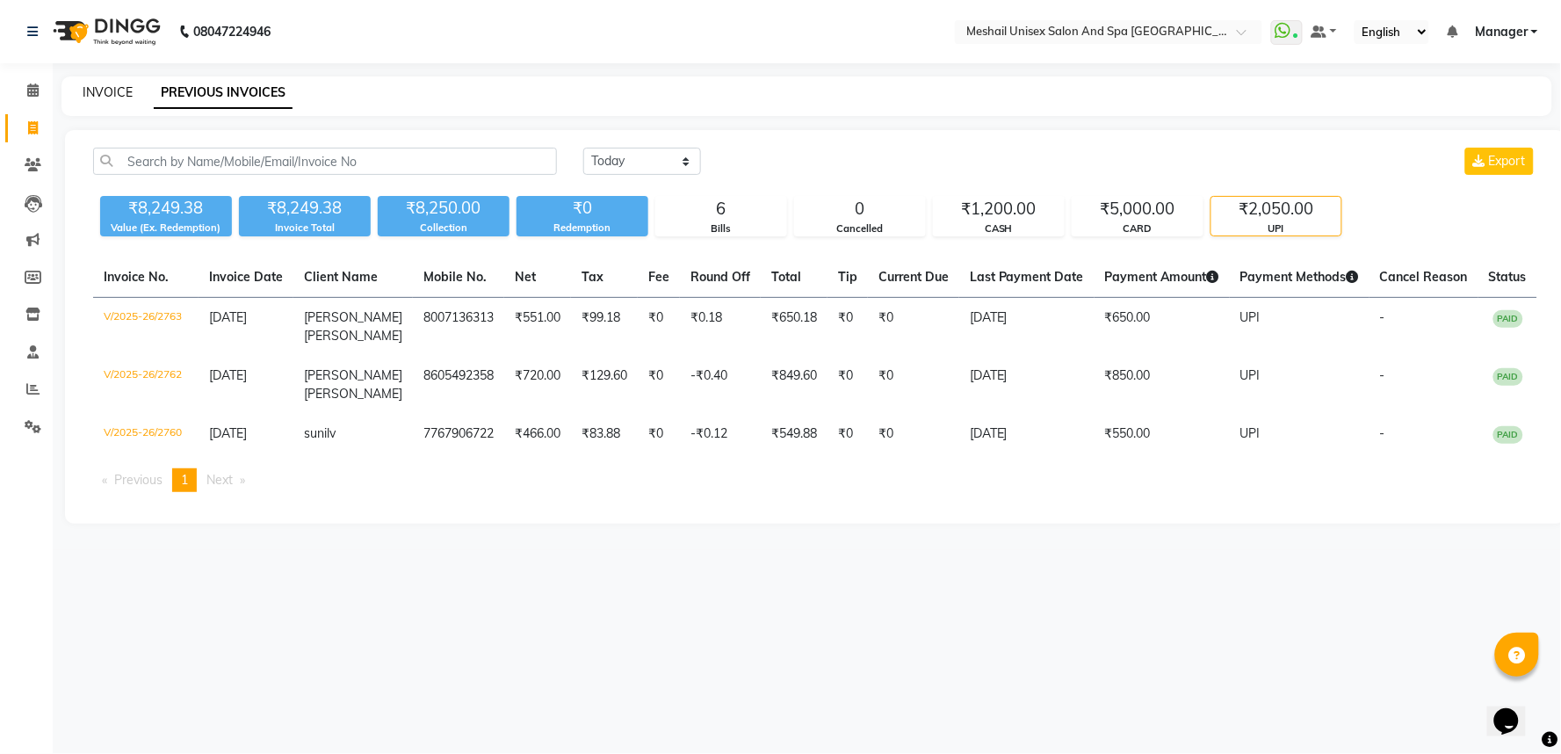
click at [99, 86] on link "INVOICE" at bounding box center [108, 92] width 50 height 16
select select "service"
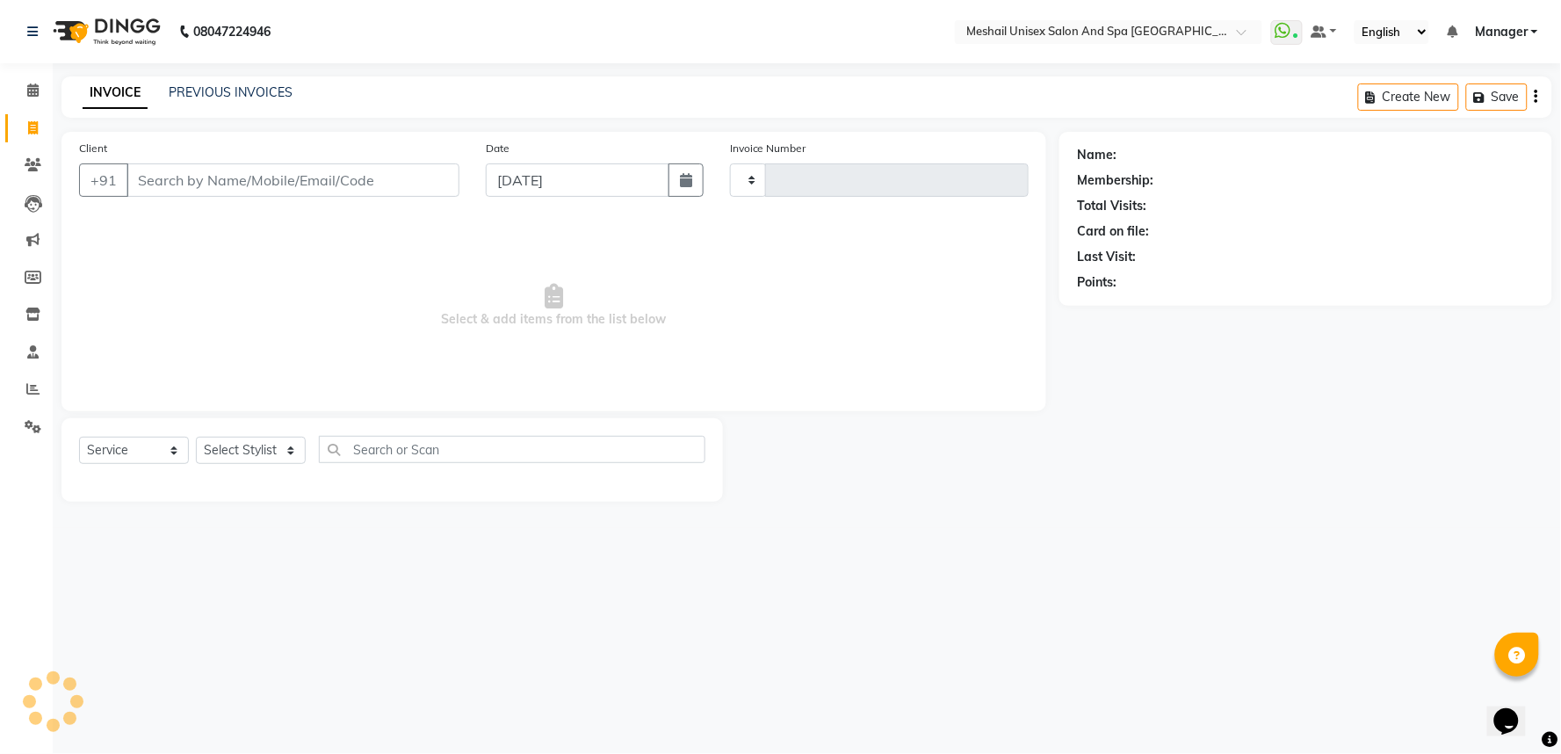
type input "2765"
select select "6711"
click at [182, 177] on input "Client" at bounding box center [293, 179] width 333 height 33
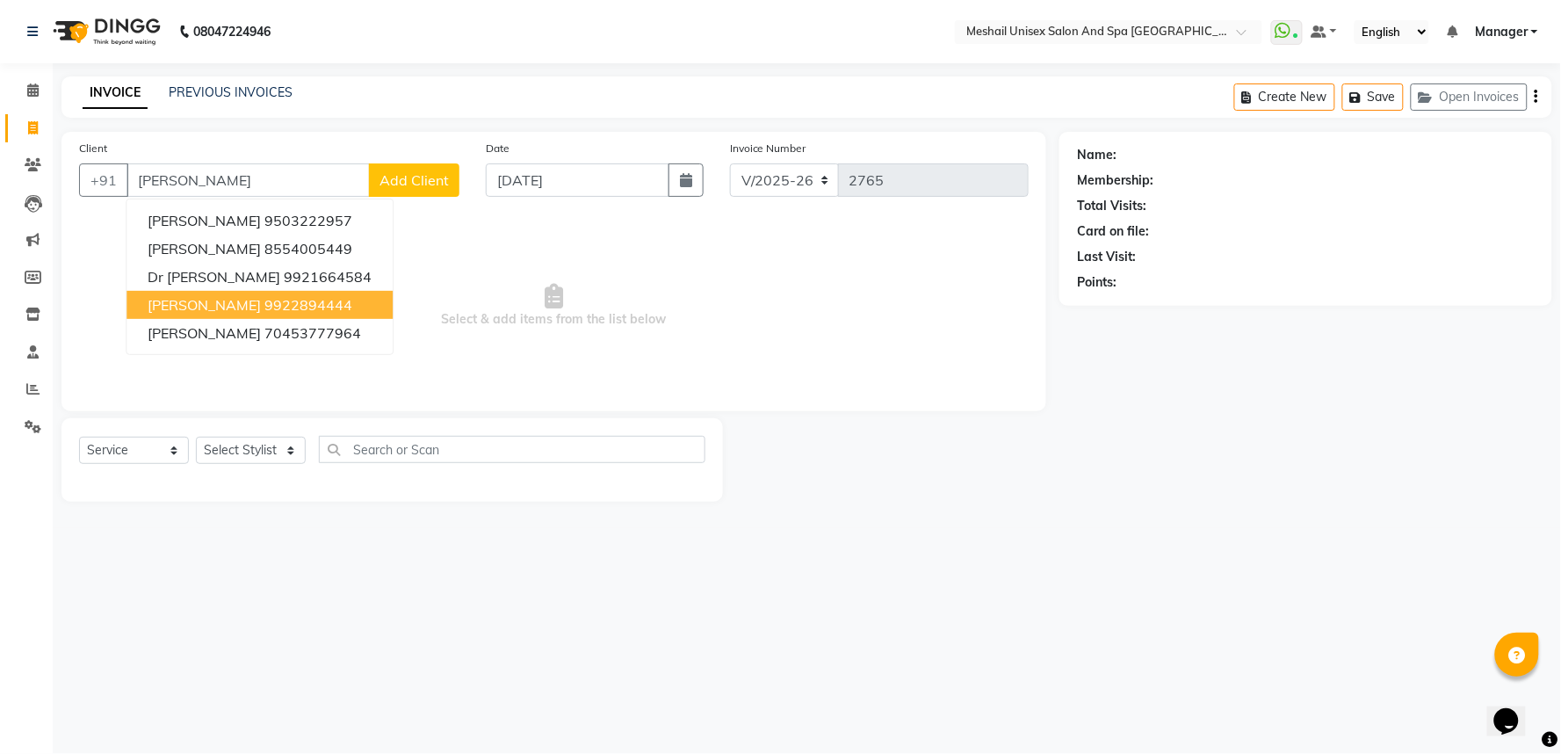
click at [286, 304] on ngb-highlight "9922894444" at bounding box center [308, 305] width 88 height 18
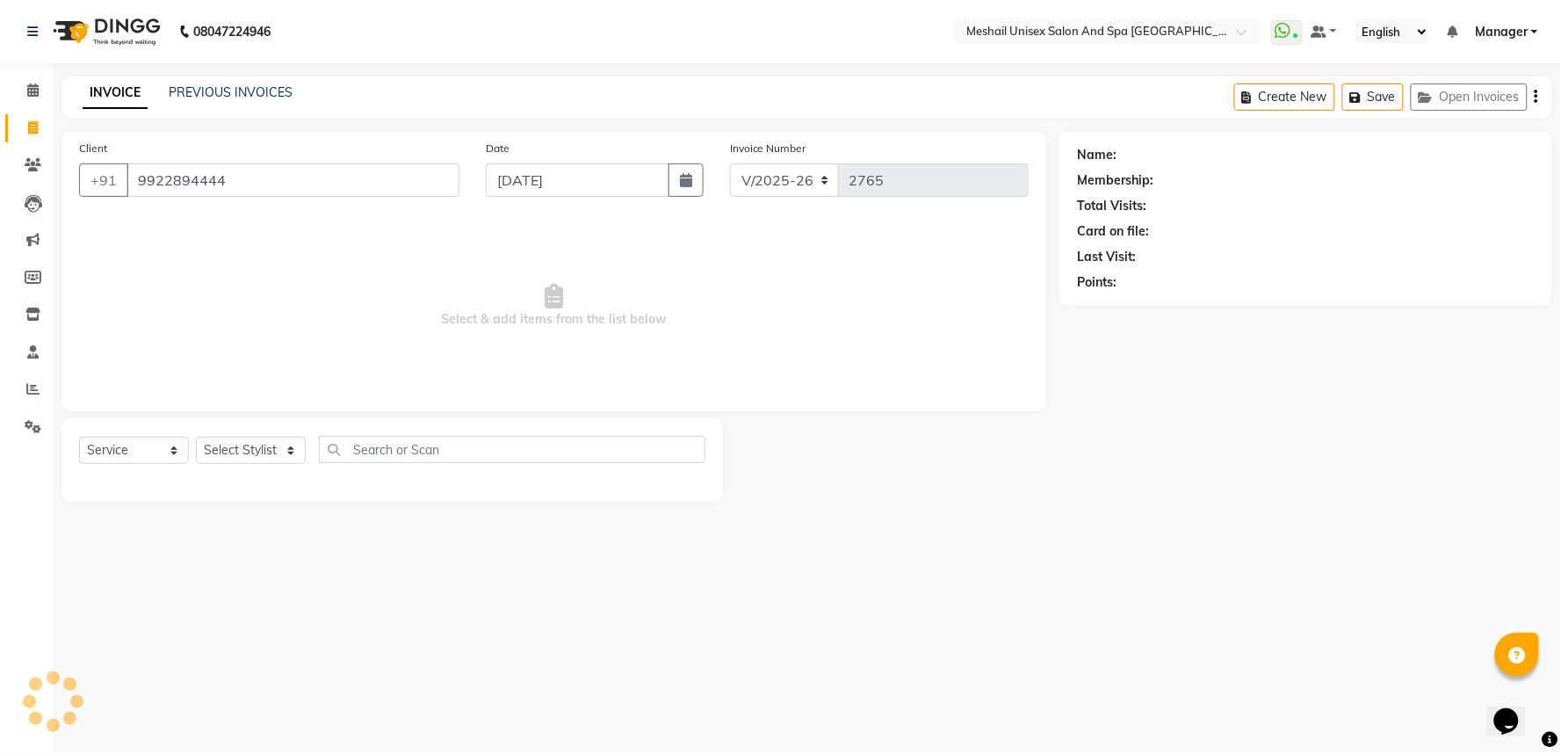
type input "9922894444"
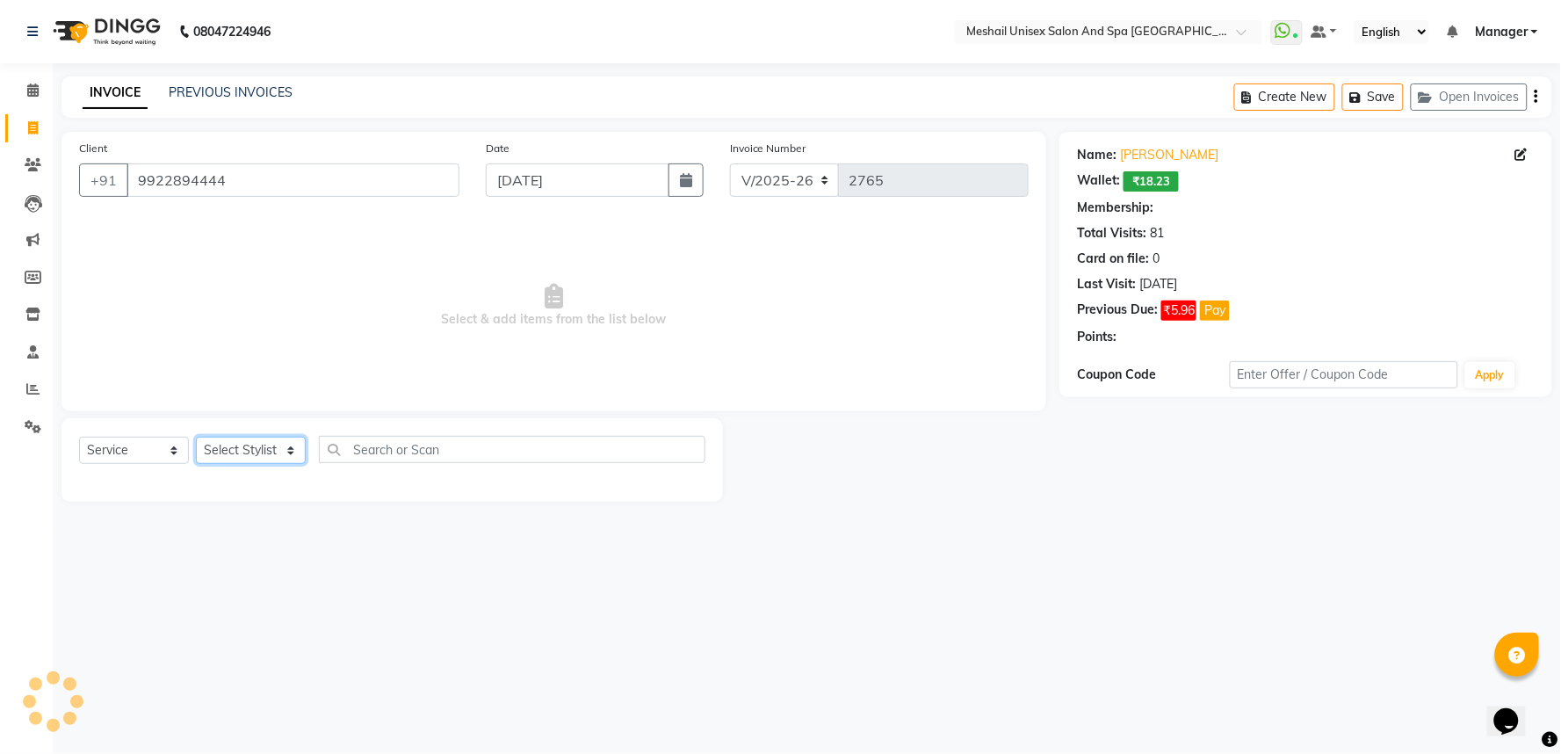
select select "1: Object"
click at [242, 439] on select "Select Stylist Avinash gauri Manager [PERSON_NAME] [PERSON_NAME] [PERSON_NAME] …" at bounding box center [251, 450] width 110 height 27
select select "53320"
click at [196, 438] on select "Select Stylist Avinash gauri Manager [PERSON_NAME] [PERSON_NAME] [PERSON_NAME] …" at bounding box center [251, 450] width 110 height 27
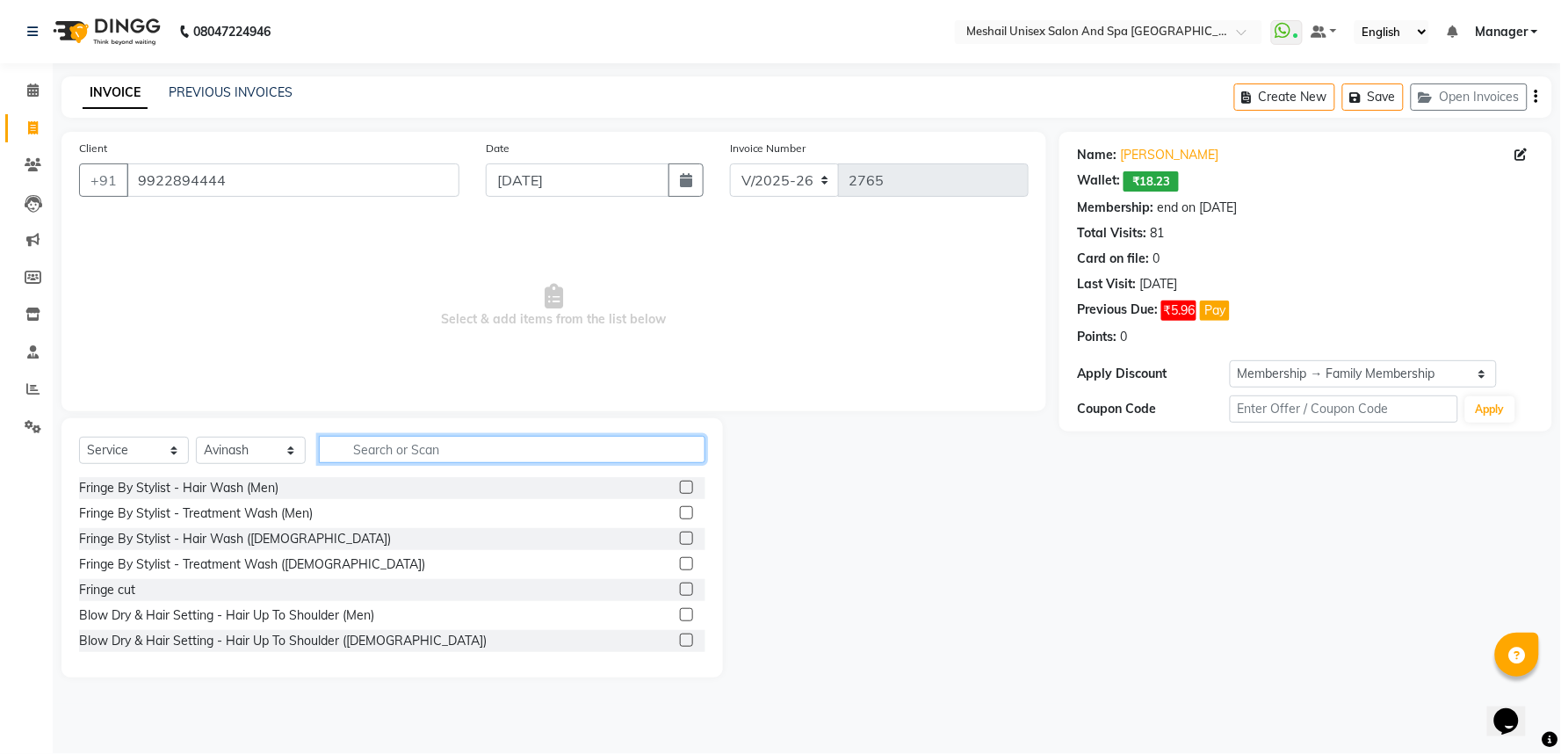
click at [411, 450] on input "text" at bounding box center [512, 449] width 387 height 27
click at [366, 460] on input "text" at bounding box center [512, 449] width 387 height 27
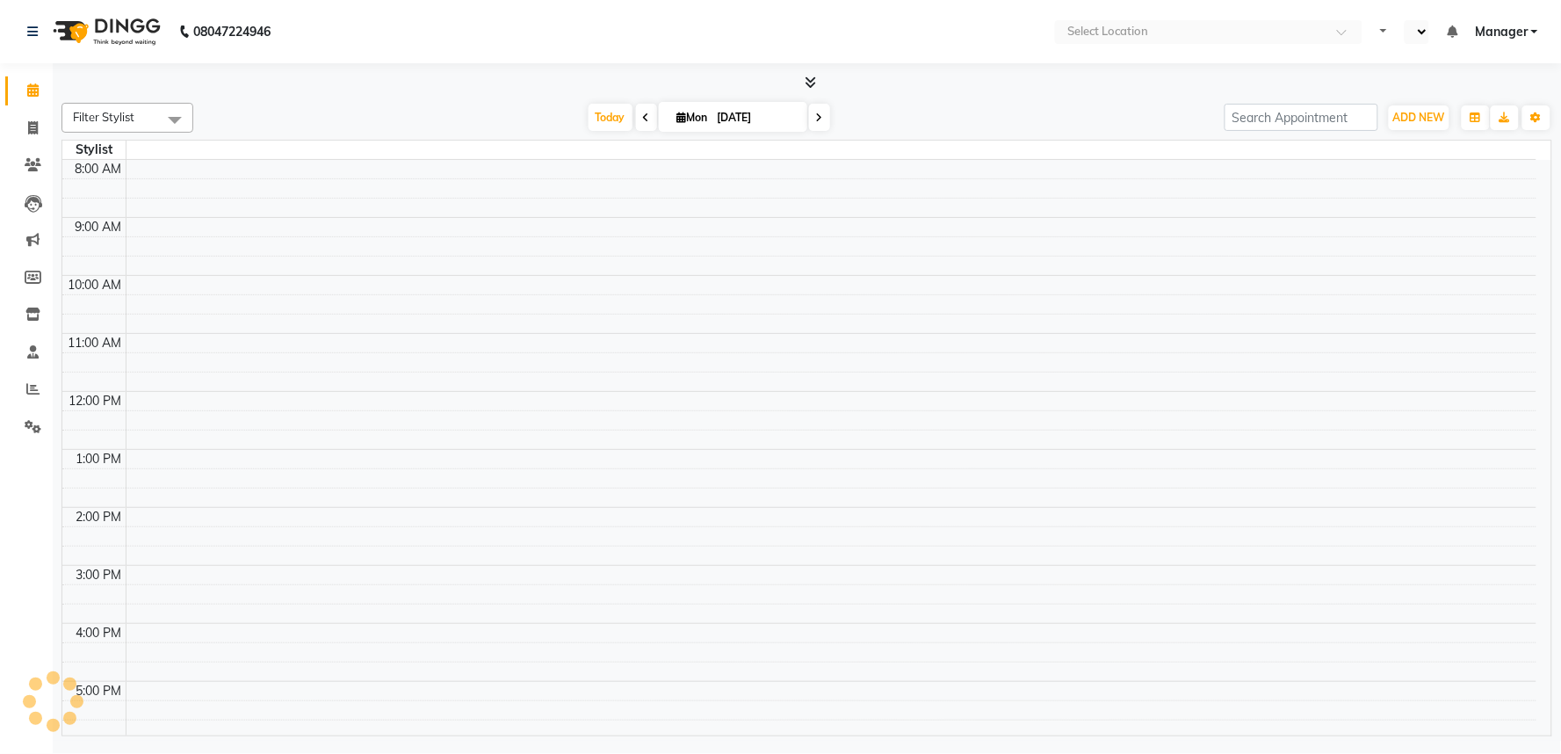
select select "en"
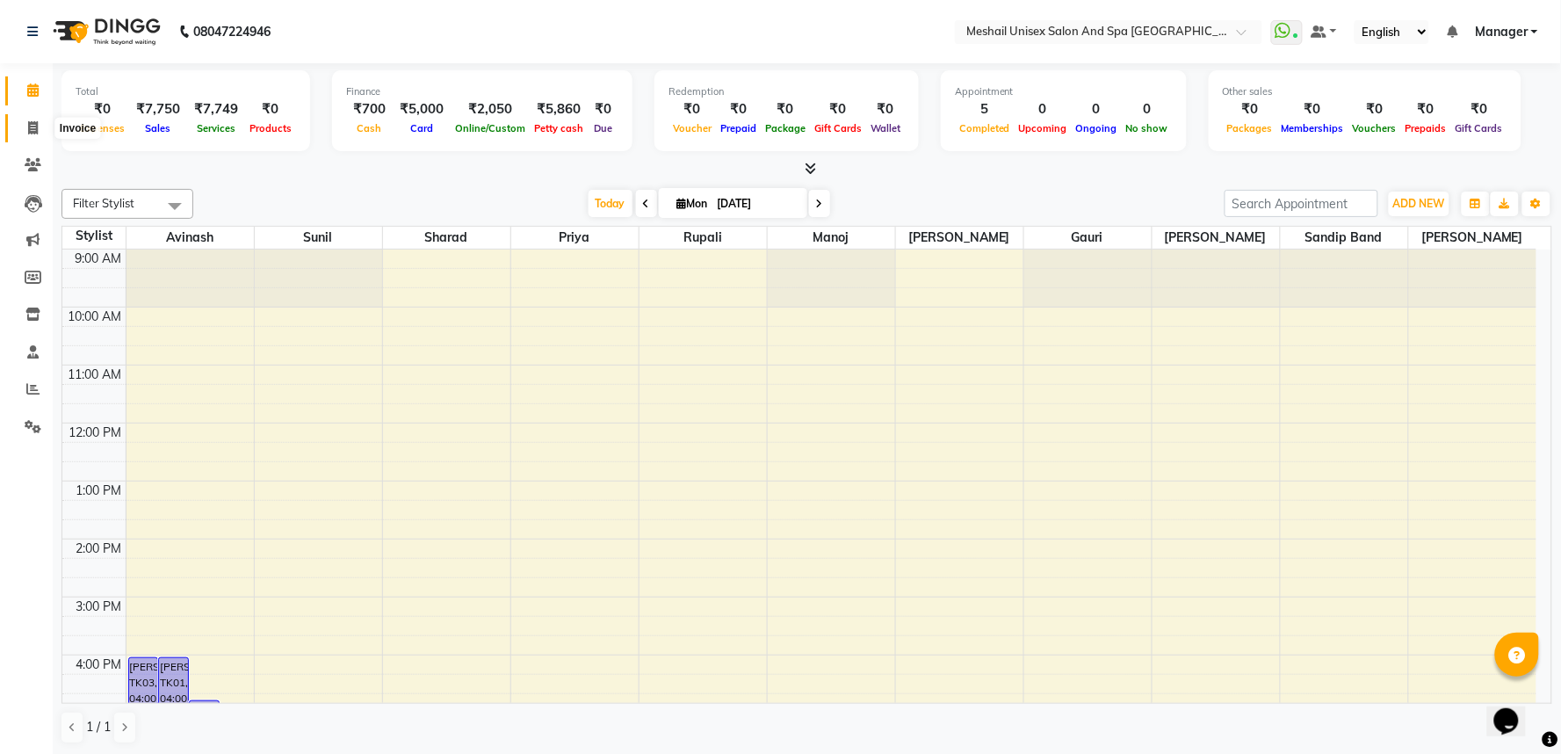
click at [35, 132] on icon at bounding box center [33, 127] width 10 height 13
select select "service"
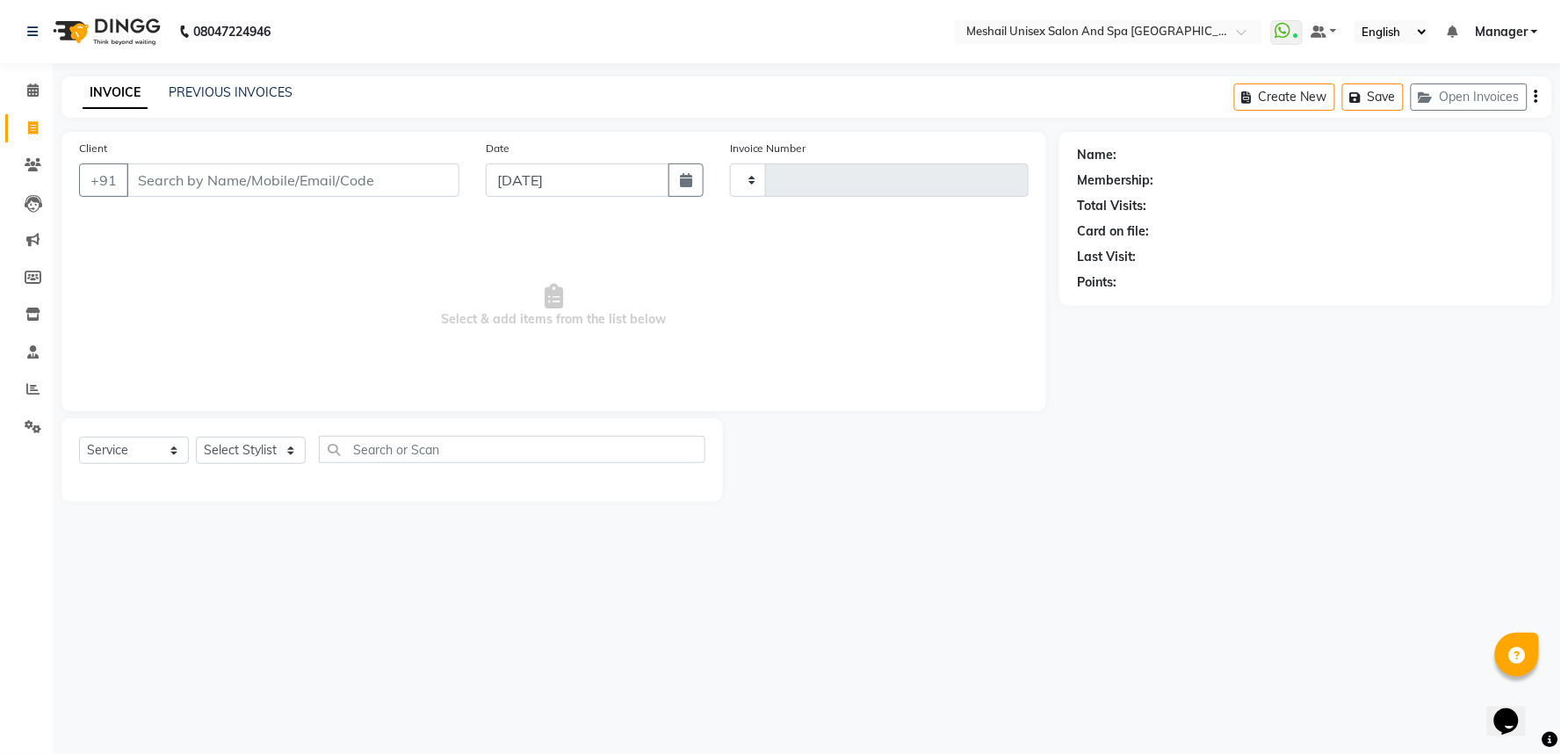
type input "2764"
select select "6711"
click at [198, 173] on input "Client" at bounding box center [293, 179] width 333 height 33
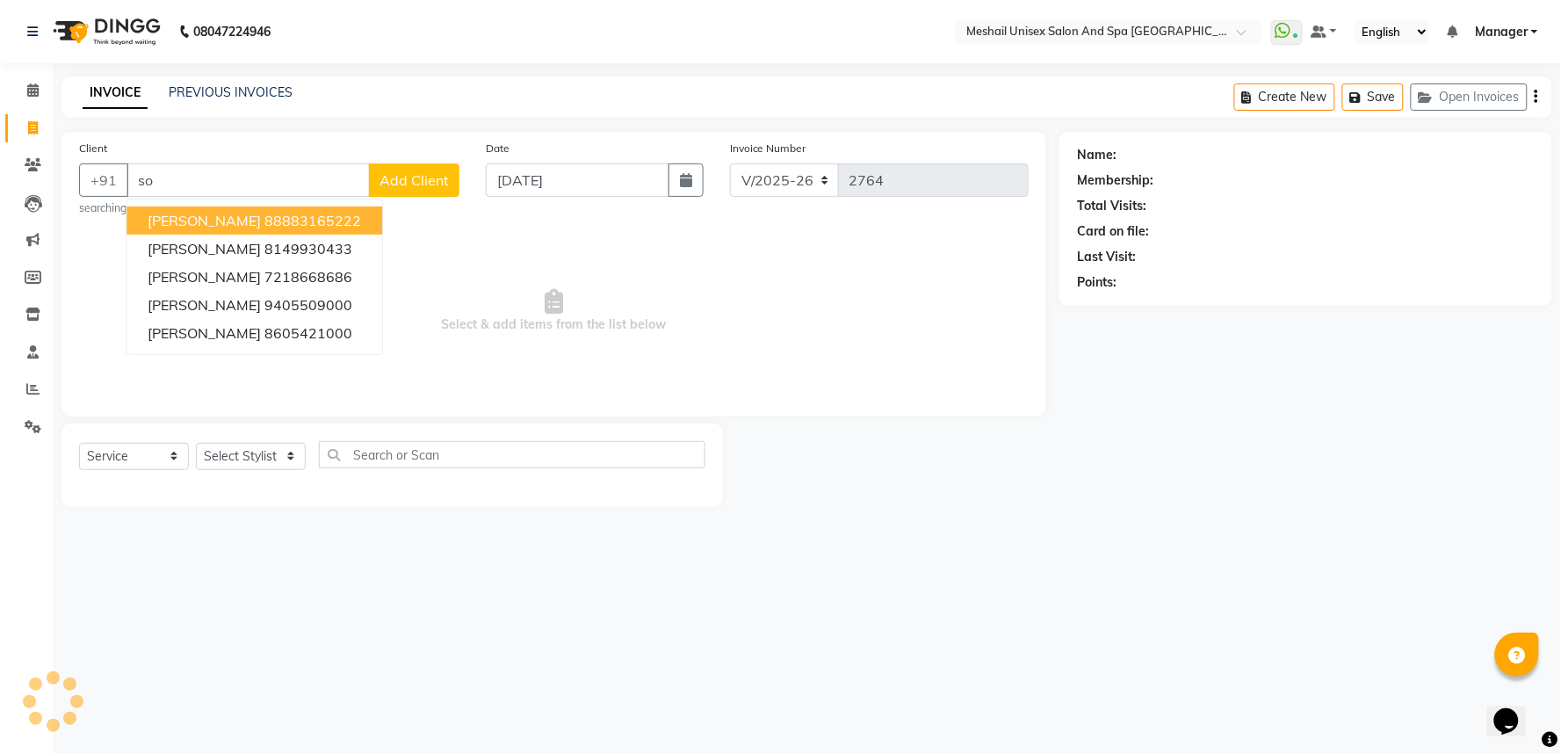
type input "s"
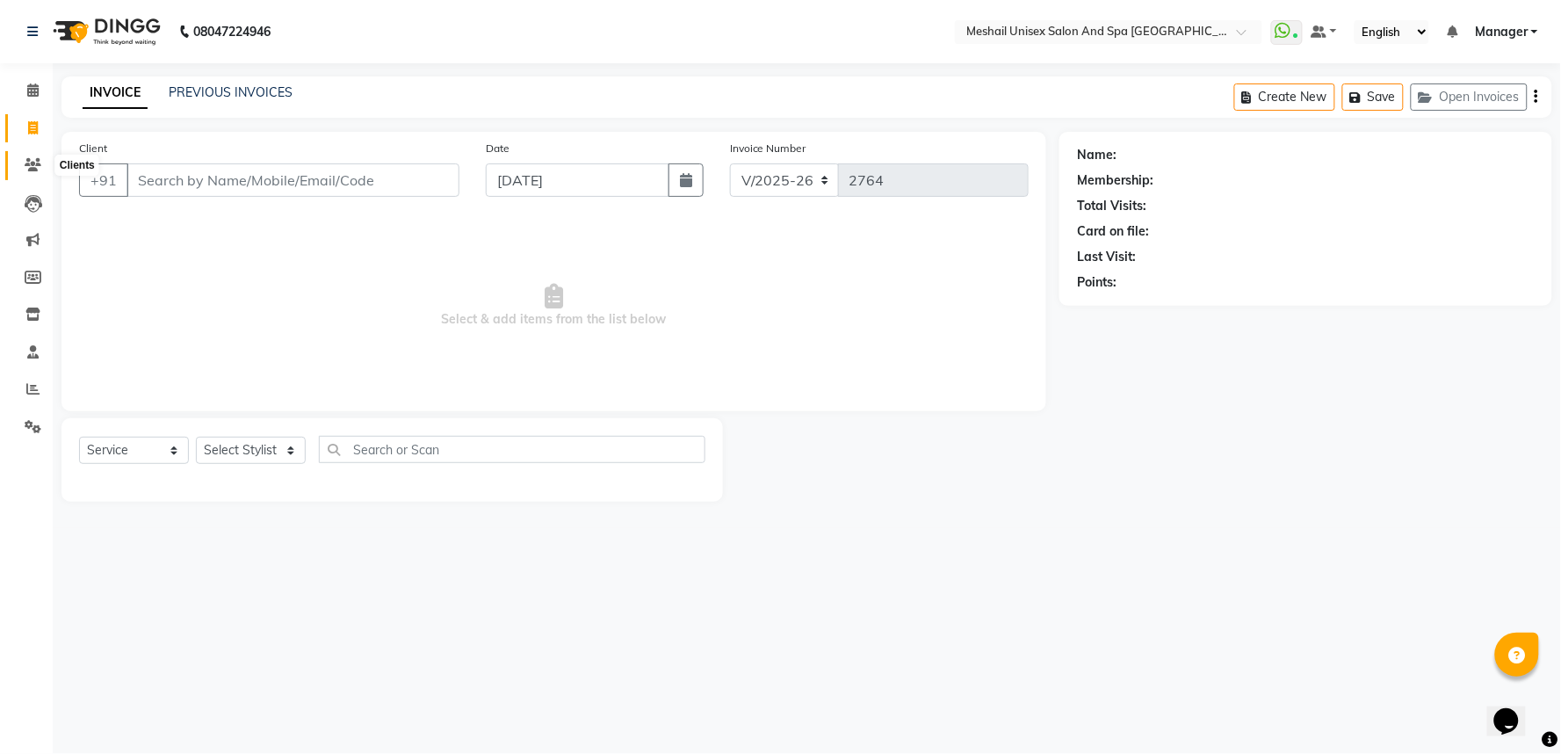
click at [39, 167] on icon at bounding box center [33, 164] width 17 height 13
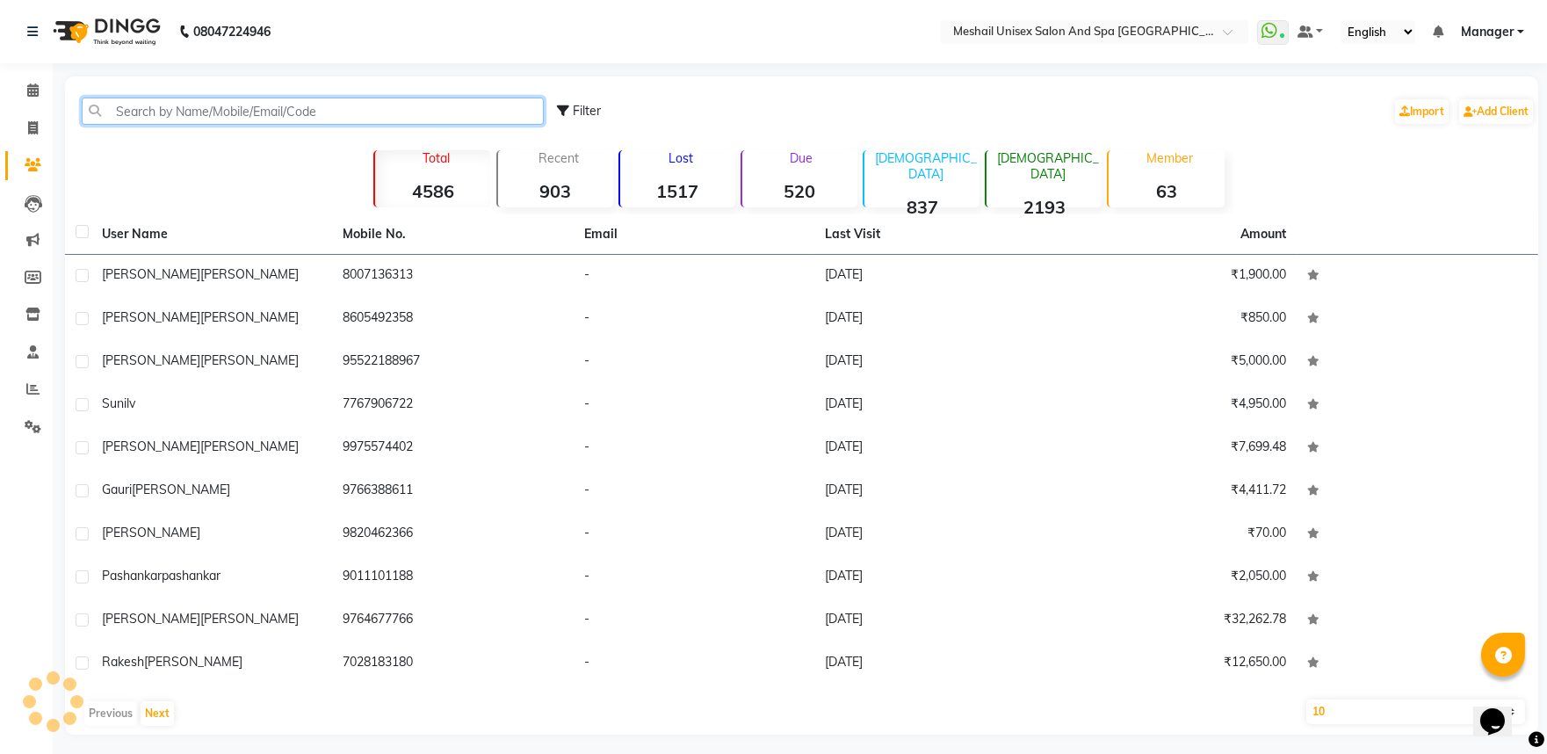
click at [198, 106] on input "text" at bounding box center [313, 111] width 462 height 27
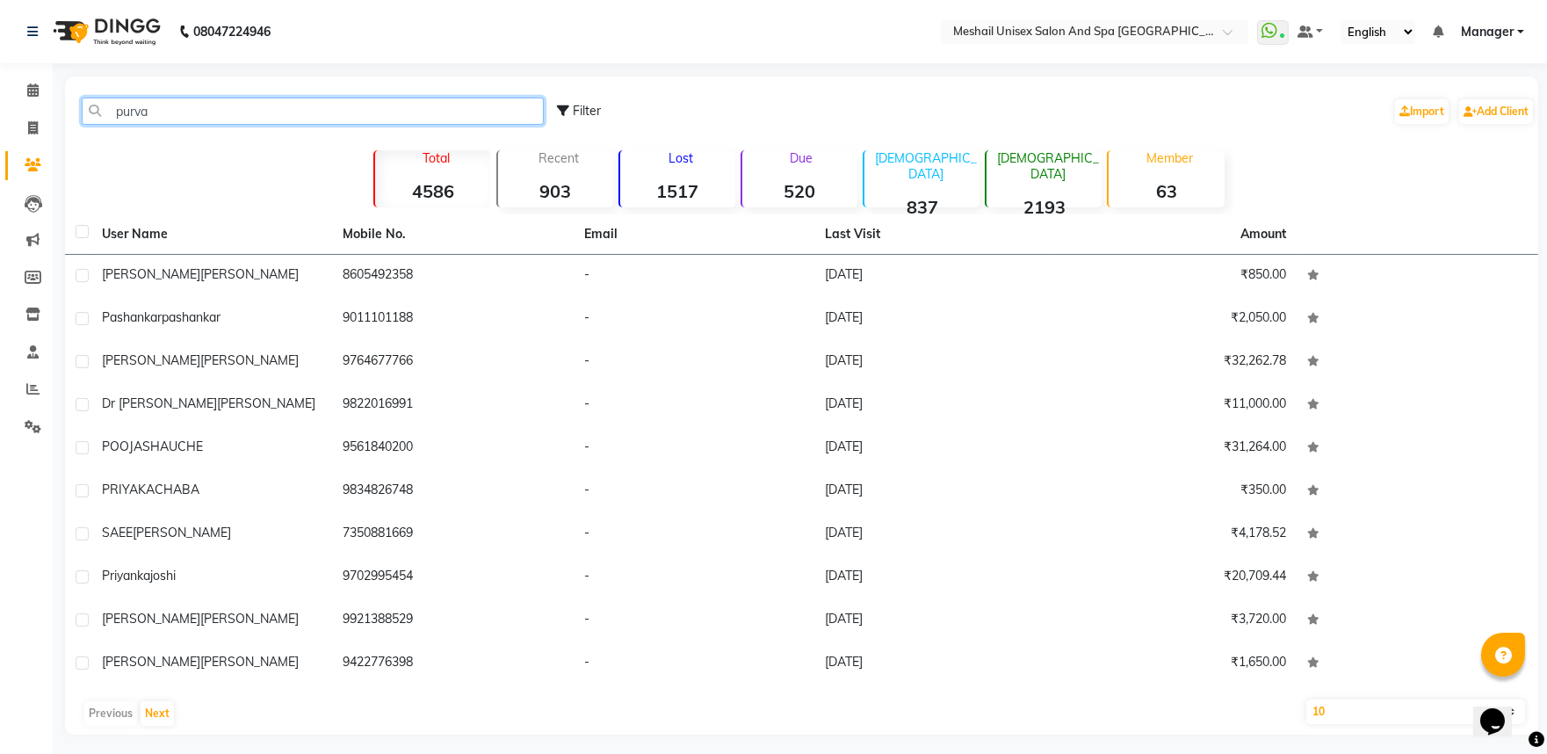
click at [211, 111] on input "purva" at bounding box center [313, 111] width 462 height 27
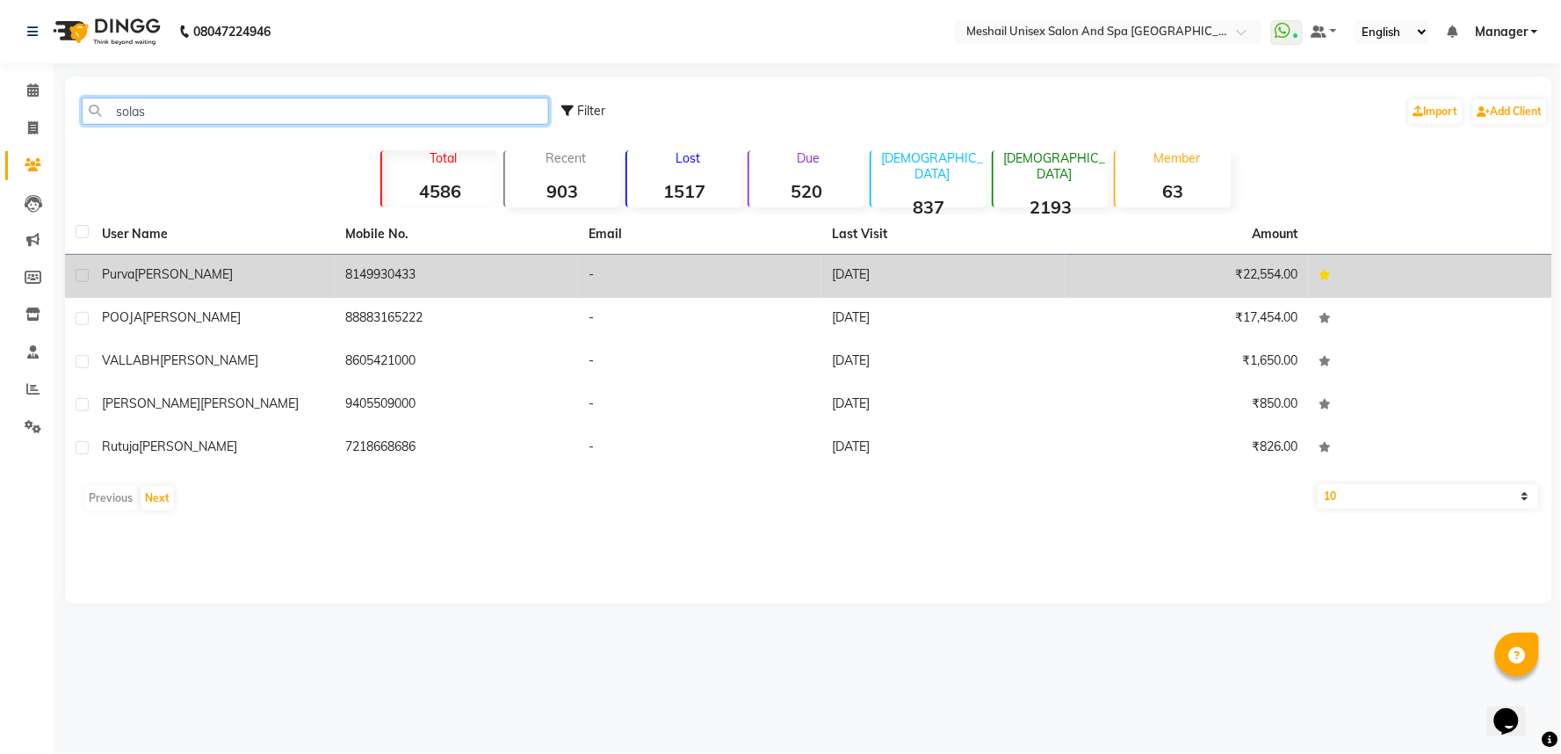
type input "solas"
click at [477, 260] on td "8149930433" at bounding box center [456, 276] width 243 height 43
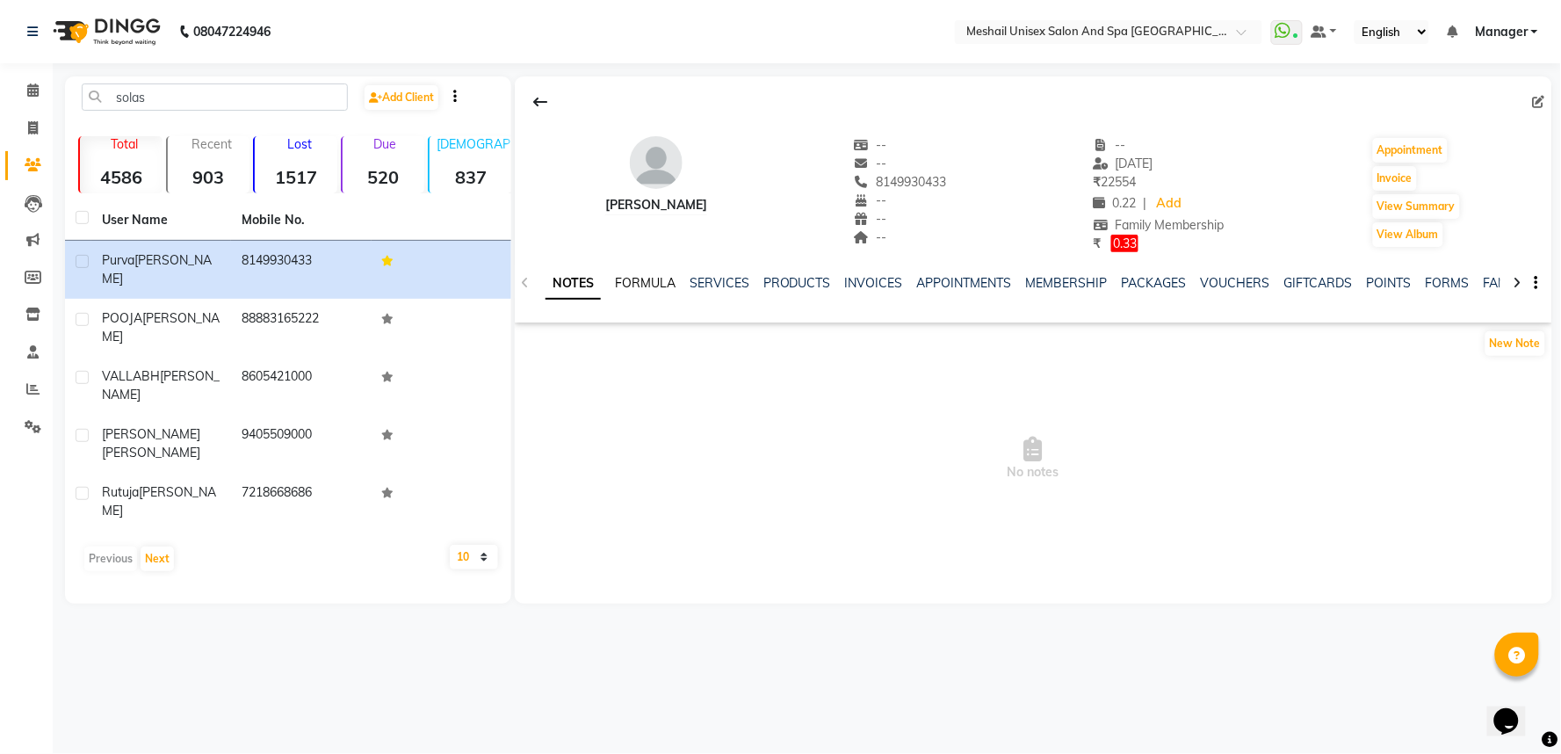
click at [650, 278] on link "FORMULA" at bounding box center [645, 283] width 61 height 16
click at [704, 279] on link "SERVICES" at bounding box center [718, 283] width 60 height 16
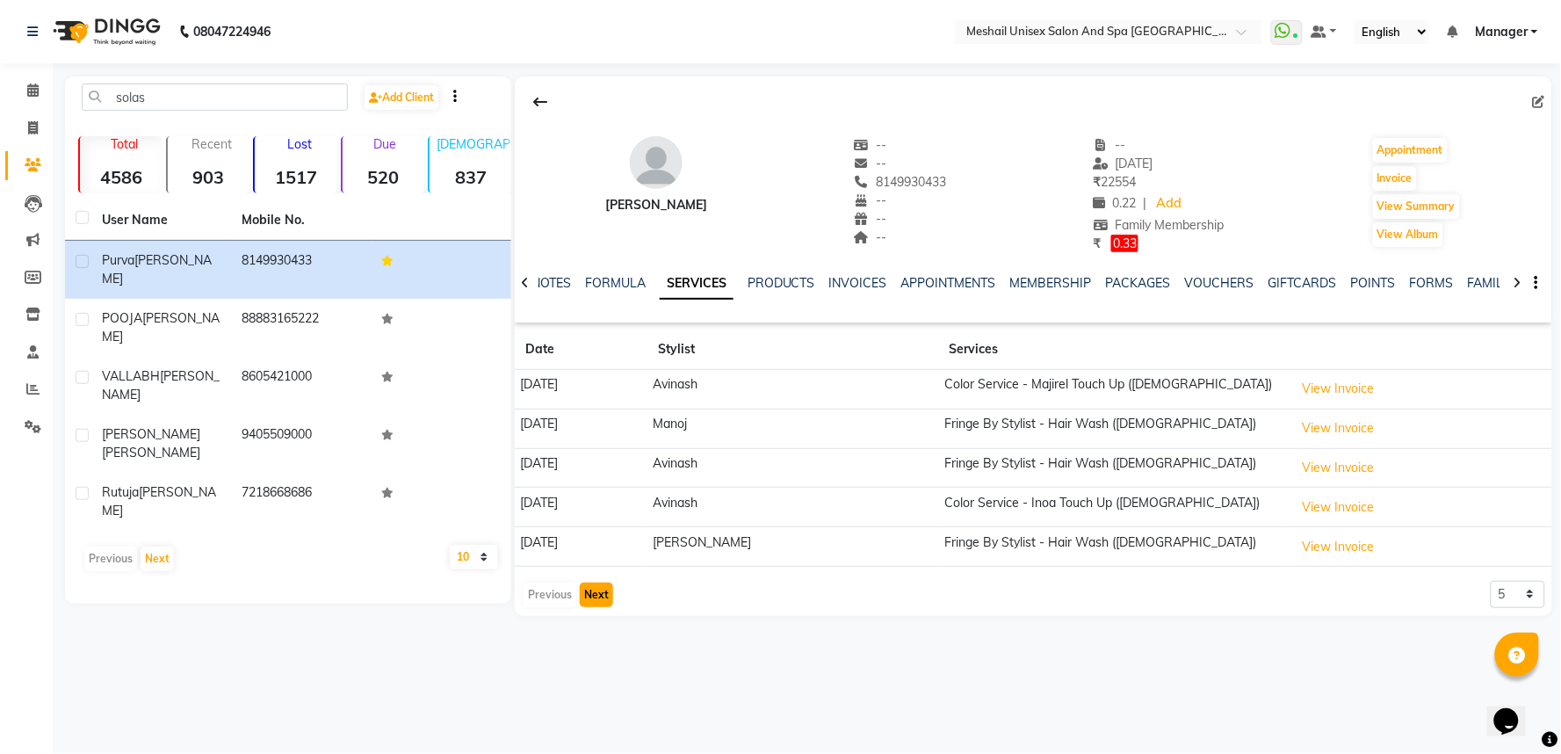
click at [582, 598] on button "Next" at bounding box center [596, 594] width 33 height 25
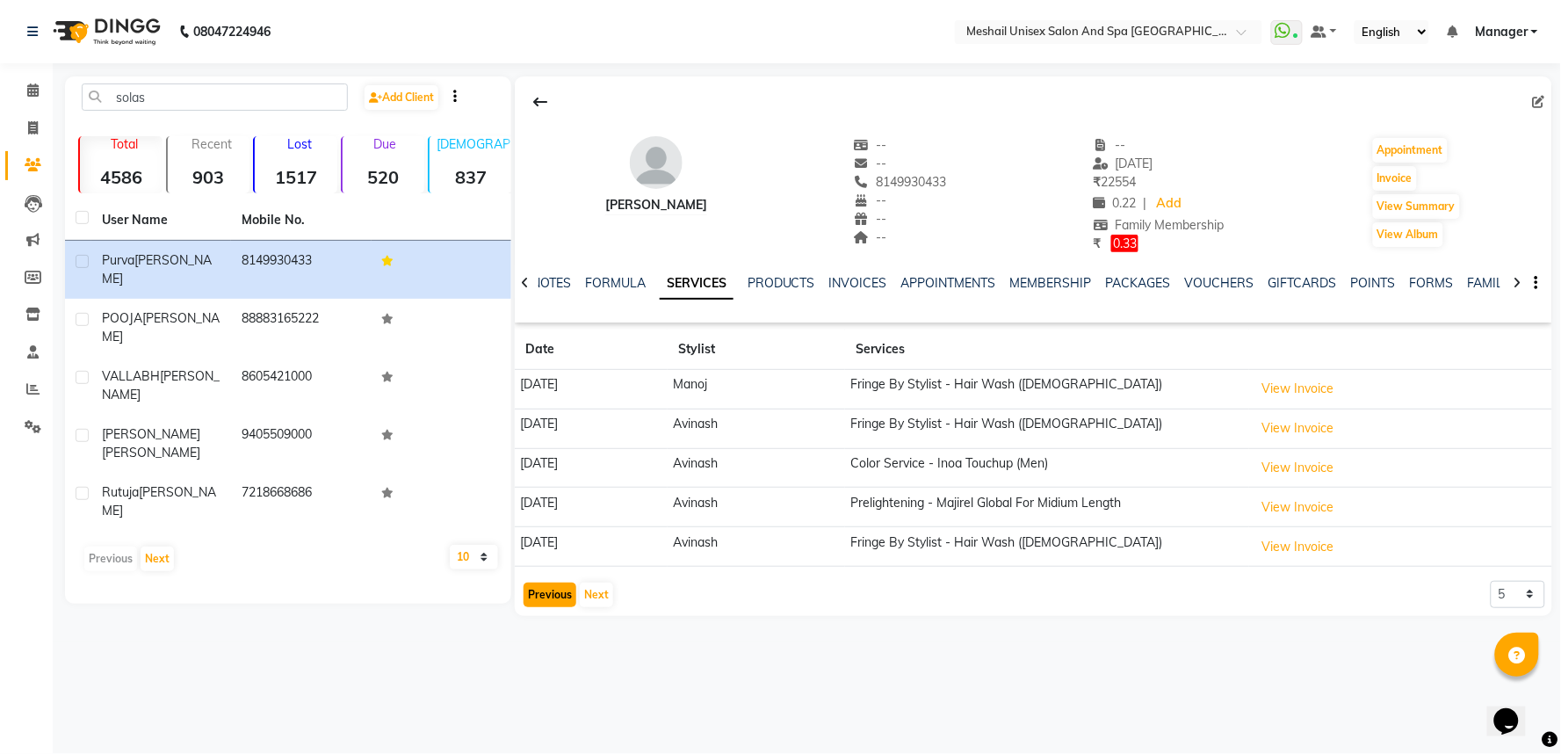
click at [542, 594] on button "Previous" at bounding box center [550, 594] width 53 height 25
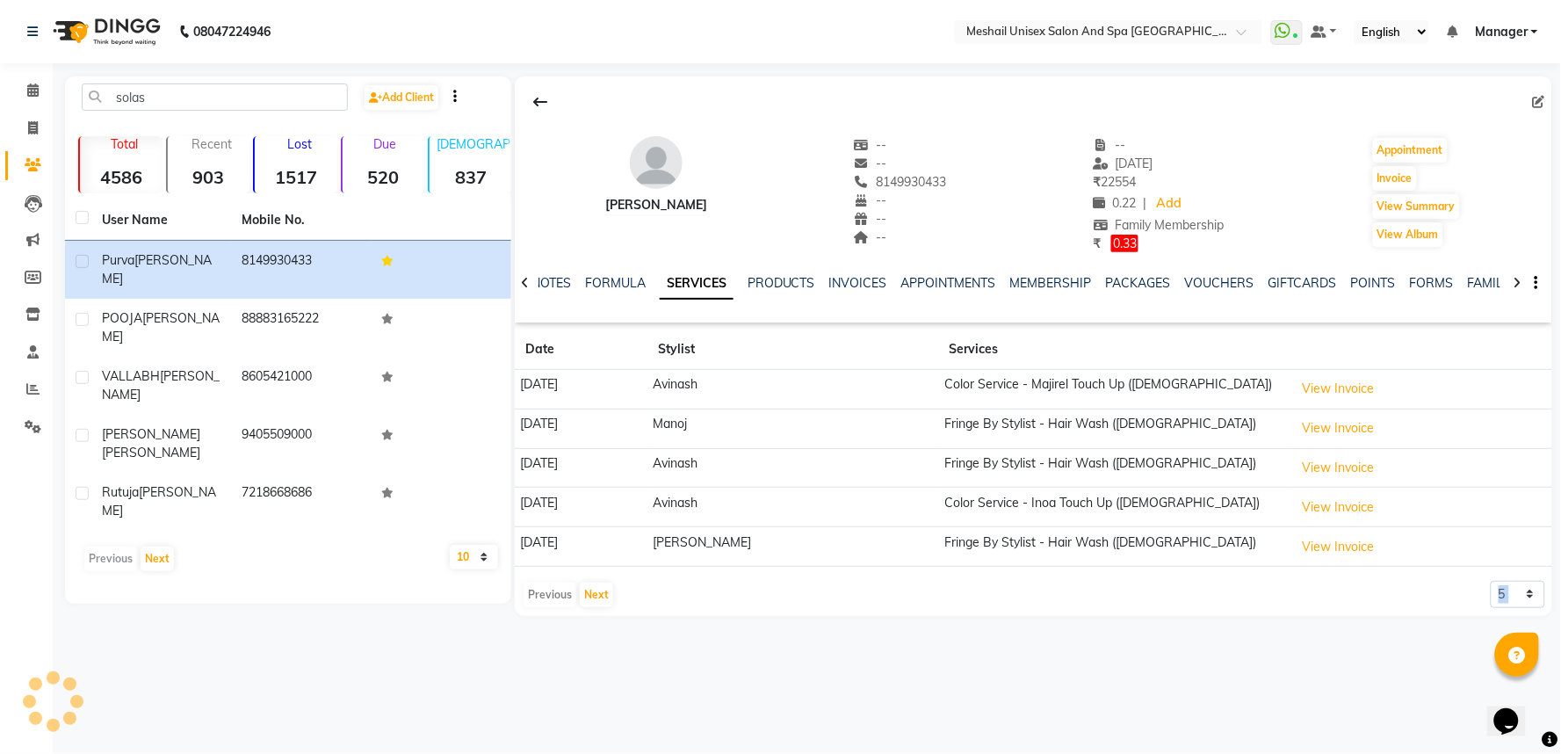
click at [542, 594] on div "Previous Next" at bounding box center [568, 595] width 93 height 28
click at [36, 86] on icon at bounding box center [32, 89] width 11 height 13
